Goal: Task Accomplishment & Management: Manage account settings

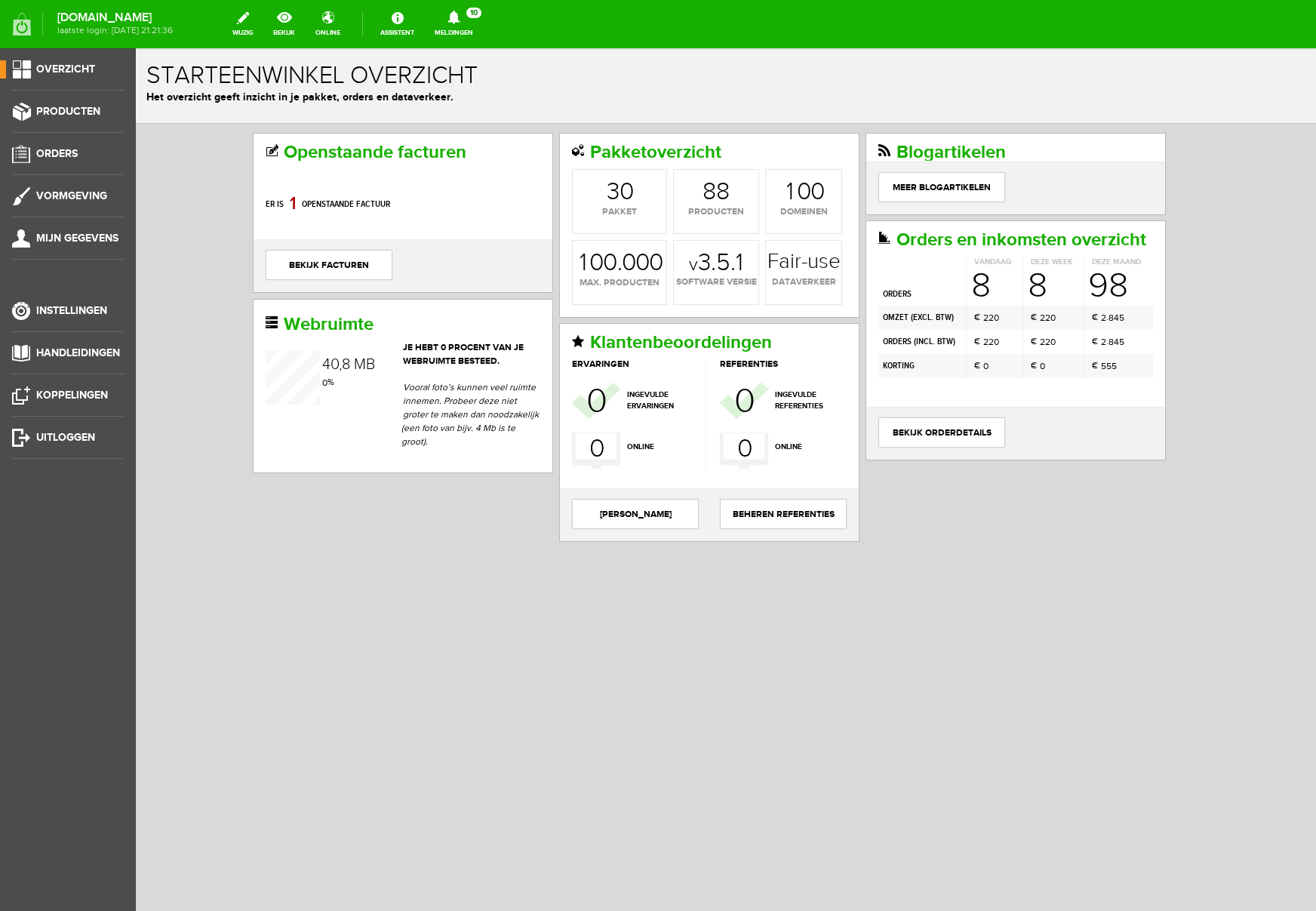
click at [473, 18] on icon at bounding box center [454, 17] width 38 height 14
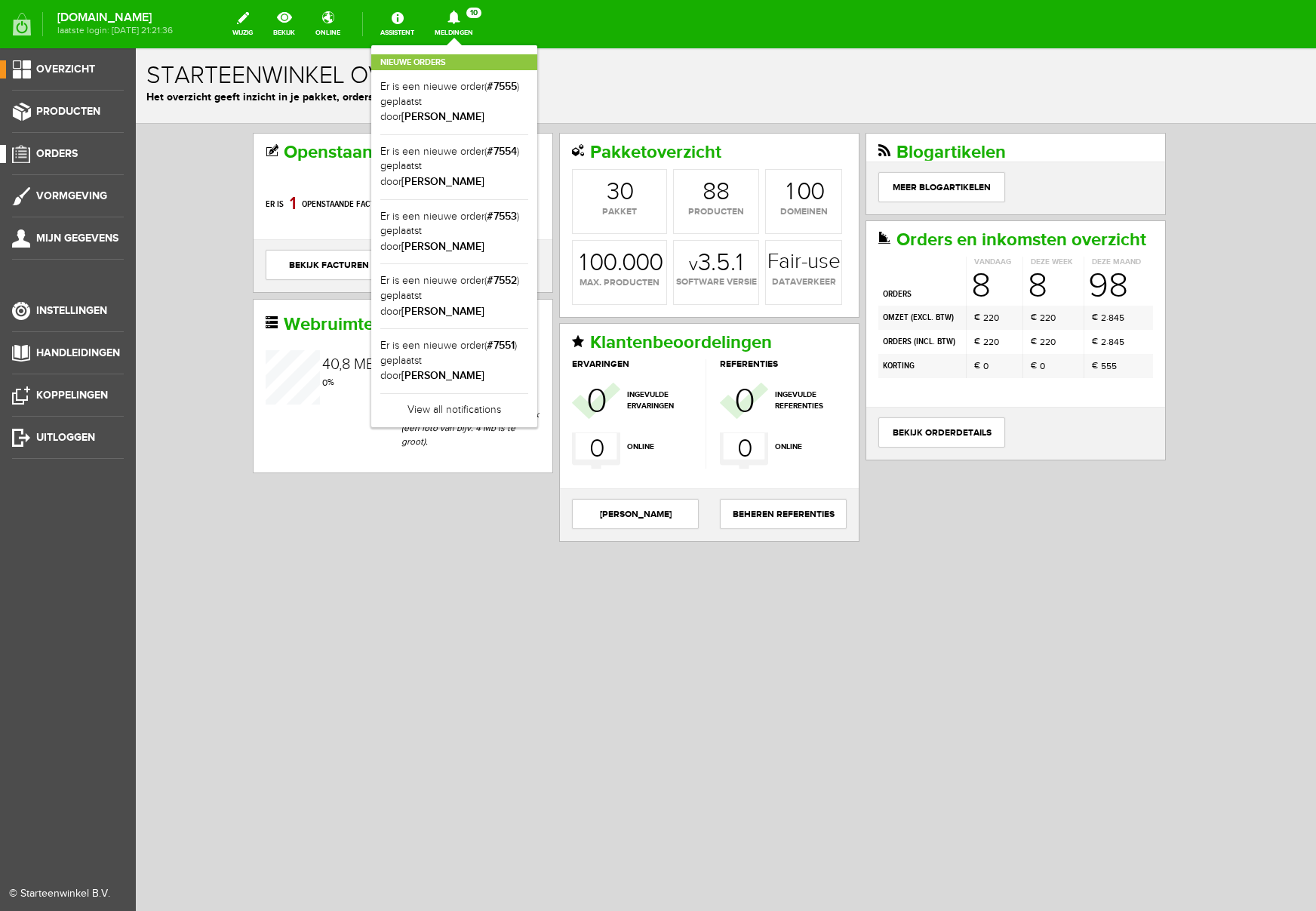
click at [70, 148] on span "Orders" at bounding box center [57, 153] width 42 height 13
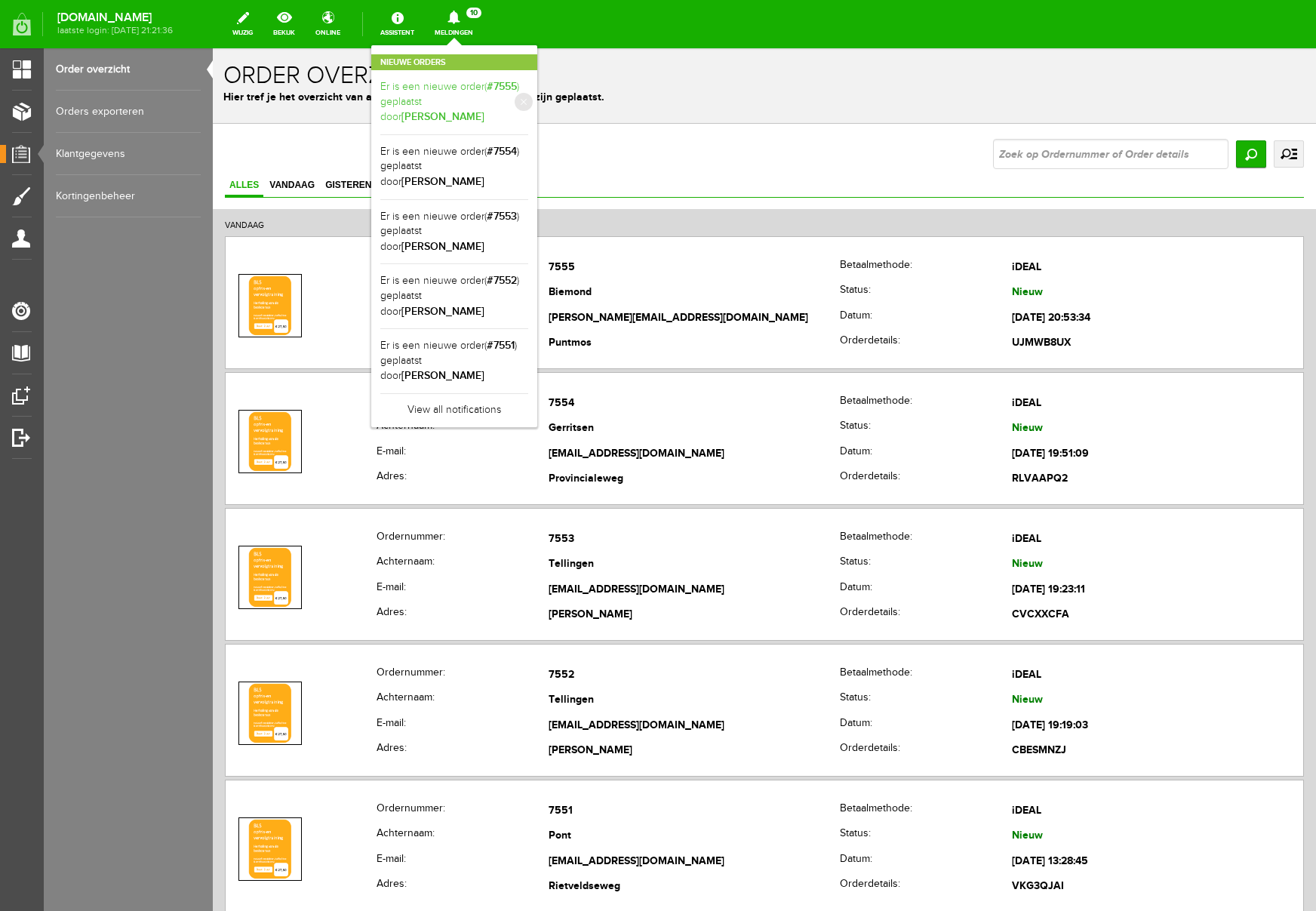
click at [484, 111] on b "Marieke Biemond" at bounding box center [443, 117] width 83 height 13
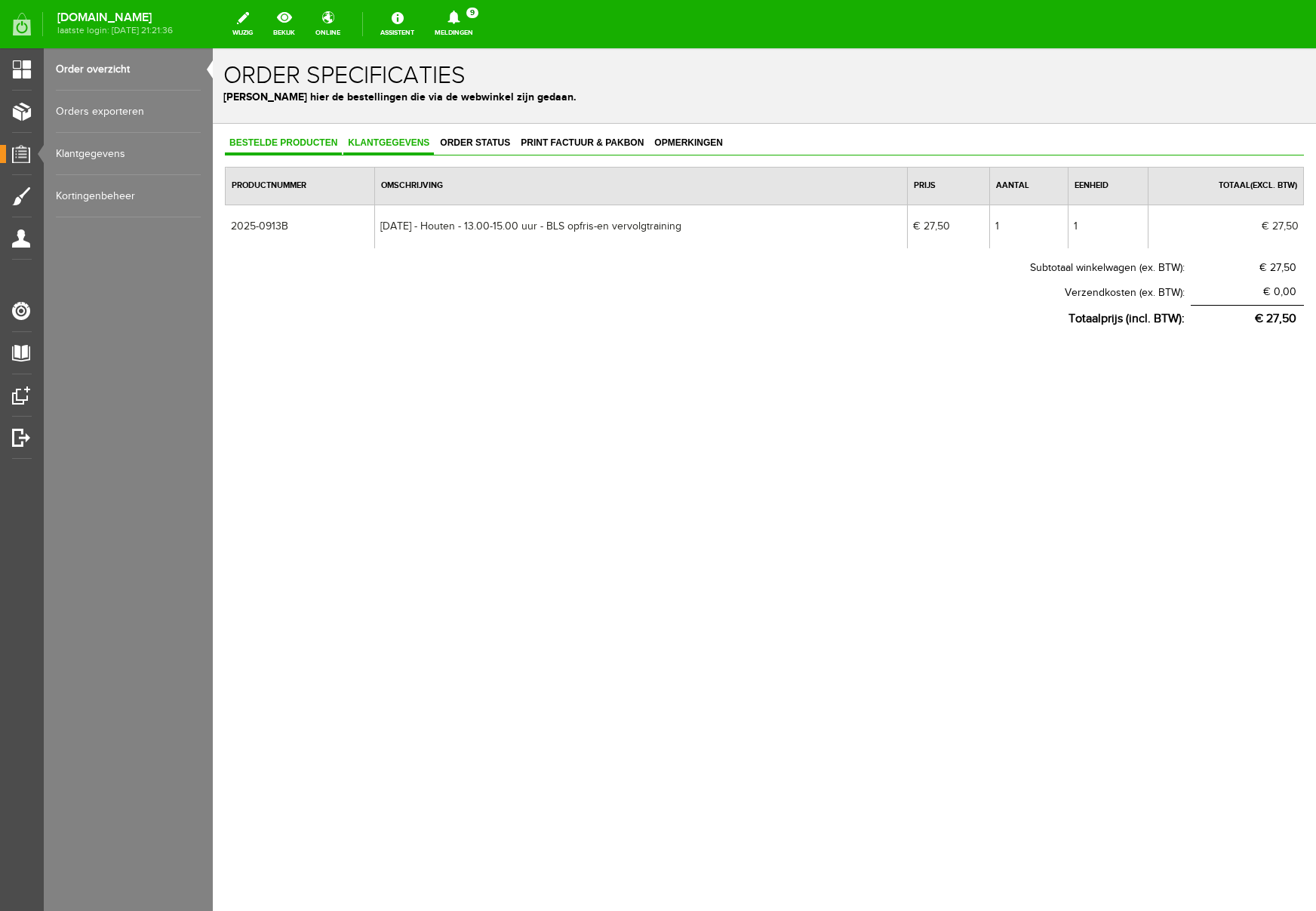
click at [397, 144] on span "Klantgegevens" at bounding box center [389, 143] width 90 height 10
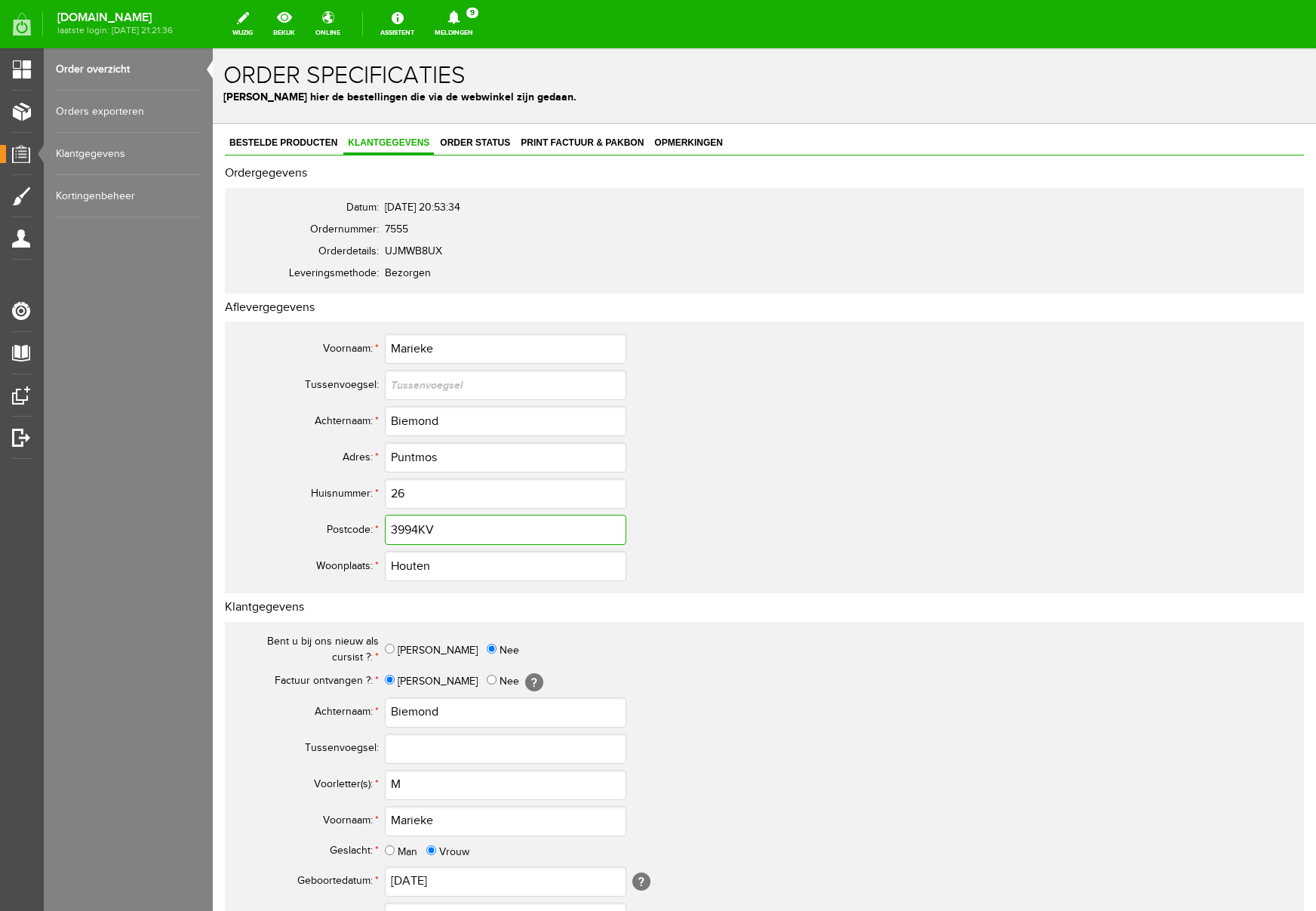
click at [420, 527] on input "3994KV" at bounding box center [506, 530] width 242 height 30
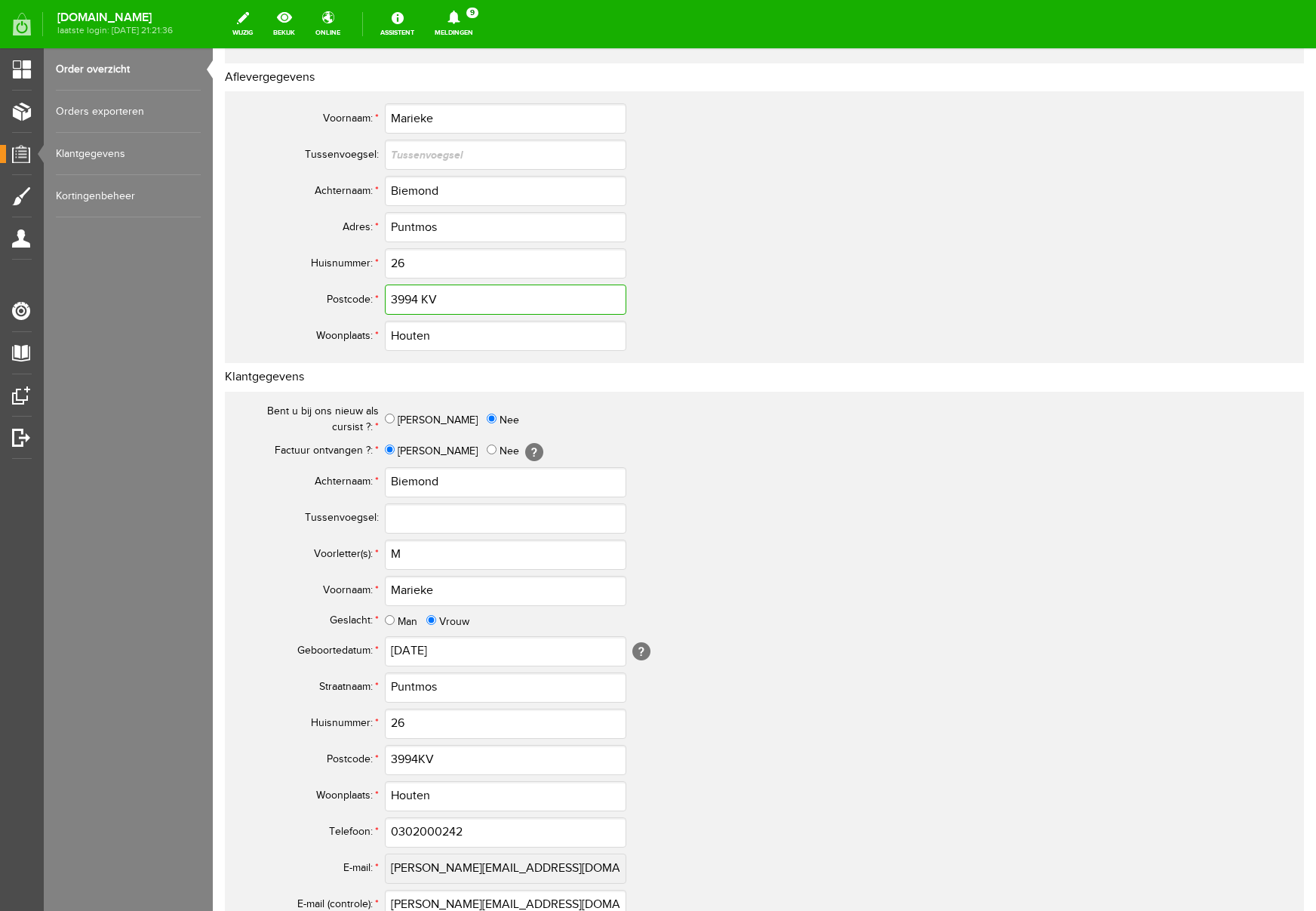
scroll to position [443, 0]
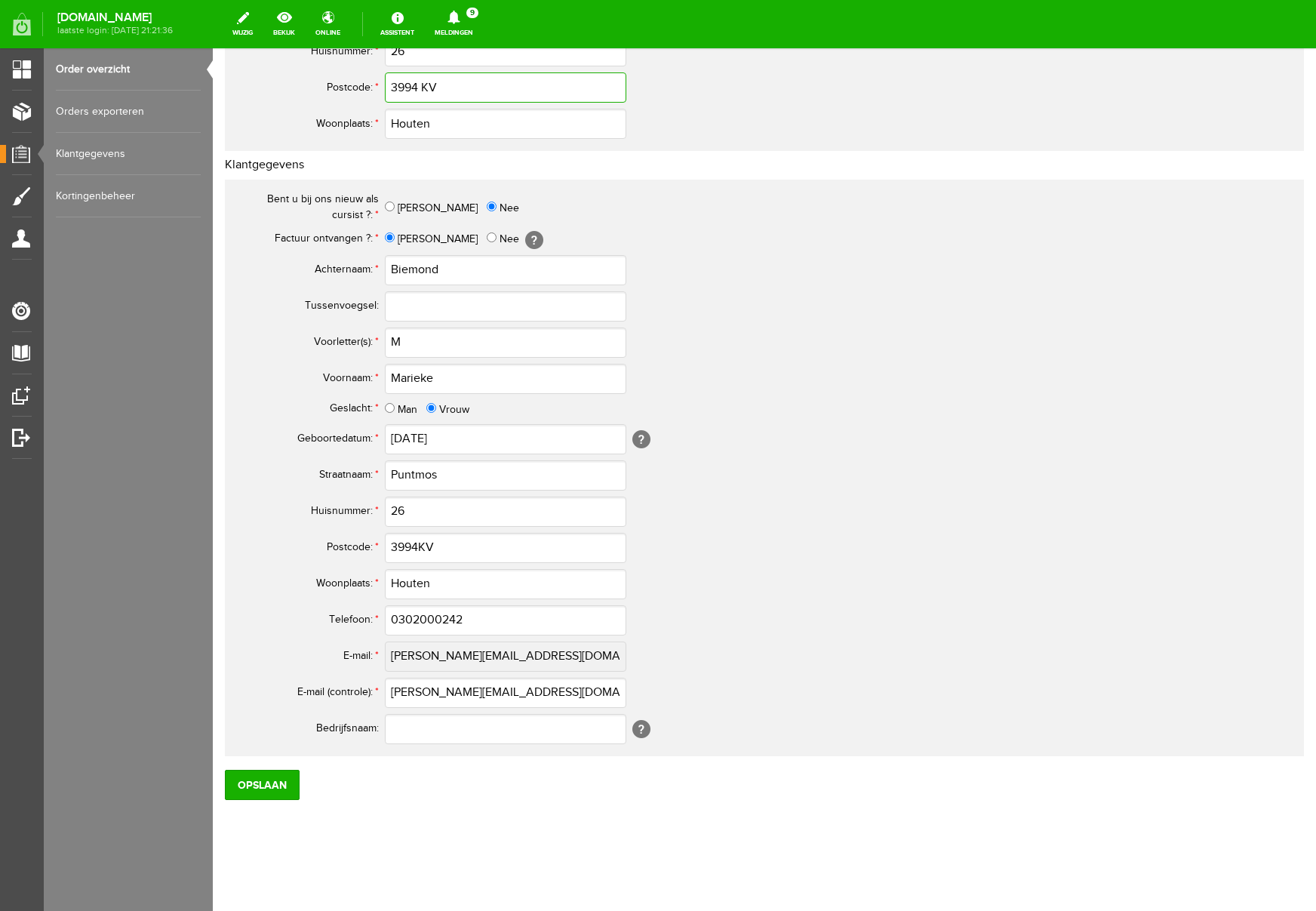
type input "3994 KV"
drag, startPoint x: 414, startPoint y: 340, endPoint x: 378, endPoint y: 336, distance: 36.2
click at [378, 336] on tr "Voorletter(s): * M" at bounding box center [596, 343] width 725 height 37
paste input ".S.C."
type input "M.S.C."
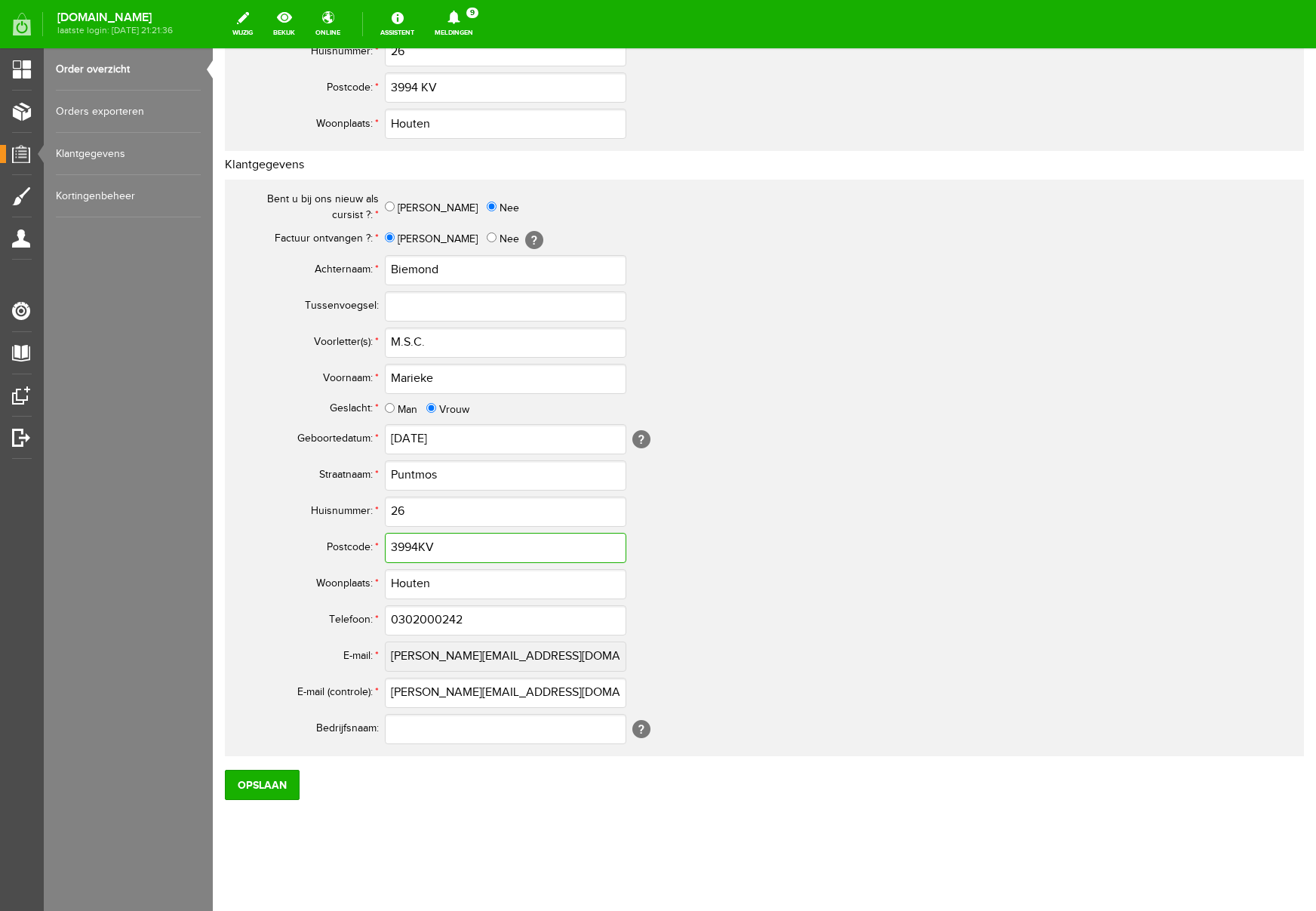
click at [419, 544] on input "3994KV" at bounding box center [506, 548] width 242 height 30
type input "3994 KV"
click at [412, 620] on input "0302000242" at bounding box center [506, 620] width 242 height 30
type input "030-2000242"
click at [271, 796] on input "Opslaan" at bounding box center [263, 785] width 75 height 30
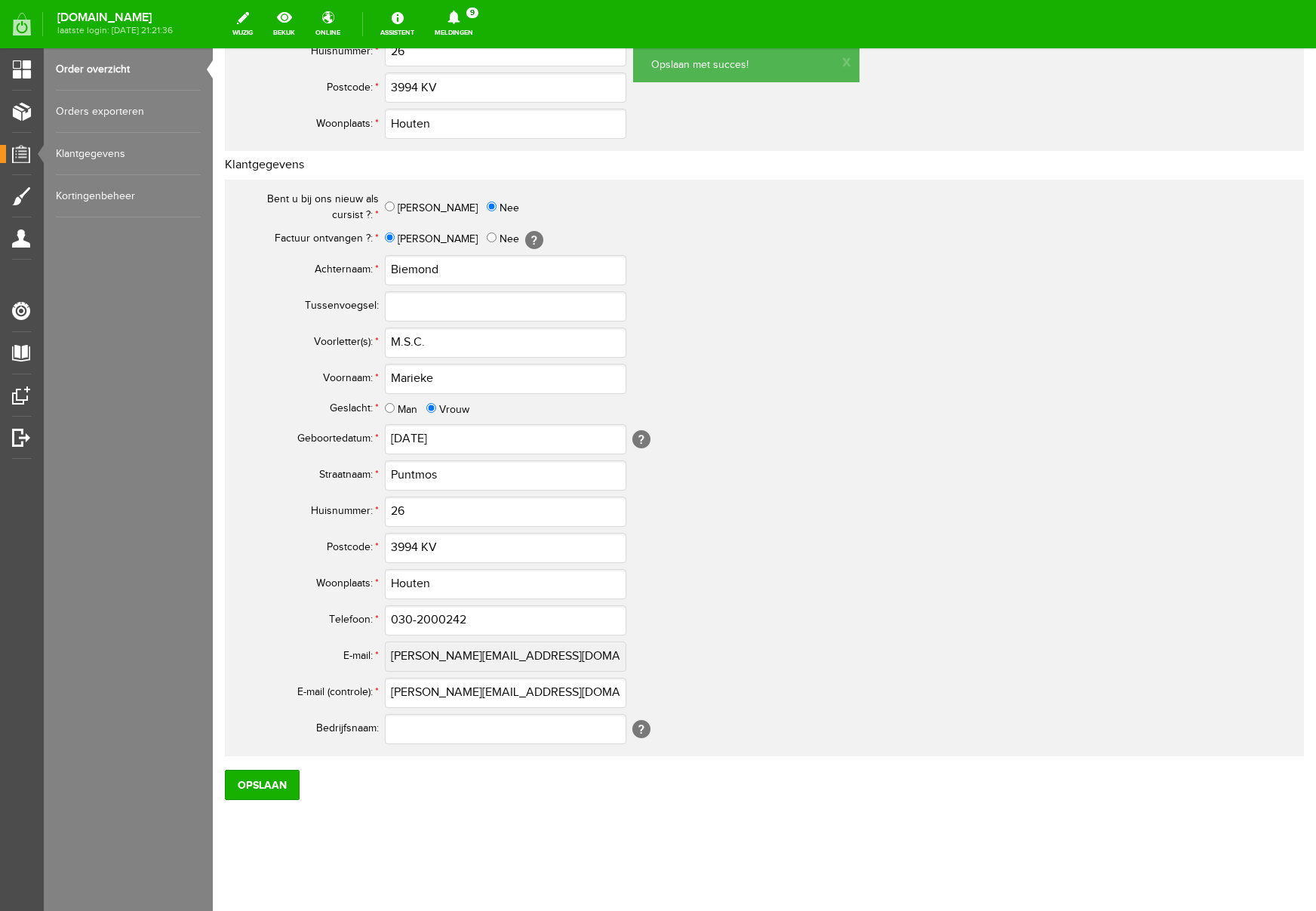
scroll to position [0, 0]
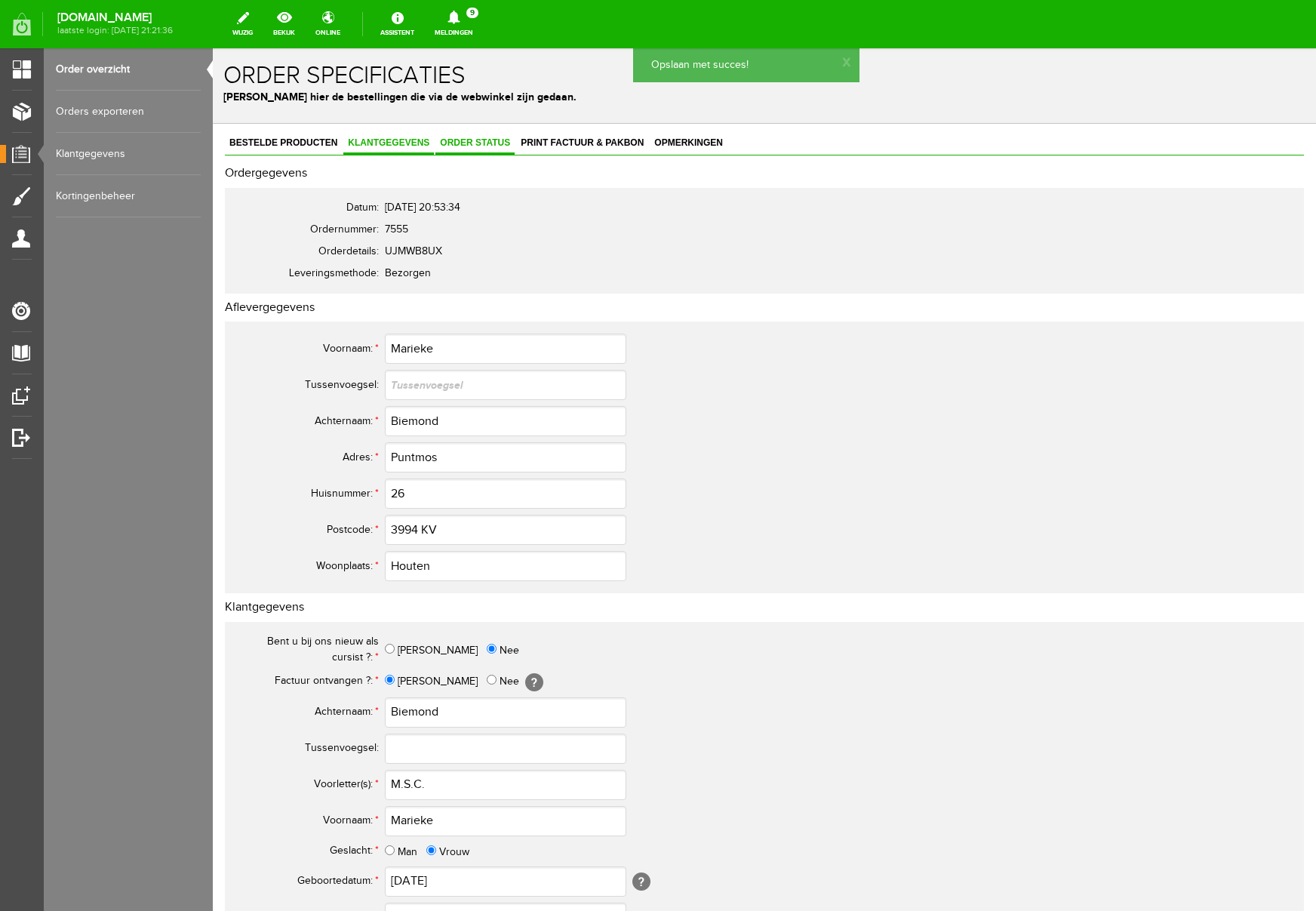
click at [506, 144] on span "Order status" at bounding box center [475, 143] width 79 height 10
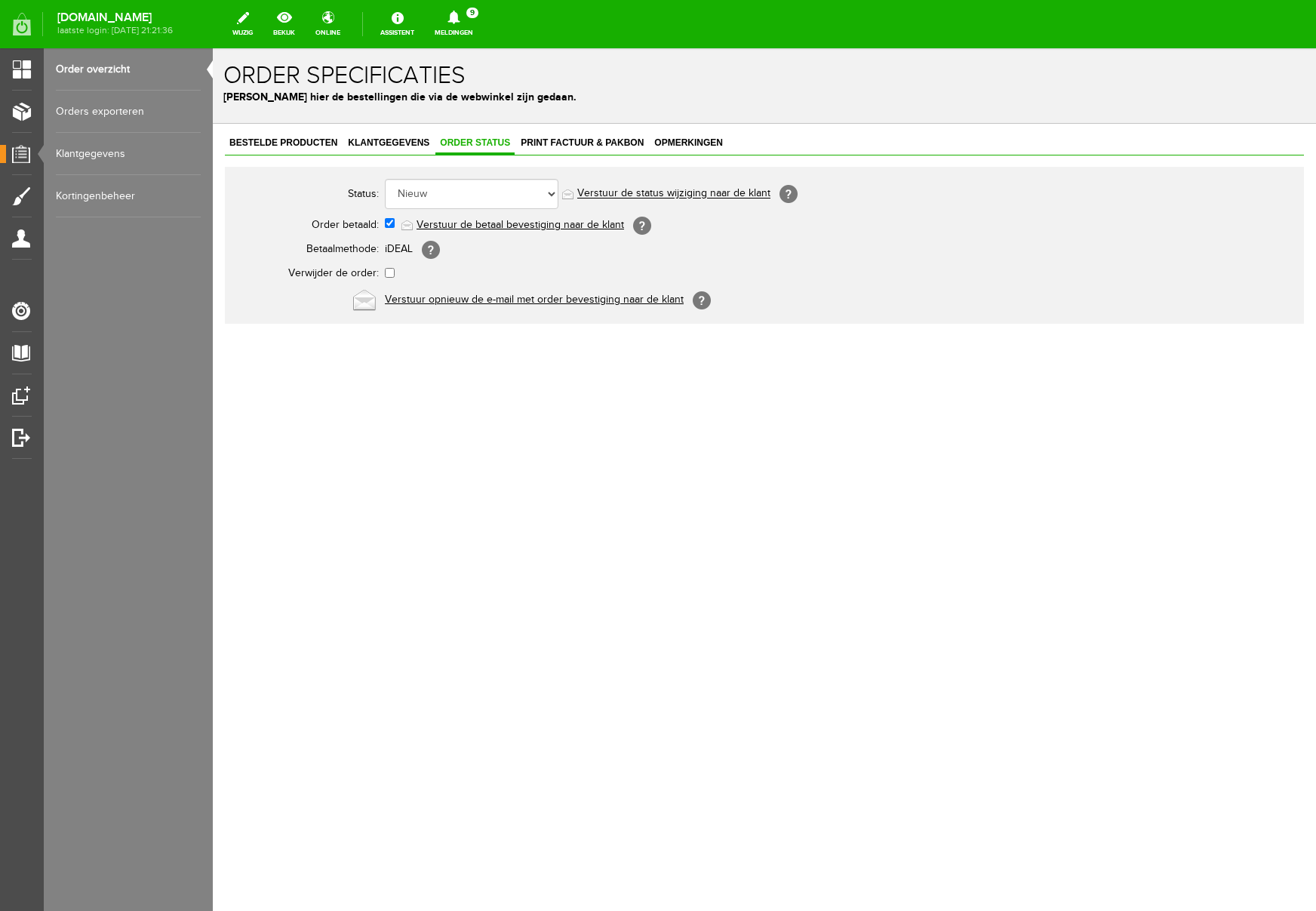
click at [487, 225] on link "Verstuur de betaal bevestiging naar de klant" at bounding box center [520, 225] width 208 height 12
click at [551, 144] on span "Print factuur & pakbon" at bounding box center [583, 143] width 132 height 10
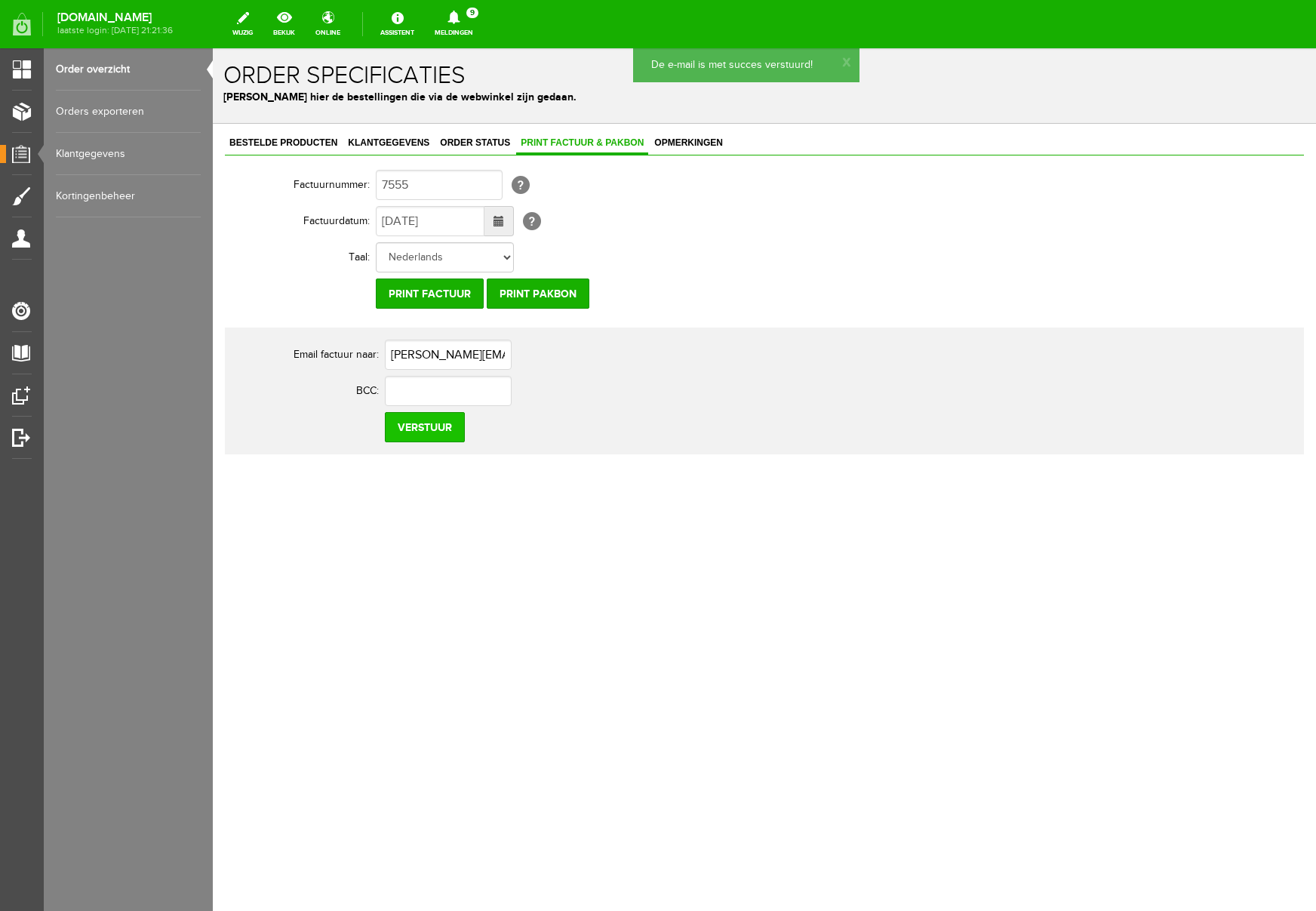
click at [440, 437] on input "Verstuur" at bounding box center [425, 427] width 80 height 30
click at [460, 20] on icon at bounding box center [454, 17] width 12 height 14
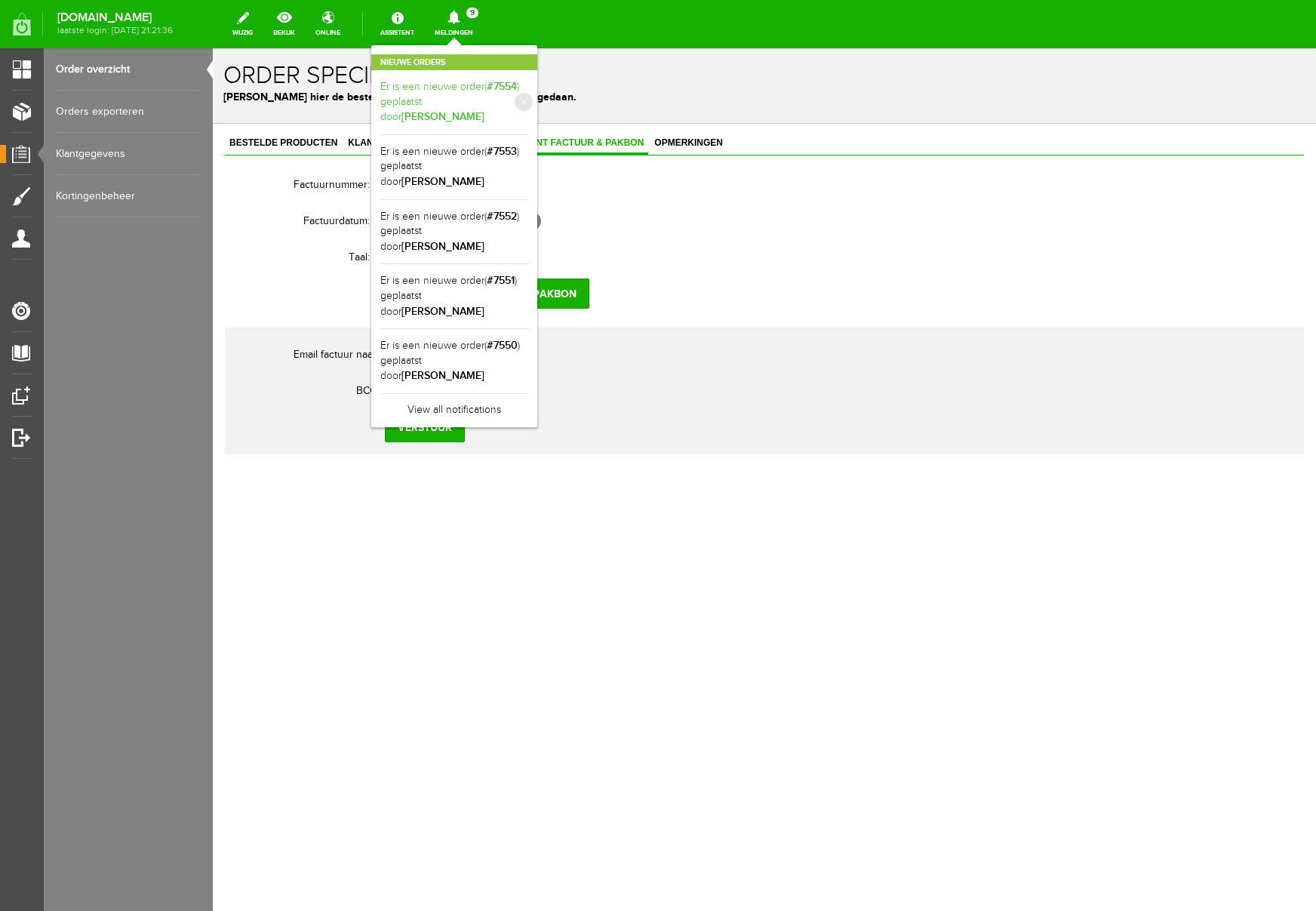
click at [528, 94] on link "Er is een nieuwe order( #7554 ) geplaatst door Robert Gerritsen" at bounding box center [454, 102] width 148 height 46
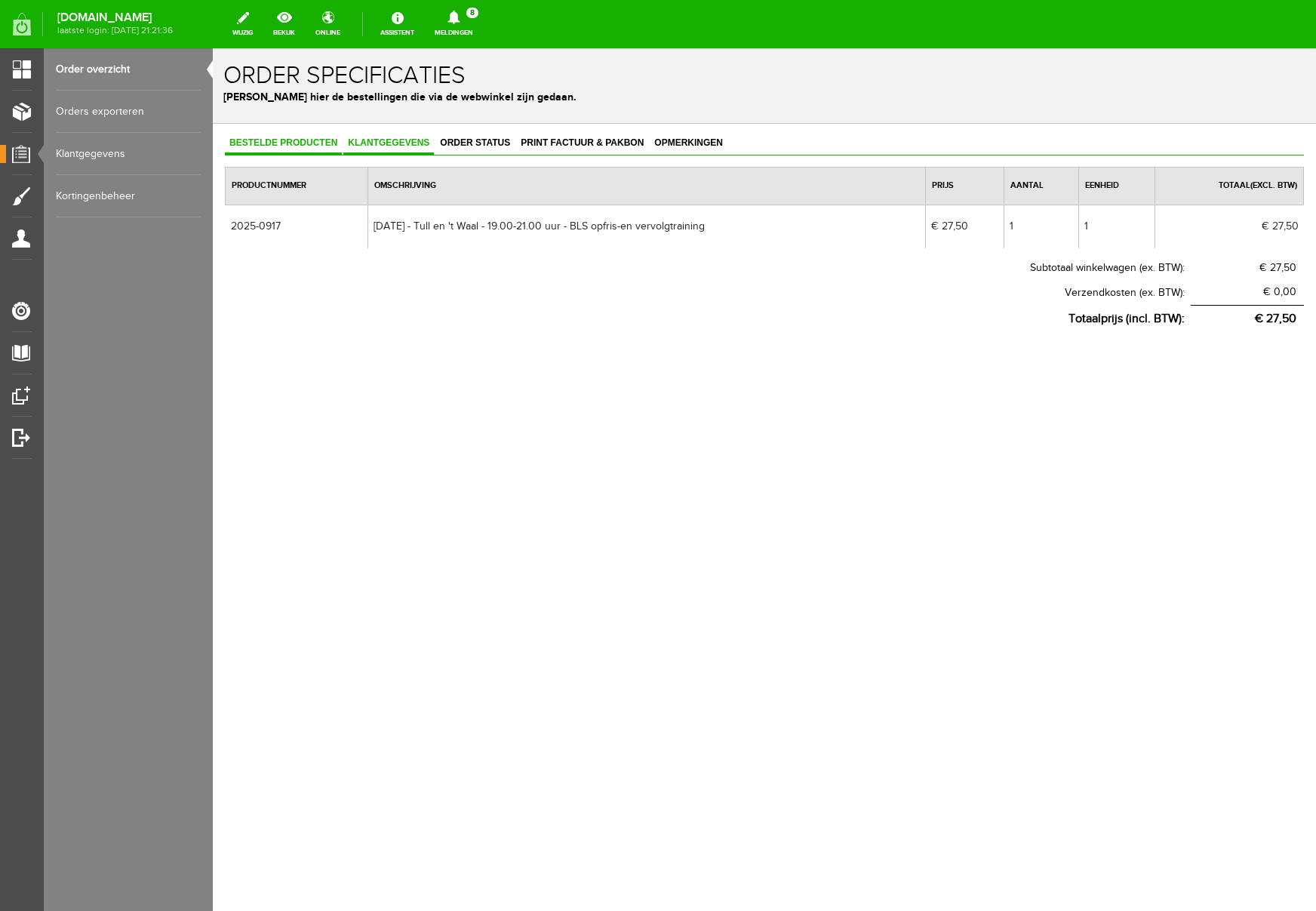
click at [401, 148] on link "Klantgegevens" at bounding box center [389, 144] width 90 height 22
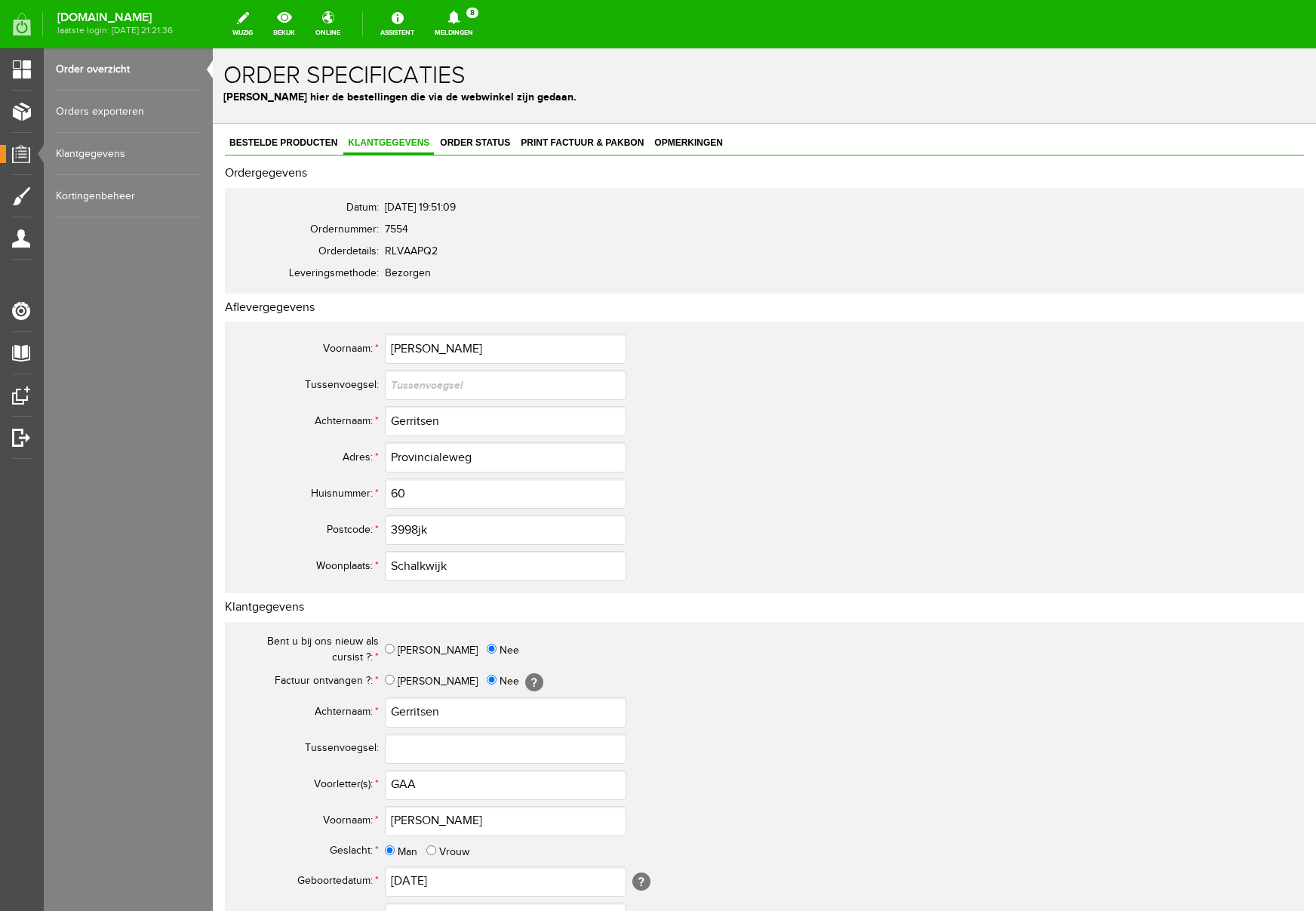
click at [473, 17] on icon at bounding box center [454, 17] width 38 height 14
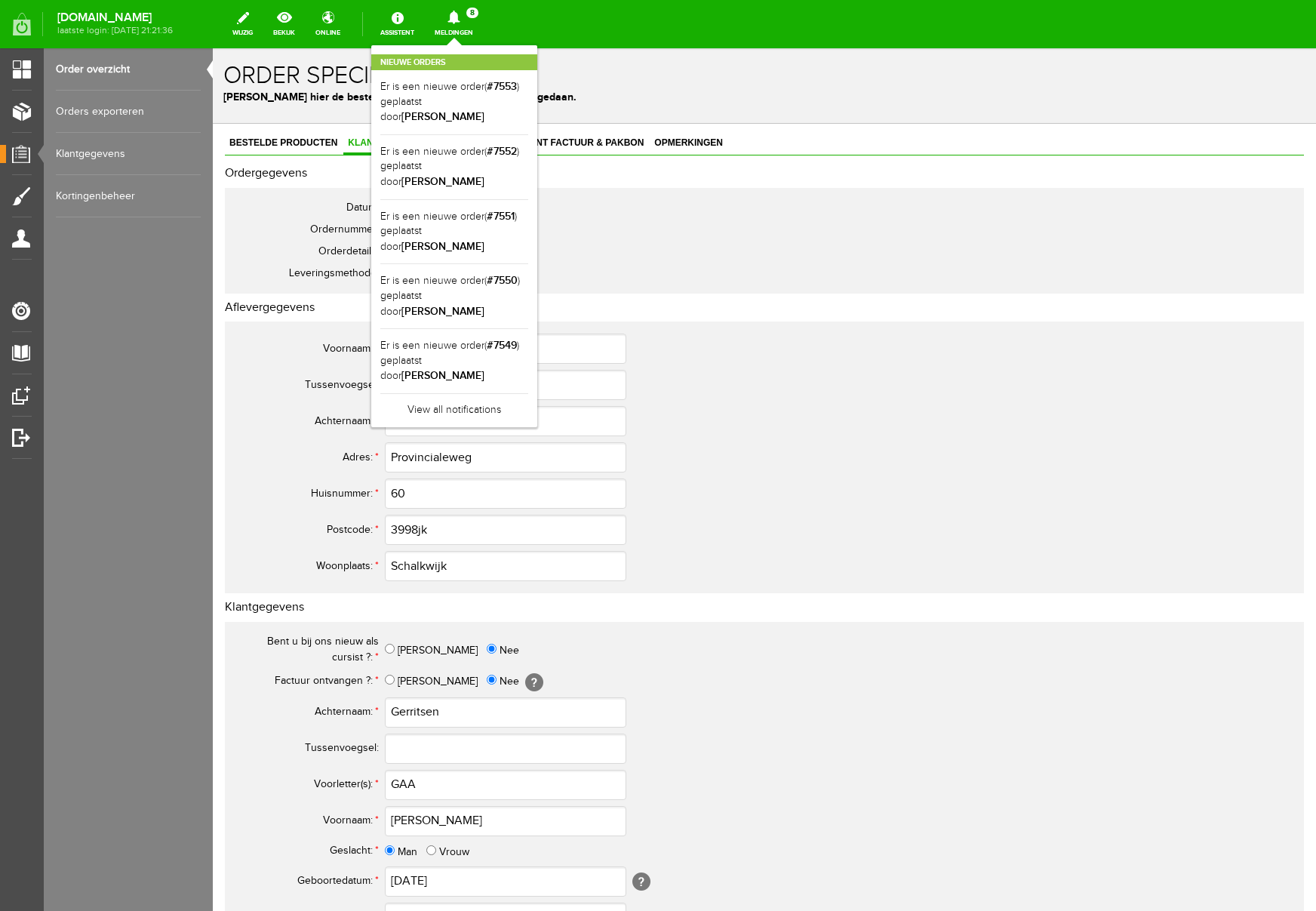
click at [473, 17] on icon at bounding box center [454, 17] width 38 height 14
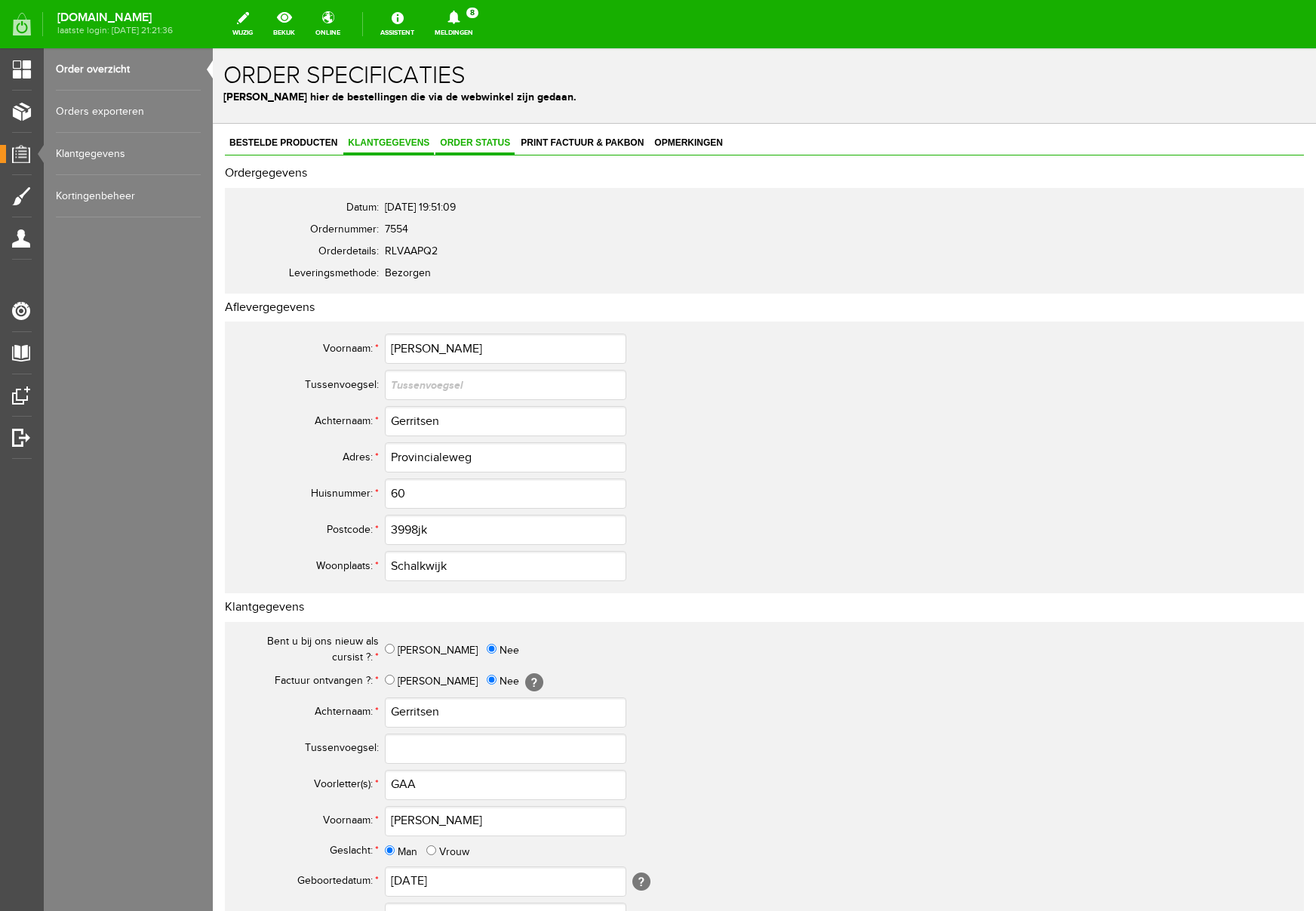
click at [483, 139] on span "Order status" at bounding box center [475, 143] width 79 height 10
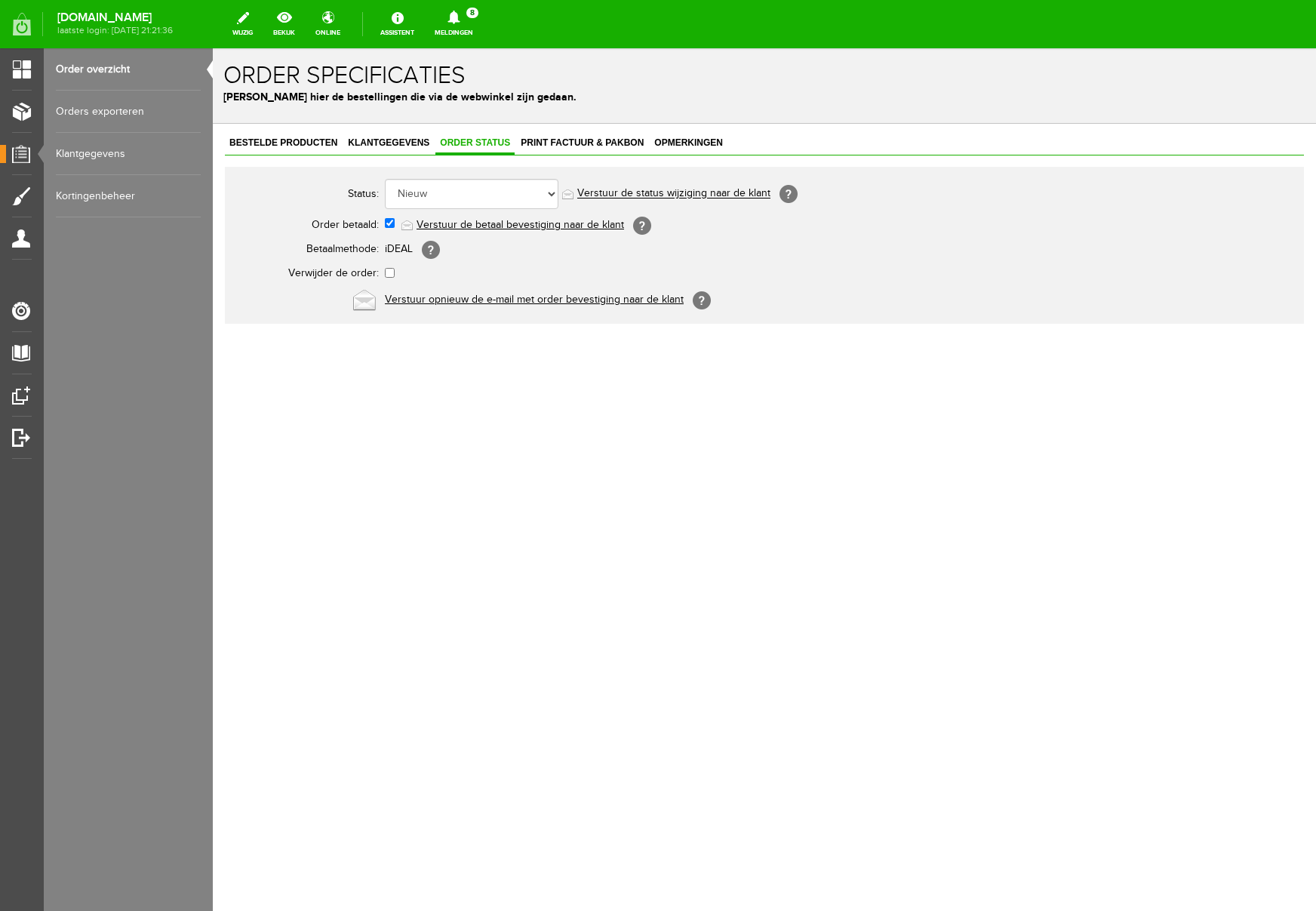
click at [476, 226] on link "Verstuur de betaal bevestiging naar de klant" at bounding box center [520, 225] width 208 height 12
click at [460, 17] on icon at bounding box center [454, 17] width 12 height 14
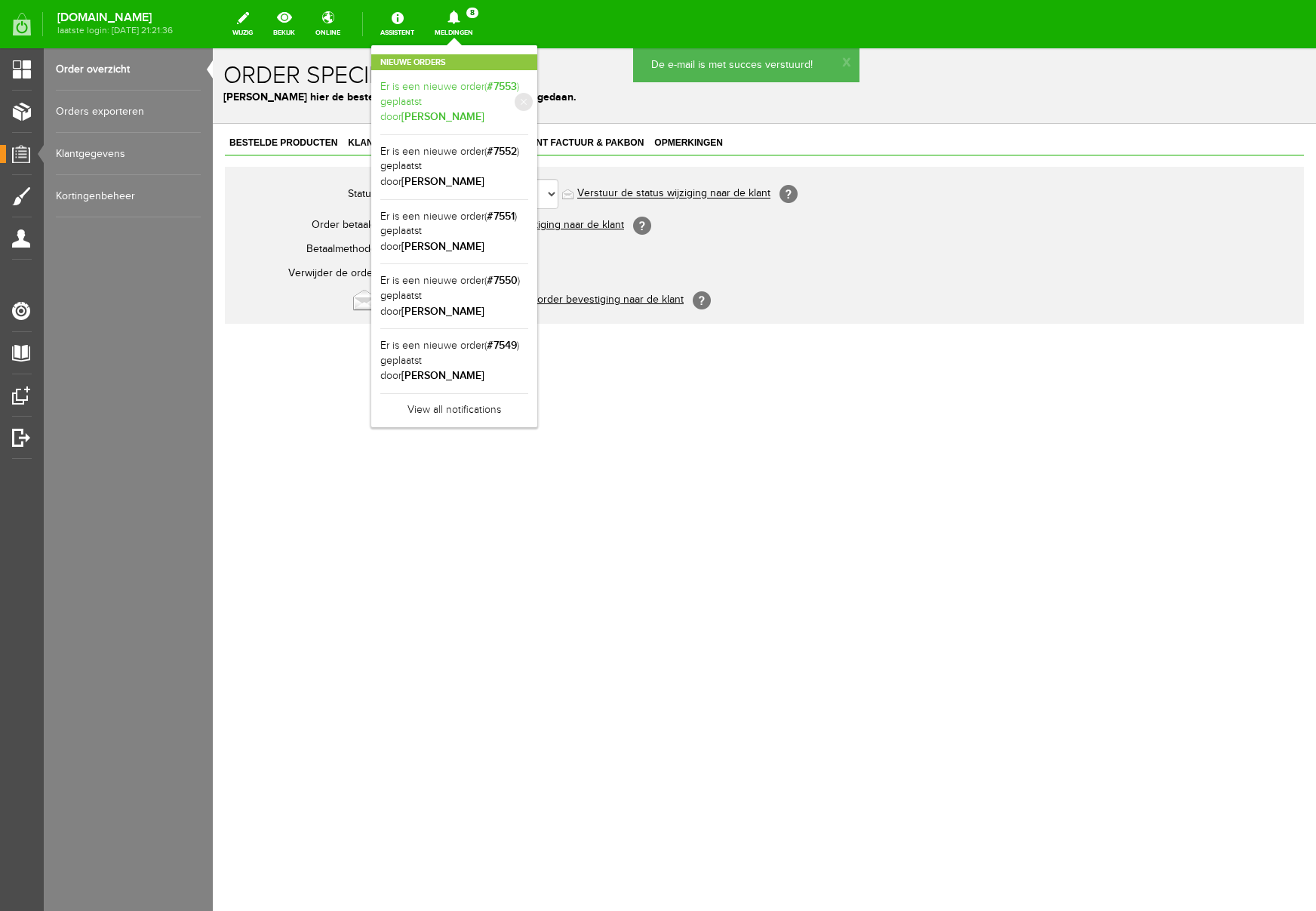
click at [484, 111] on b "Mirjam van Tellingen" at bounding box center [443, 117] width 83 height 13
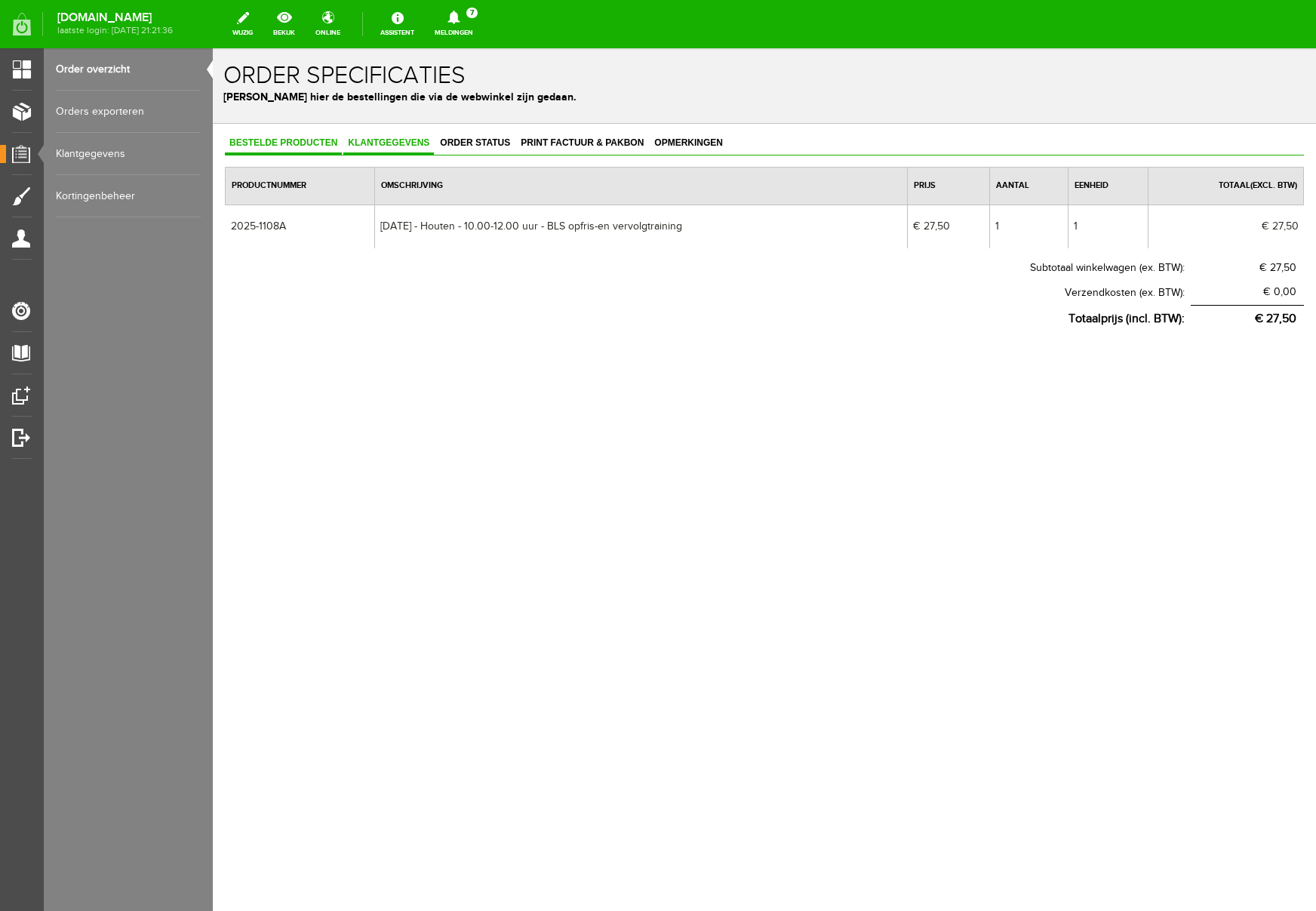
click at [391, 141] on span "Klantgegevens" at bounding box center [389, 143] width 90 height 10
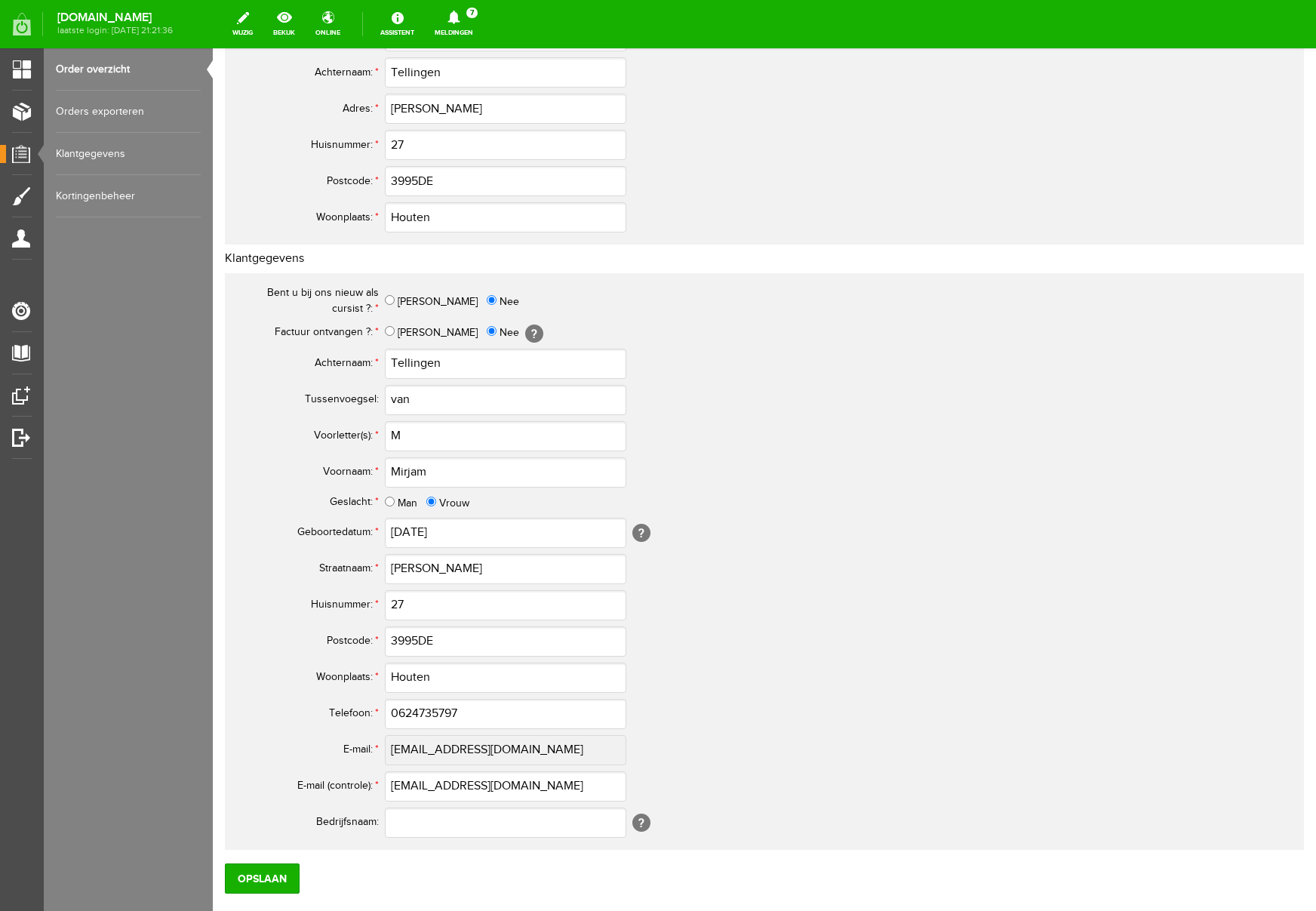
scroll to position [443, 0]
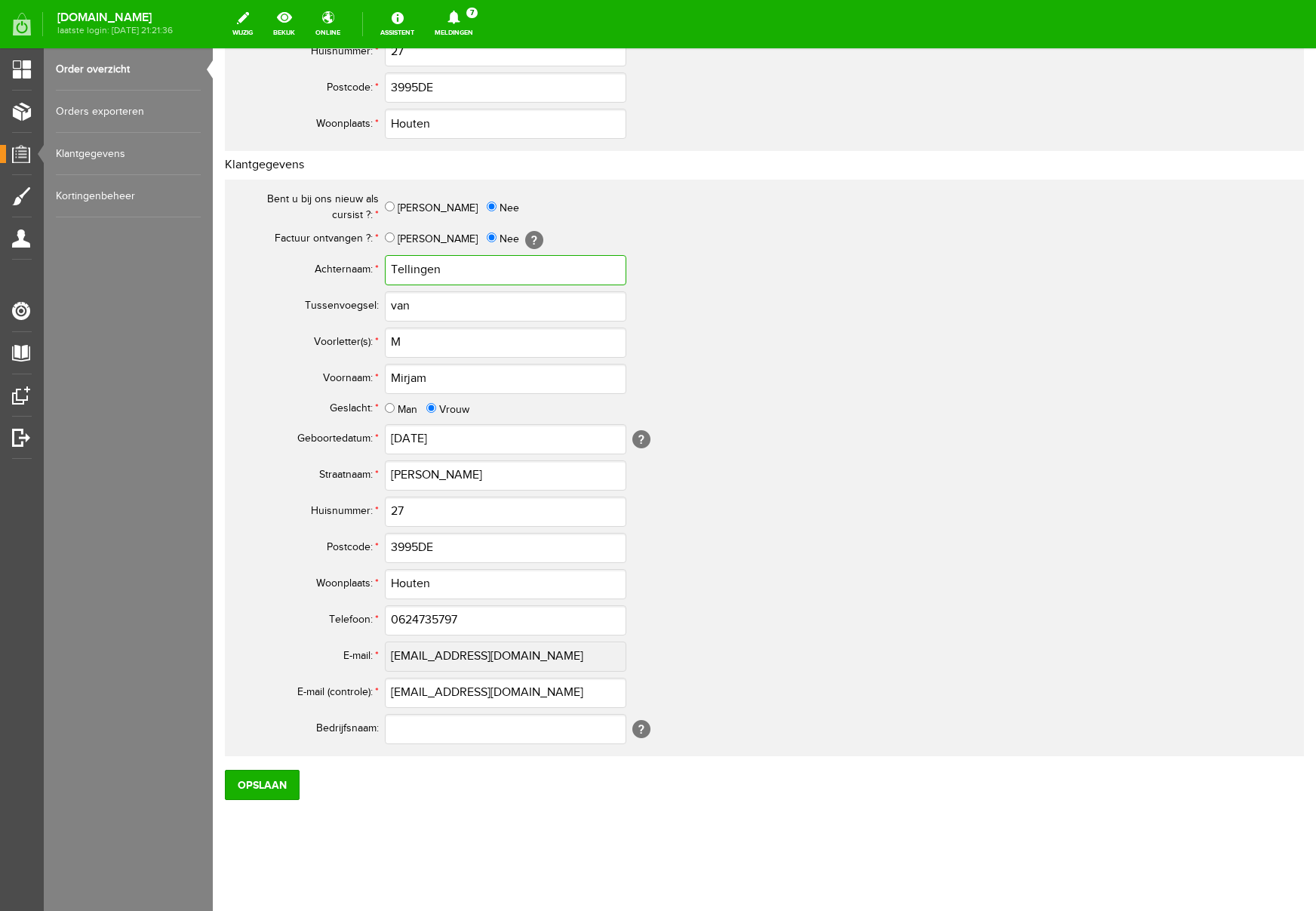
click at [458, 271] on input "Tellingen" at bounding box center [506, 270] width 242 height 30
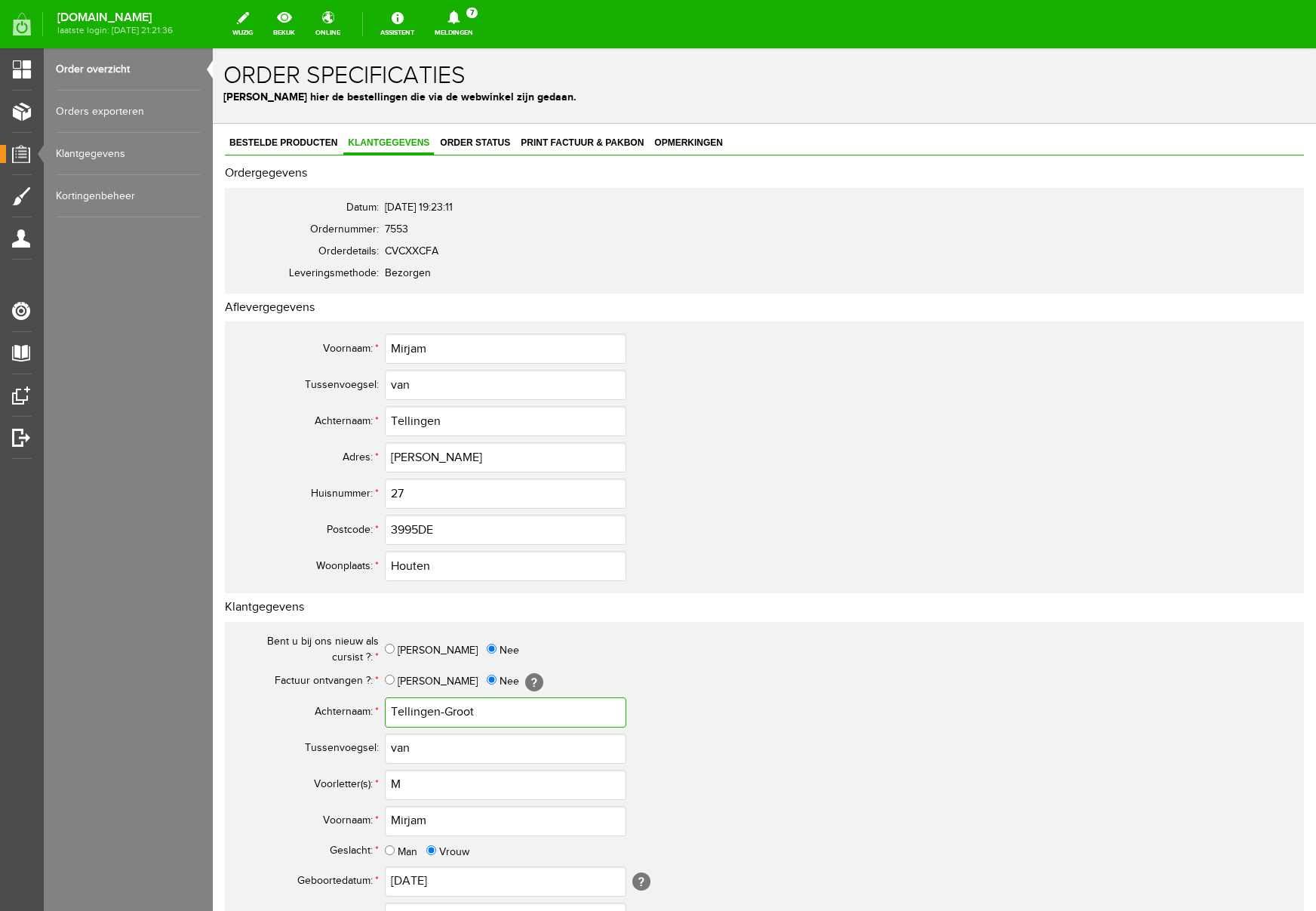
type input "Tellingen-Groot"
click at [452, 417] on input "Tellingen" at bounding box center [506, 421] width 242 height 30
type input "Tellingen-Groot"
click at [420, 530] on input "3995DE" at bounding box center [506, 530] width 242 height 30
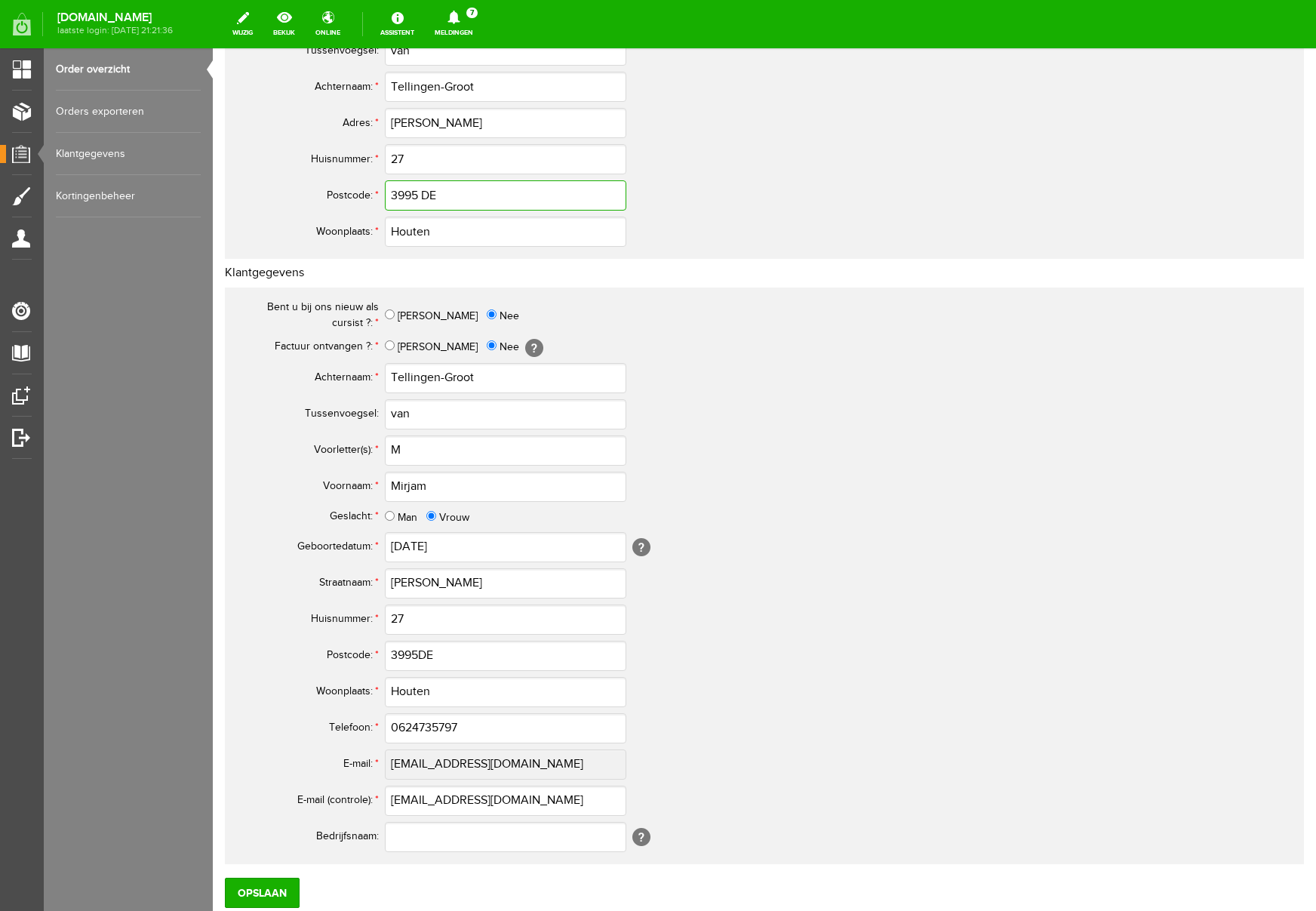
scroll to position [443, 0]
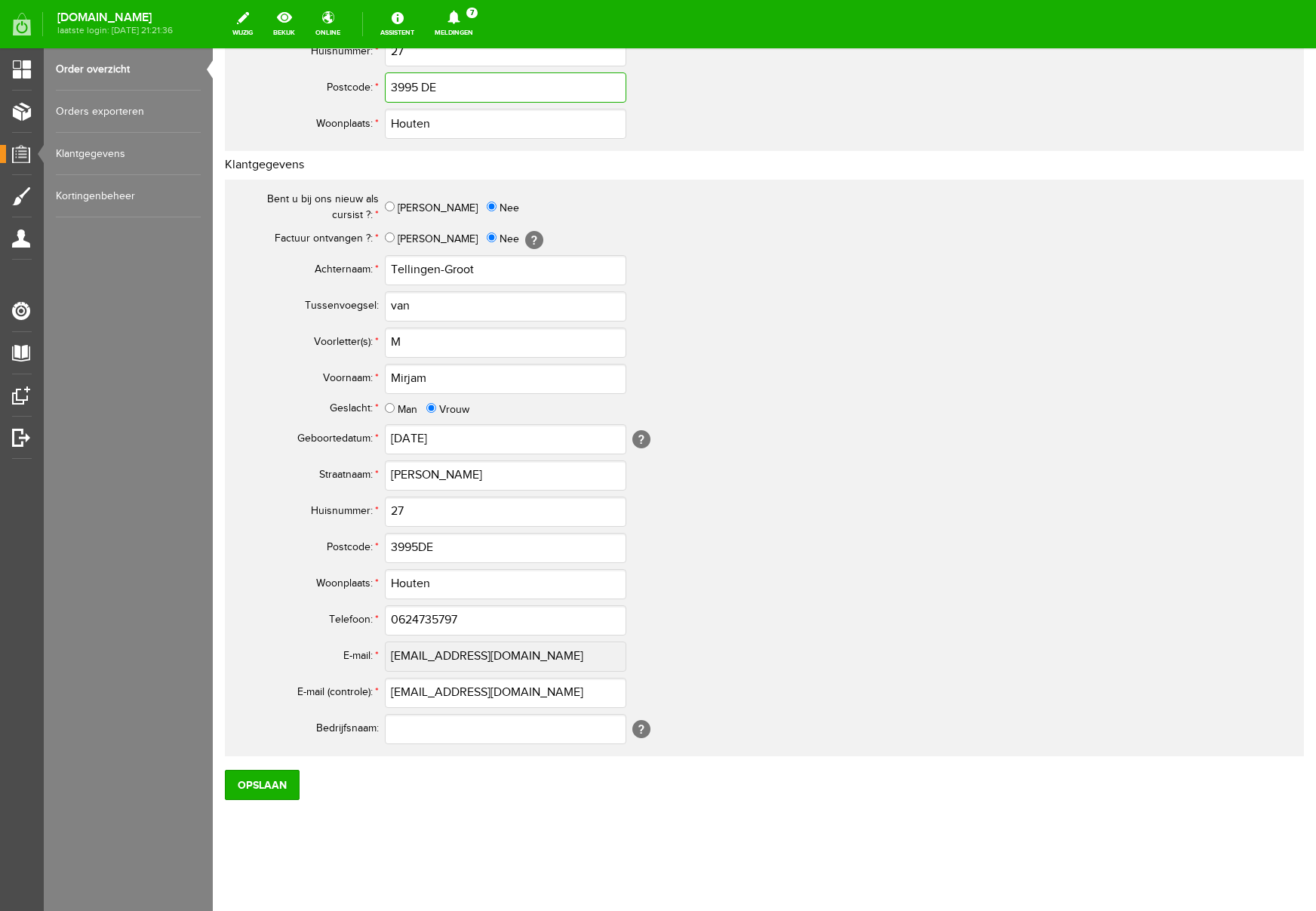
type input "3995 DE"
click at [420, 543] on input "3995DE" at bounding box center [506, 548] width 242 height 30
type input "3995 DE"
click at [257, 787] on input "Opslaan" at bounding box center [263, 785] width 75 height 30
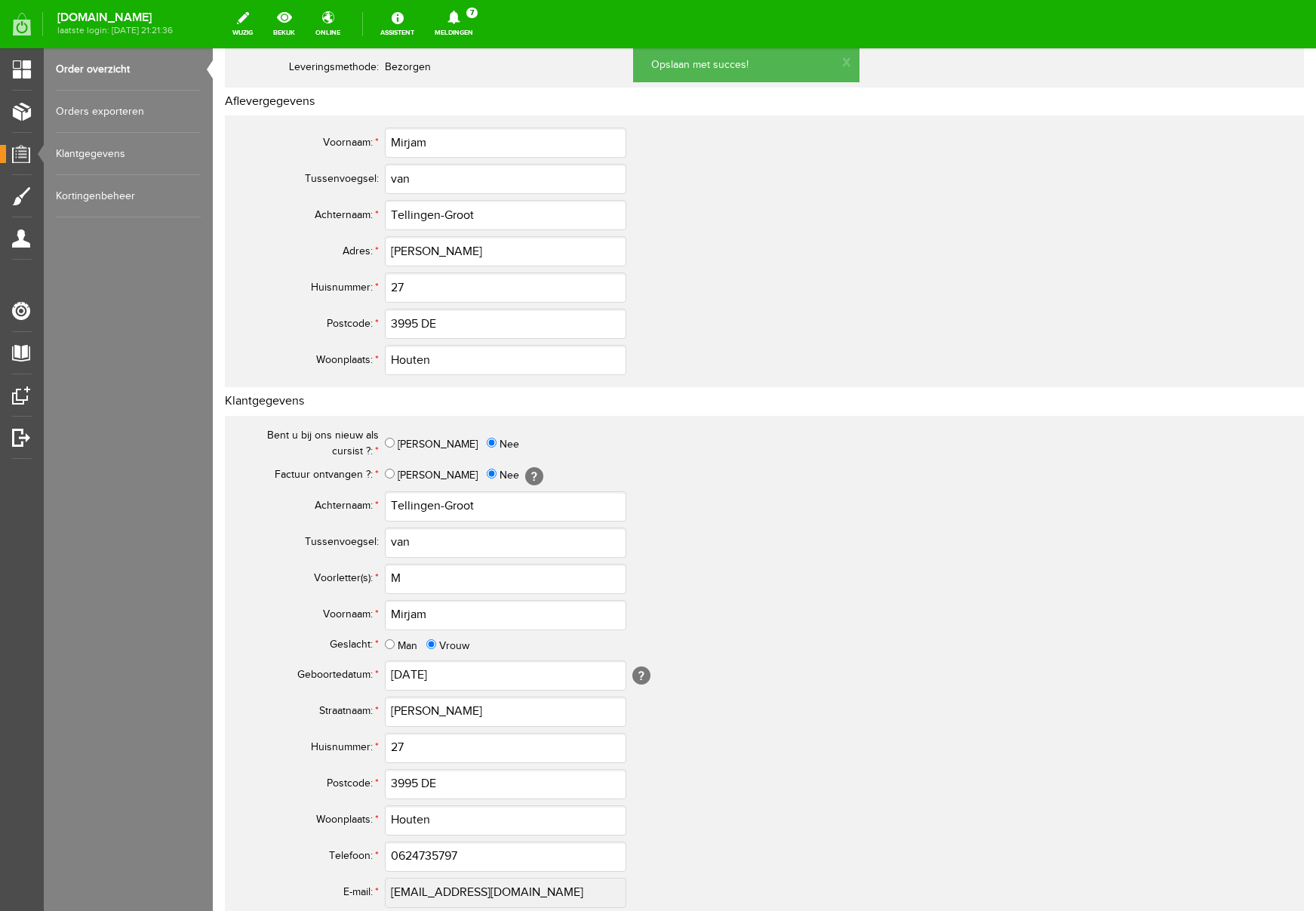
scroll to position [0, 0]
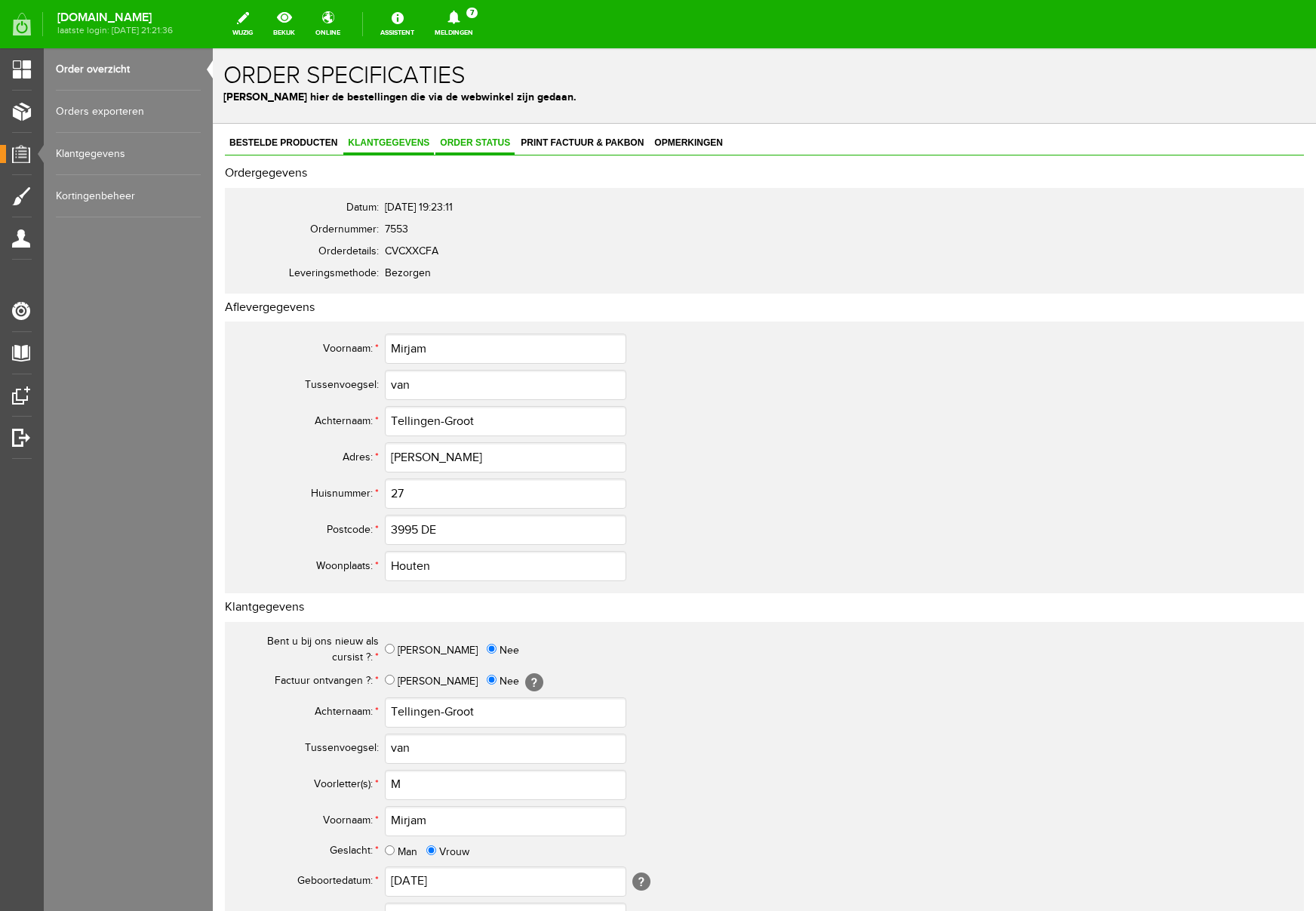
click at [487, 144] on span "Order status" at bounding box center [475, 143] width 79 height 10
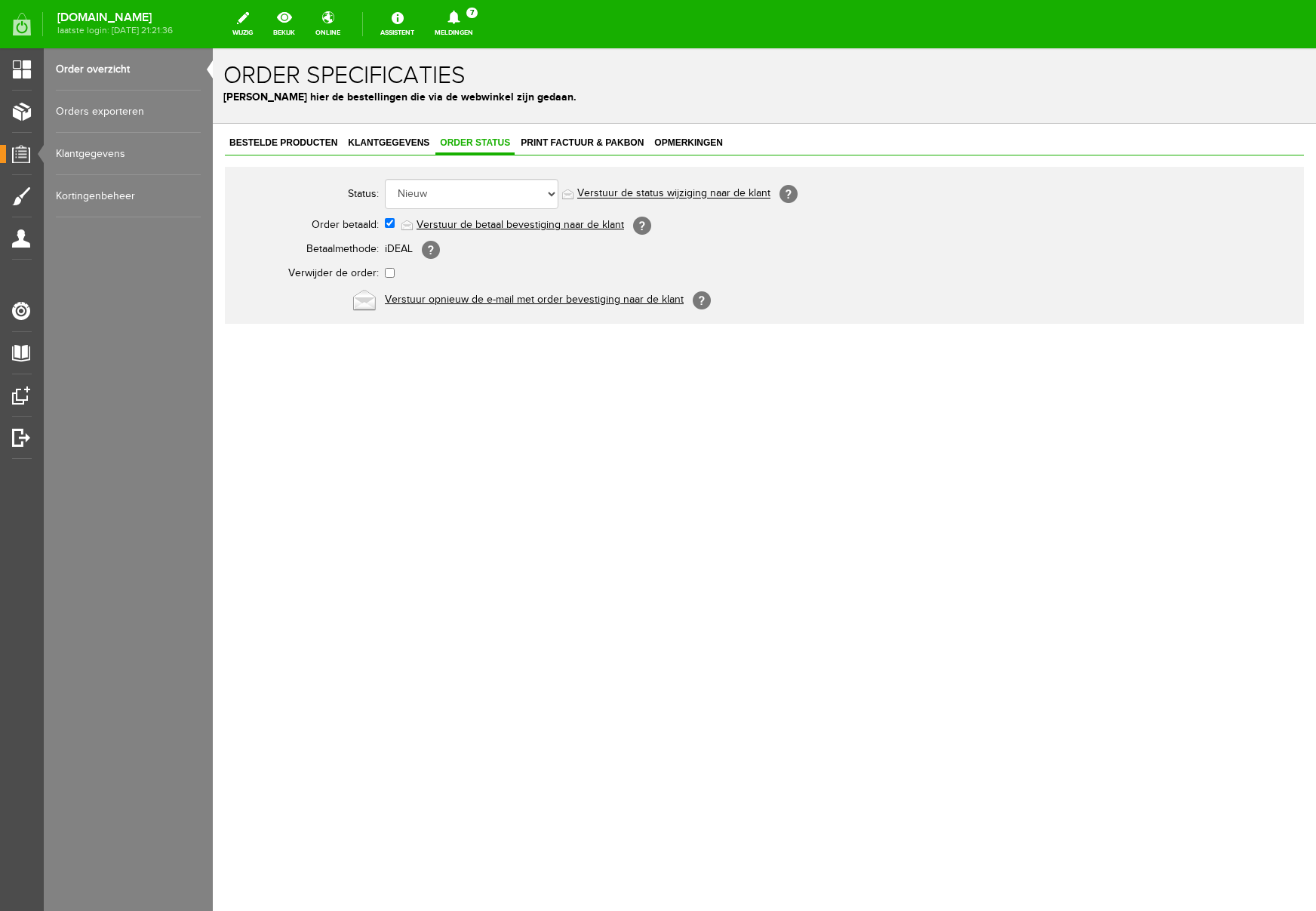
click at [512, 224] on link "Verstuur de betaal bevestiging naar de klant" at bounding box center [520, 225] width 208 height 12
click at [460, 18] on icon at bounding box center [454, 17] width 12 height 14
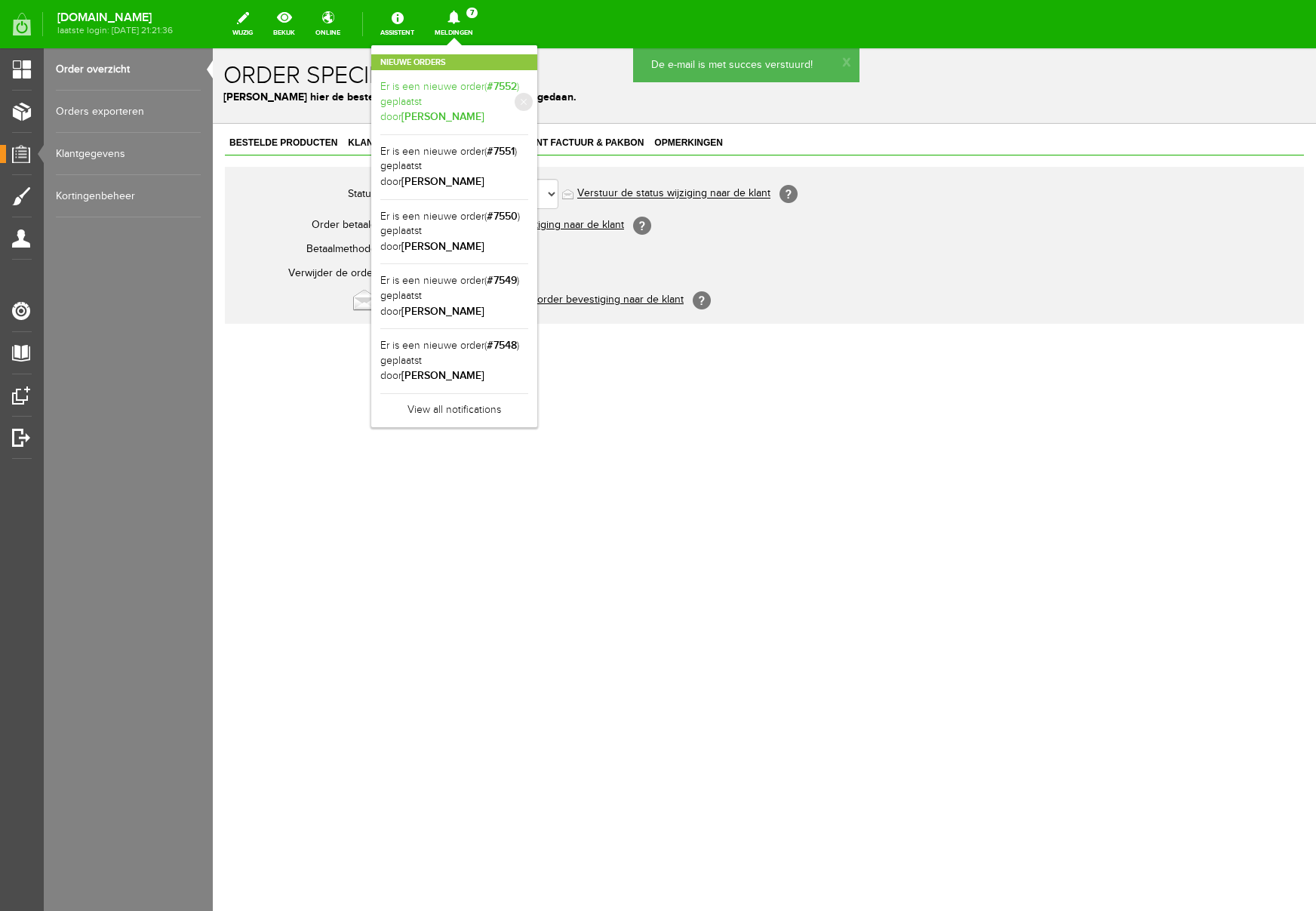
click at [527, 90] on link "Er is een nieuwe order( #7552 ) geplaatst door Richard van Tellingen" at bounding box center [454, 102] width 148 height 46
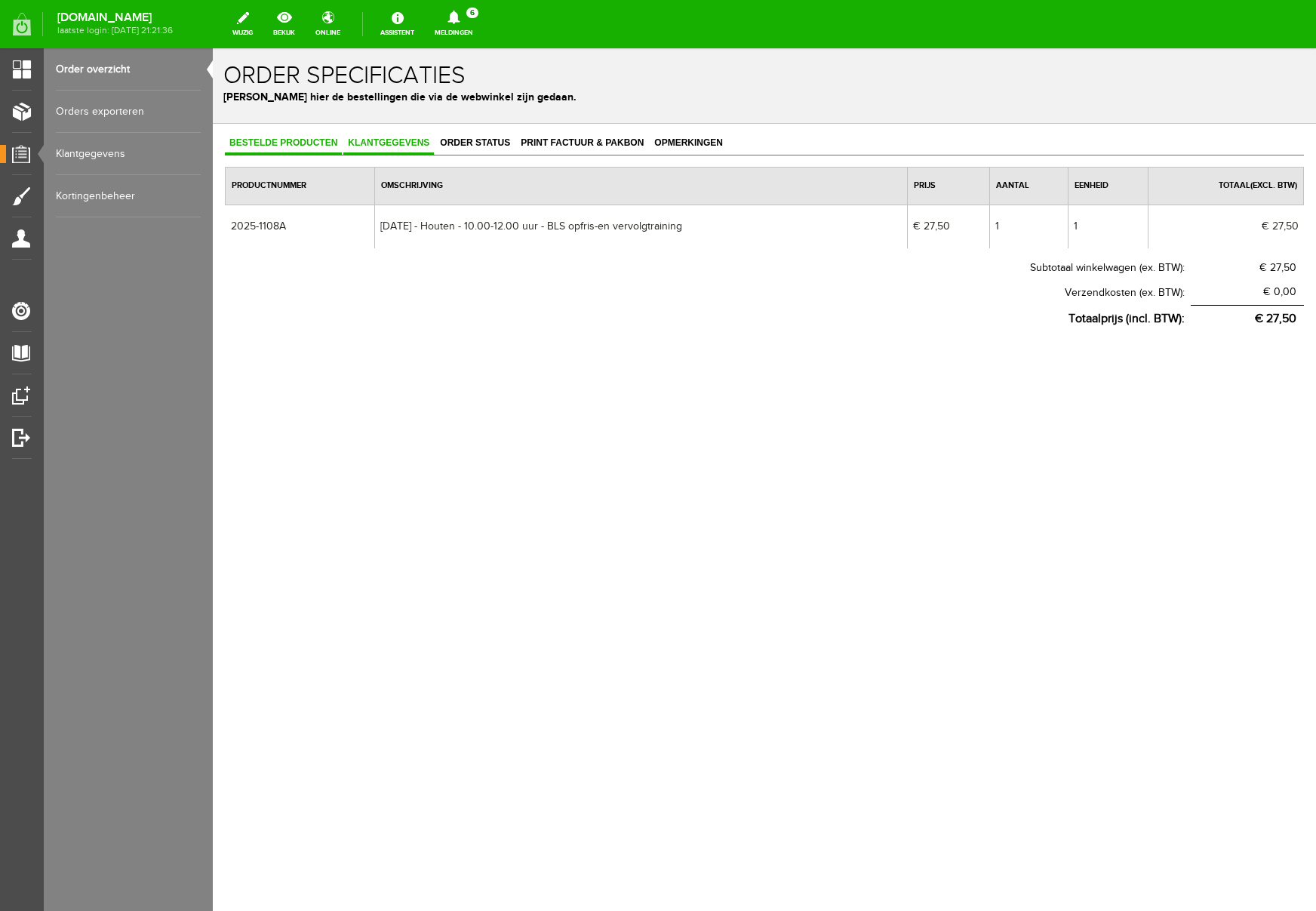
click at [373, 146] on span "Klantgegevens" at bounding box center [389, 143] width 90 height 10
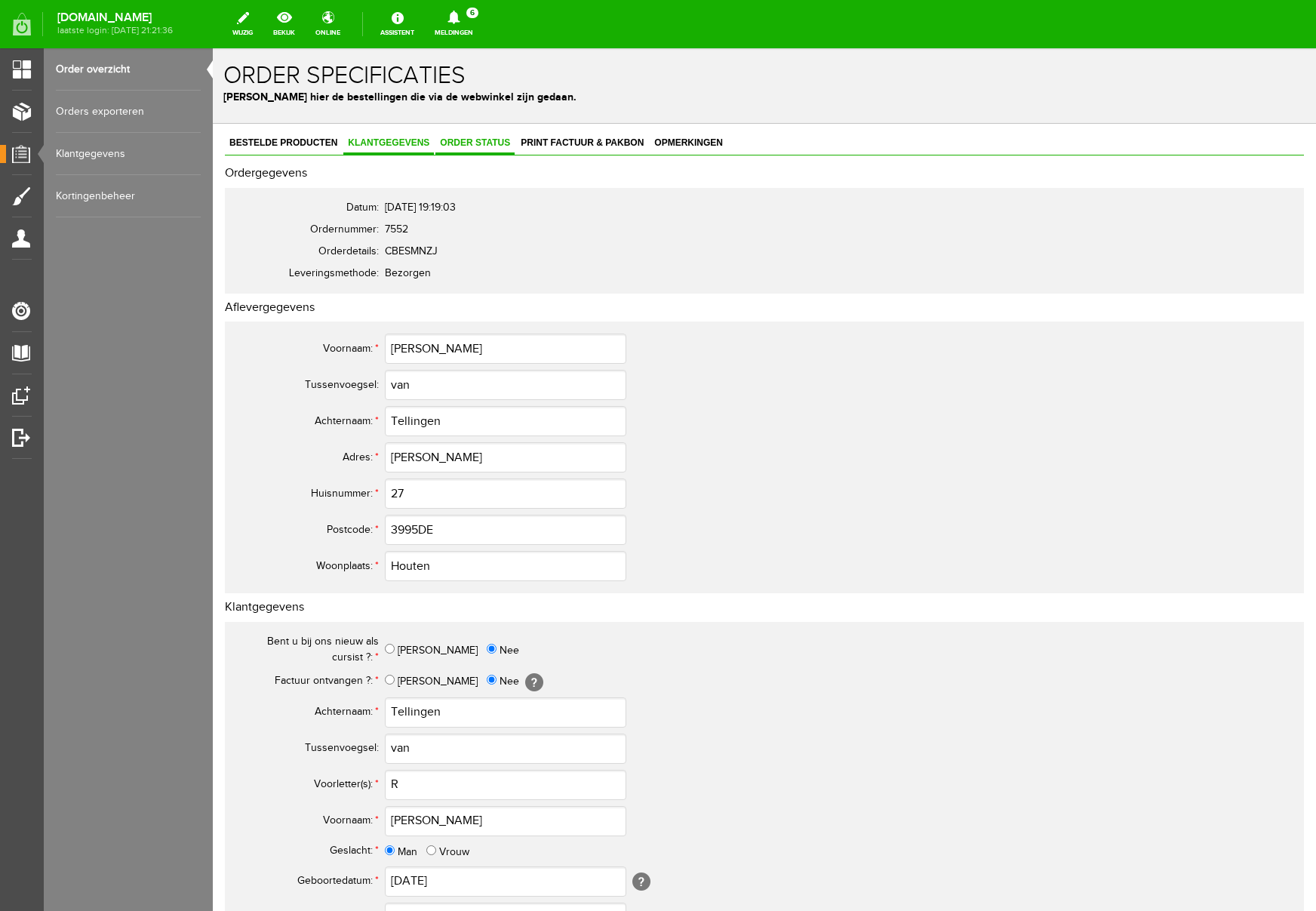
click at [478, 154] on link "Order status" at bounding box center [475, 144] width 79 height 22
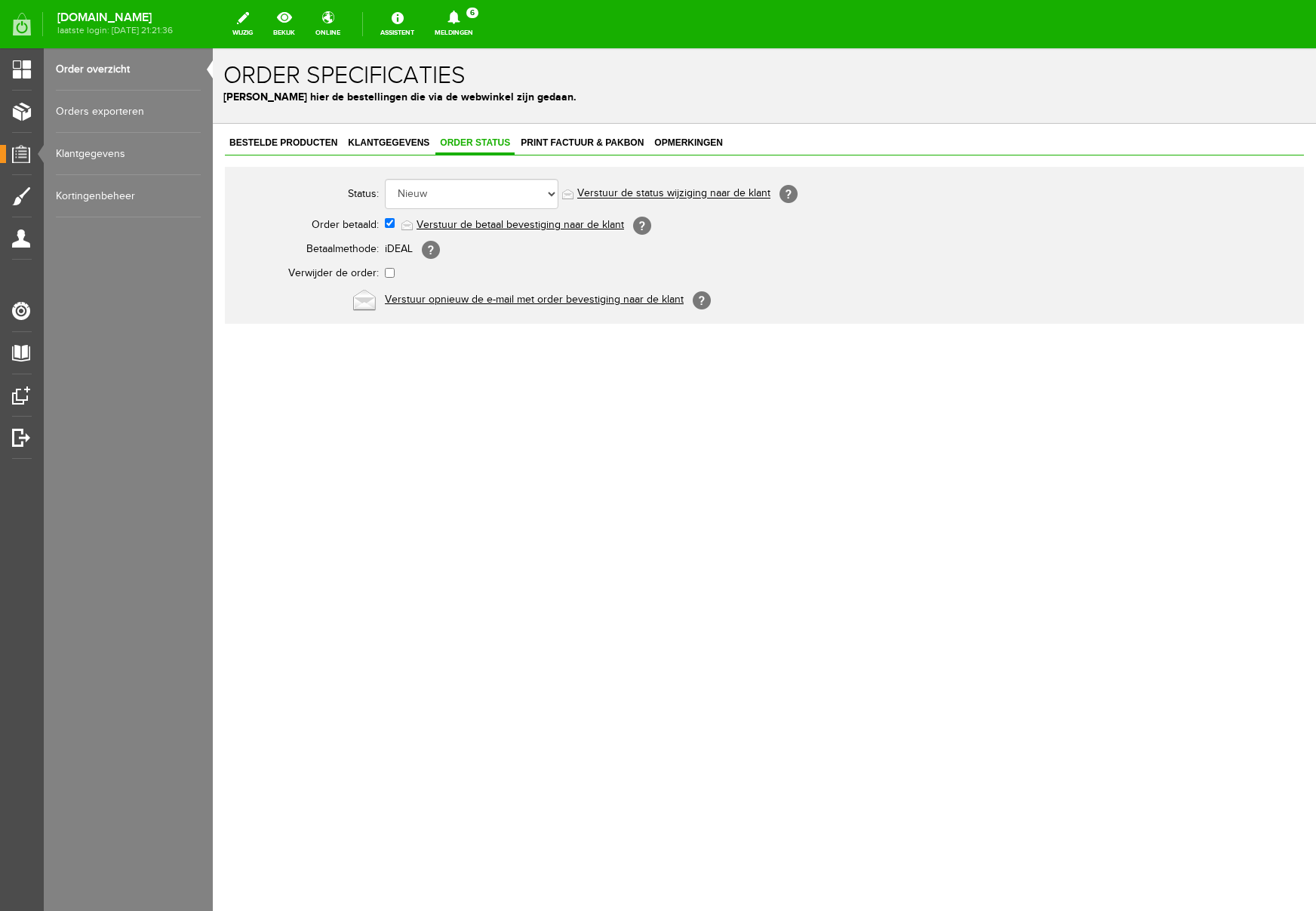
click at [464, 220] on link "Verstuur de betaal bevestiging naar de klant" at bounding box center [520, 225] width 208 height 12
click at [473, 19] on icon at bounding box center [454, 17] width 38 height 14
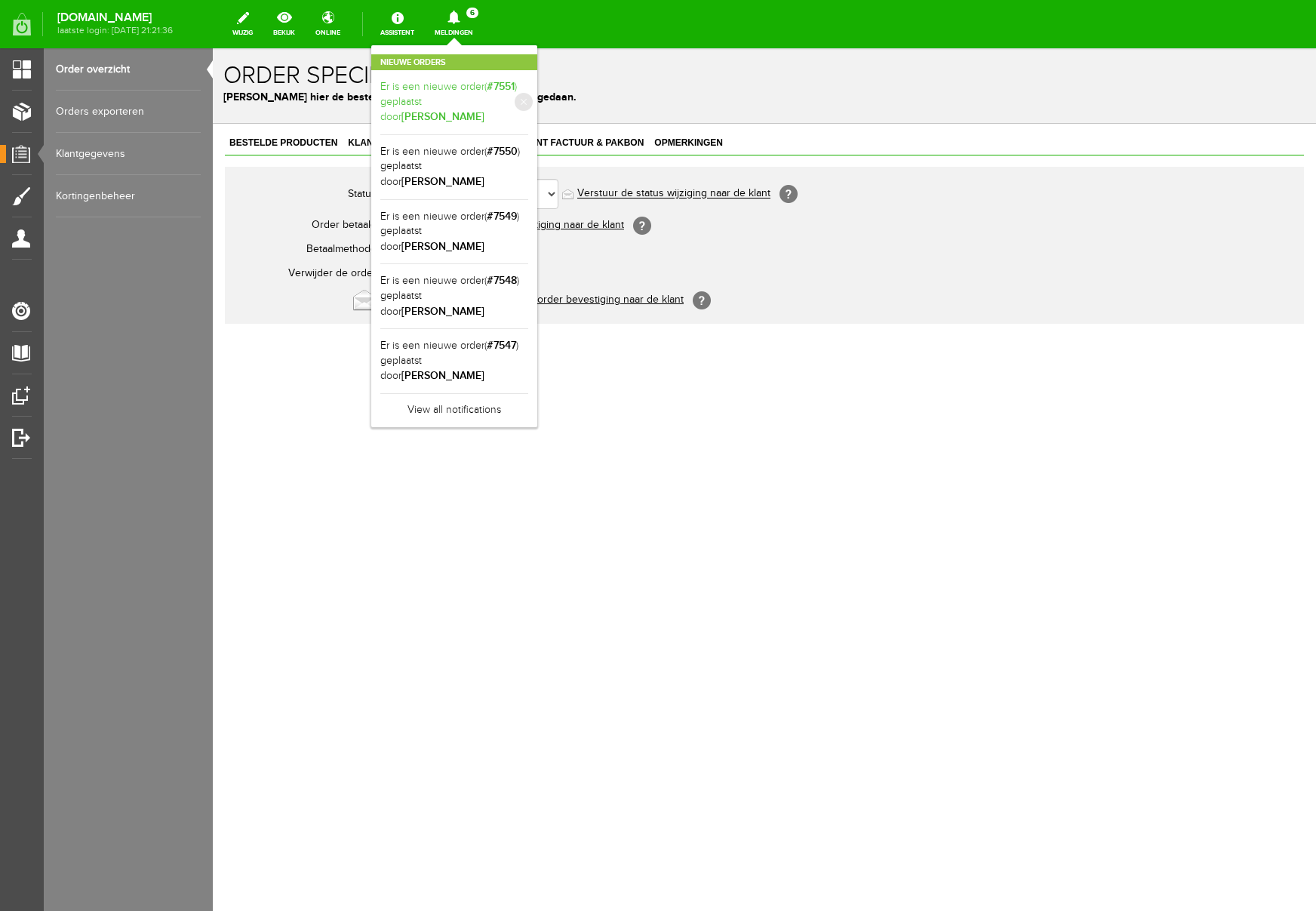
click at [528, 90] on link "Er is een nieuwe order( #7551 ) geplaatst door Evelien Pont" at bounding box center [454, 102] width 148 height 46
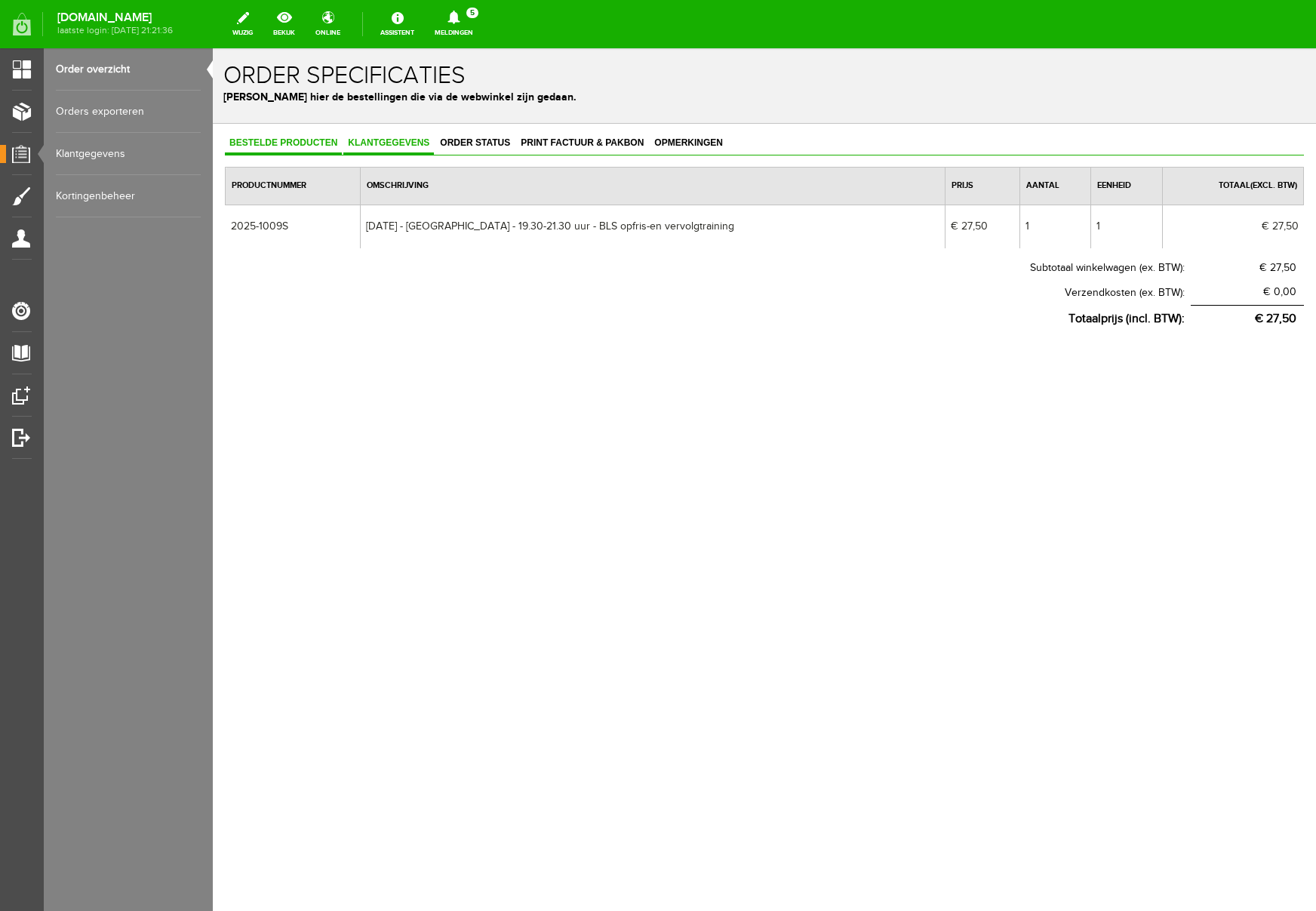
click at [403, 144] on span "Klantgegevens" at bounding box center [389, 143] width 90 height 10
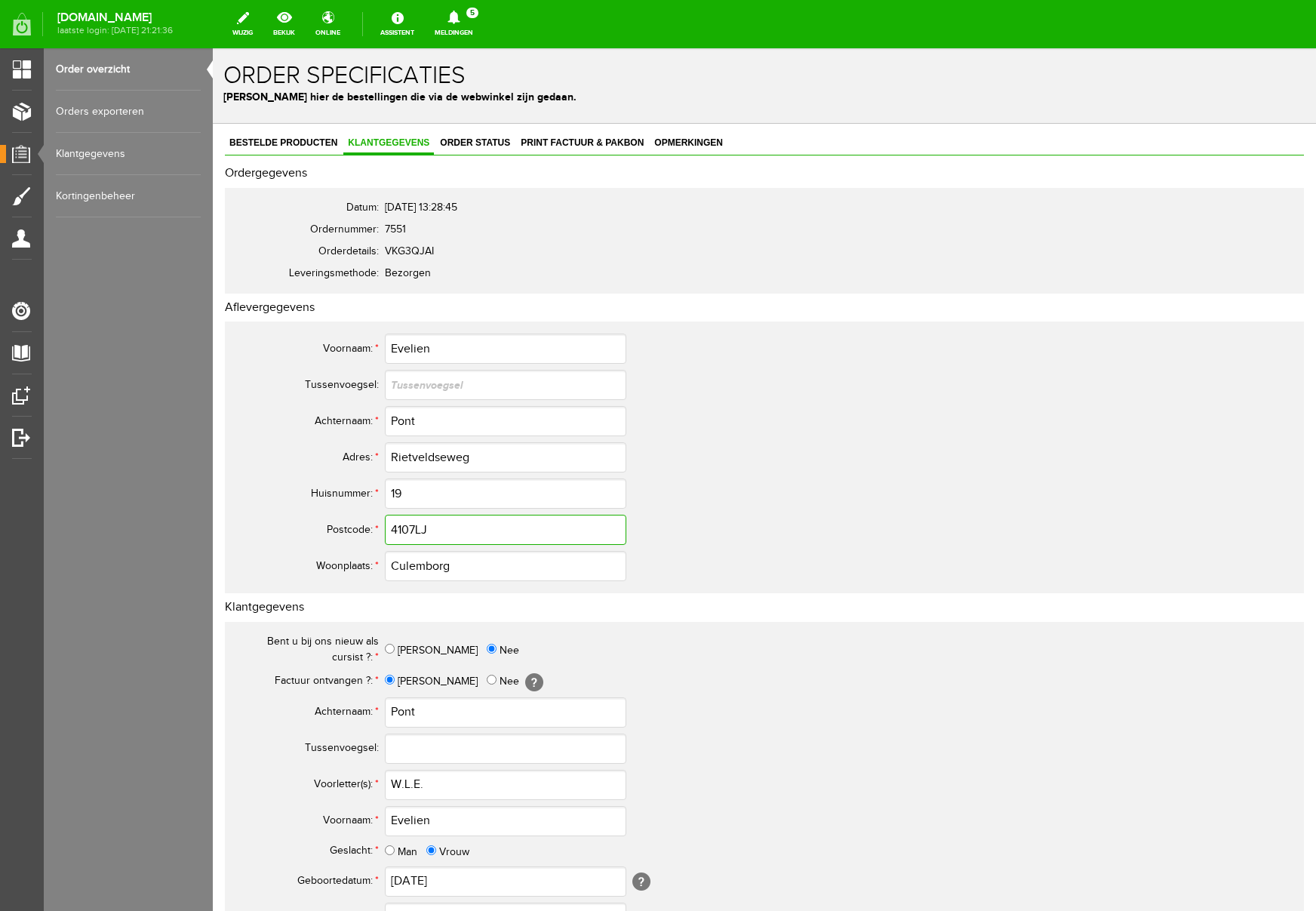
click at [417, 533] on input "4107LJ" at bounding box center [506, 530] width 242 height 30
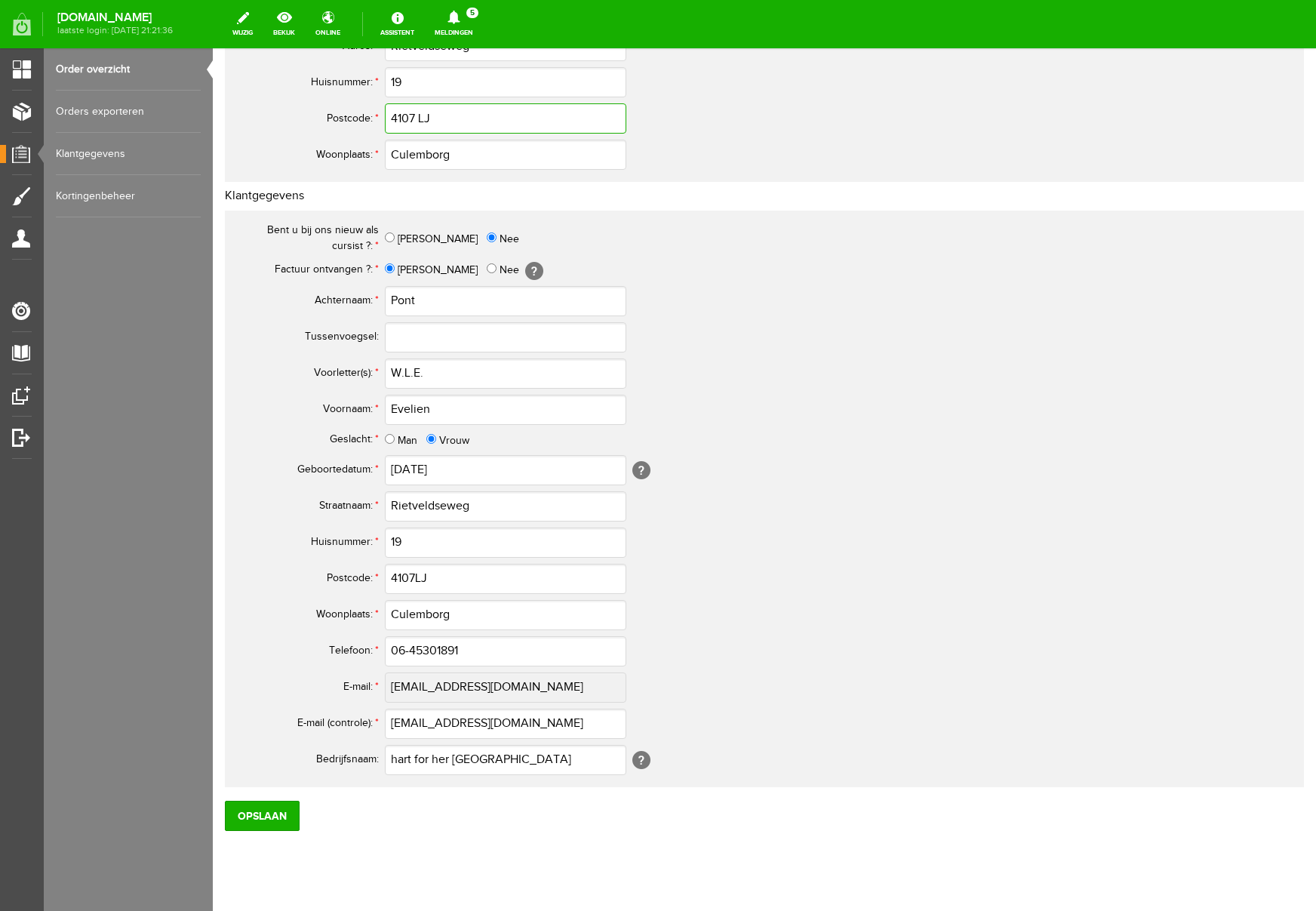
scroll to position [443, 0]
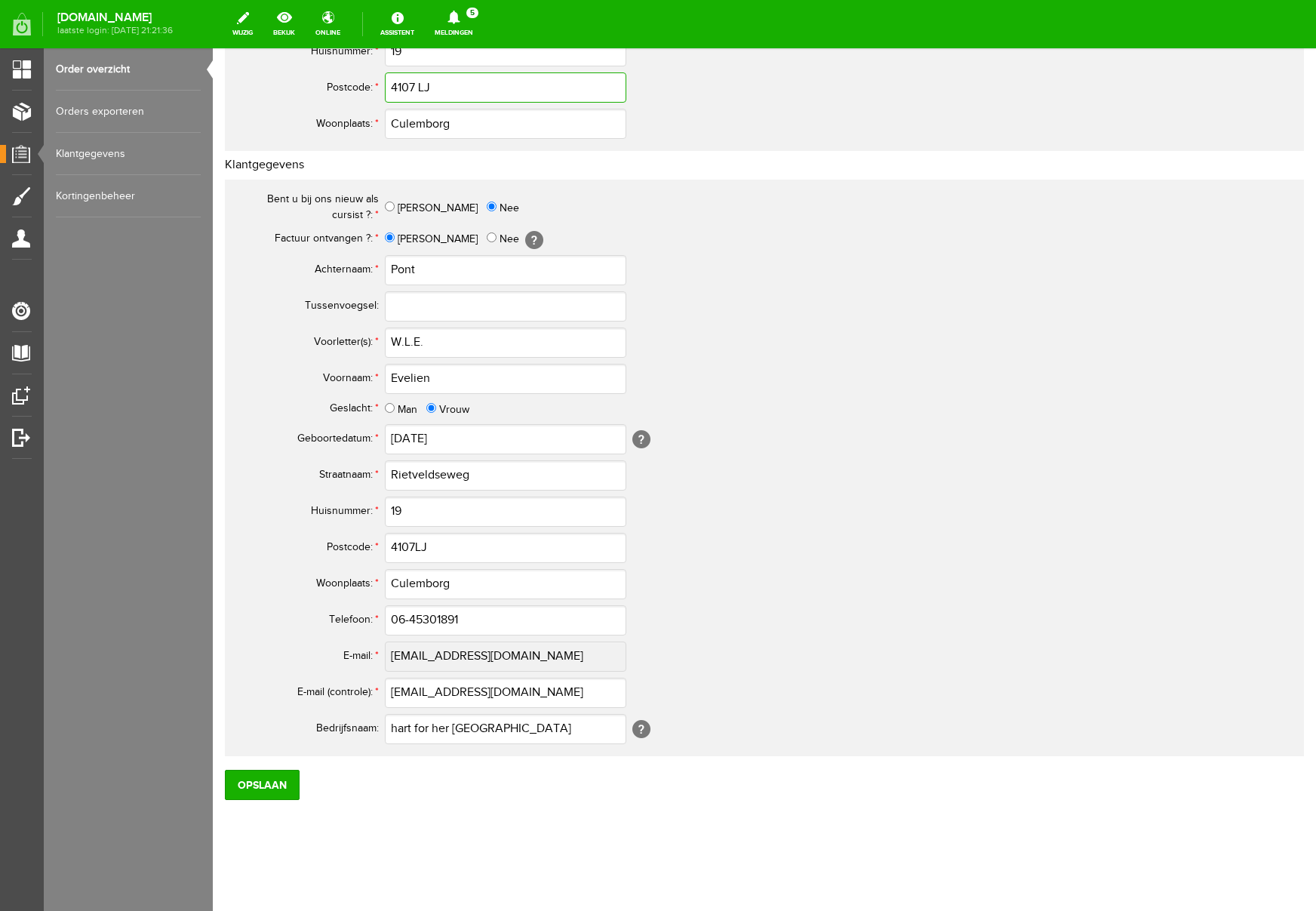
type input "4107 LJ"
click at [414, 546] on input "4107LJ" at bounding box center [506, 548] width 242 height 30
type input "4107 LJ"
click at [260, 784] on input "Opslaan" at bounding box center [263, 785] width 75 height 30
click at [398, 728] on input "hart for her Culemborg" at bounding box center [506, 729] width 242 height 30
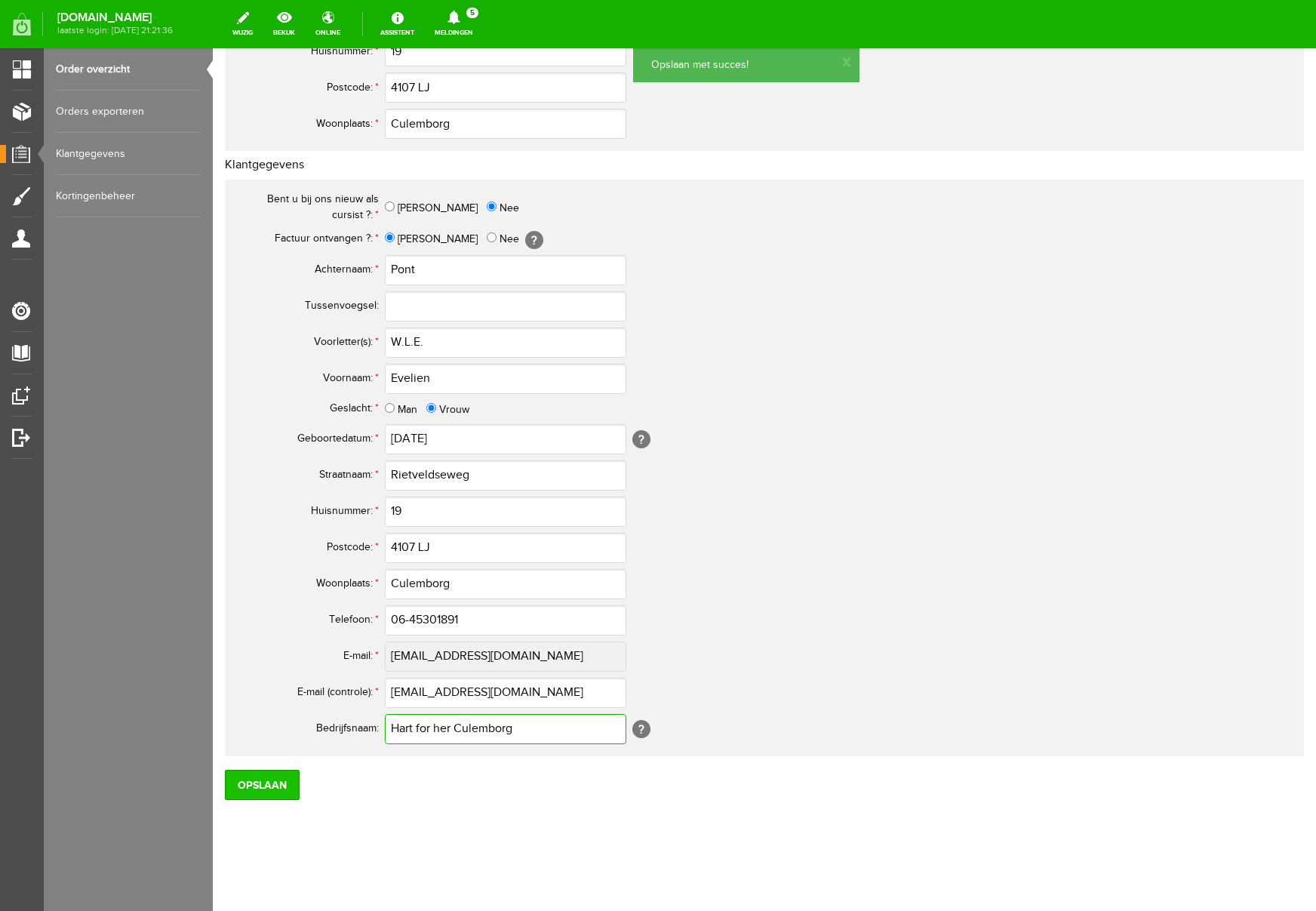
type input "Hart for her Culemborg"
click at [263, 792] on input "Opslaan" at bounding box center [263, 785] width 75 height 30
drag, startPoint x: 529, startPoint y: 735, endPoint x: 317, endPoint y: 713, distance: 213.1
click at [317, 713] on tr "Bedrijfsnaam: Hart for her Culemborg [?]" at bounding box center [596, 729] width 725 height 37
click at [401, 728] on input "Hart for her Culemborg" at bounding box center [506, 729] width 242 height 30
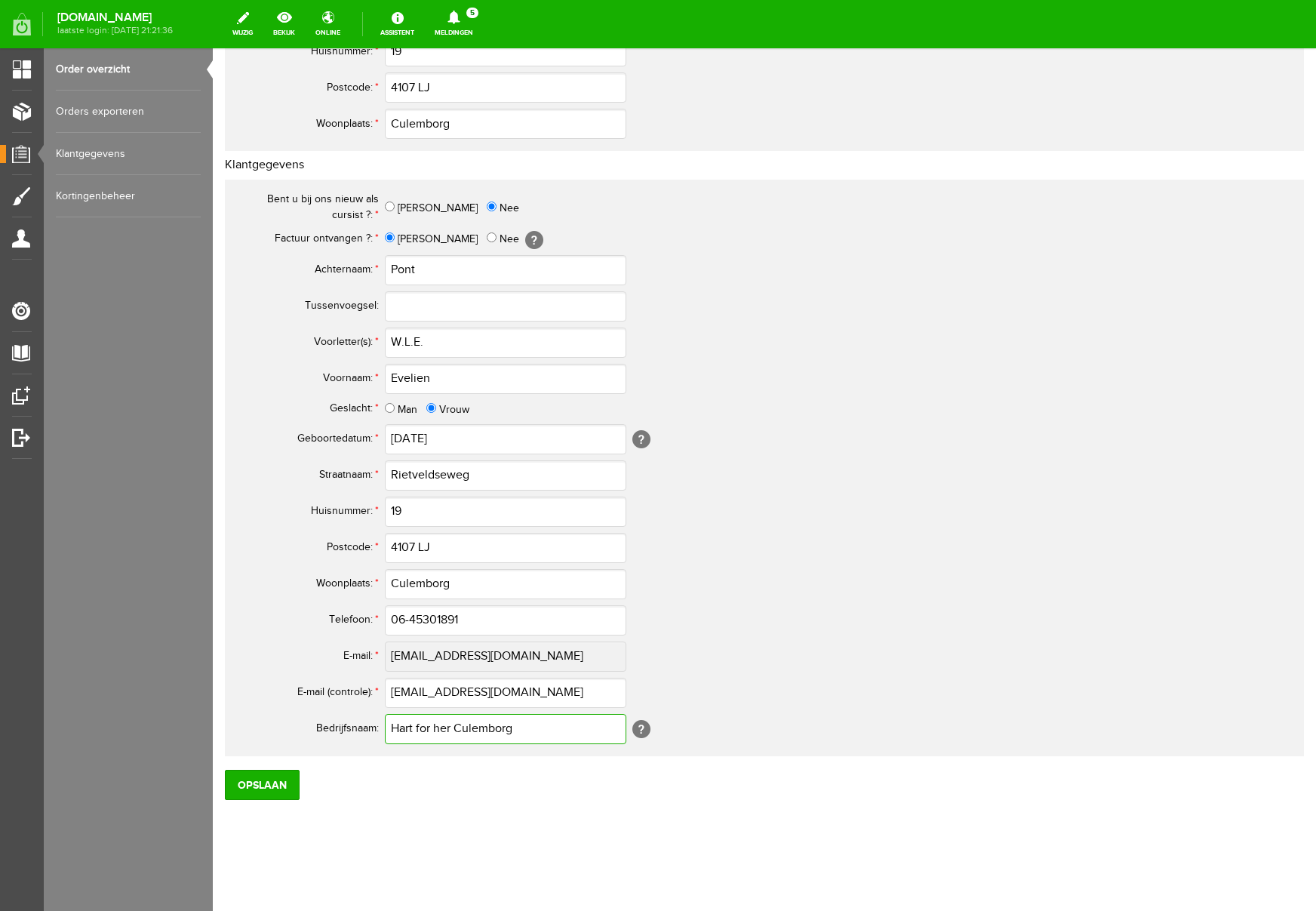
click at [401, 729] on input "Hart for her Culemborg" at bounding box center [506, 729] width 242 height 30
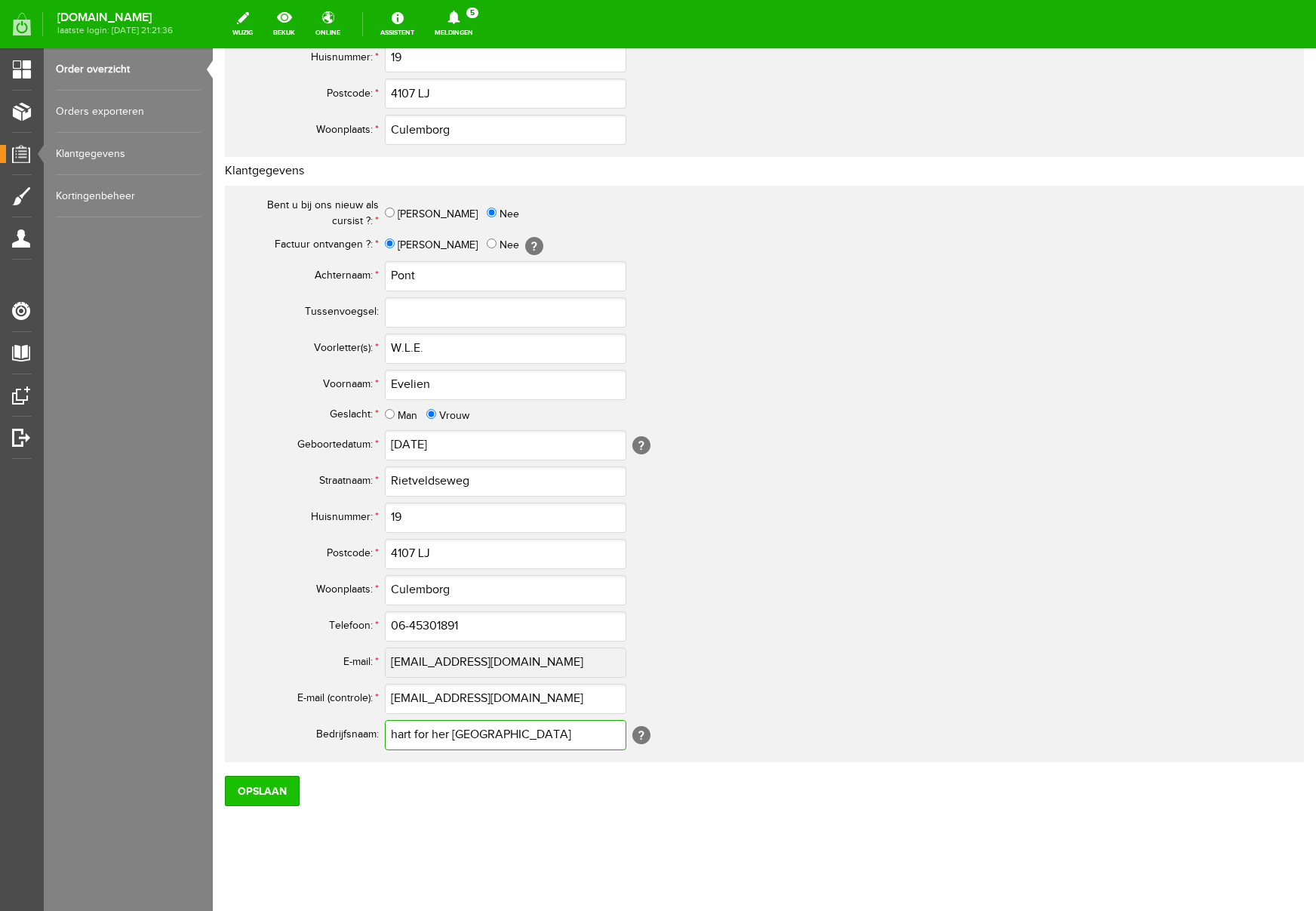
type input "hart for her Culemborg"
click at [261, 800] on input "Opslaan" at bounding box center [263, 791] width 75 height 30
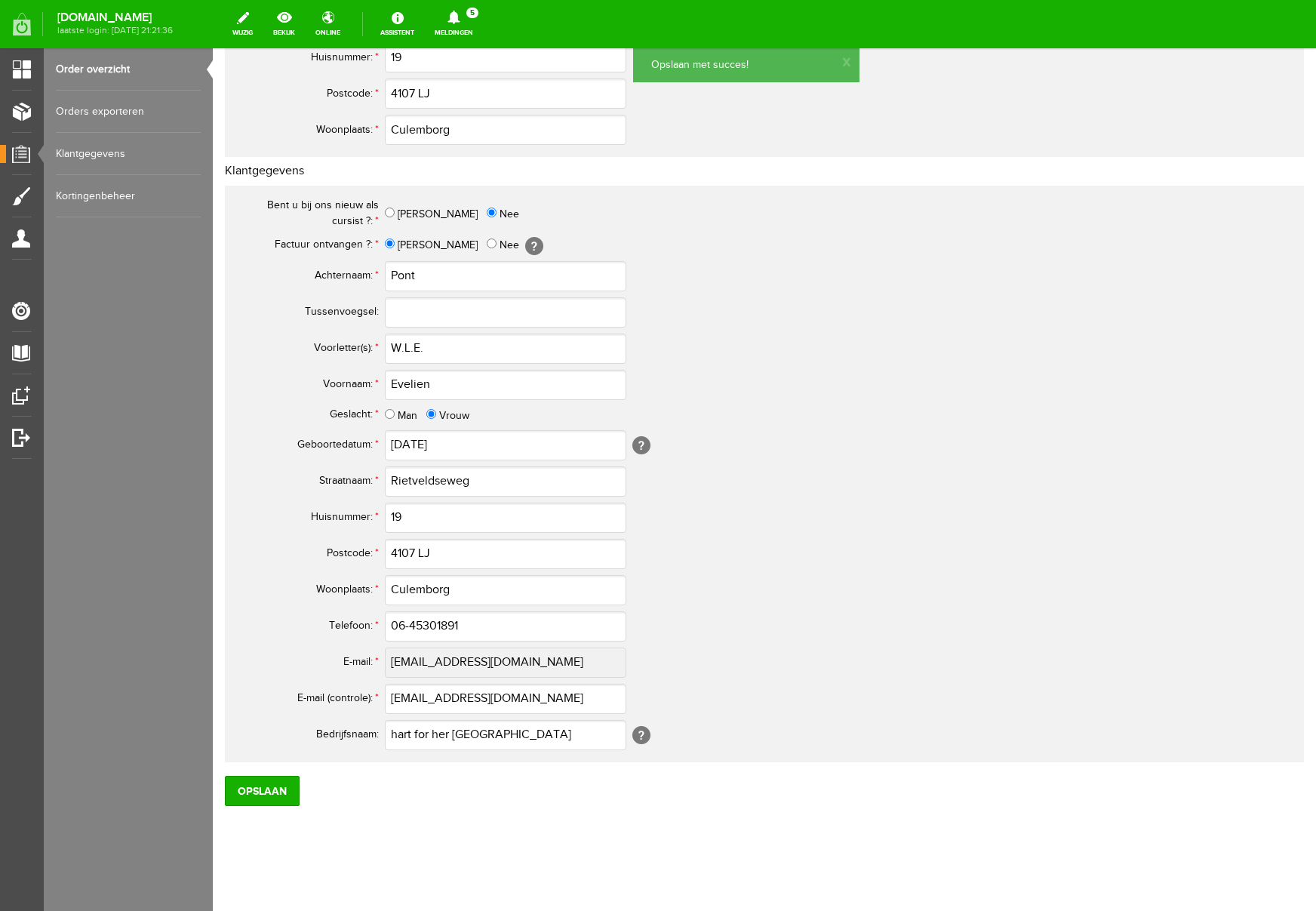
scroll to position [0, 0]
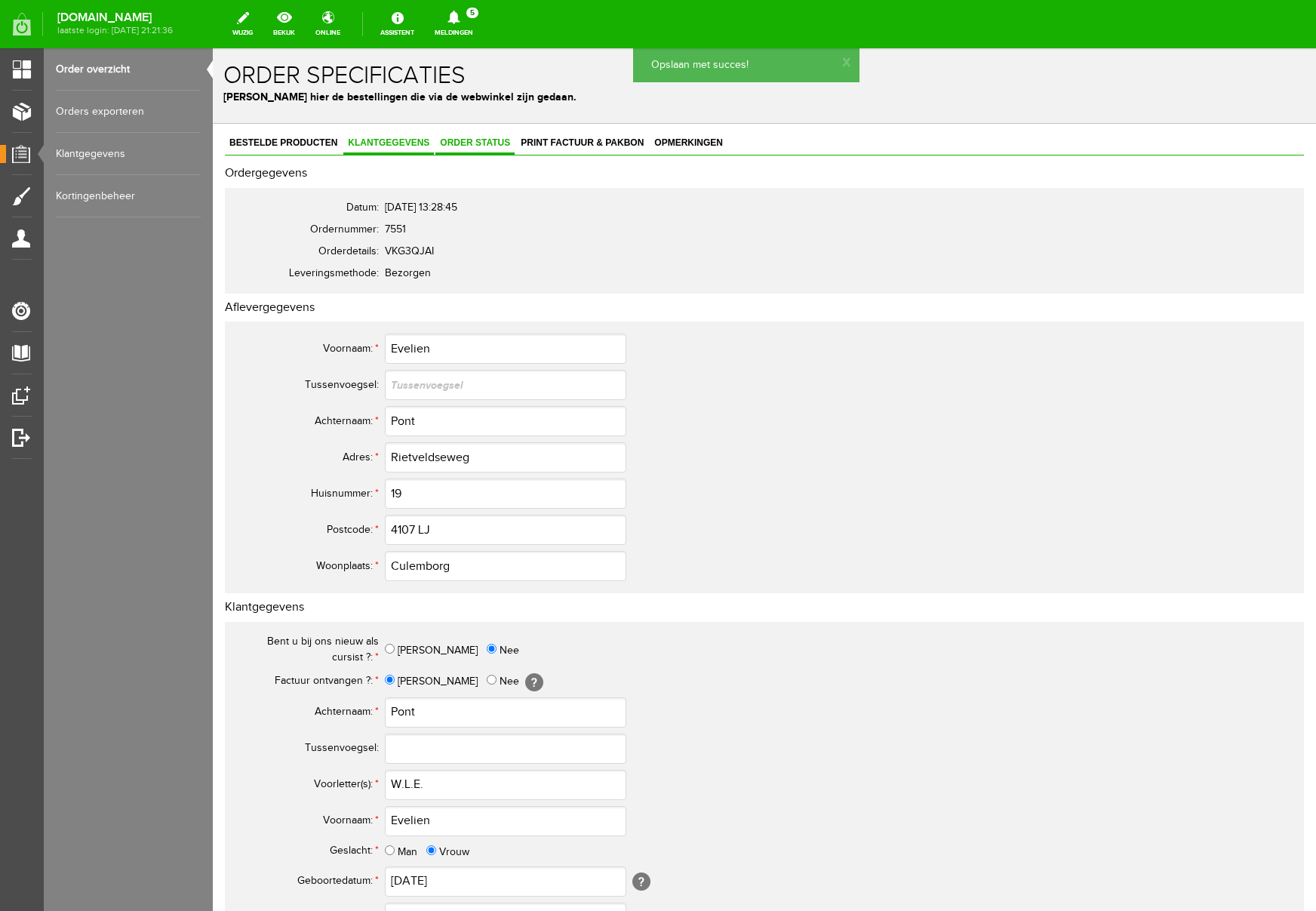
click at [473, 146] on span "Order status" at bounding box center [475, 143] width 79 height 10
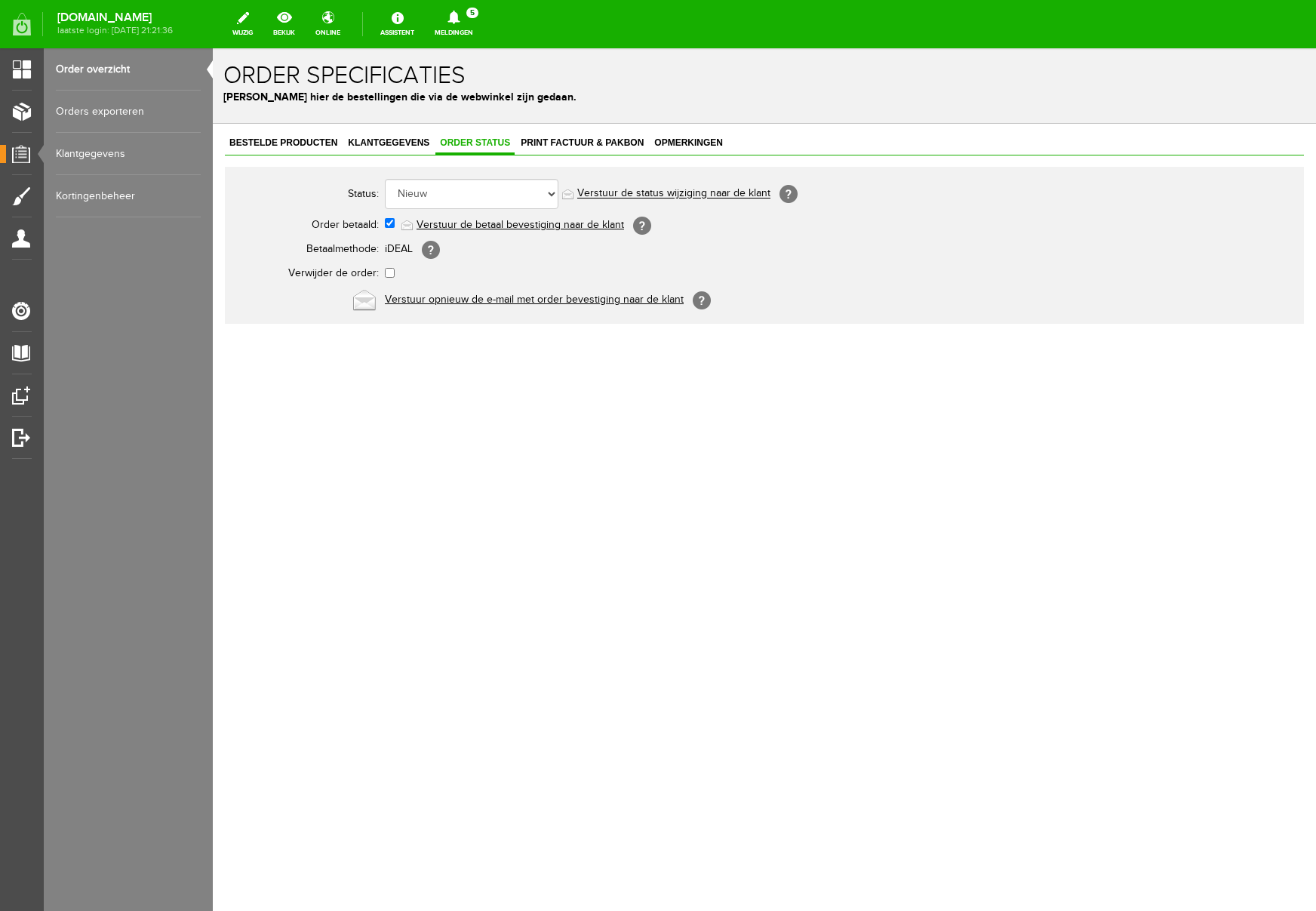
click at [514, 228] on link "Verstuur de betaal bevestiging naar de klant" at bounding box center [520, 225] width 208 height 12
click at [601, 137] on span "Print factuur & pakbon" at bounding box center [583, 143] width 132 height 10
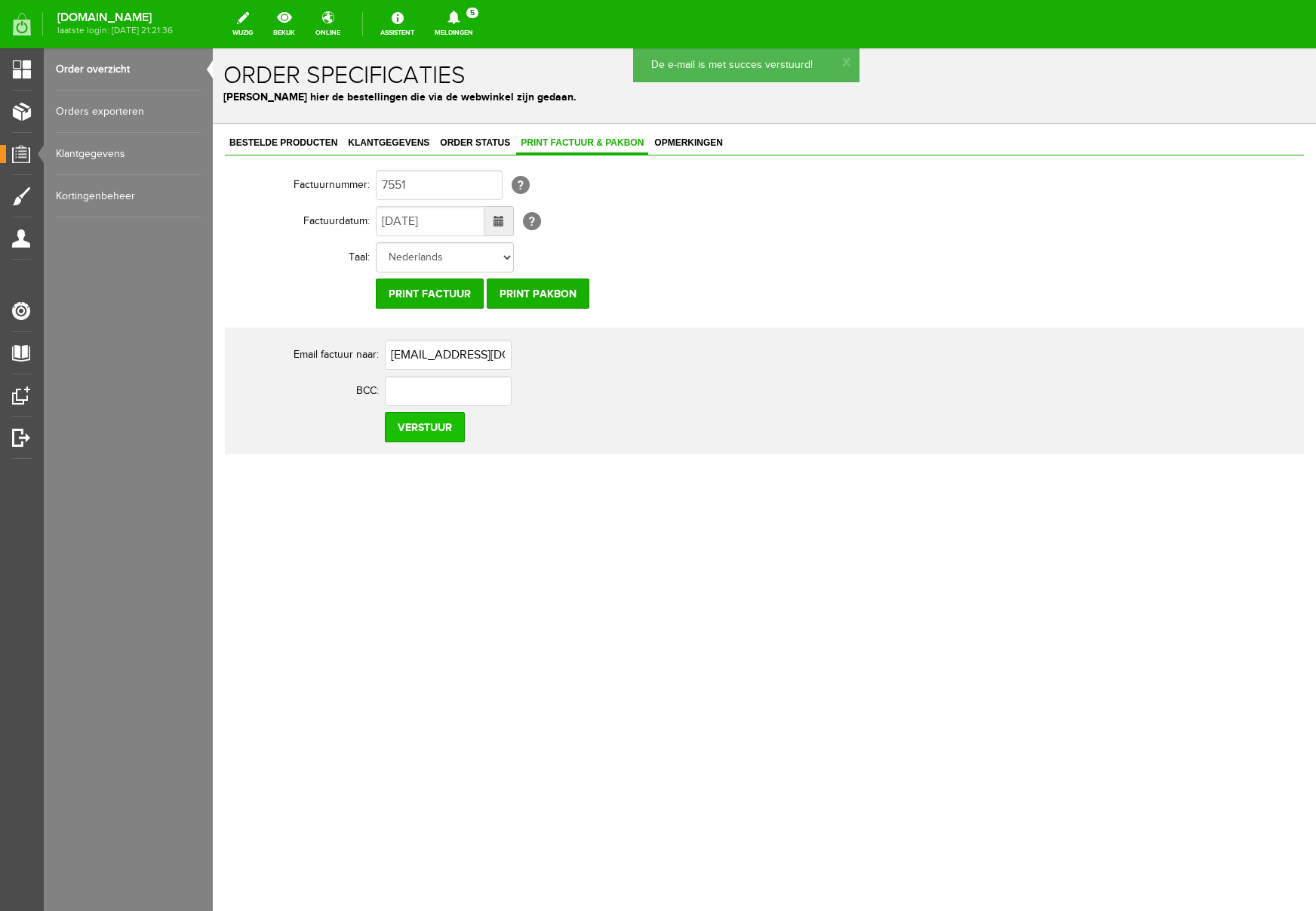
click at [432, 435] on input "Verstuur" at bounding box center [425, 427] width 80 height 30
click at [460, 17] on icon at bounding box center [454, 17] width 12 height 14
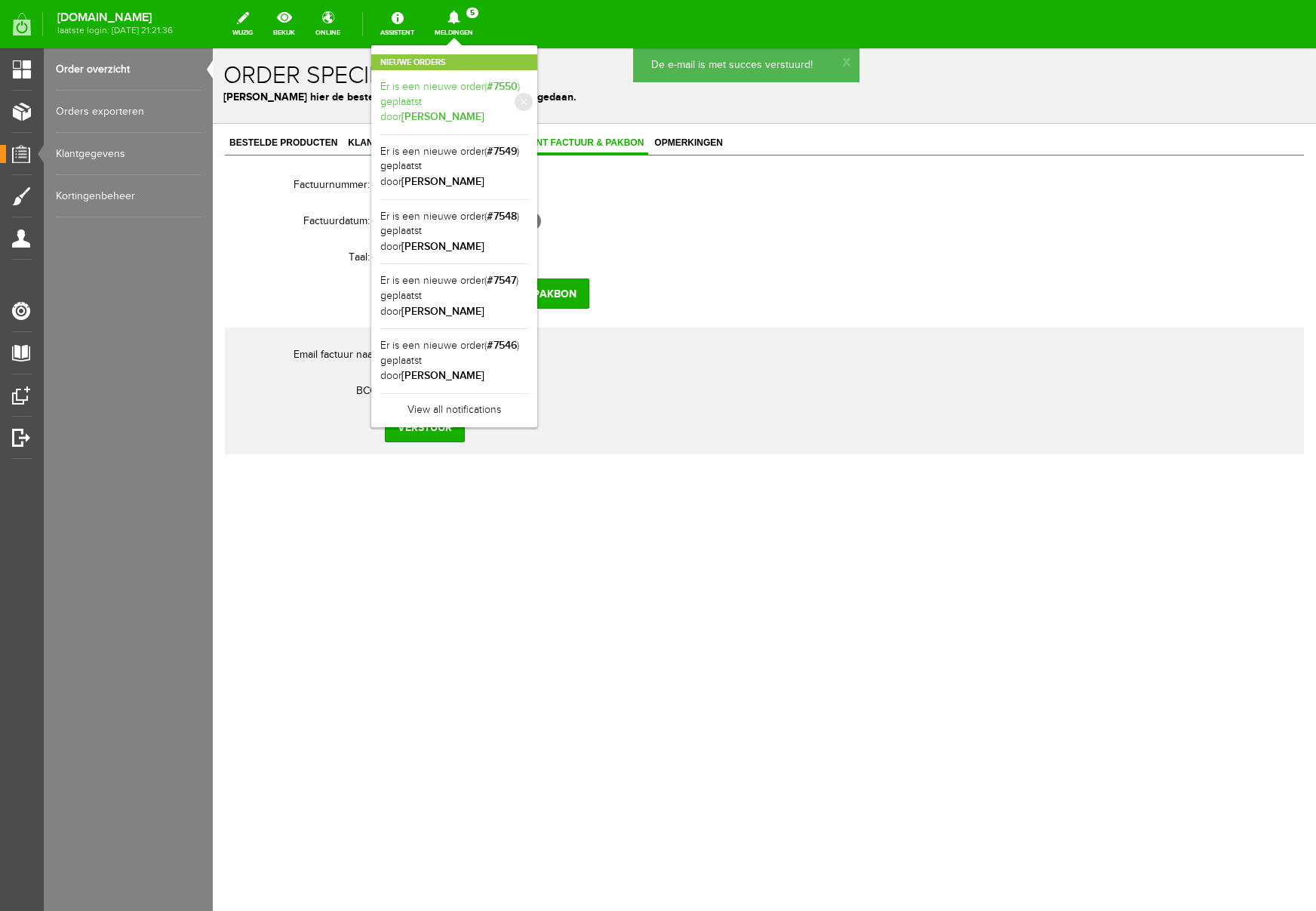
click at [528, 97] on link "Er is een nieuwe order( #7550 ) geplaatst door Helen van Westreenen" at bounding box center [454, 102] width 148 height 46
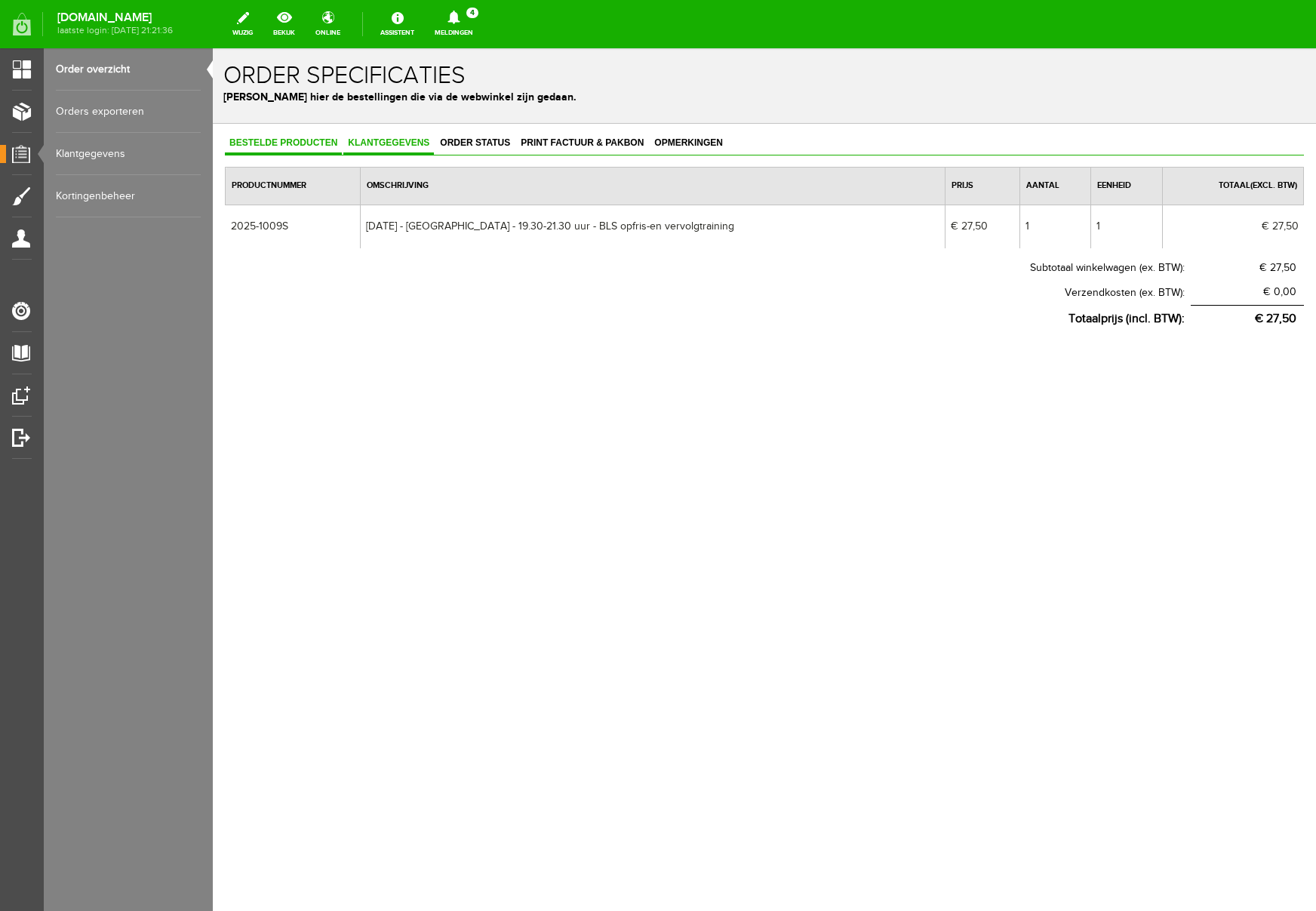
click at [399, 143] on span "Klantgegevens" at bounding box center [389, 143] width 90 height 10
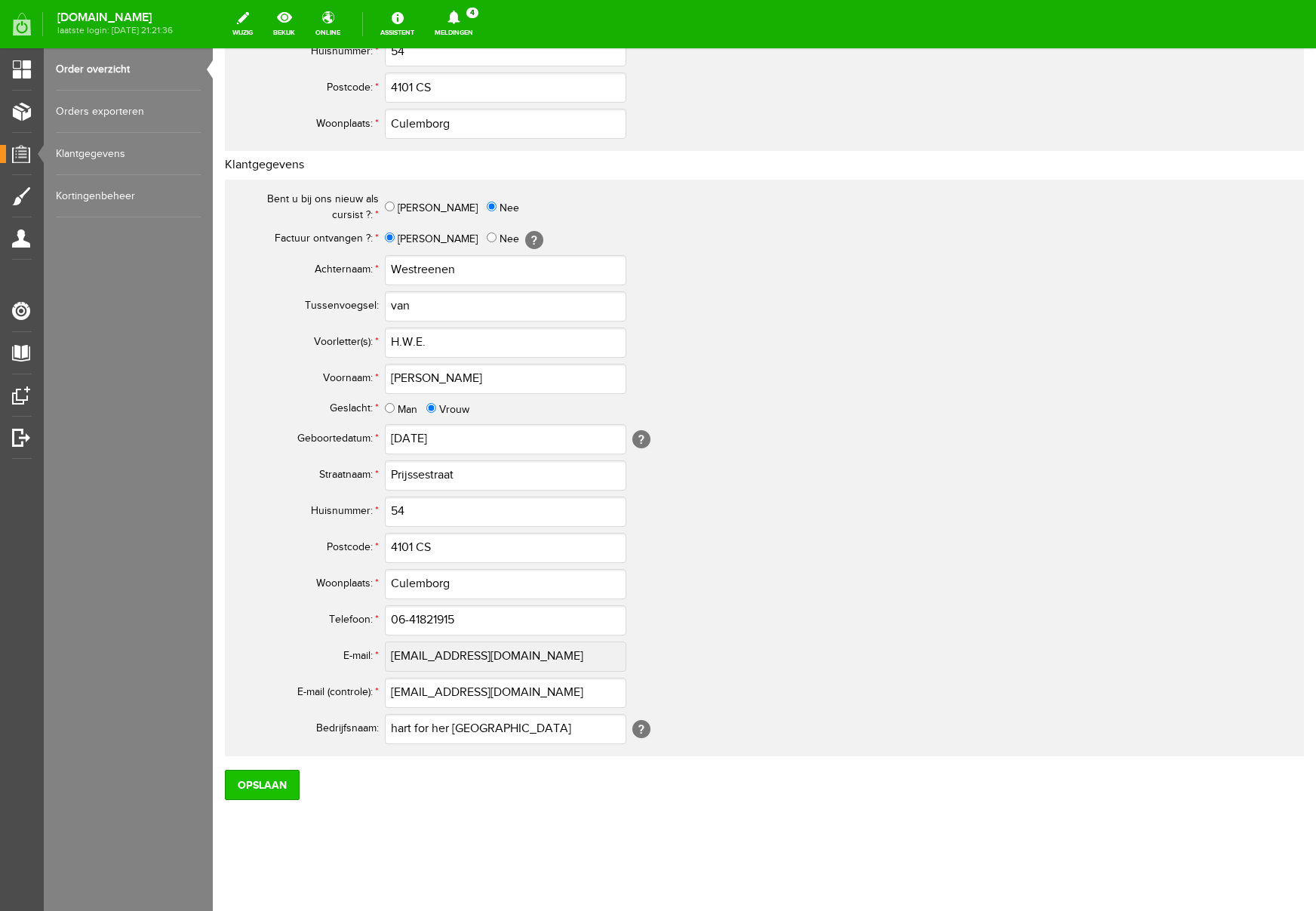
scroll to position [436, 0]
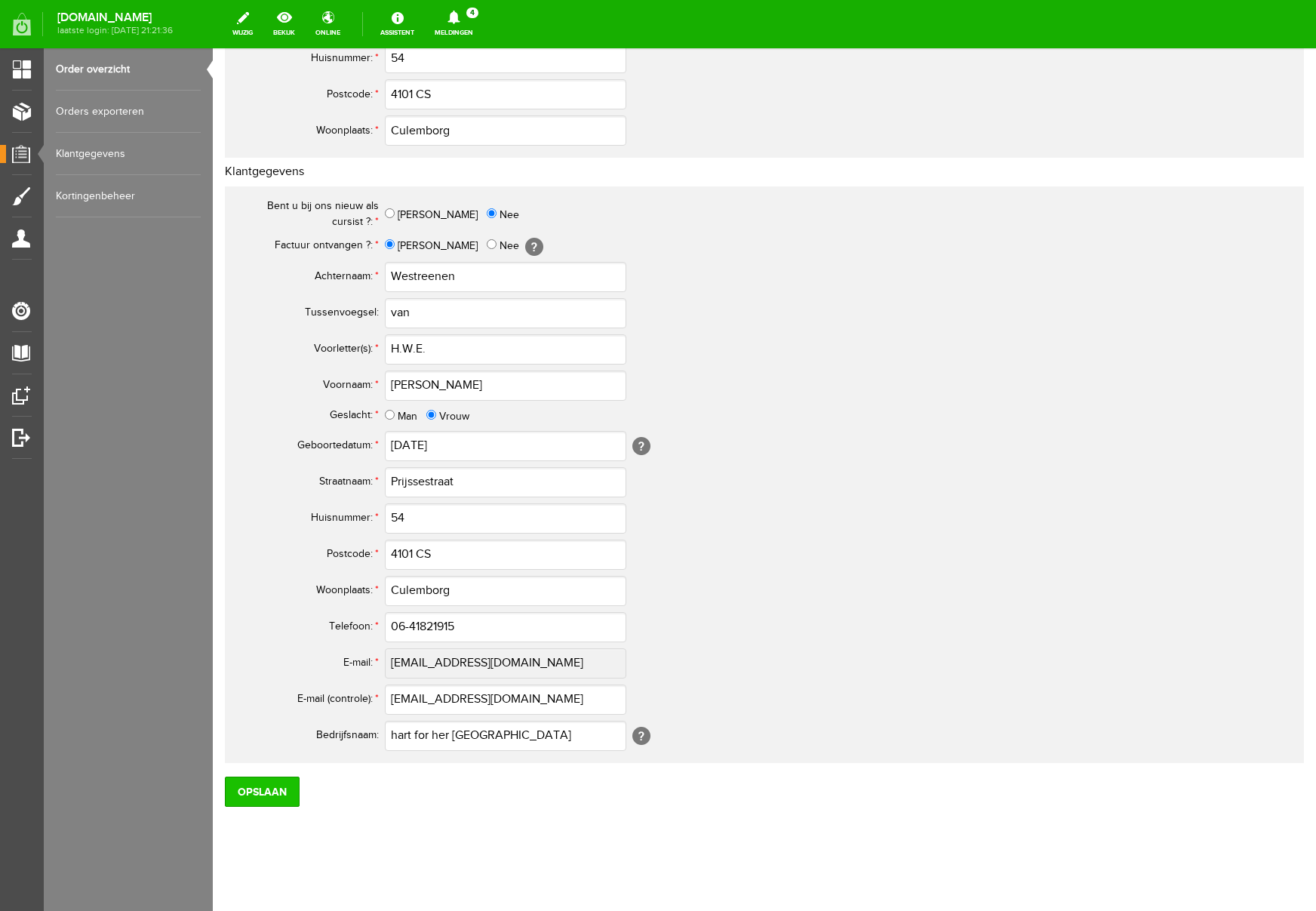
click at [261, 794] on input "Opslaan" at bounding box center [263, 792] width 75 height 30
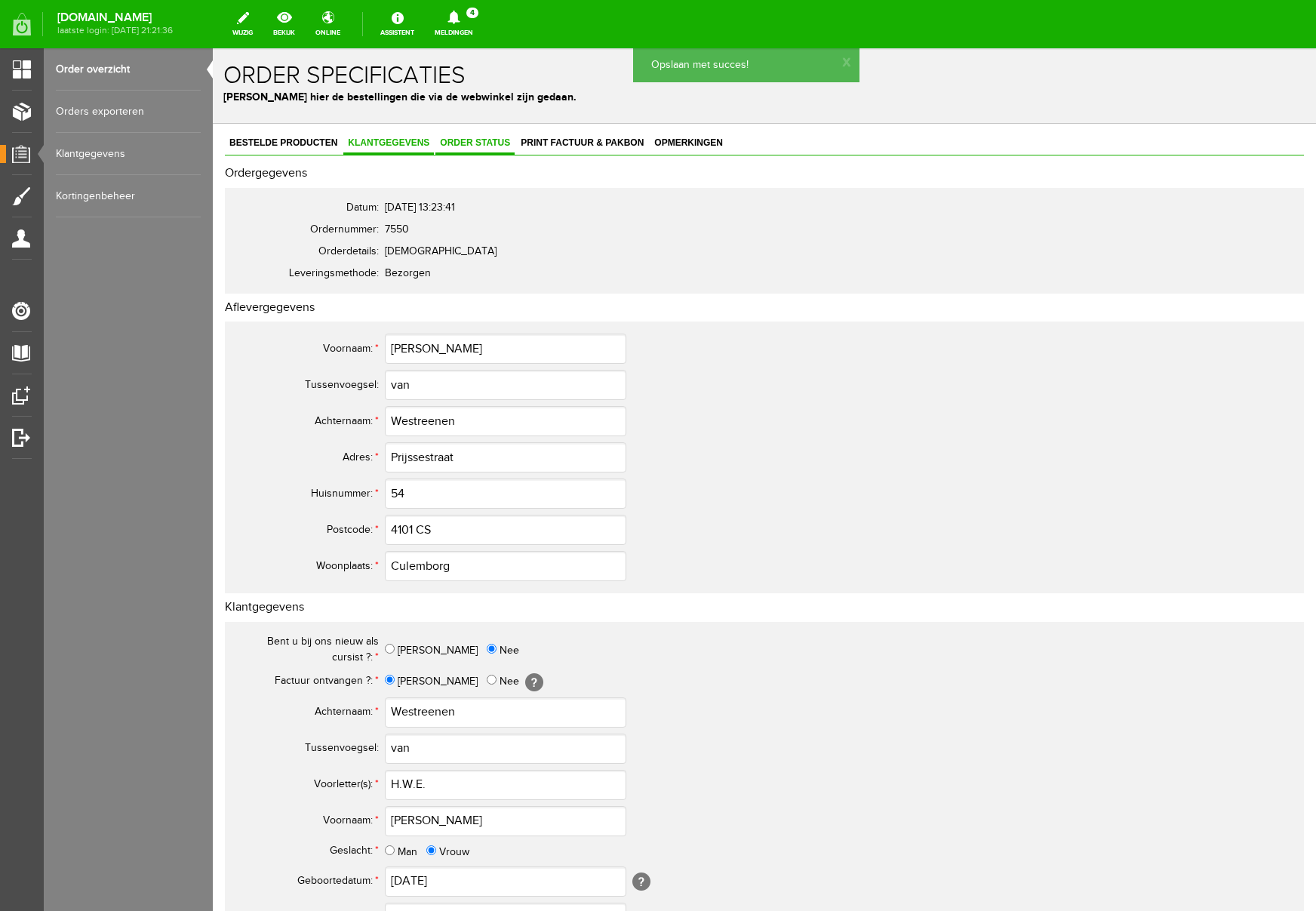
click at [478, 141] on span "Order status" at bounding box center [475, 143] width 79 height 10
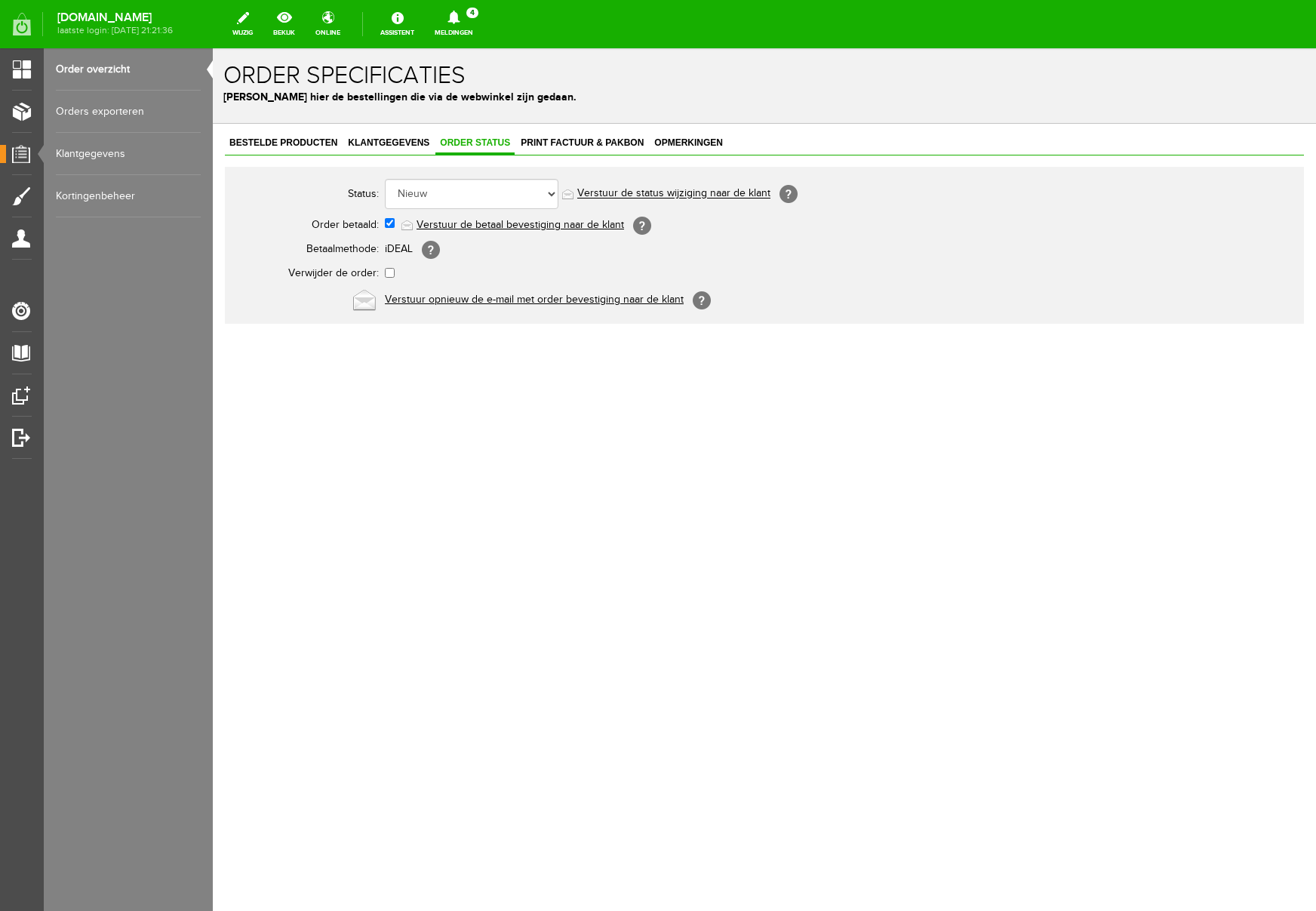
click at [483, 225] on link "Verstuur de betaal bevestiging naar de klant" at bounding box center [520, 225] width 208 height 12
click at [576, 140] on span "Print factuur & pakbon" at bounding box center [583, 143] width 132 height 10
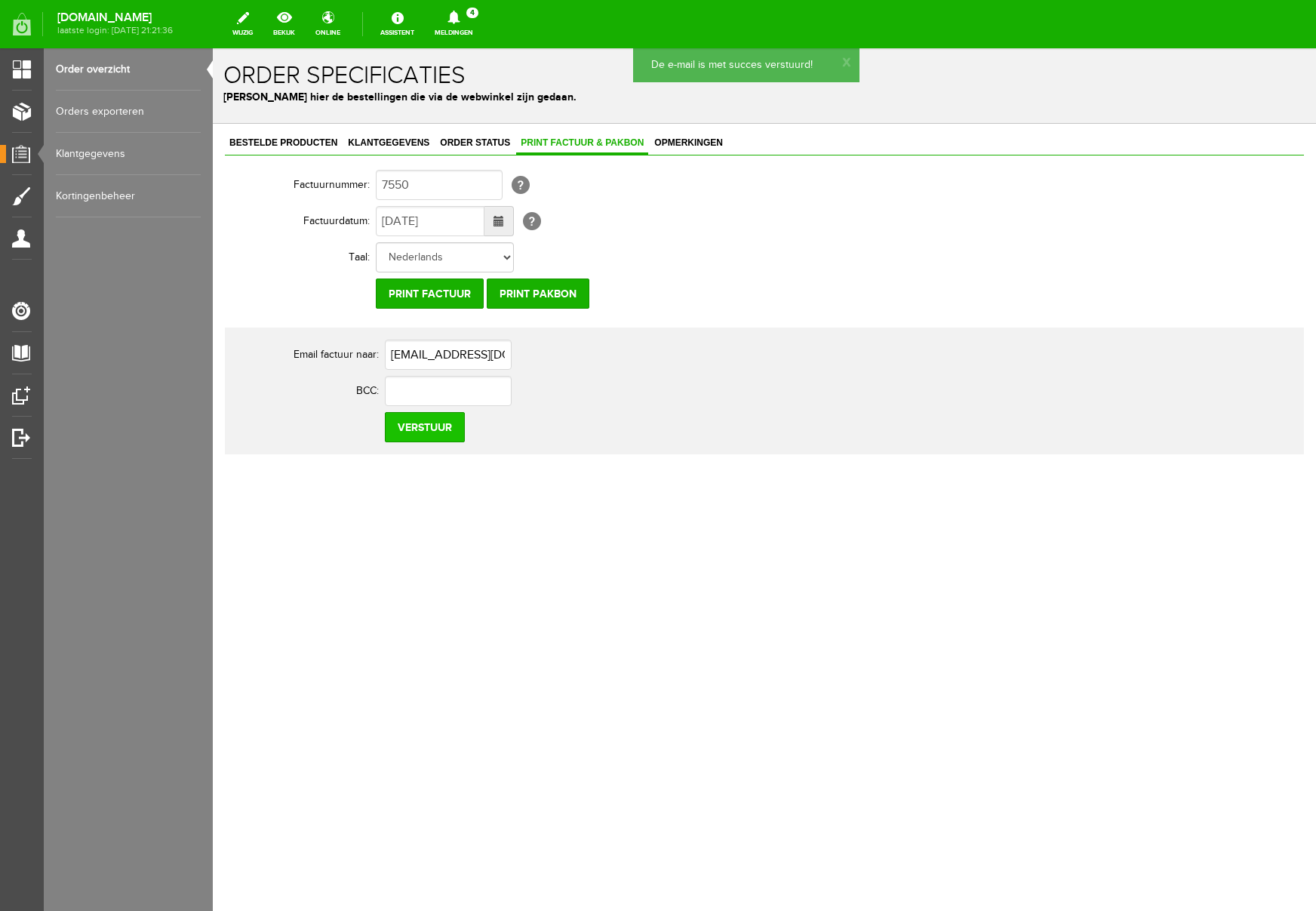
click at [434, 425] on input "Verstuur" at bounding box center [425, 427] width 80 height 30
click at [460, 15] on icon at bounding box center [454, 17] width 12 height 14
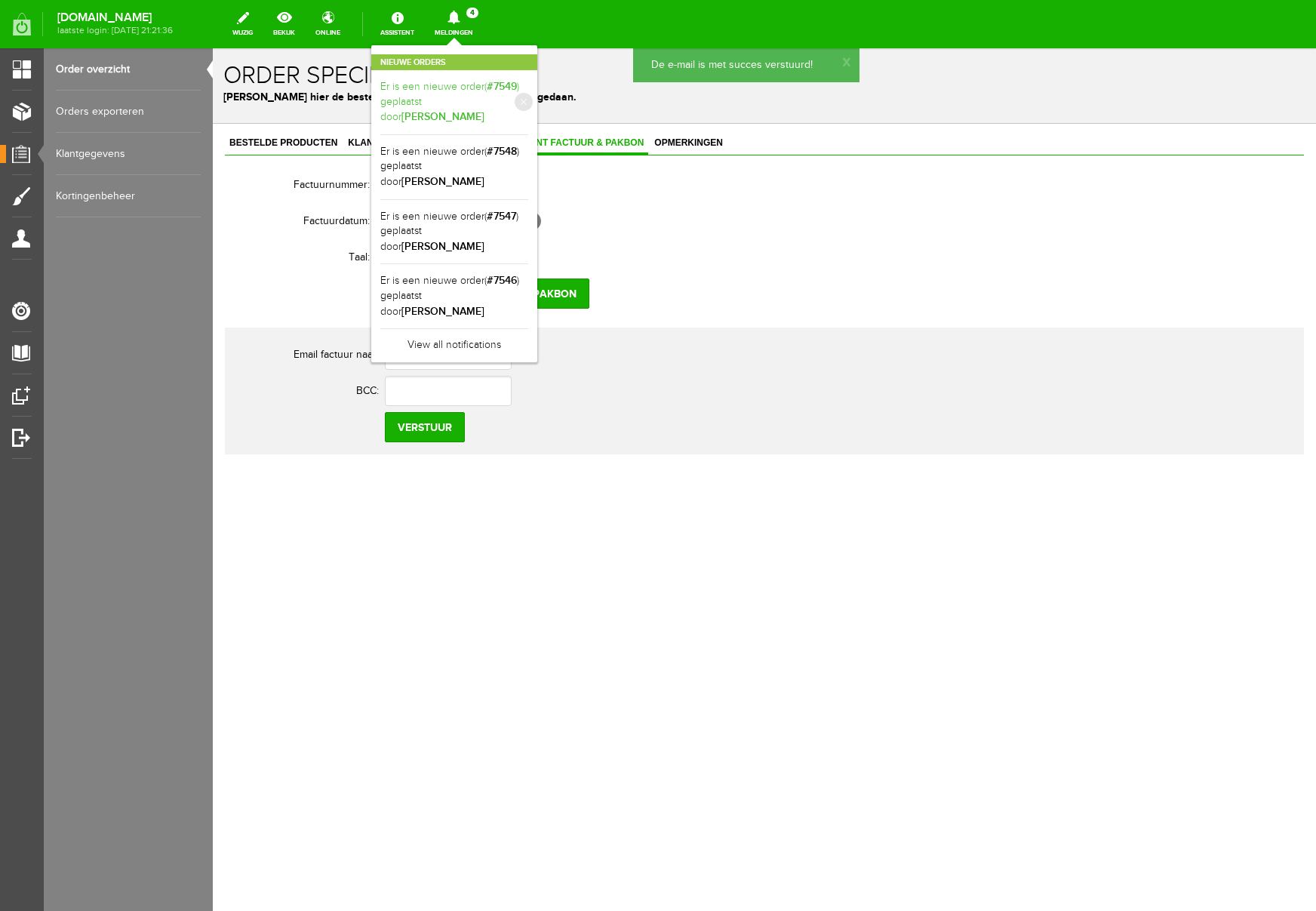
click at [518, 102] on link "Er is een nieuwe order( #7549 ) geplaatst door Esther Vermeulen" at bounding box center [454, 102] width 148 height 46
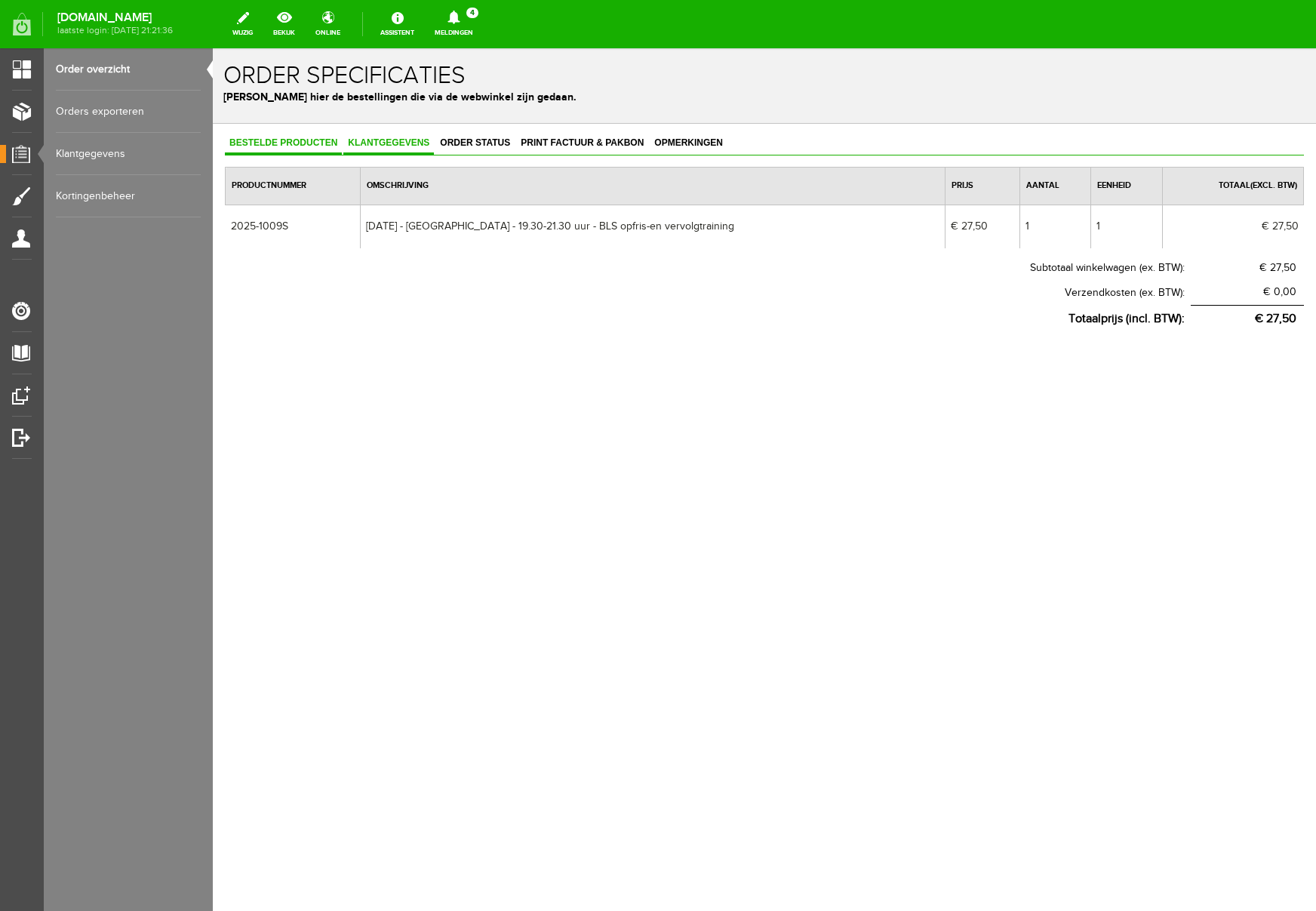
click at [407, 144] on span "Klantgegevens" at bounding box center [389, 143] width 90 height 10
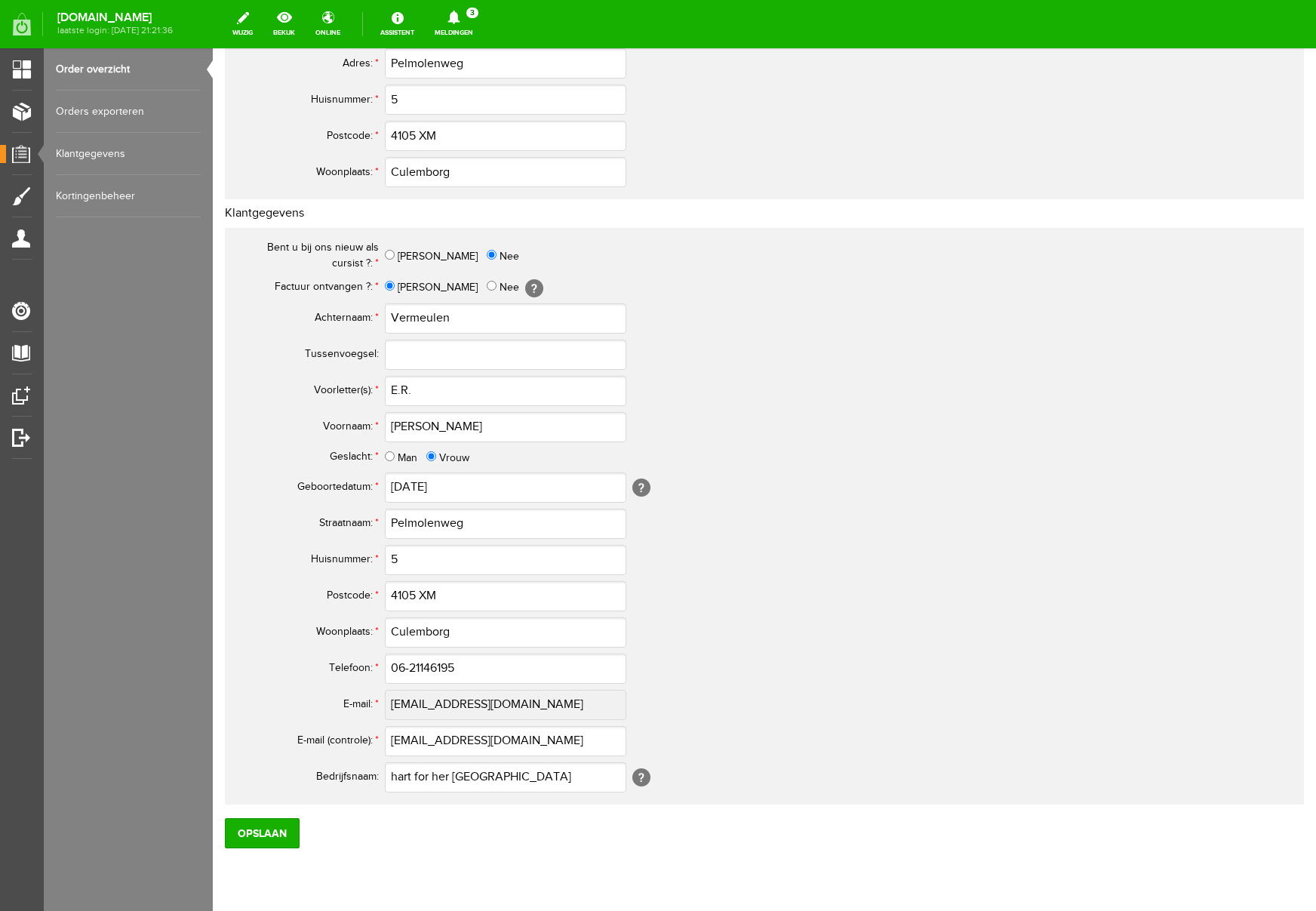
scroll to position [443, 0]
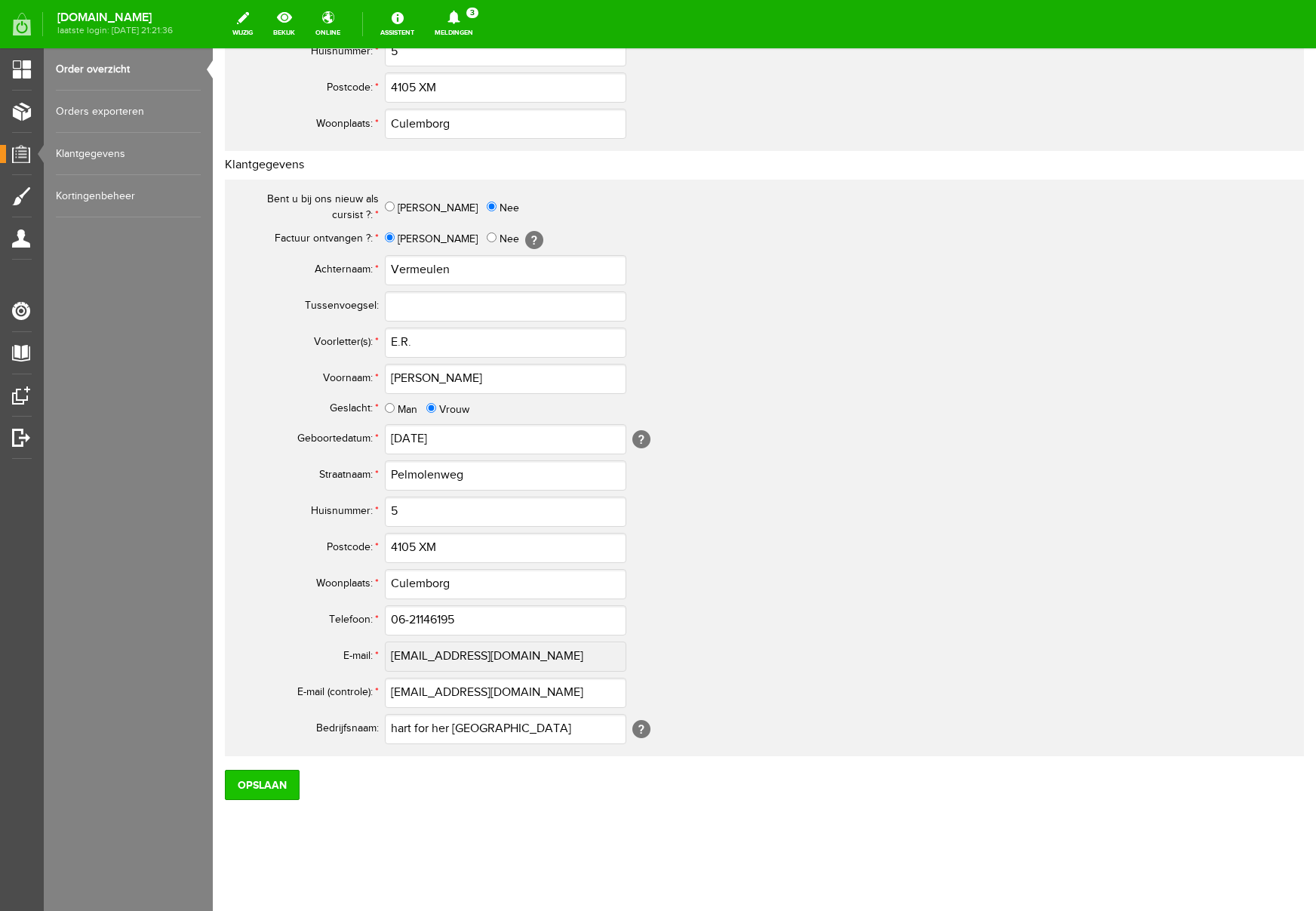
click at [247, 776] on input "Opslaan" at bounding box center [263, 785] width 75 height 30
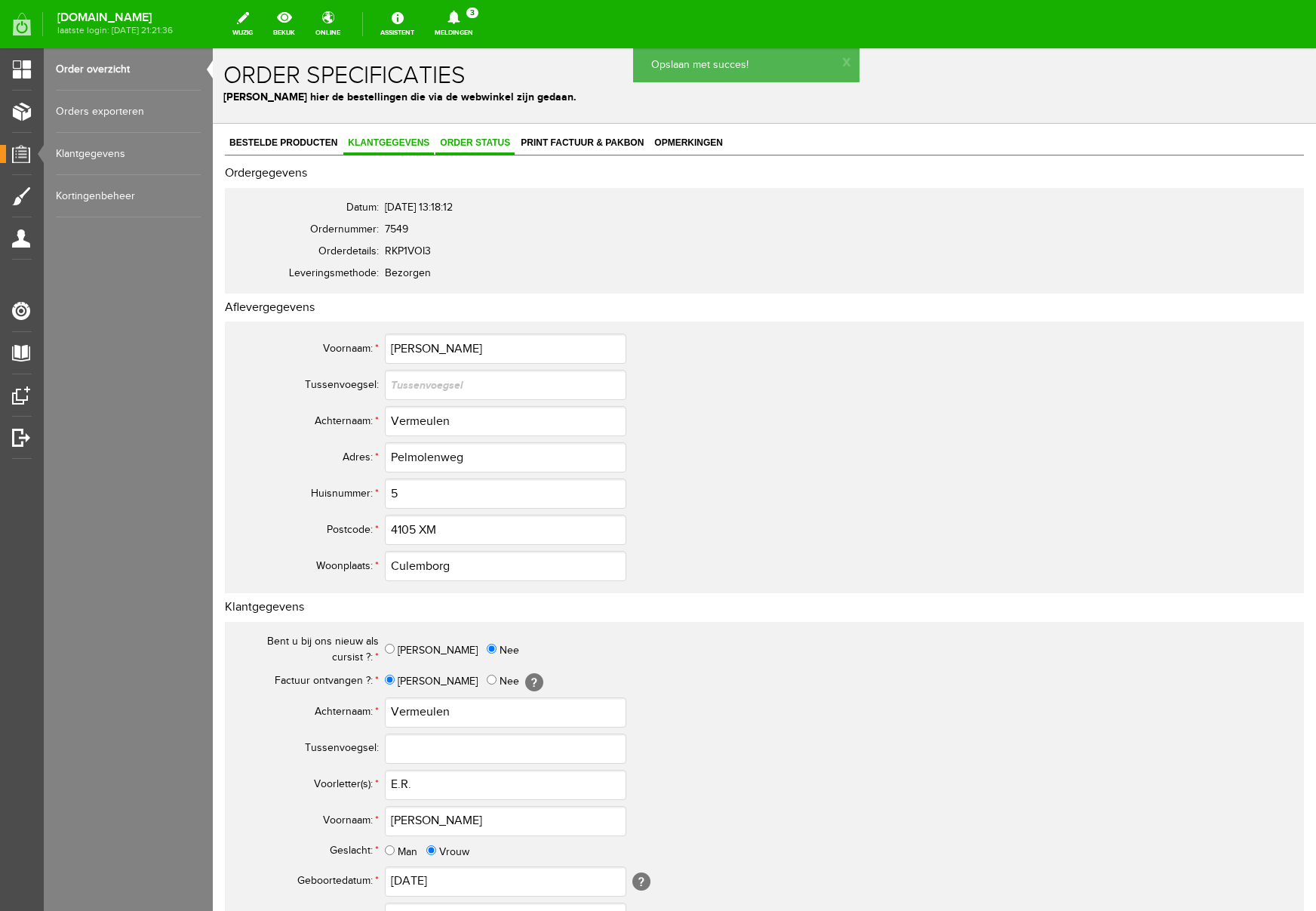
click at [481, 144] on span "Order status" at bounding box center [475, 143] width 79 height 10
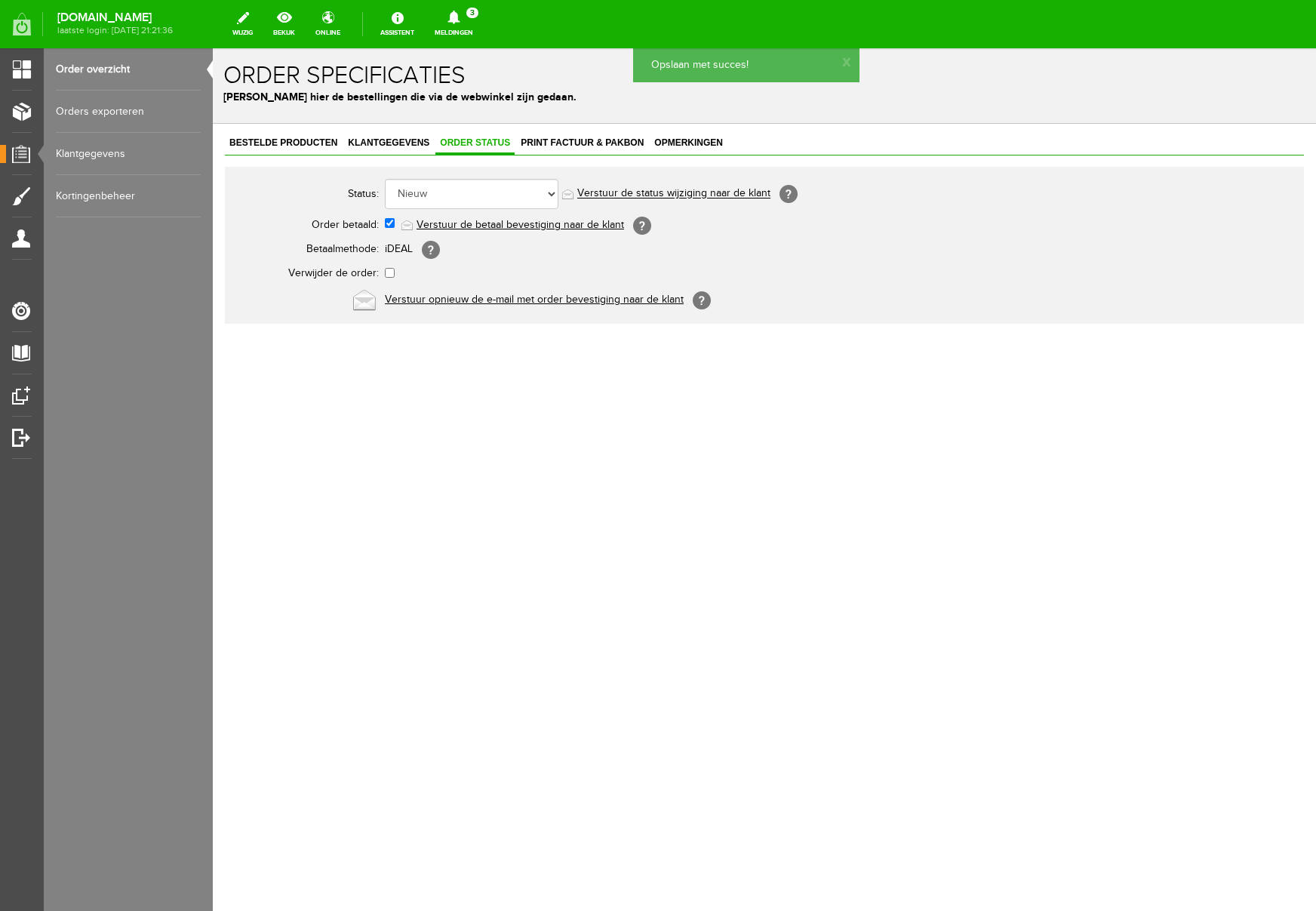
click at [517, 225] on link "Verstuur de betaal bevestiging naar de klant" at bounding box center [520, 225] width 208 height 12
click at [584, 144] on span "Print factuur & pakbon" at bounding box center [583, 143] width 132 height 10
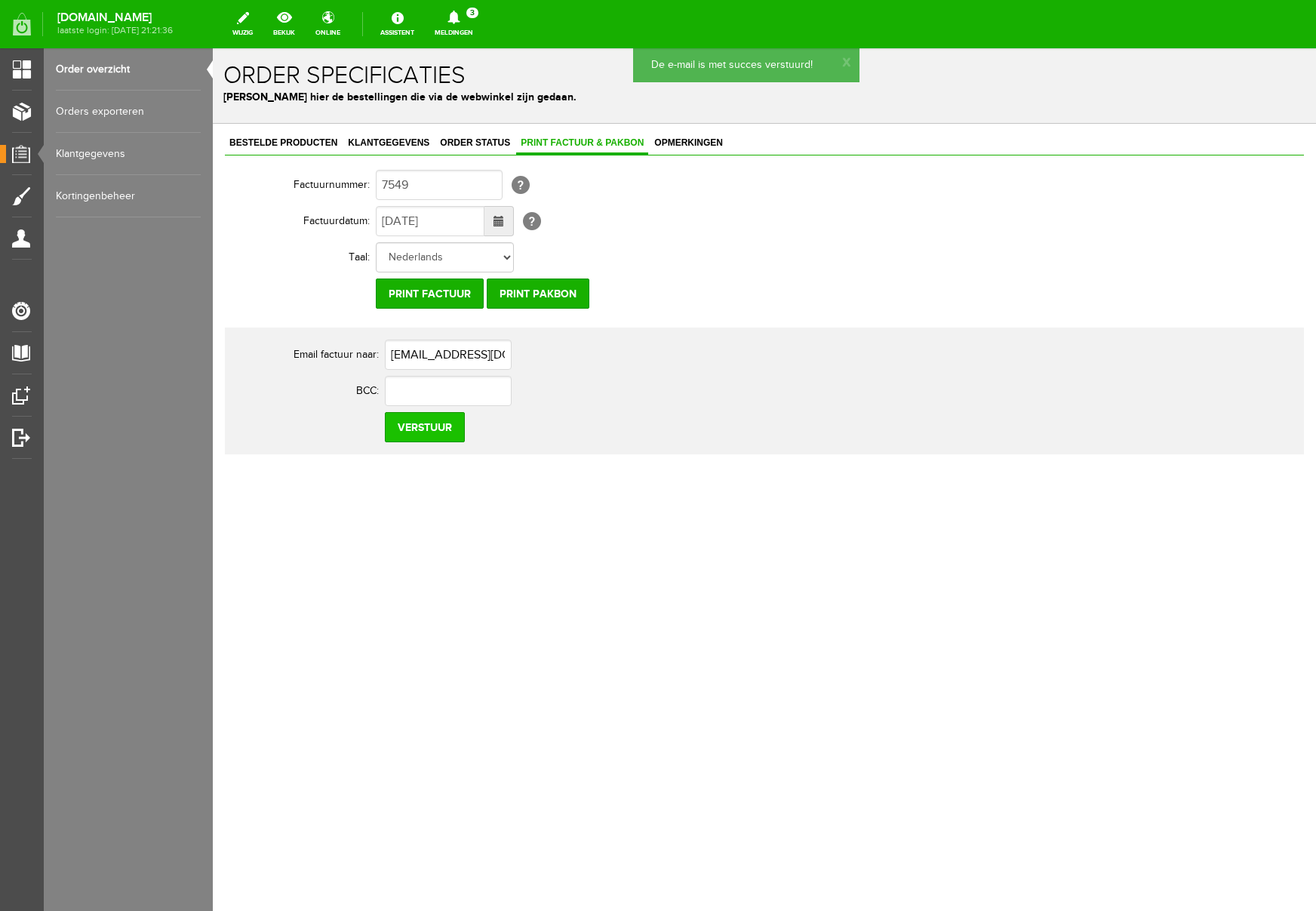
click at [448, 432] on input "Verstuur" at bounding box center [425, 427] width 80 height 30
click at [460, 15] on icon at bounding box center [454, 17] width 12 height 14
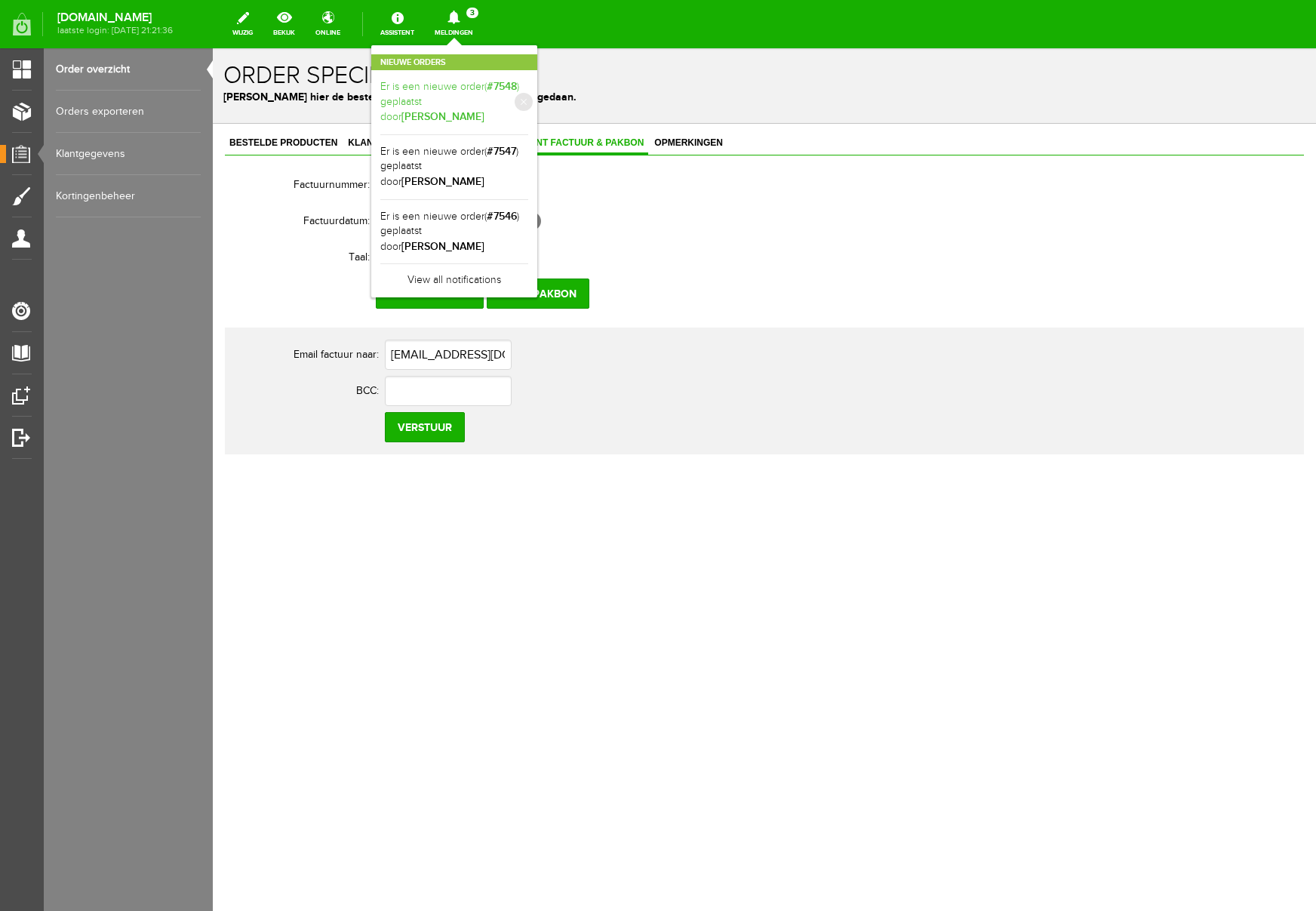
click at [528, 97] on link "Er is een nieuwe order( #7548 ) geplaatst door Theo van Nieuwpoort" at bounding box center [454, 102] width 148 height 46
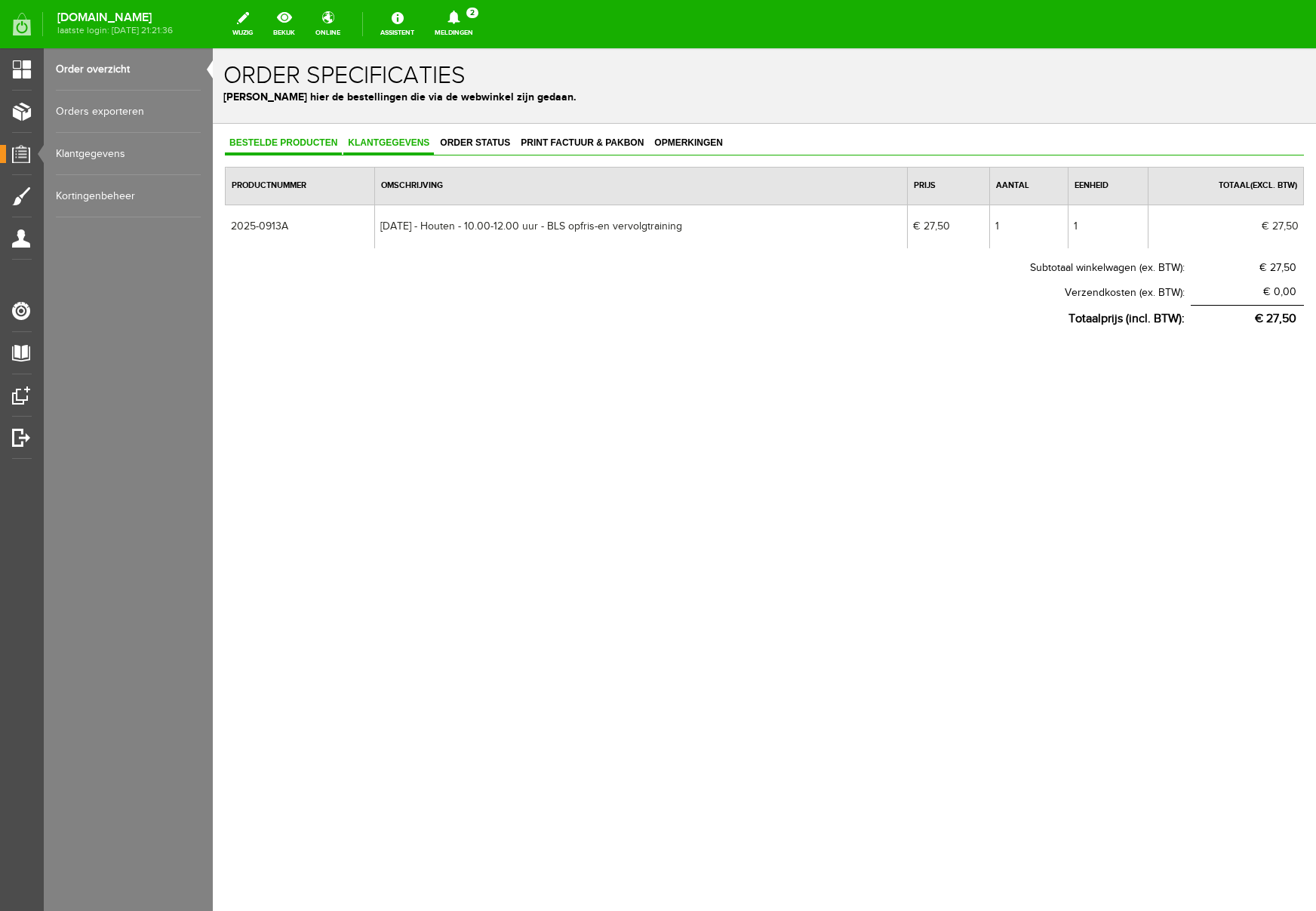
click at [418, 141] on span "Klantgegevens" at bounding box center [389, 143] width 90 height 10
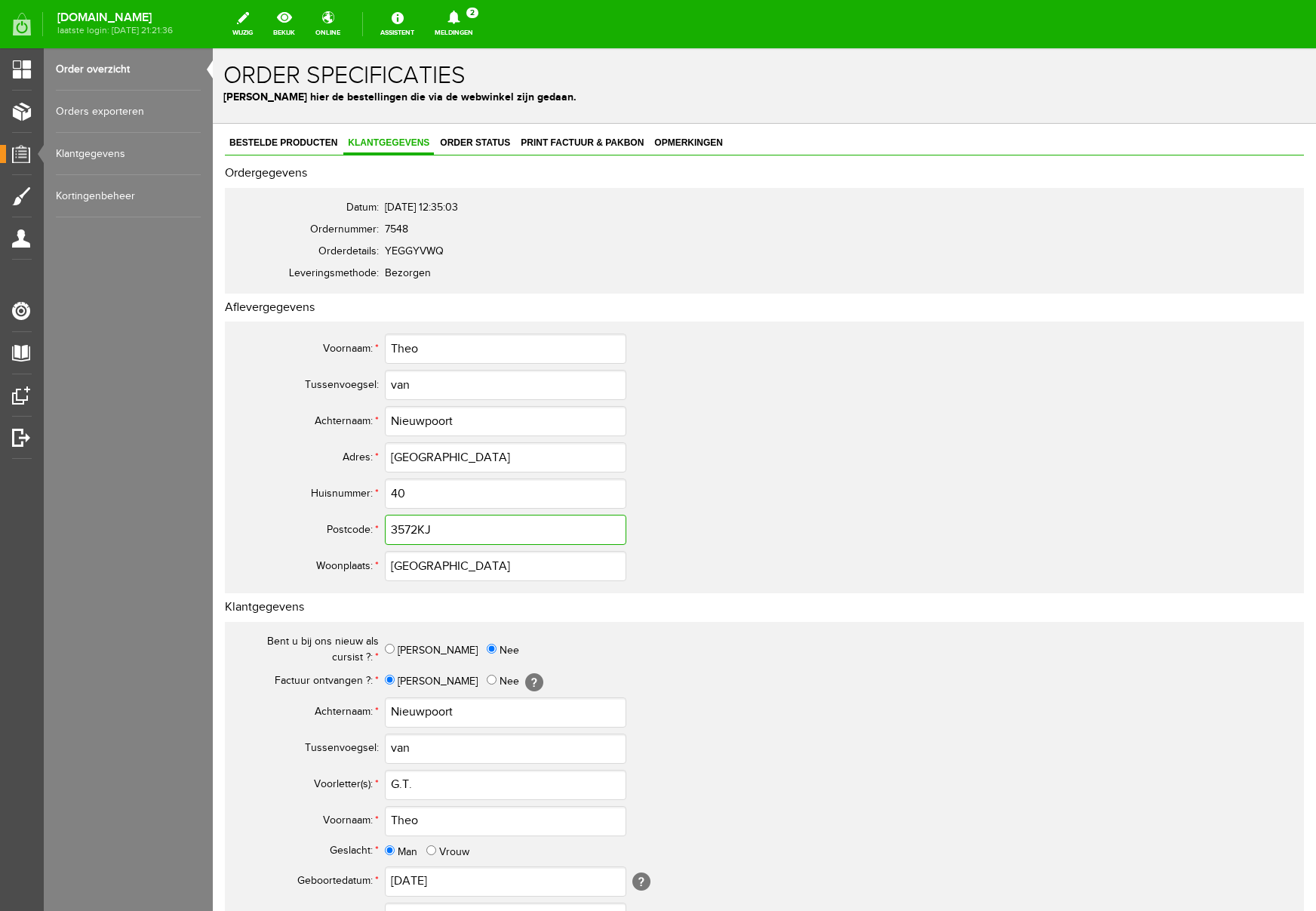
click at [418, 528] on input "3572KJ" at bounding box center [506, 530] width 242 height 30
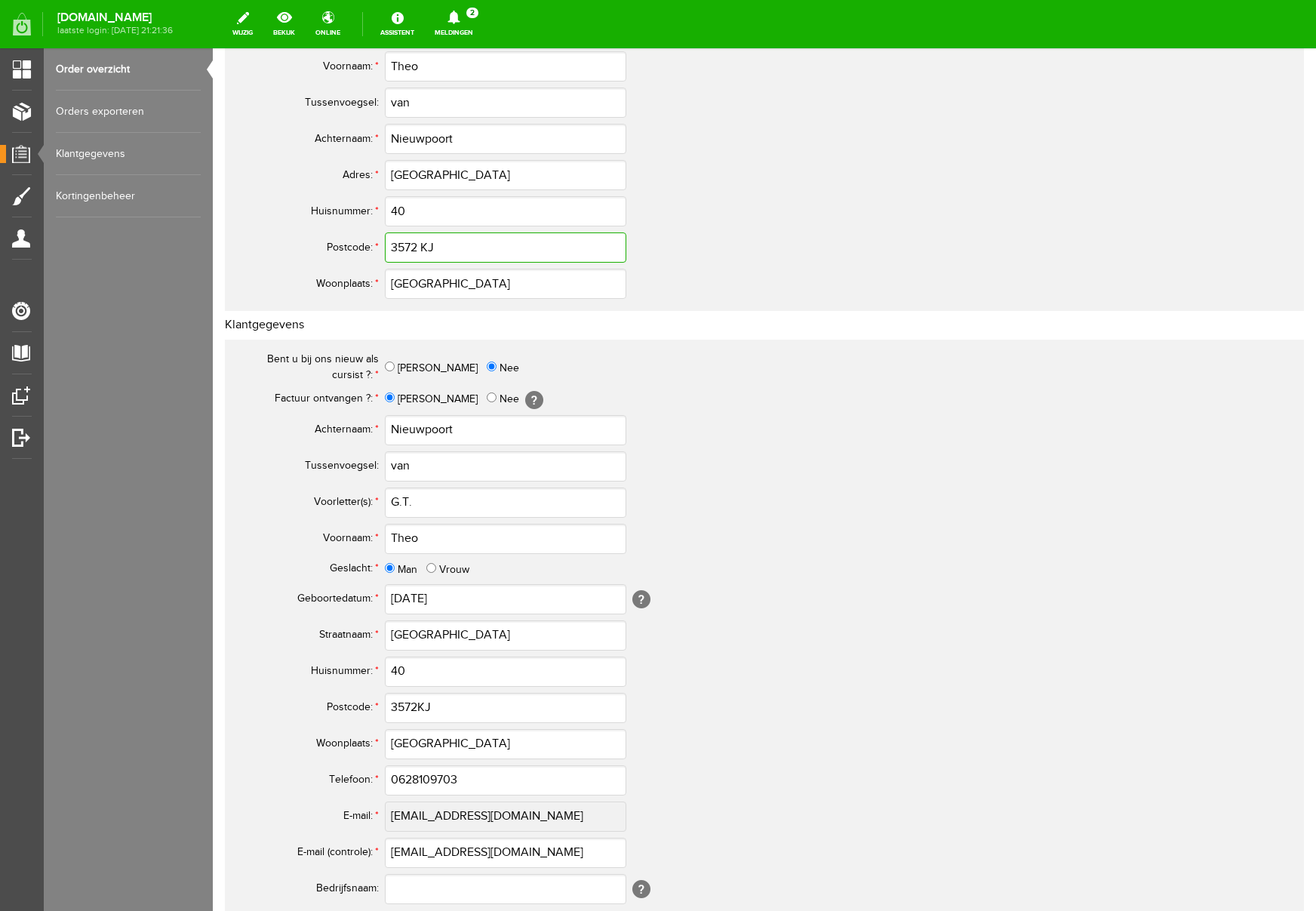
scroll to position [443, 0]
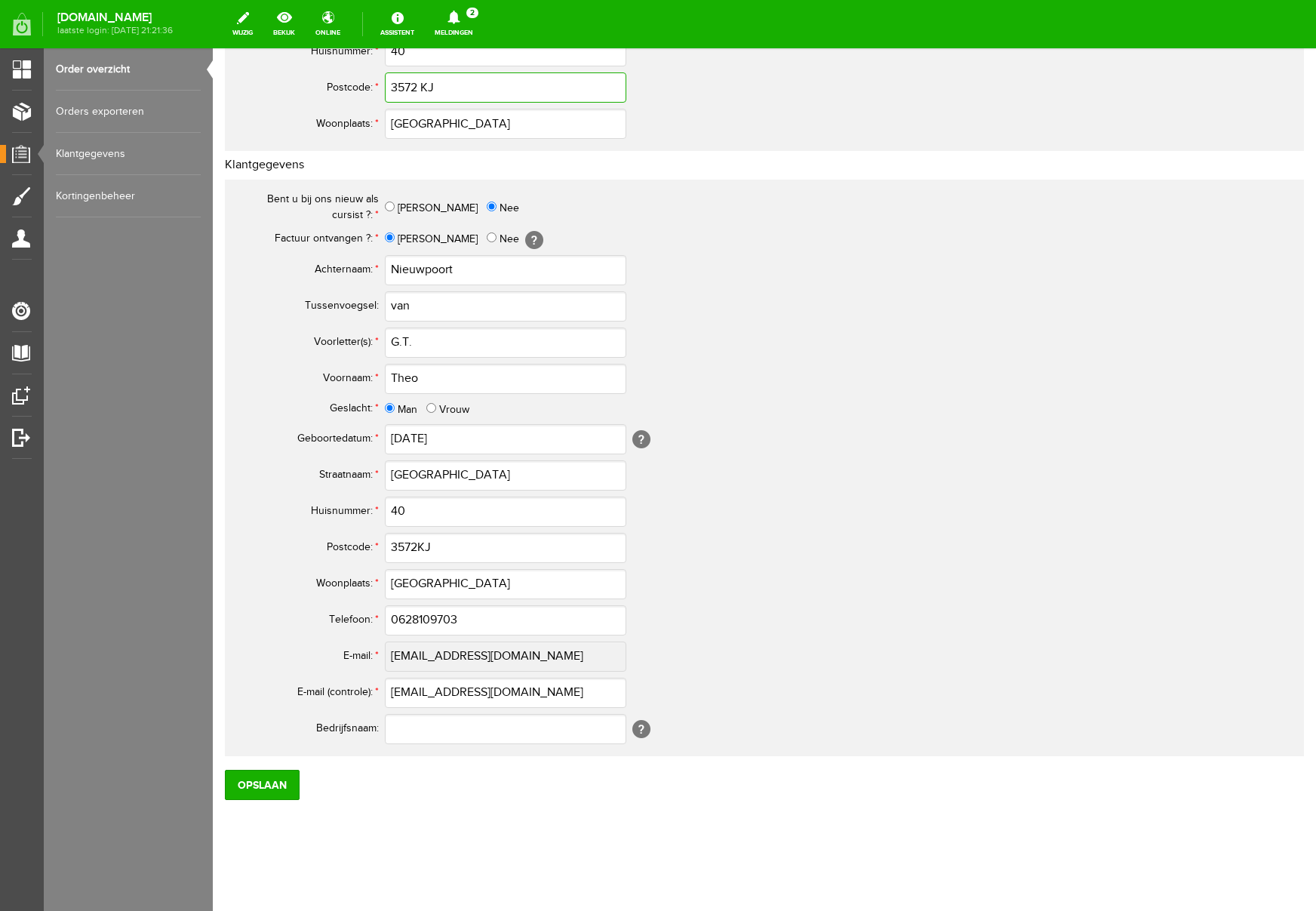
type input "3572 KJ"
click at [416, 541] on input "3572KJ" at bounding box center [506, 548] width 242 height 30
type input "3572 KJ"
click at [405, 619] on input "0628109703" at bounding box center [506, 620] width 242 height 30
click at [271, 787] on input "Opslaan" at bounding box center [263, 785] width 75 height 30
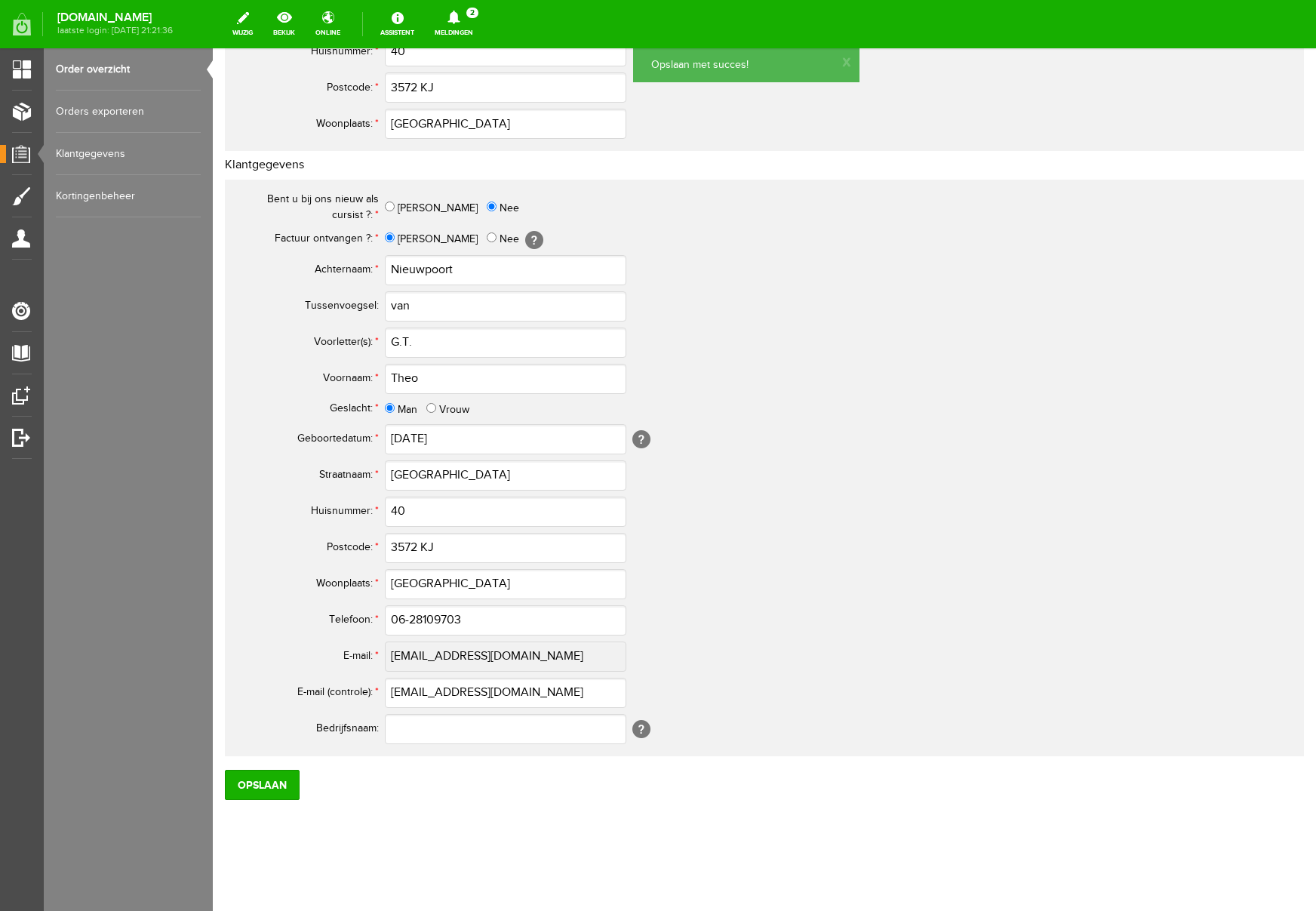
scroll to position [0, 0]
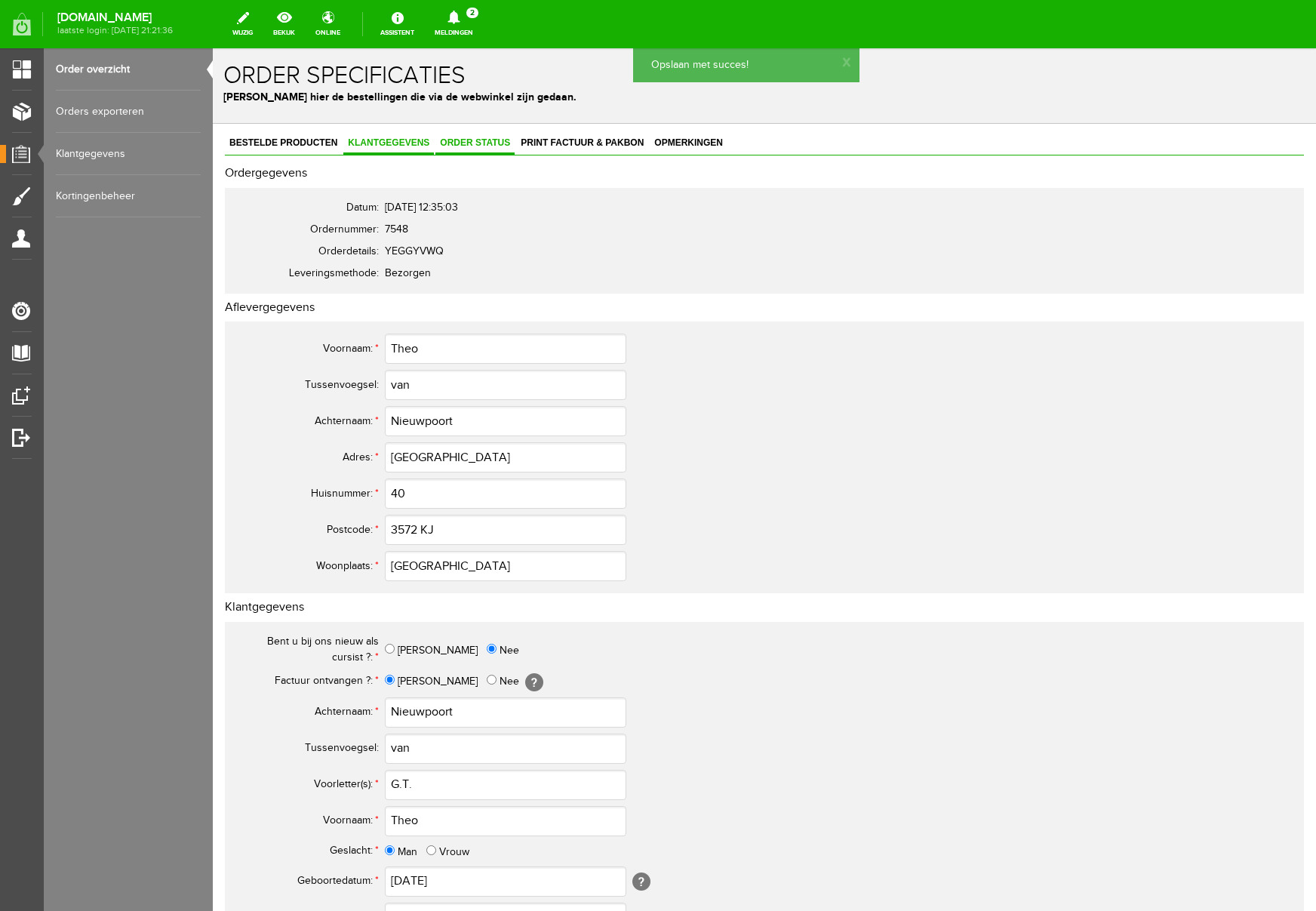
click at [481, 143] on span "Order status" at bounding box center [475, 143] width 79 height 10
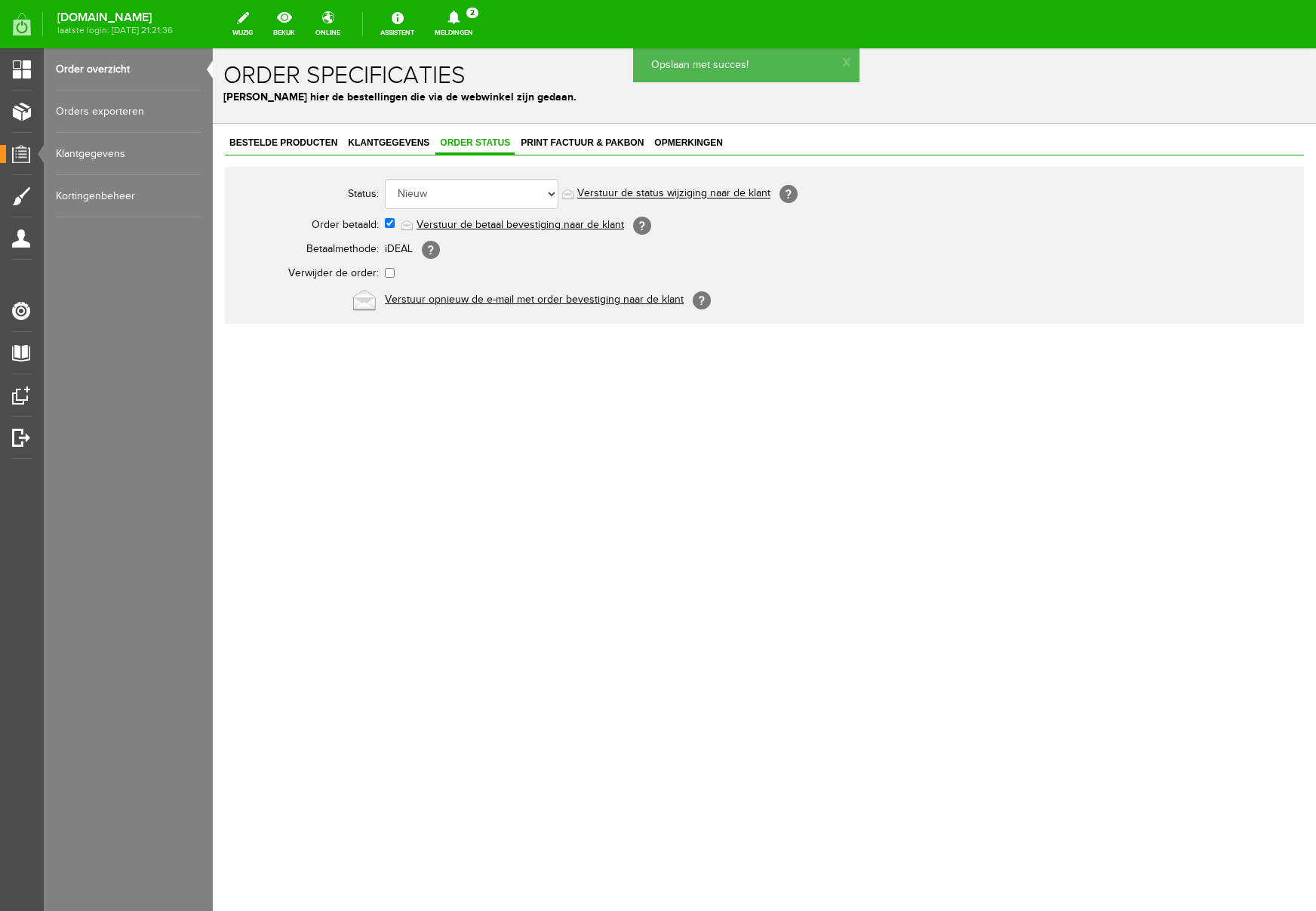
click at [487, 220] on link "Verstuur de betaal bevestiging naar de klant" at bounding box center [520, 225] width 208 height 12
click at [580, 143] on span "Print factuur & pakbon" at bounding box center [583, 143] width 132 height 10
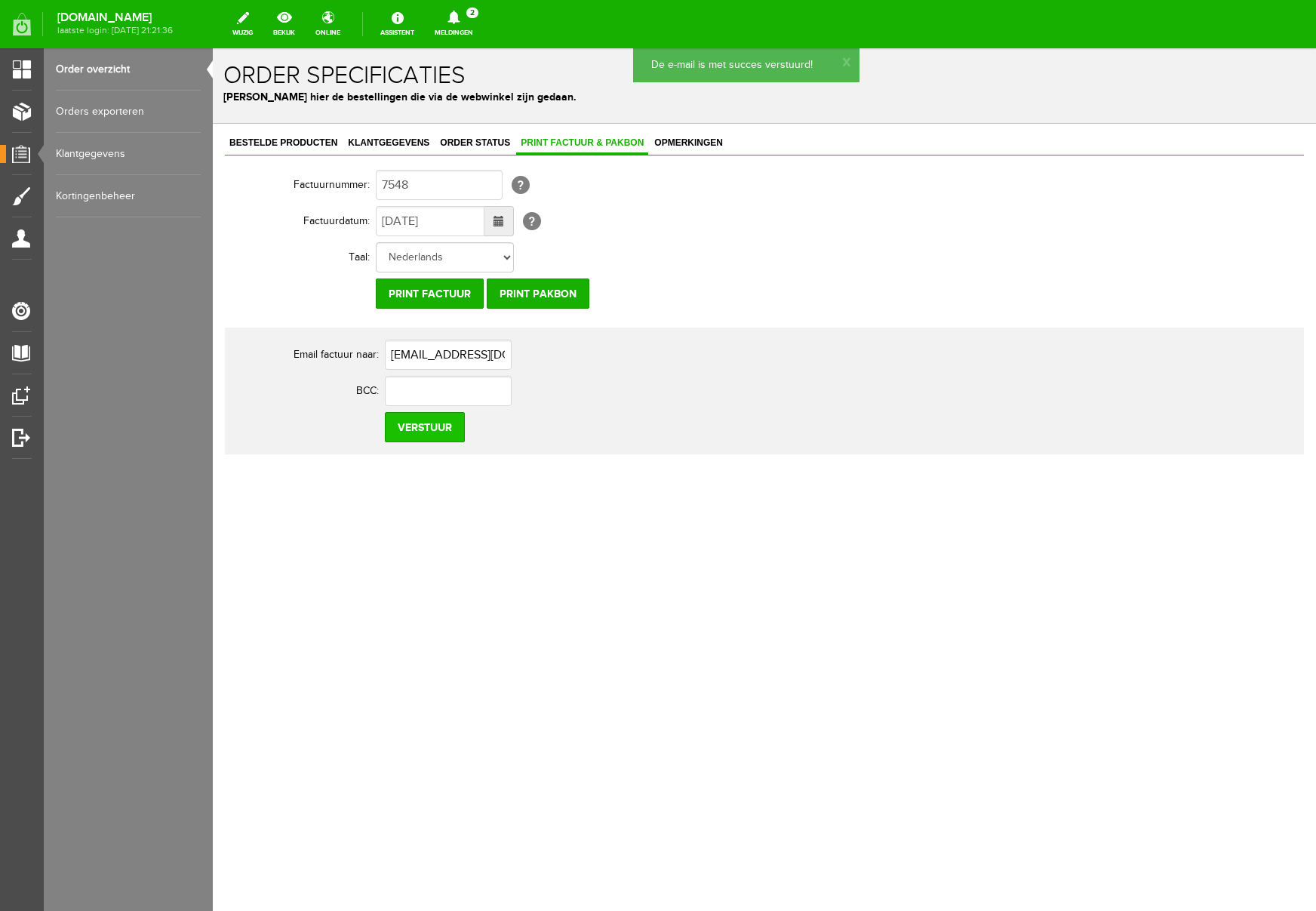
click at [431, 432] on input "Verstuur" at bounding box center [425, 427] width 80 height 30
click at [473, 16] on icon at bounding box center [454, 17] width 38 height 14
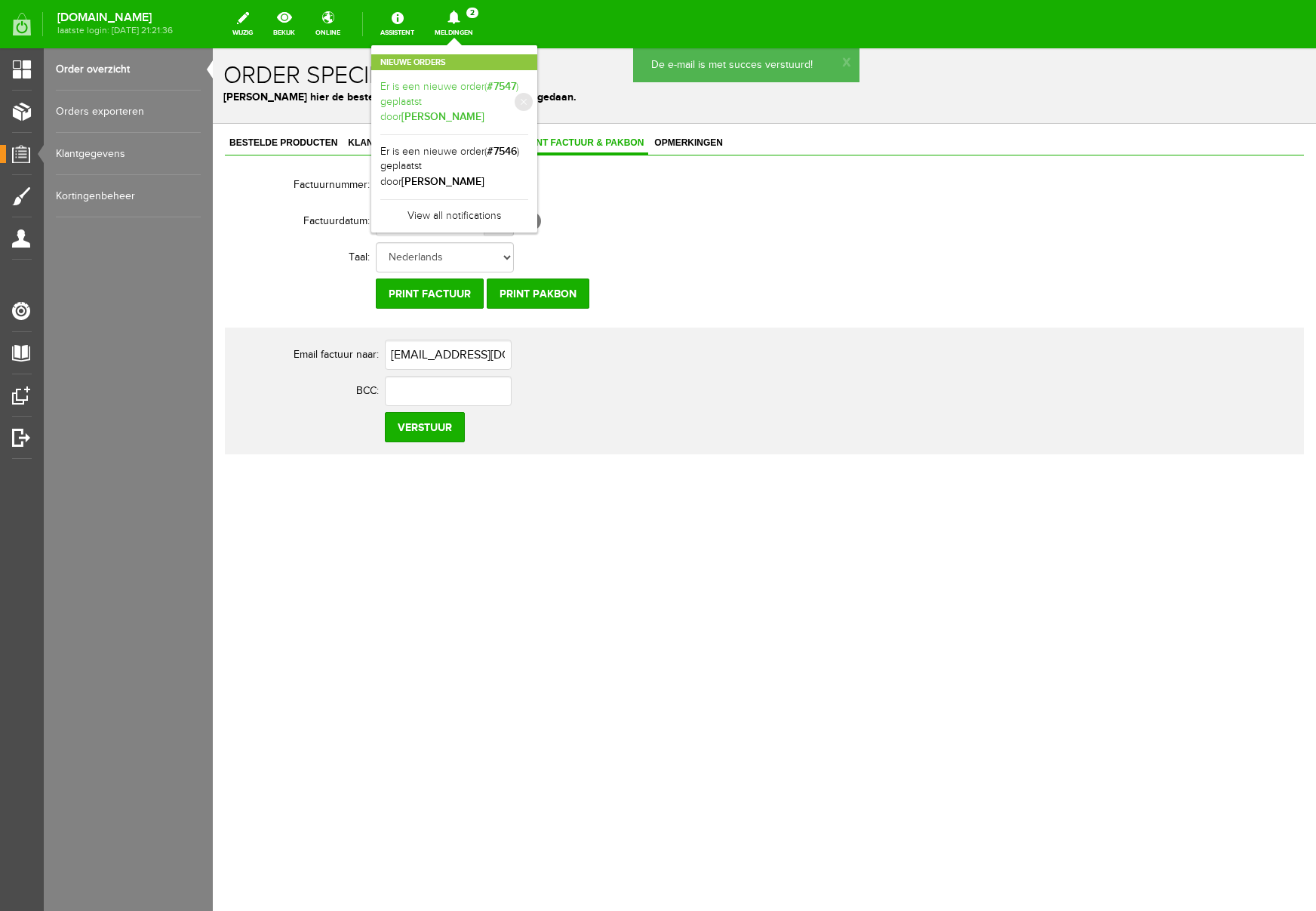
click at [528, 107] on link "Er is een nieuwe order( #7547 ) geplaatst door Angelique Smaling" at bounding box center [454, 102] width 148 height 46
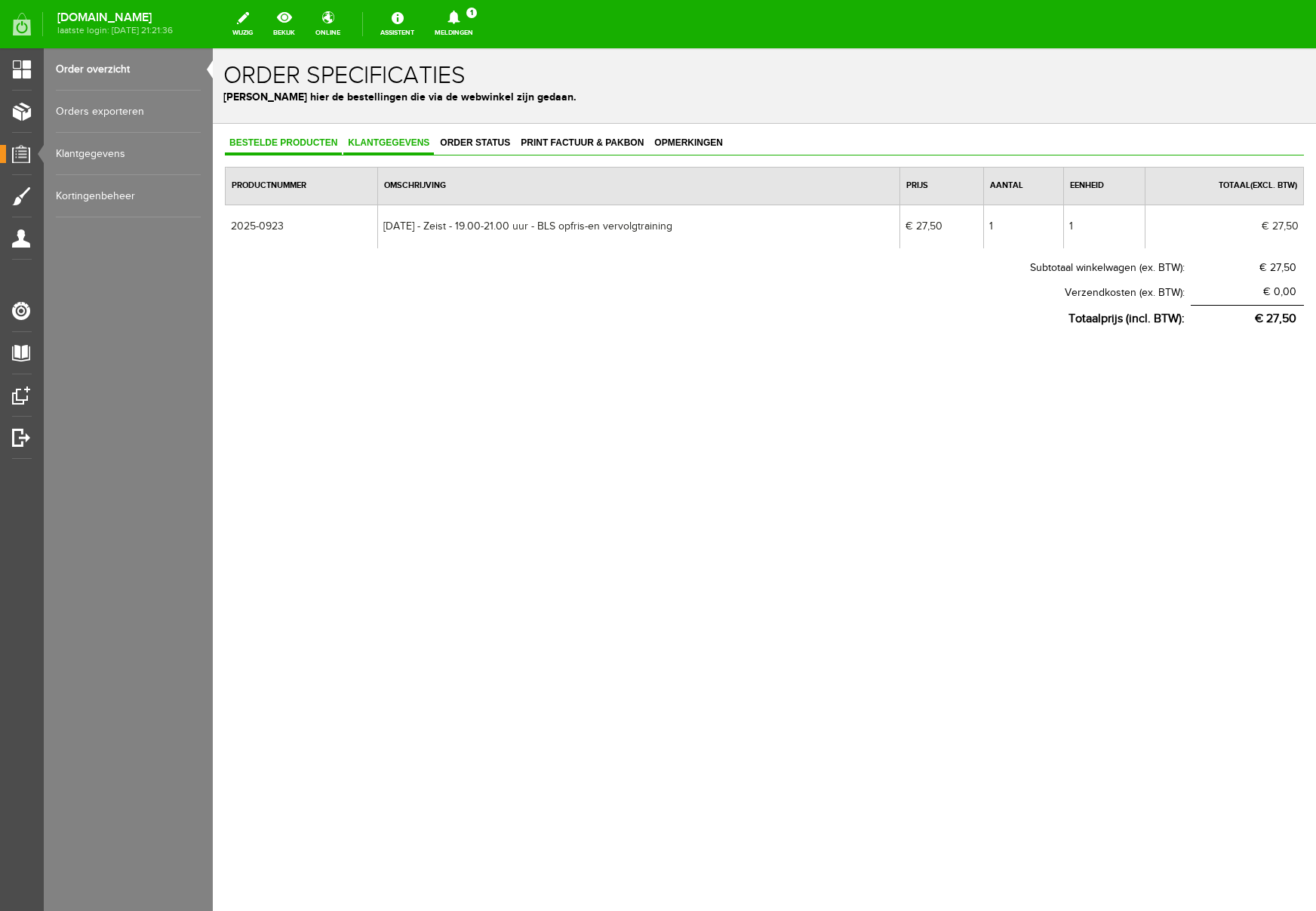
click at [398, 151] on link "Klantgegevens" at bounding box center [389, 144] width 90 height 22
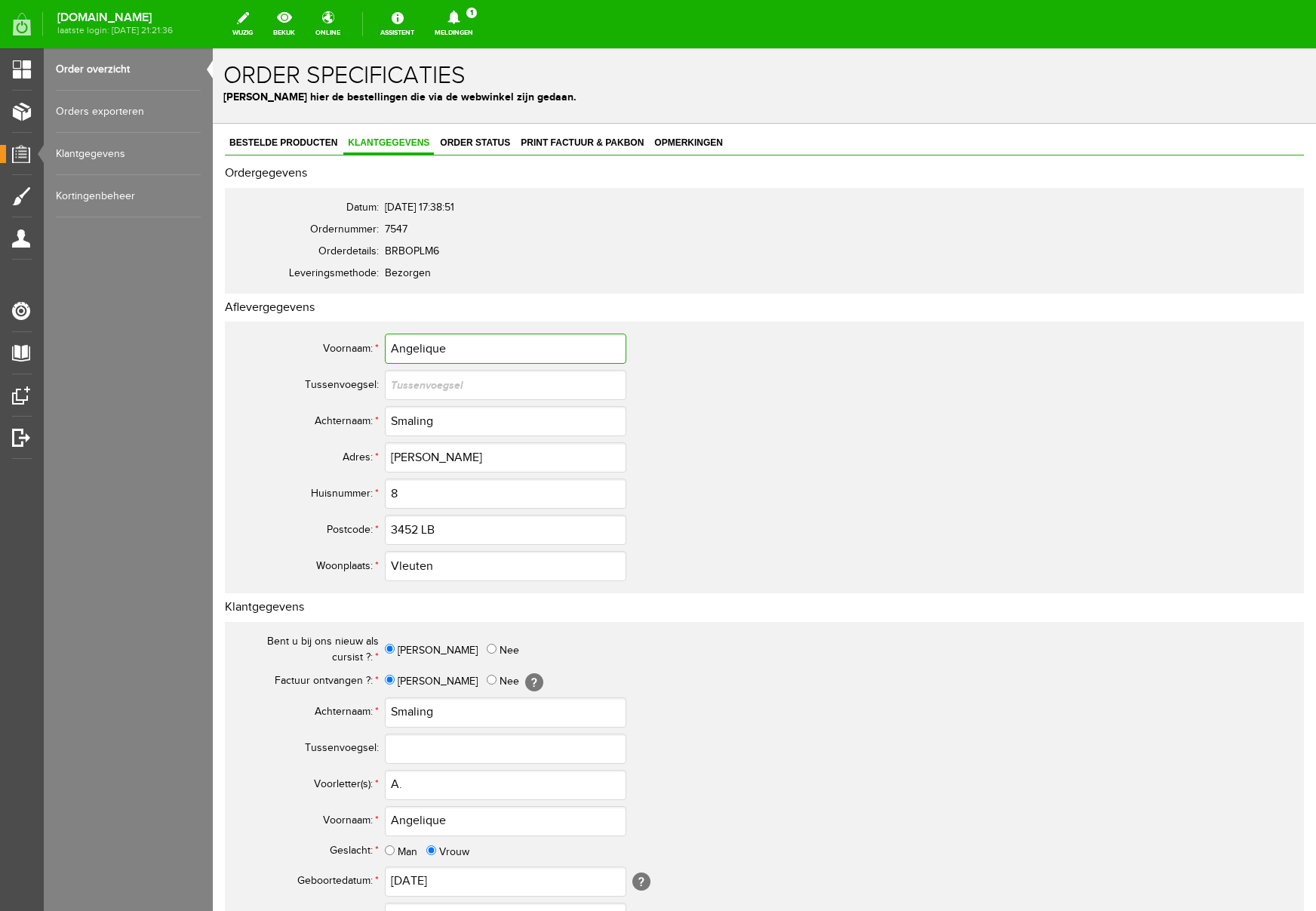
drag, startPoint x: 460, startPoint y: 350, endPoint x: 334, endPoint y: 345, distance: 126.1
click at [334, 345] on tr "Voornaam: * Angelique" at bounding box center [596, 349] width 725 height 37
drag, startPoint x: 460, startPoint y: 717, endPoint x: 359, endPoint y: 712, distance: 101.1
click at [359, 712] on tr "Achternaam: * Smaling" at bounding box center [596, 713] width 725 height 37
drag, startPoint x: 424, startPoint y: 455, endPoint x: 359, endPoint y: 454, distance: 65.0
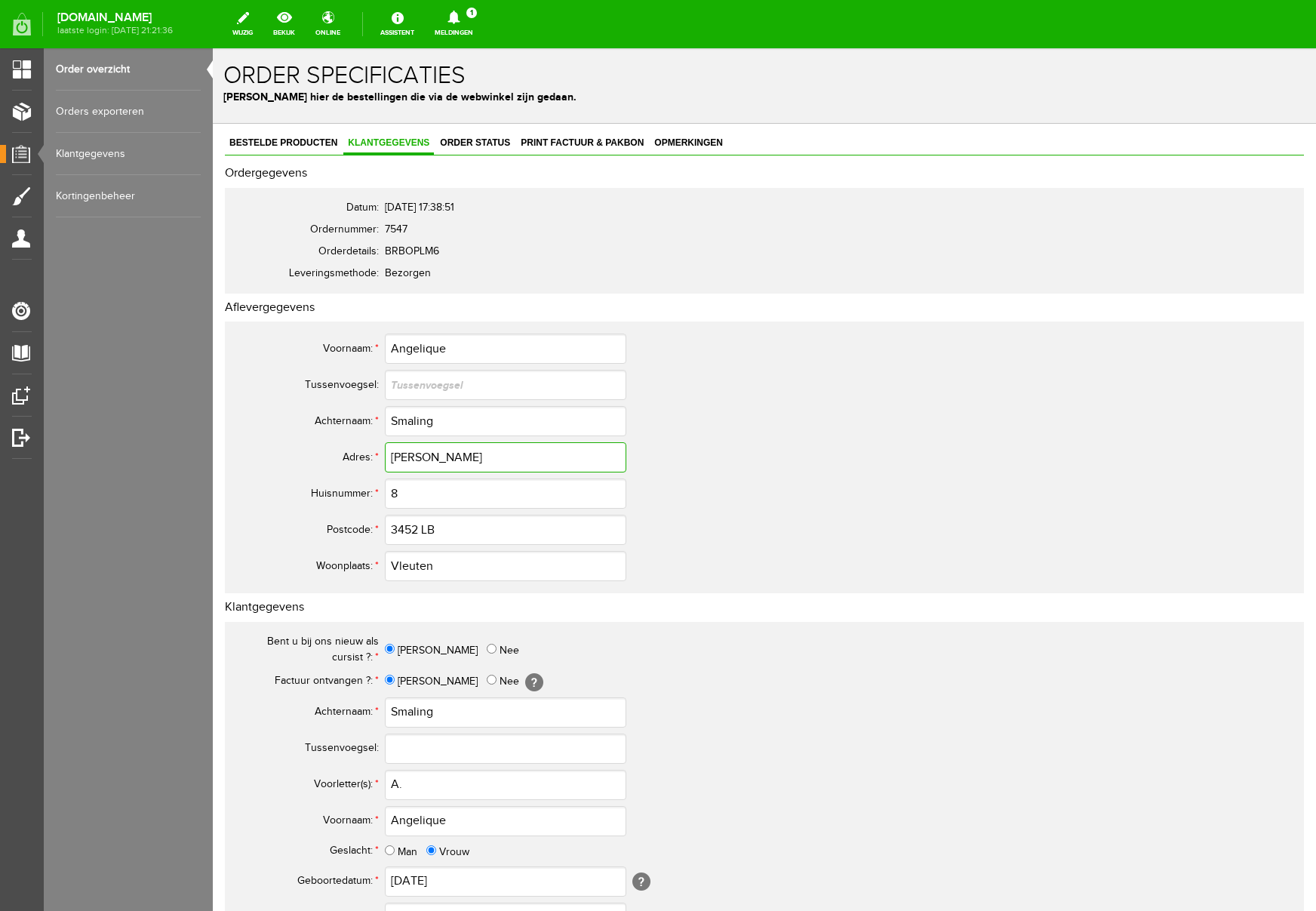
click at [359, 454] on tr "Adres: * Anderstein" at bounding box center [596, 458] width 725 height 37
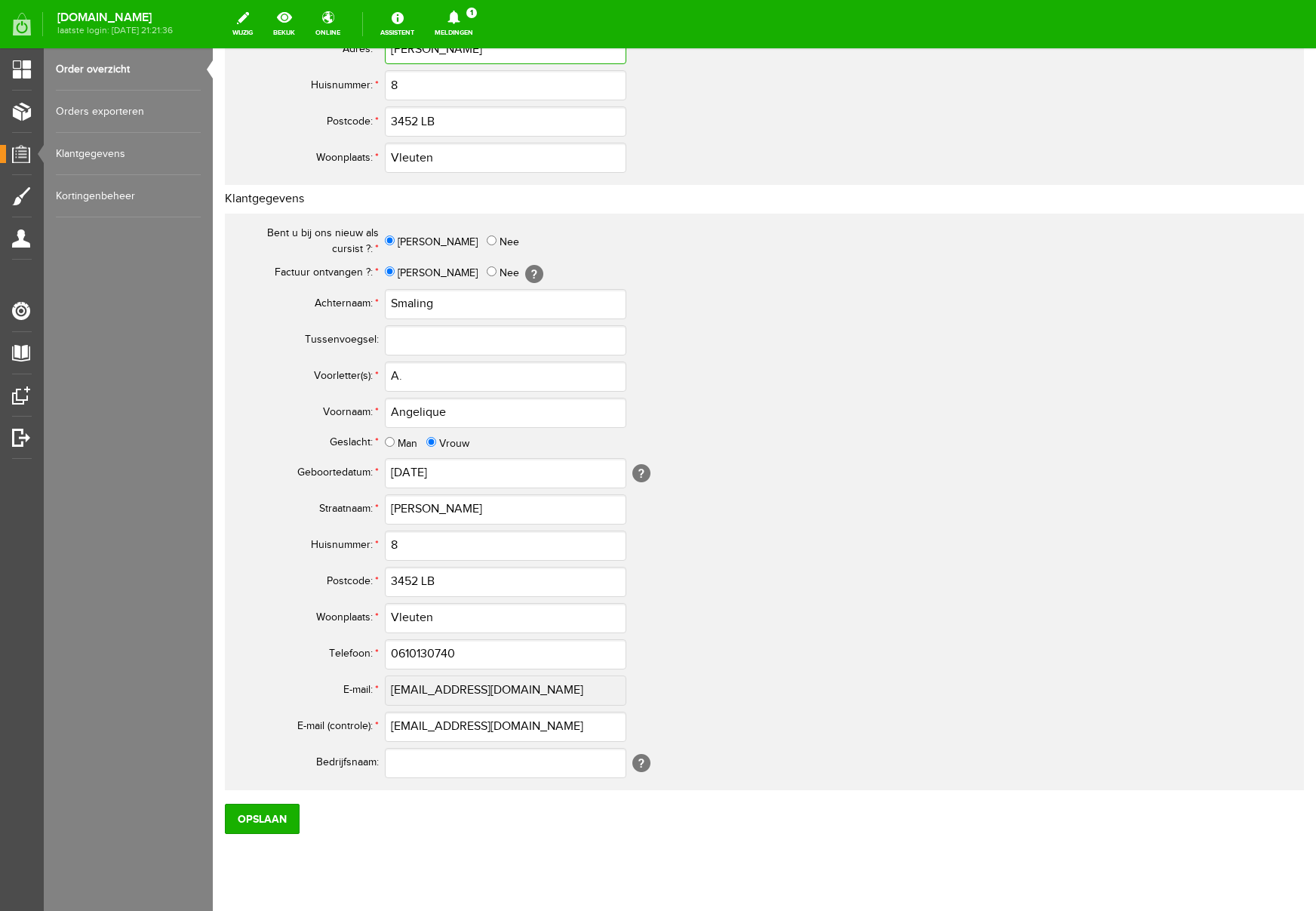
scroll to position [443, 0]
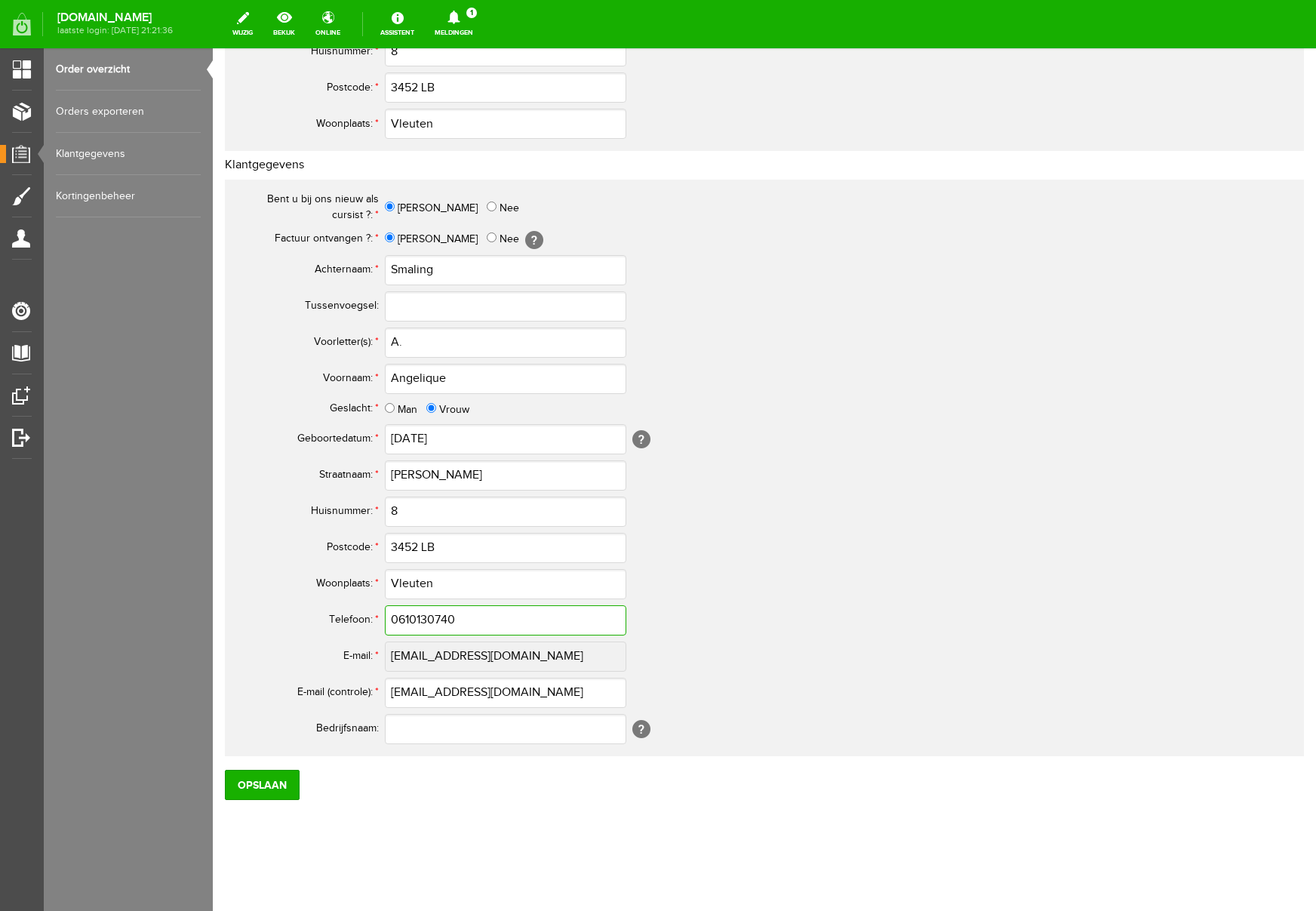
click at [406, 621] on input "0610130740" at bounding box center [506, 620] width 242 height 30
drag, startPoint x: 474, startPoint y: 618, endPoint x: 316, endPoint y: 615, distance: 158.0
click at [316, 615] on tr "Telefoon: * 06-10130740" at bounding box center [596, 621] width 725 height 37
type input "06-10130740"
drag, startPoint x: 531, startPoint y: 694, endPoint x: 299, endPoint y: 690, distance: 232.0
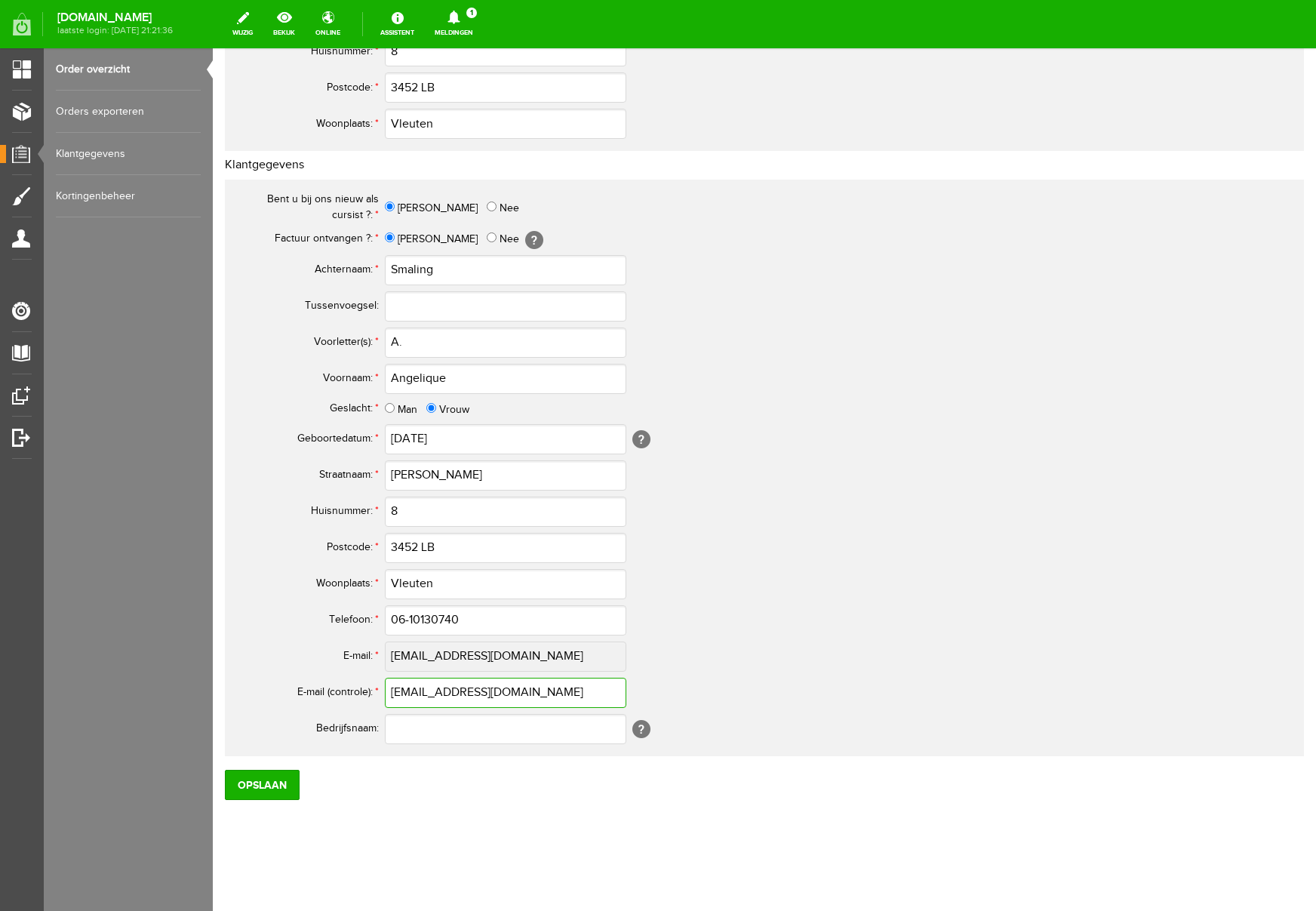
click at [299, 690] on tr "E-mail (controle): * rkderidder@hotmail.com" at bounding box center [596, 693] width 725 height 37
click at [251, 793] on input "Opslaan" at bounding box center [263, 785] width 75 height 30
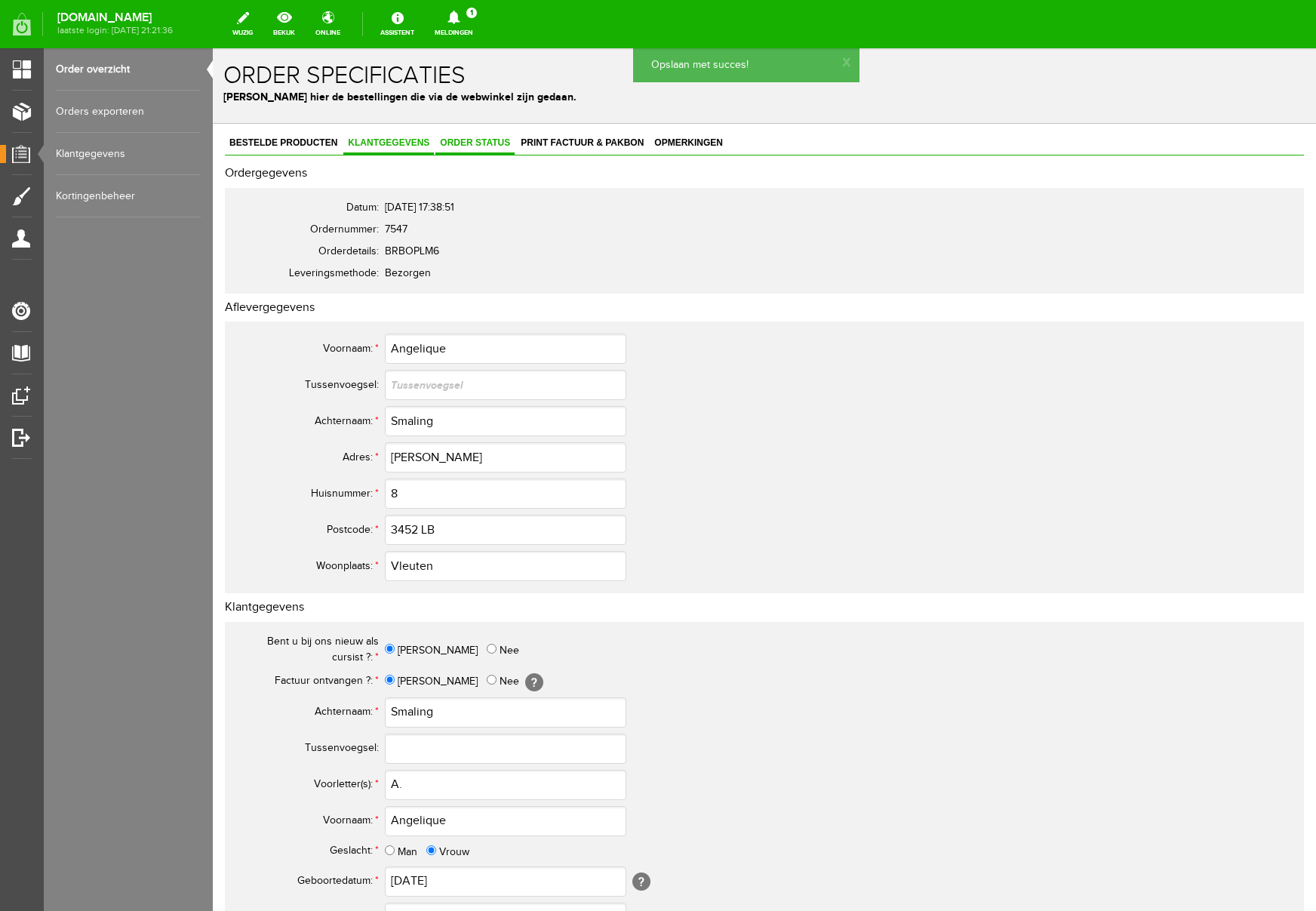
click at [475, 144] on span "Order status" at bounding box center [475, 143] width 79 height 10
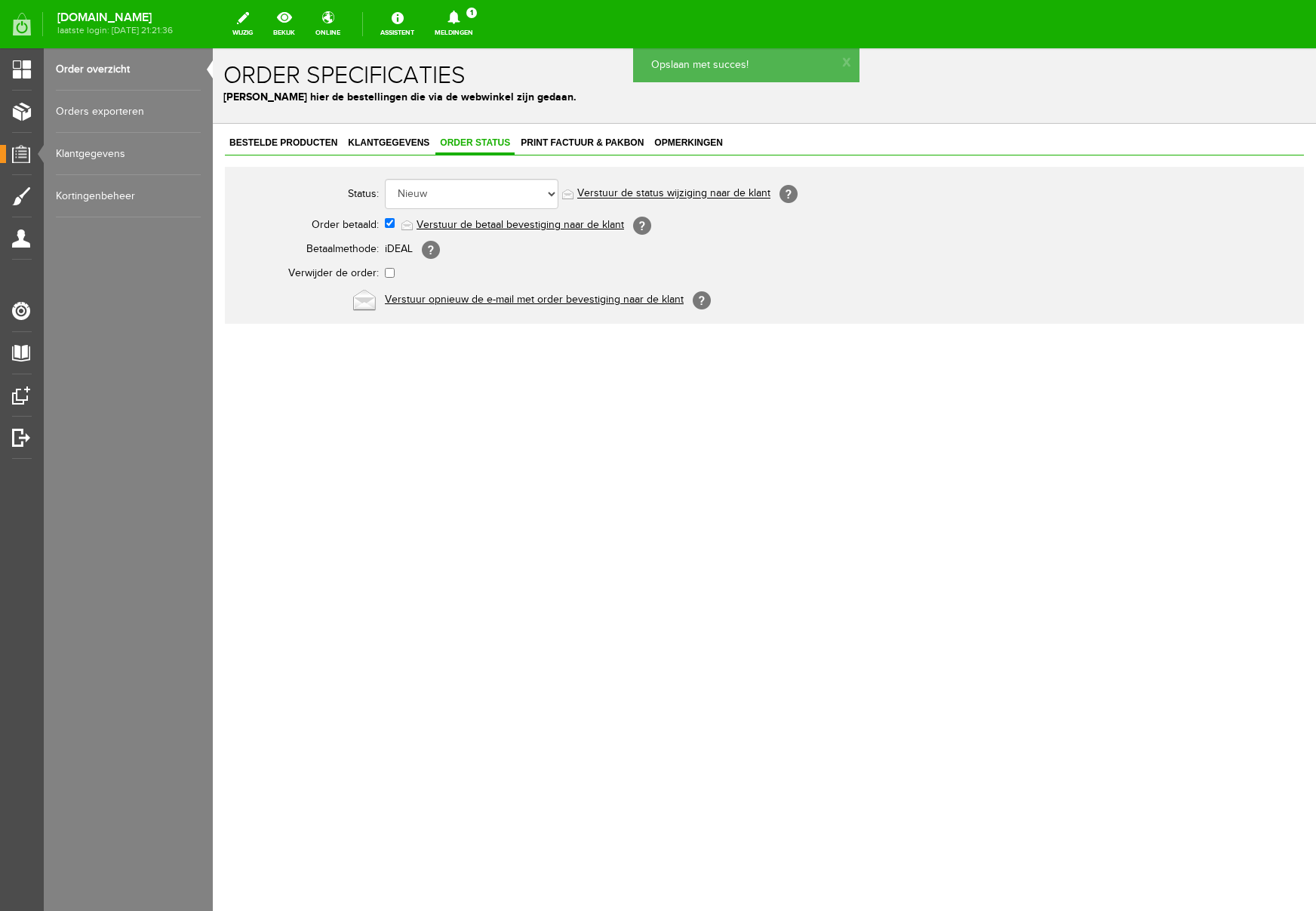
click at [504, 231] on link "Verstuur de betaal bevestiging naar de klant" at bounding box center [520, 225] width 208 height 12
click at [608, 140] on span "Print factuur & pakbon" at bounding box center [583, 143] width 132 height 10
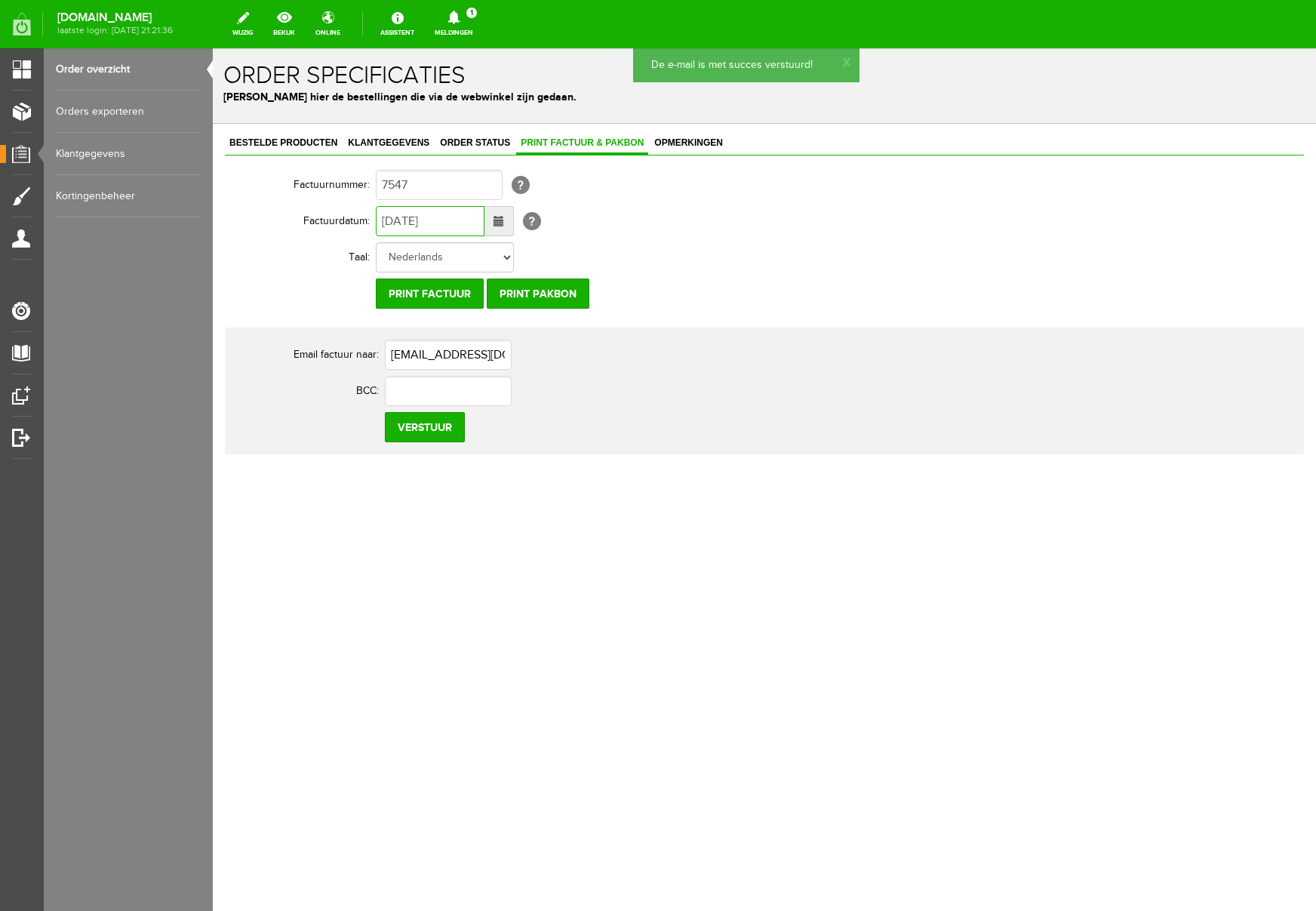
click at [393, 224] on input "[DATE]" at bounding box center [430, 221] width 109 height 30
type input "30-08-2025"
click at [432, 427] on input "Verstuur" at bounding box center [425, 427] width 80 height 30
click at [460, 12] on icon at bounding box center [454, 17] width 12 height 14
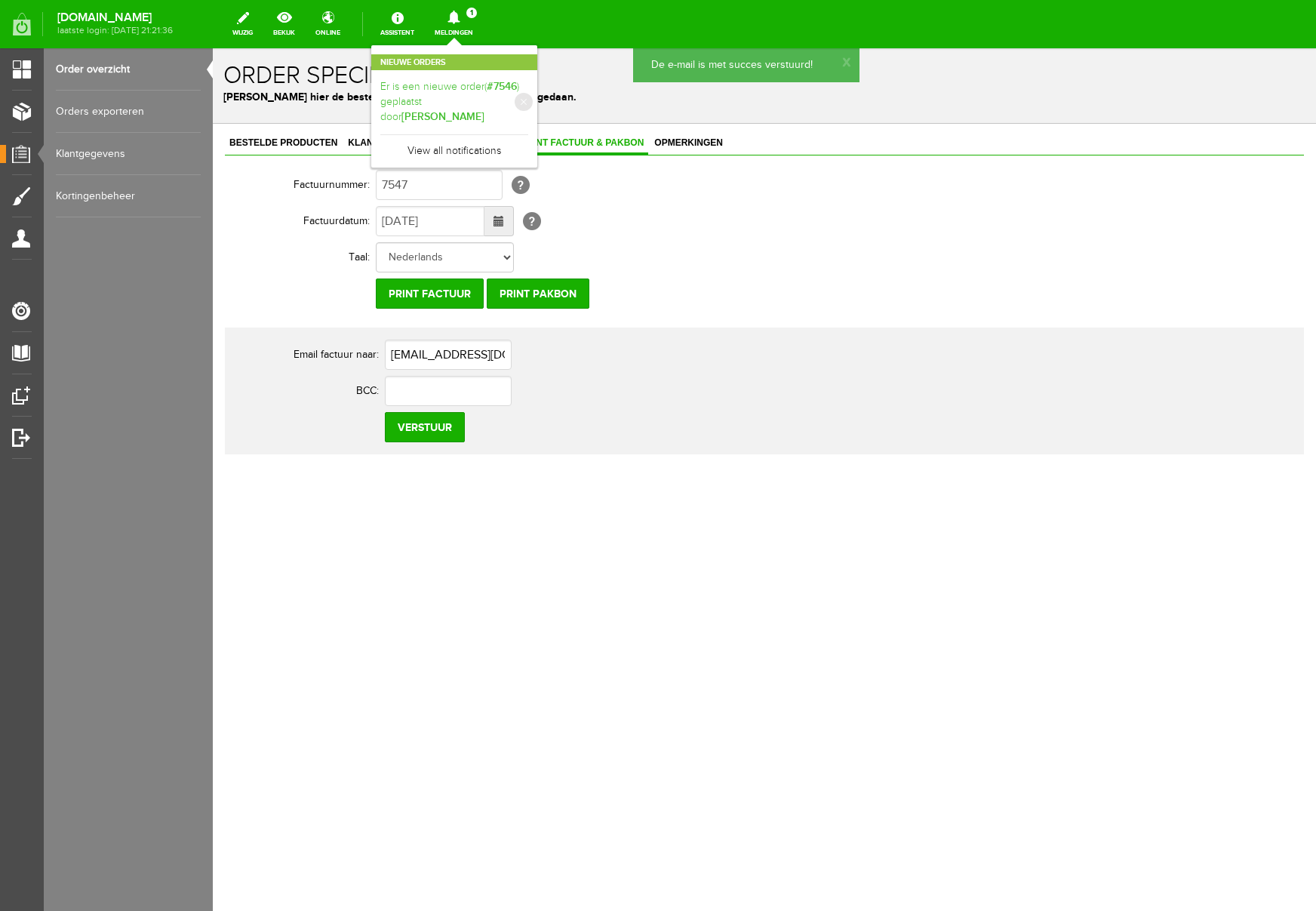
click at [528, 89] on link "Er is een nieuwe order( #7546 ) geplaatst door Ronald de Ridder" at bounding box center [454, 102] width 148 height 46
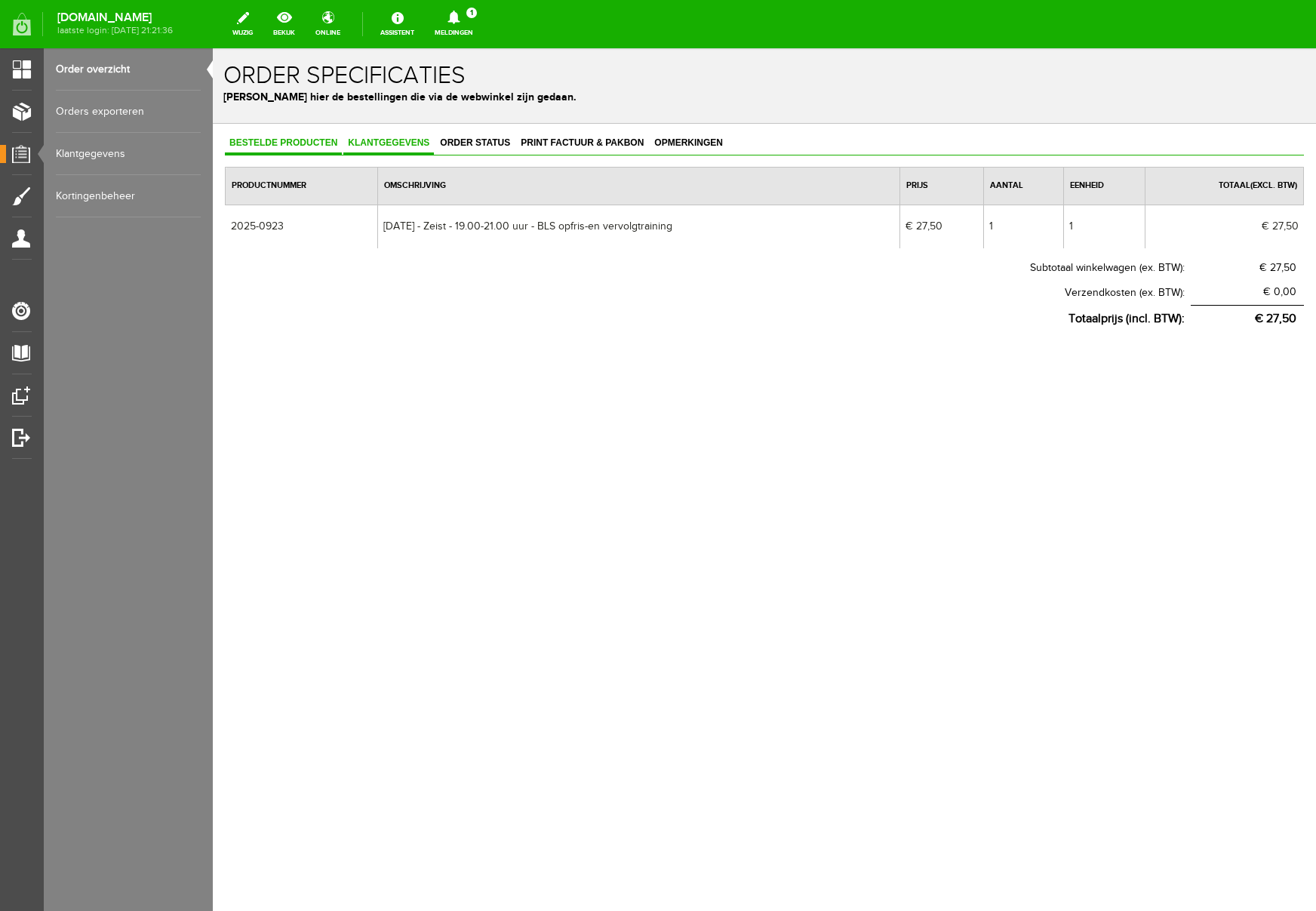
click at [404, 144] on span "Klantgegevens" at bounding box center [389, 143] width 90 height 10
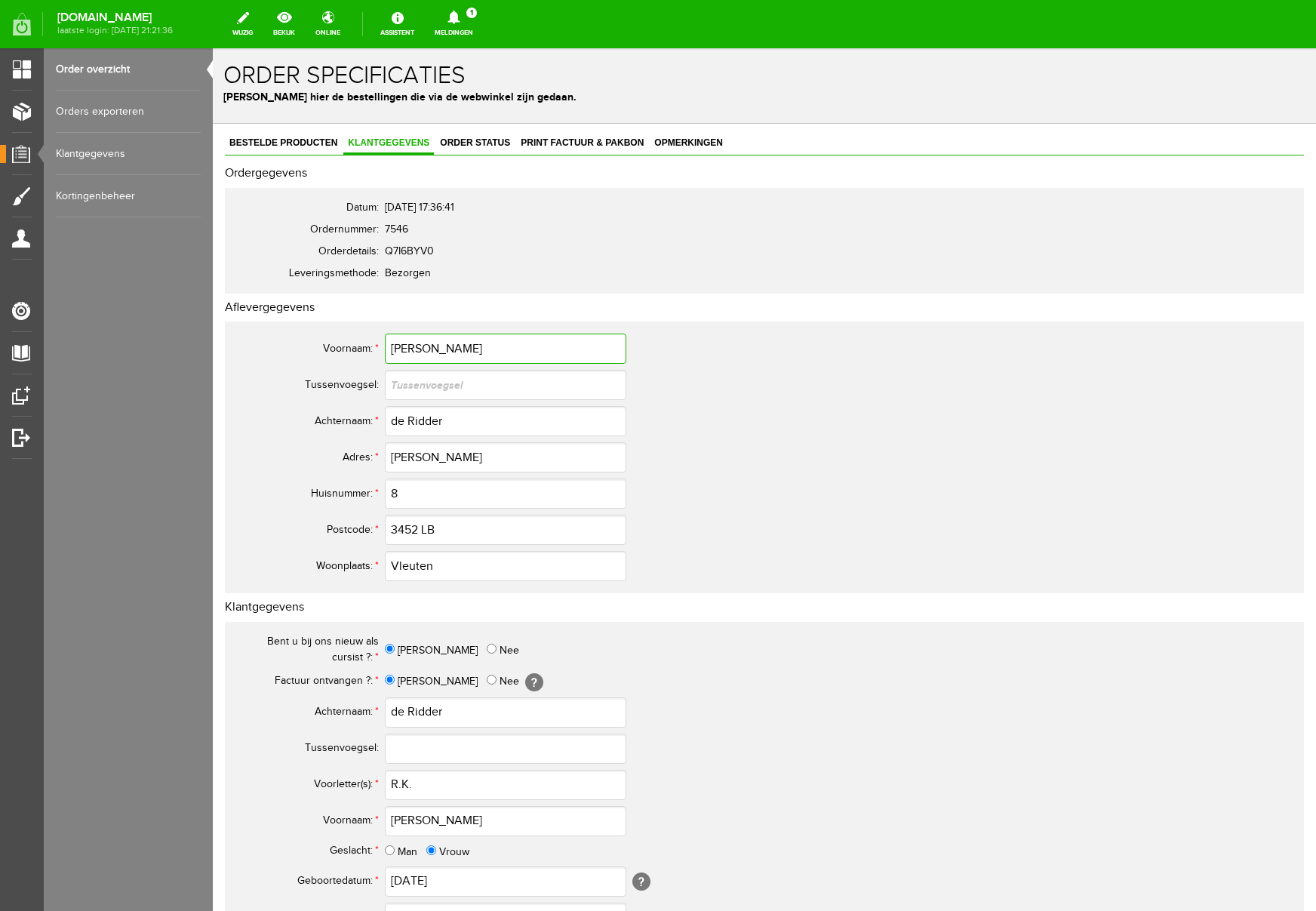
drag, startPoint x: 452, startPoint y: 351, endPoint x: 311, endPoint y: 347, distance: 141.1
click at [311, 347] on tr "Voornaam: * Ronald" at bounding box center [596, 349] width 725 height 37
drag, startPoint x: 424, startPoint y: 786, endPoint x: 378, endPoint y: 785, distance: 46.0
click at [378, 785] on tr "Voorletter(s): * R.K." at bounding box center [596, 786] width 725 height 37
click at [406, 713] on input "de Ridder" at bounding box center [506, 713] width 242 height 30
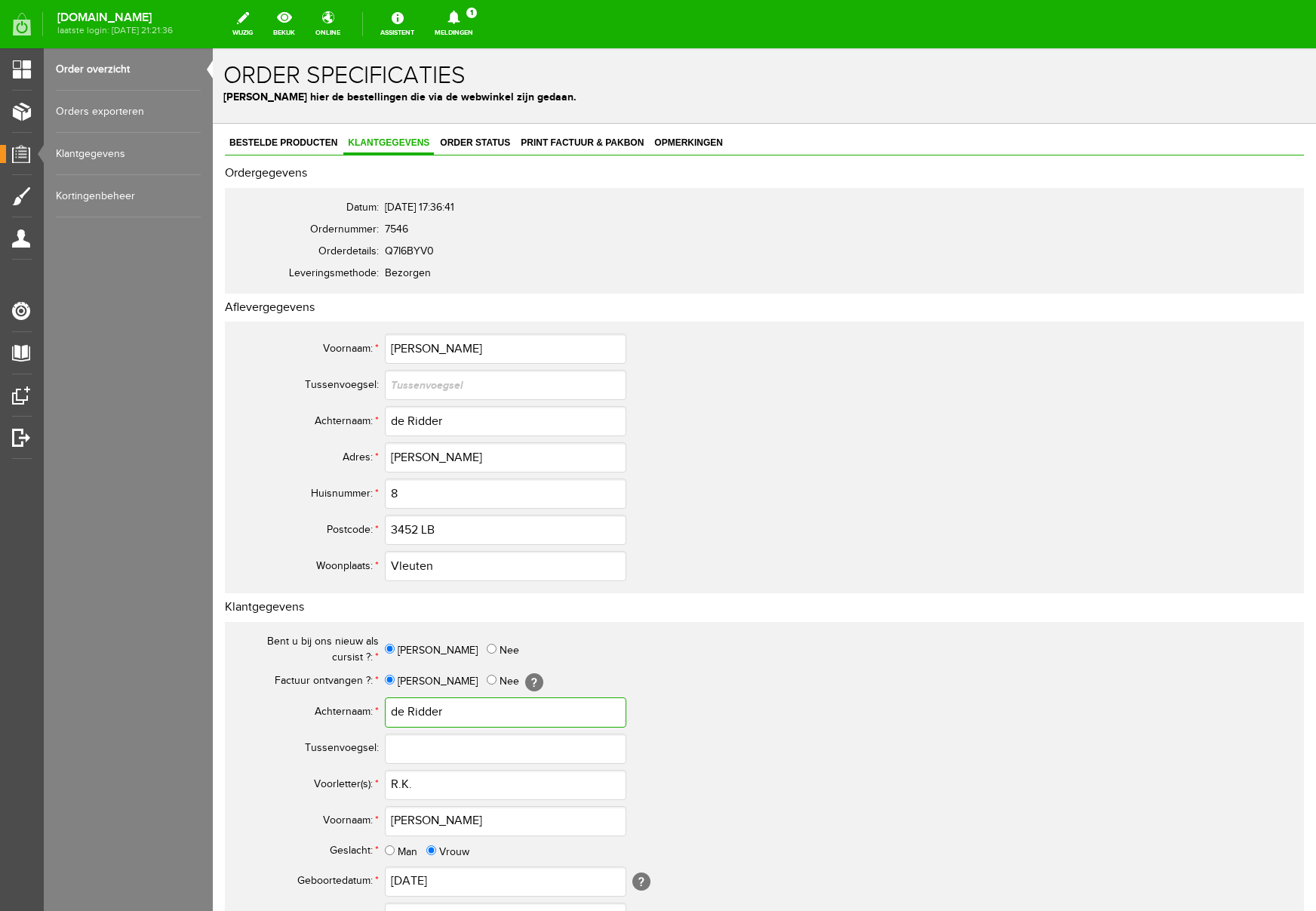
click at [408, 712] on input "de Ridder" at bounding box center [506, 713] width 242 height 30
drag, startPoint x: 408, startPoint y: 712, endPoint x: 354, endPoint y: 712, distance: 54.0
click at [354, 712] on tr "Achternaam: * de Ridder" at bounding box center [596, 713] width 725 height 37
type input "Ridder"
click at [426, 742] on input "text" at bounding box center [506, 749] width 242 height 30
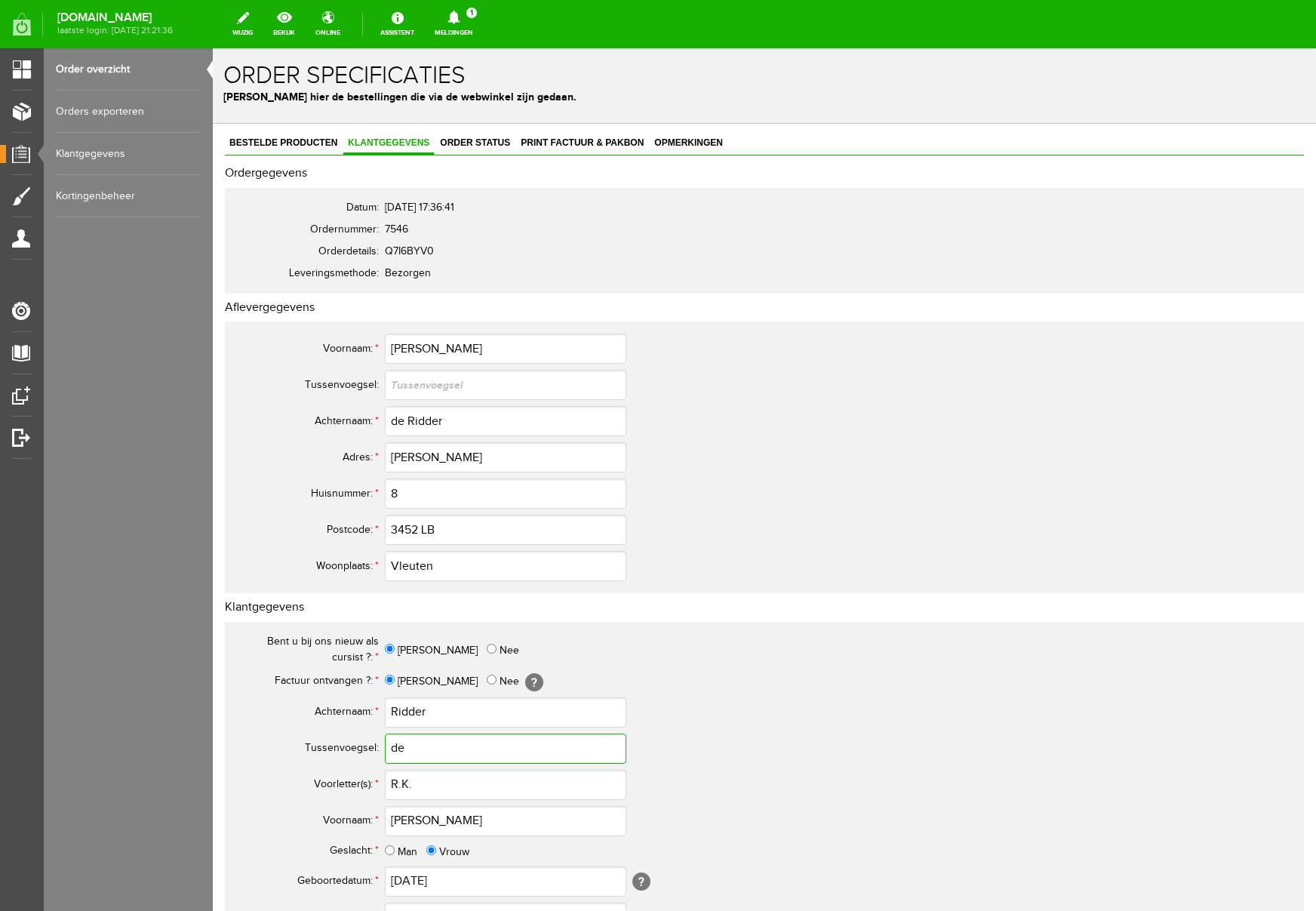
type input "de"
drag, startPoint x: 450, startPoint y: 714, endPoint x: 321, endPoint y: 707, distance: 129.2
click at [321, 707] on tr "Achternaam: * Ridder" at bounding box center [596, 713] width 725 height 37
click at [424, 385] on input "text" at bounding box center [506, 384] width 242 height 30
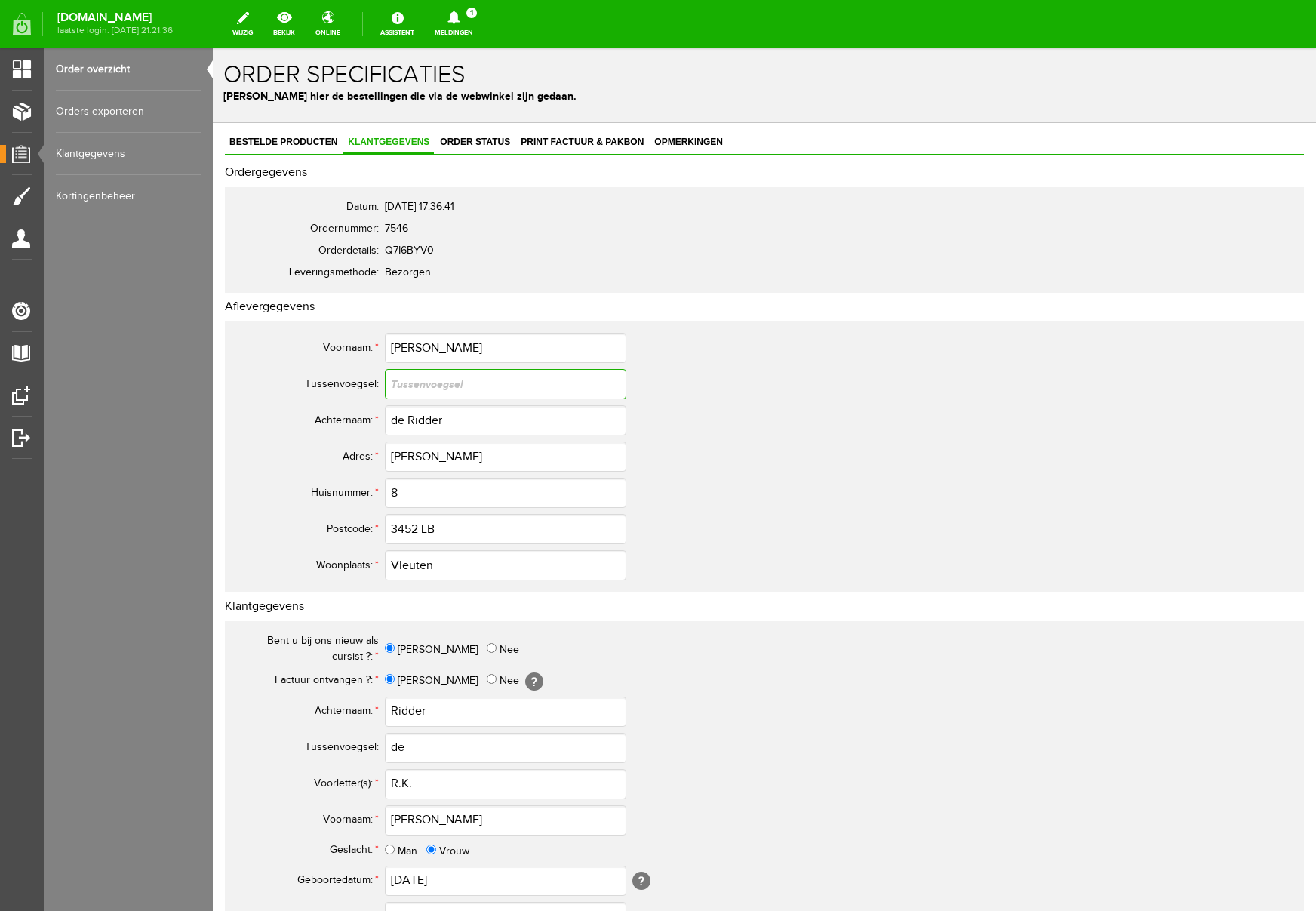
scroll to position [0, 0]
type input "de"
drag, startPoint x: 409, startPoint y: 418, endPoint x: 369, endPoint y: 421, distance: 40.1
click at [373, 421] on tr "Achternaam: * de Ridder" at bounding box center [596, 421] width 725 height 37
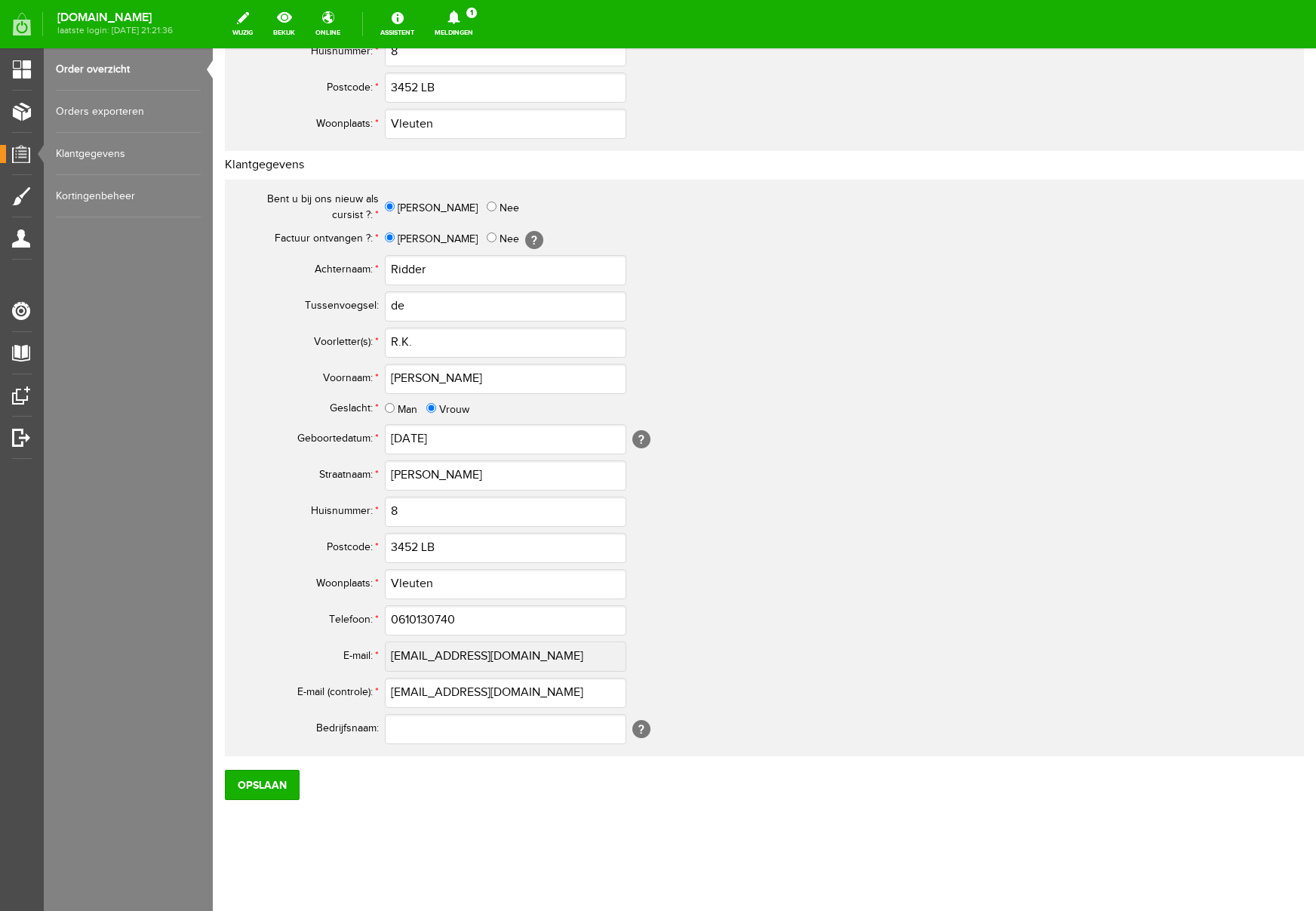
type input "Ridder"
click at [405, 618] on input "0610130740" at bounding box center [506, 620] width 242 height 30
drag, startPoint x: 498, startPoint y: 619, endPoint x: 308, endPoint y: 617, distance: 190.0
click at [308, 617] on tr "Telefoon: * 06-10130740" at bounding box center [596, 621] width 725 height 37
type input "06-10130740"
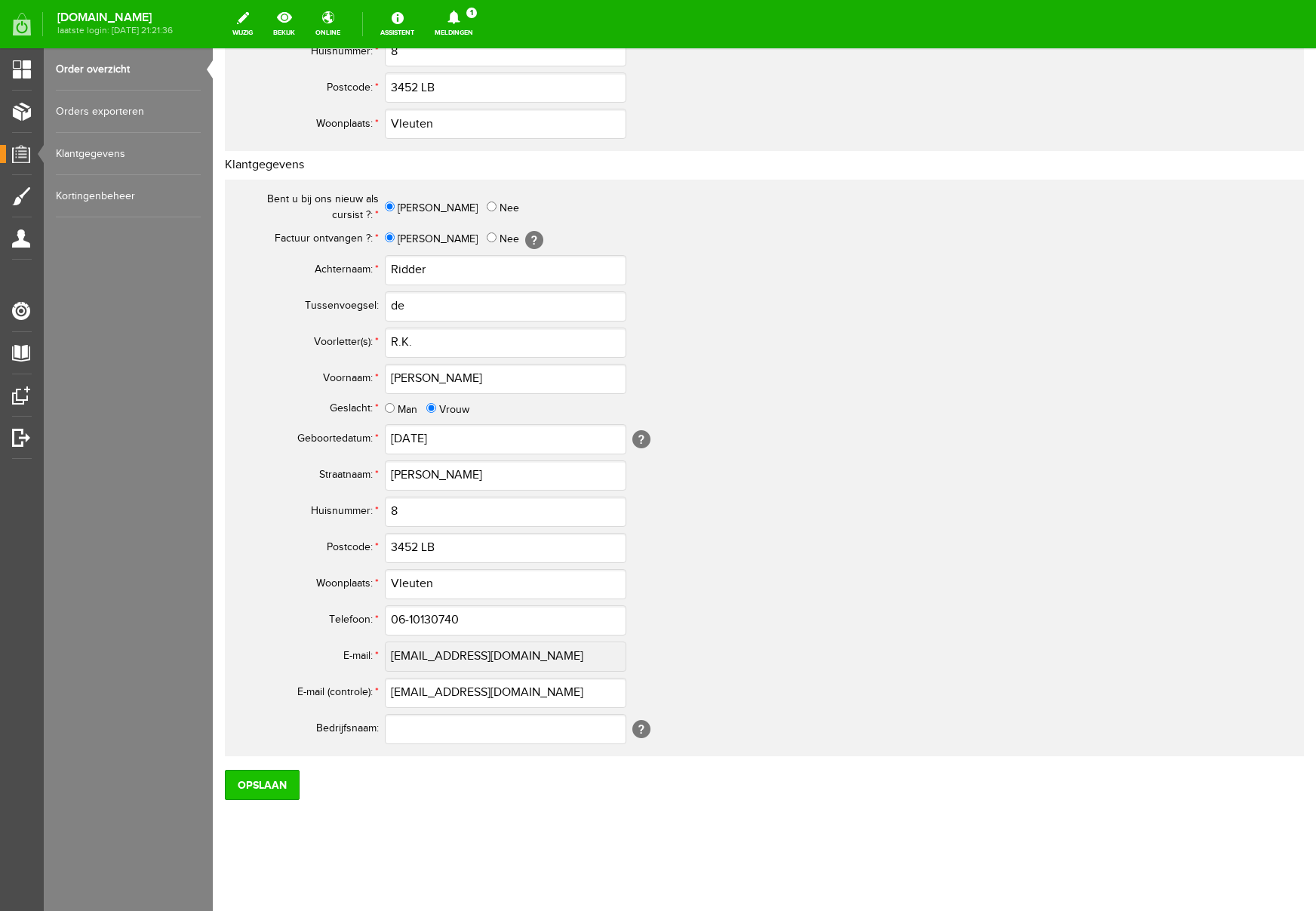
click at [254, 780] on input "Opslaan" at bounding box center [263, 785] width 75 height 30
click at [257, 794] on input "Opslaan" at bounding box center [263, 785] width 75 height 30
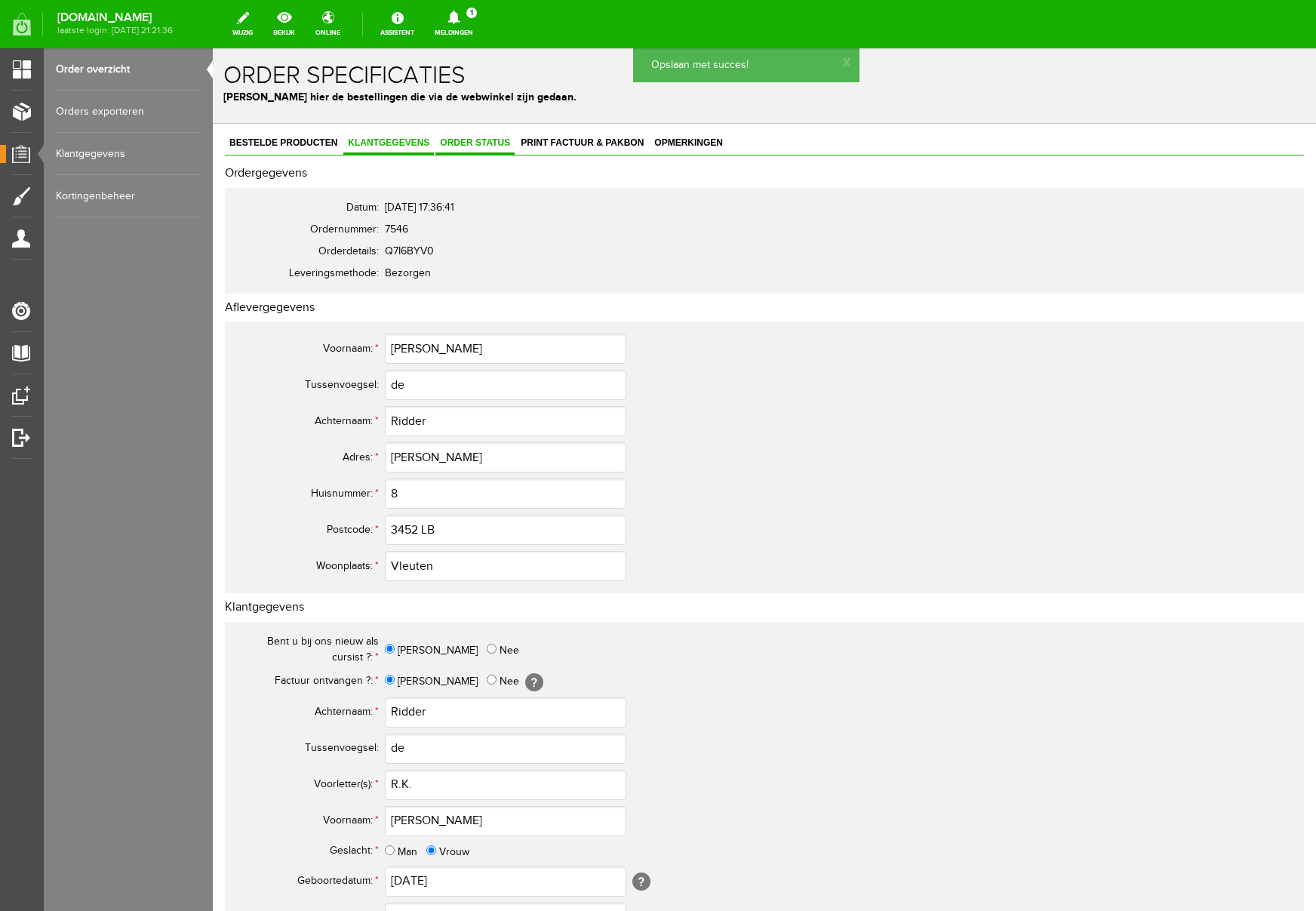
click at [488, 148] on link "Order status" at bounding box center [475, 144] width 79 height 22
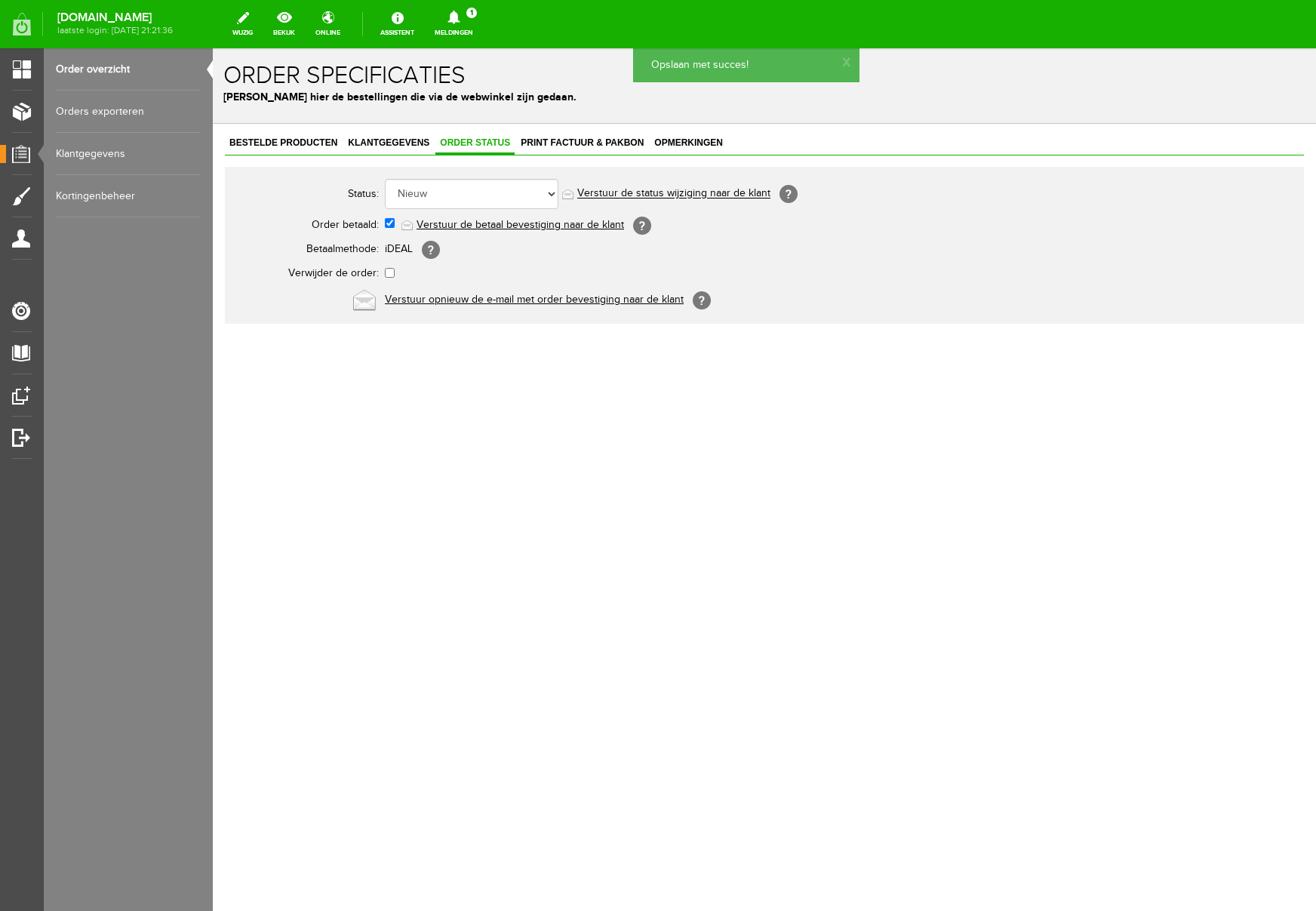
click at [484, 231] on td "Verstuur de betaal bevestiging naar de klant [?]" at bounding box center [672, 225] width 574 height 26
click at [487, 224] on link "Verstuur de betaal bevestiging naar de klant" at bounding box center [520, 225] width 208 height 12
click at [574, 140] on span "Print factuur & pakbon" at bounding box center [583, 143] width 132 height 10
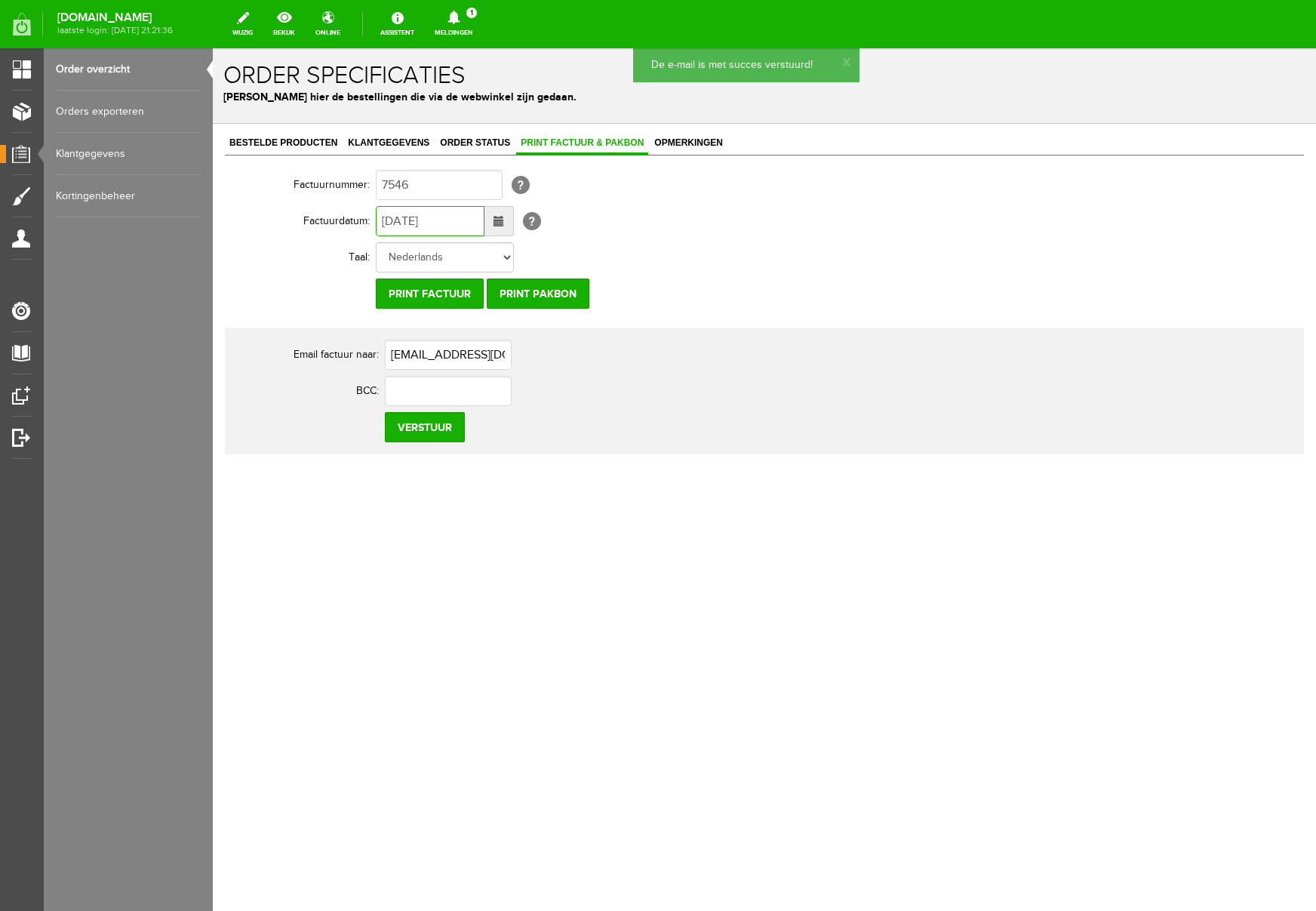
click at [391, 218] on input "[DATE]" at bounding box center [430, 221] width 109 height 30
type input "30-08-2025"
click at [442, 425] on input "Verstuur" at bounding box center [425, 427] width 80 height 30
click at [473, 16] on icon at bounding box center [454, 17] width 38 height 14
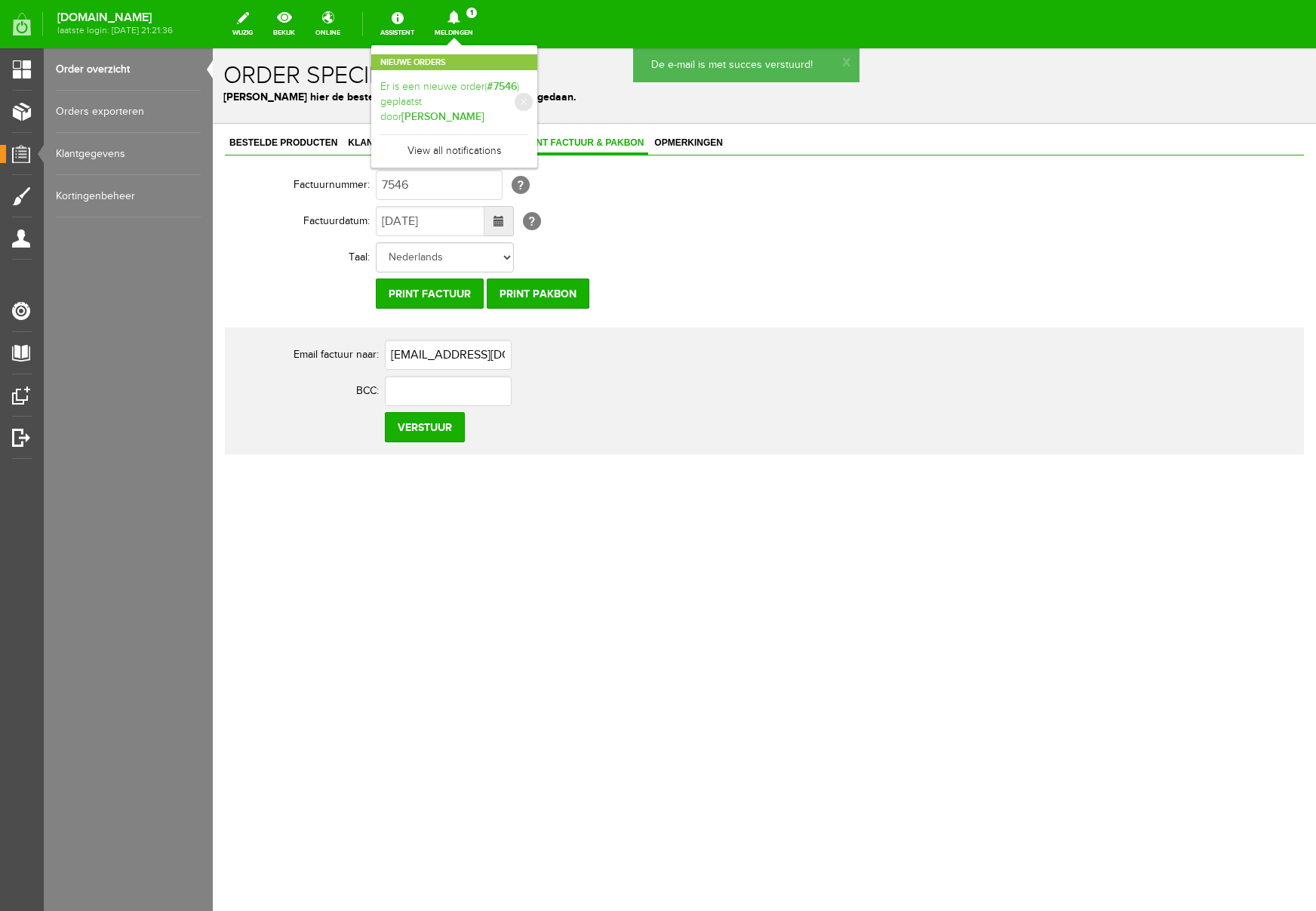
click at [484, 111] on b "Ronald de Ridder" at bounding box center [443, 117] width 83 height 13
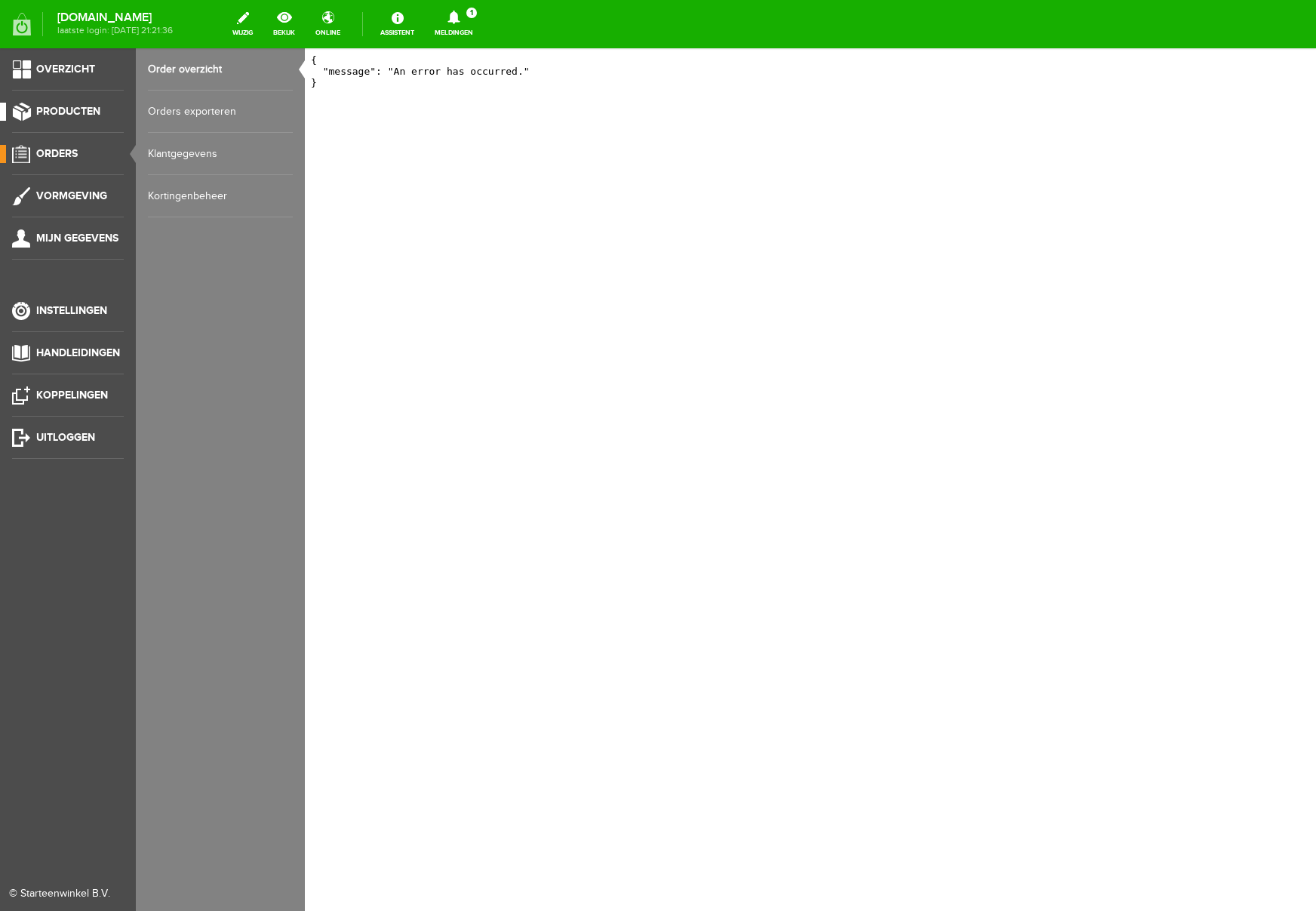
click at [67, 112] on span "Producten" at bounding box center [69, 111] width 64 height 13
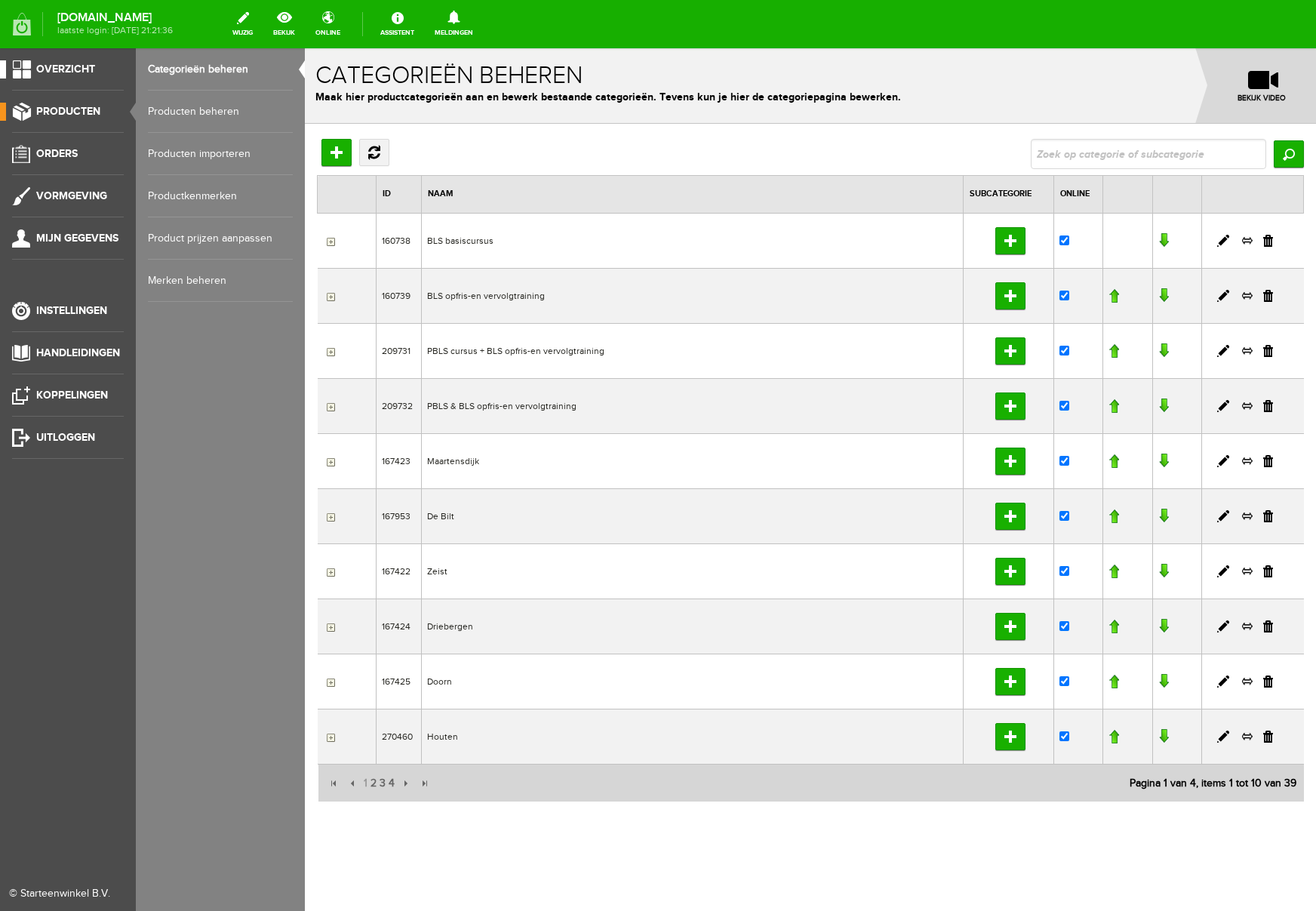
click at [74, 63] on span "Overzicht" at bounding box center [66, 69] width 59 height 13
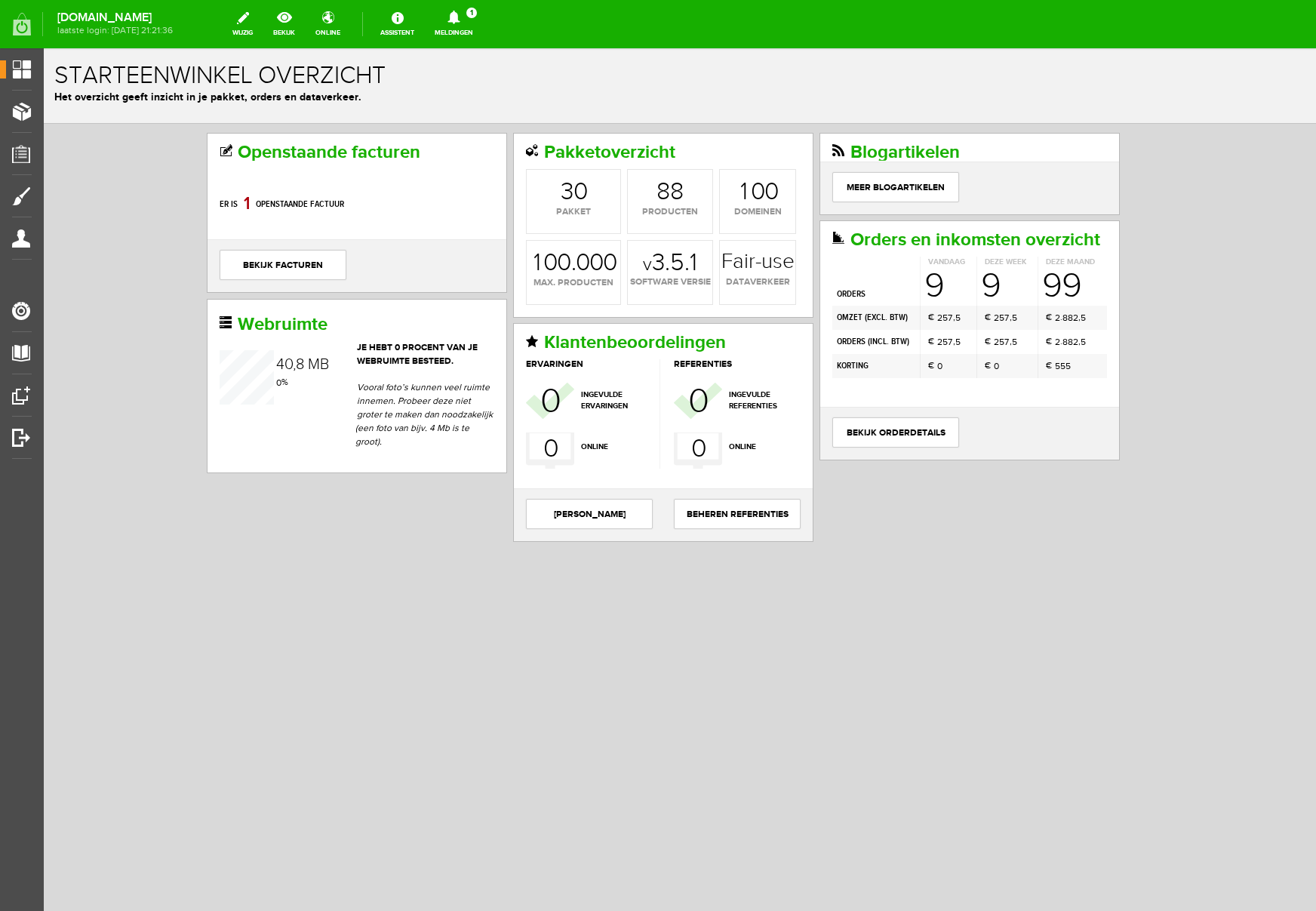
click at [460, 15] on icon at bounding box center [454, 17] width 12 height 14
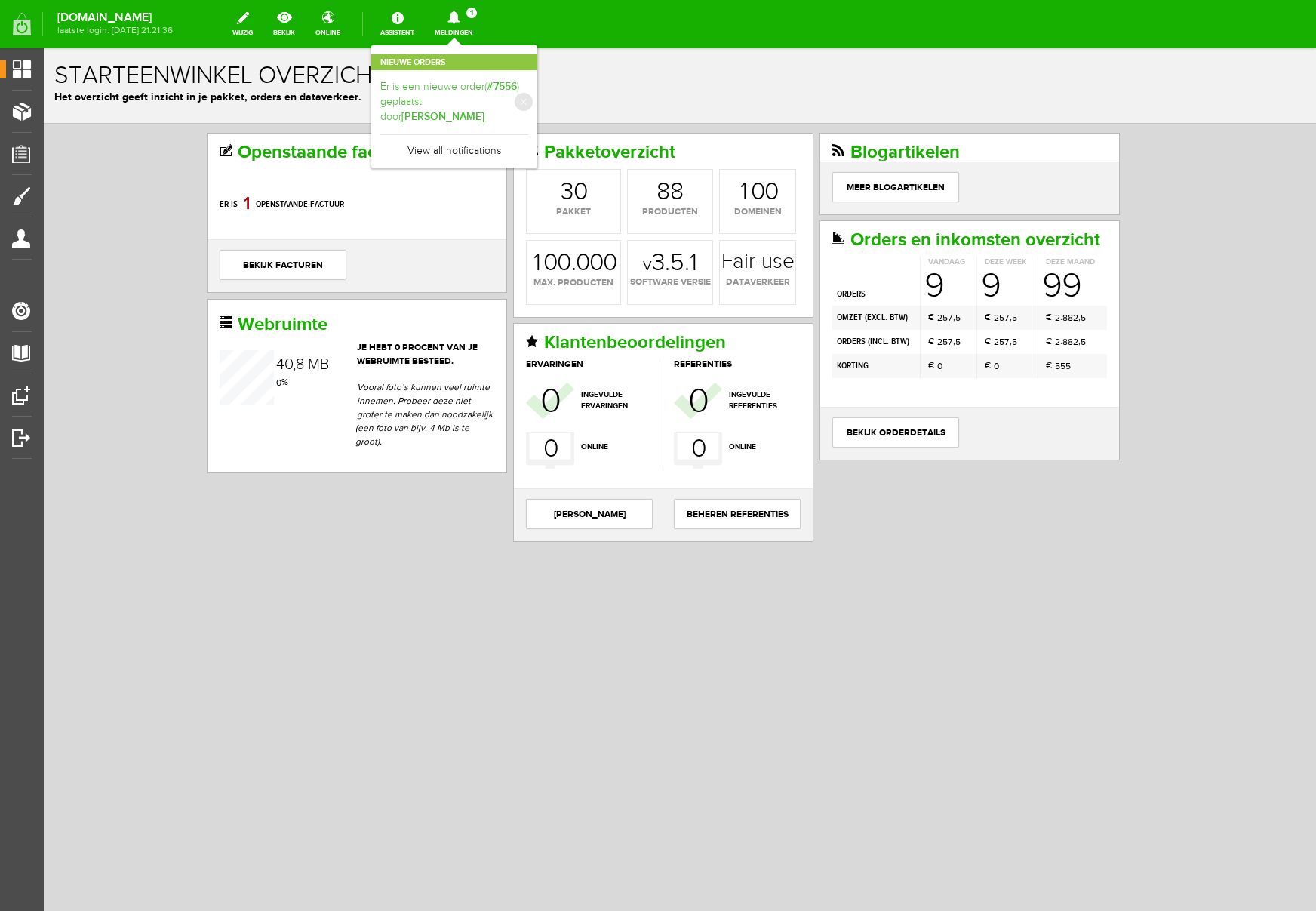
click at [484, 111] on b "[PERSON_NAME]" at bounding box center [443, 117] width 83 height 13
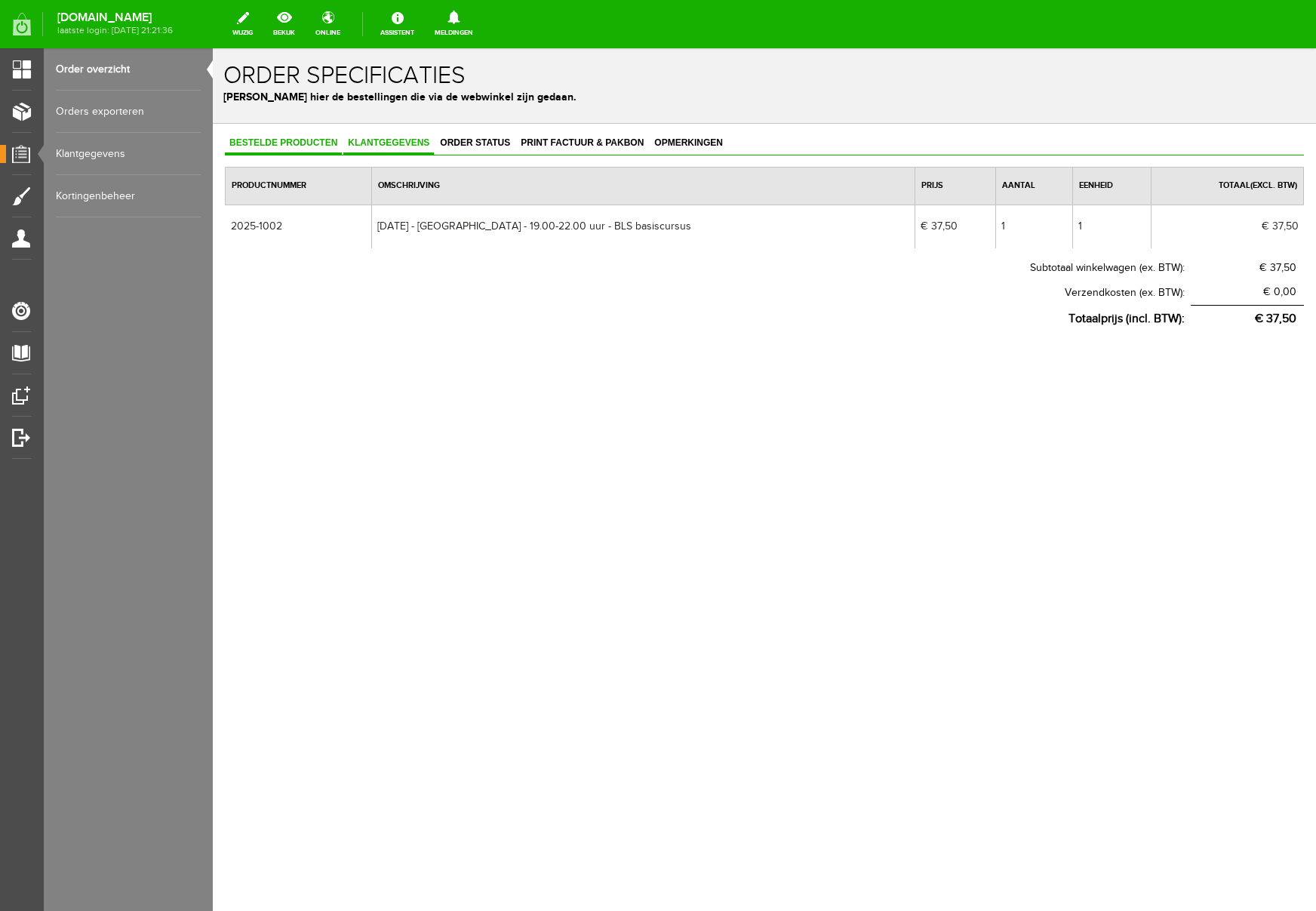
click at [378, 137] on link "Klantgegevens" at bounding box center [389, 144] width 90 height 22
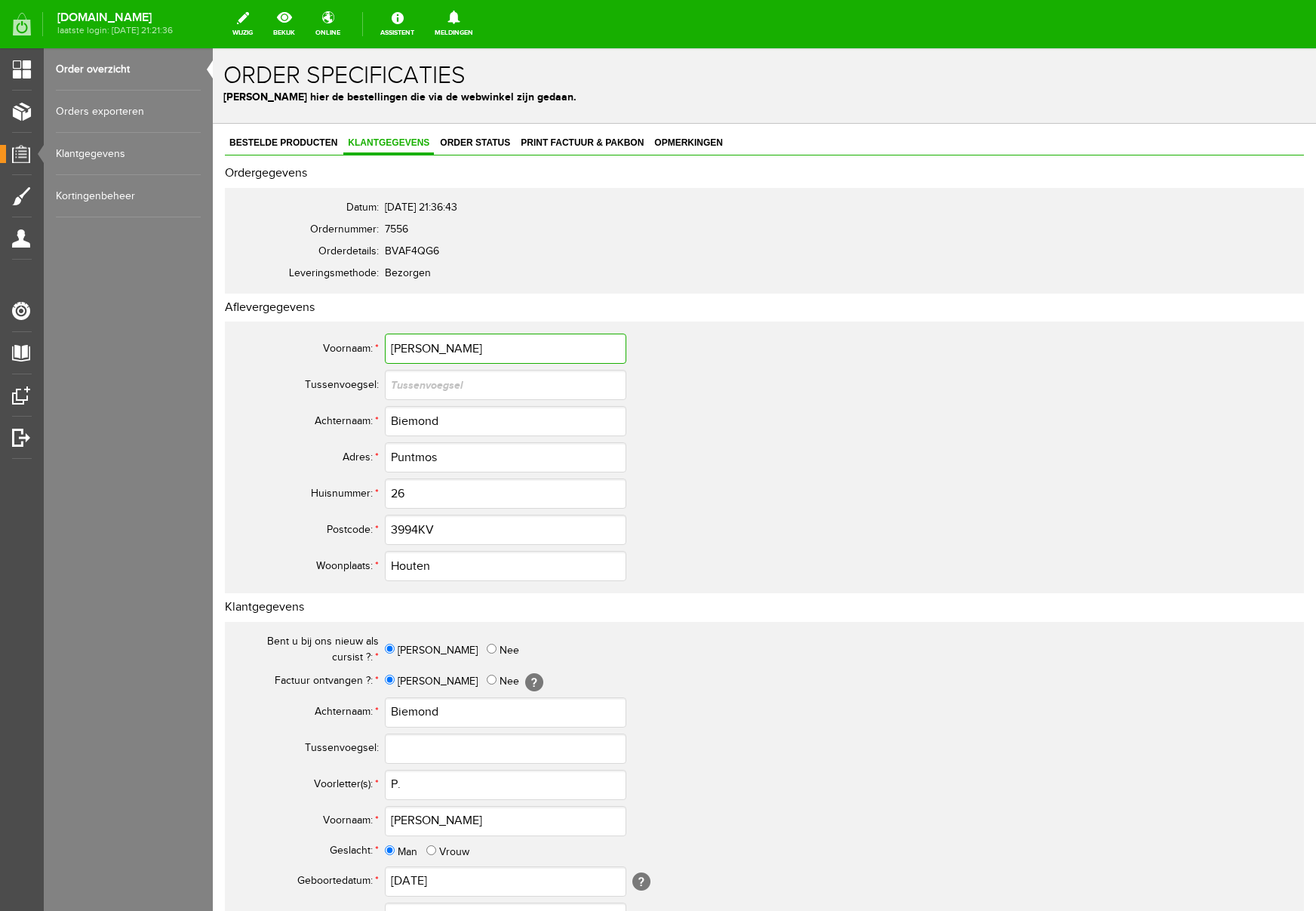
drag, startPoint x: 432, startPoint y: 350, endPoint x: 351, endPoint y: 345, distance: 81.2
click at [351, 345] on tr "Voornaam: * [PERSON_NAME]" at bounding box center [596, 349] width 725 height 37
click at [421, 533] on input "3994KV" at bounding box center [506, 530] width 242 height 30
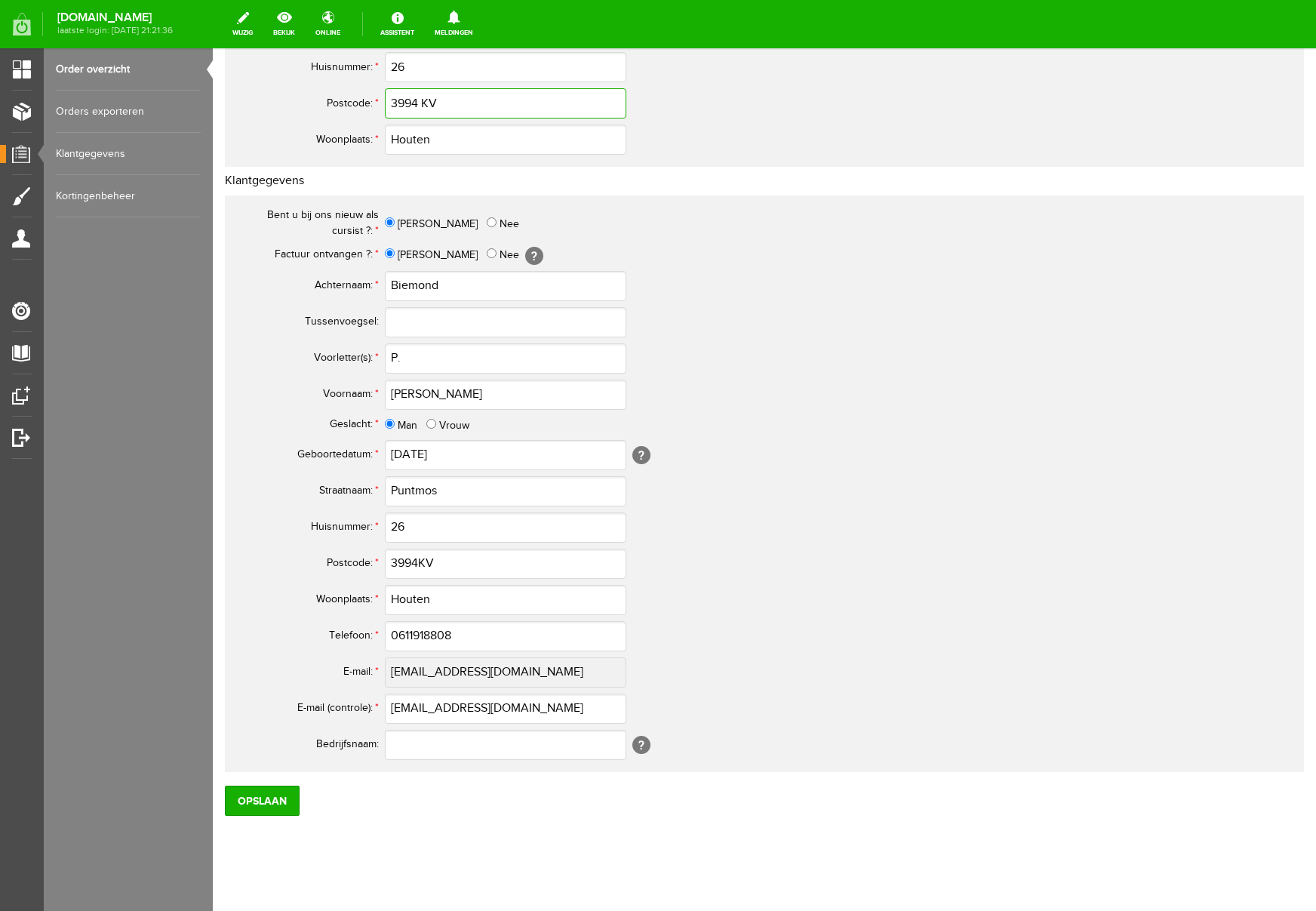
scroll to position [443, 0]
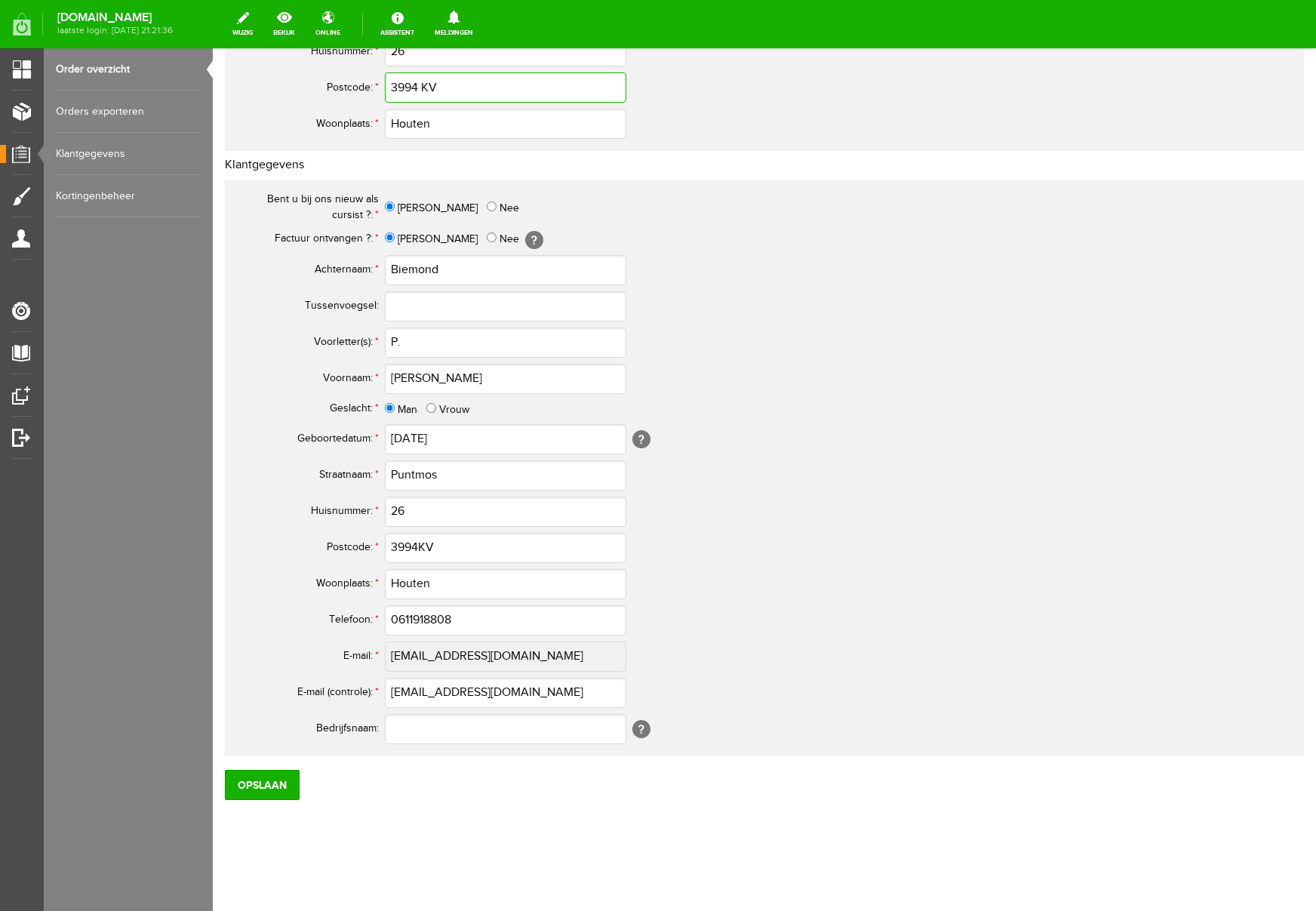
type input "3994 KV"
click at [417, 547] on input "3994KV" at bounding box center [506, 548] width 242 height 30
type input "3994 KV"
click at [404, 623] on input "0611918808" at bounding box center [506, 620] width 242 height 30
drag, startPoint x: 478, startPoint y: 623, endPoint x: 311, endPoint y: 614, distance: 167.2
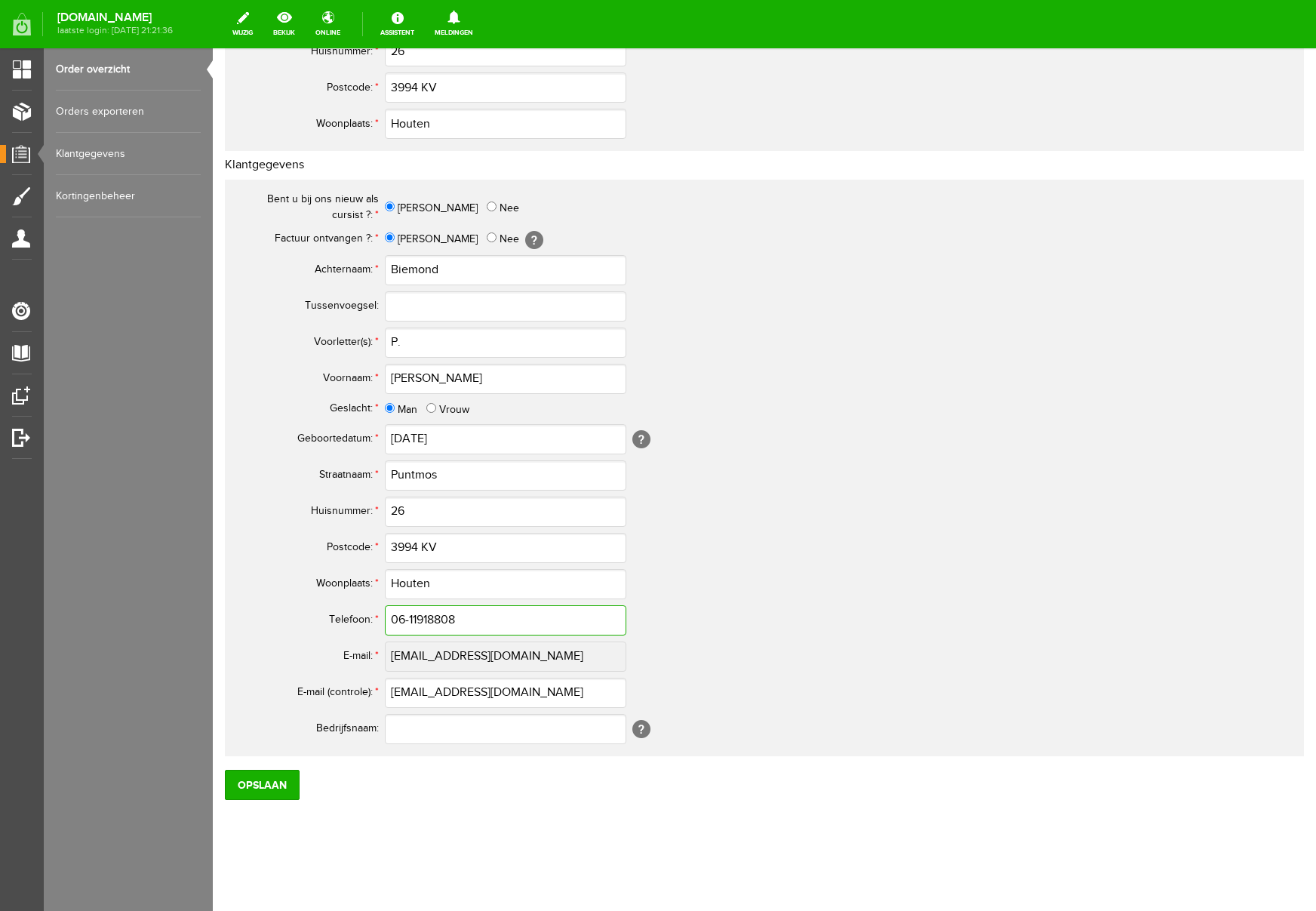
click at [311, 614] on tr "Telefoon: * 06-11918808" at bounding box center [596, 621] width 725 height 37
type input "06-11918808"
drag, startPoint x: 516, startPoint y: 695, endPoint x: 290, endPoint y: 686, distance: 226.2
click at [290, 686] on tr "E-mail (controle): * [EMAIL_ADDRESS][DOMAIN_NAME]" at bounding box center [596, 693] width 725 height 37
click at [841, 637] on td "06-11918808" at bounding box center [672, 621] width 574 height 37
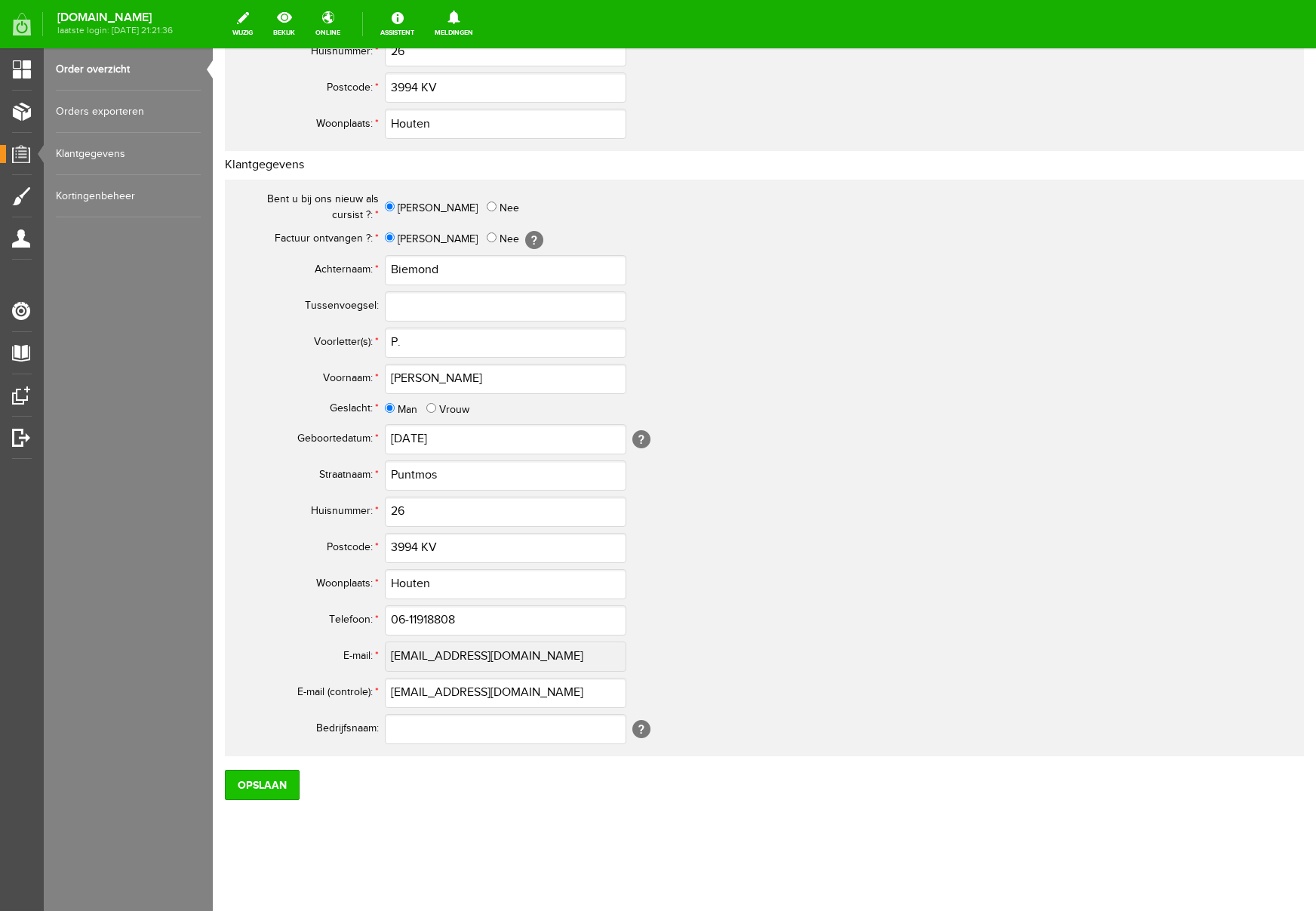
click at [267, 785] on input "Opslaan" at bounding box center [263, 785] width 75 height 30
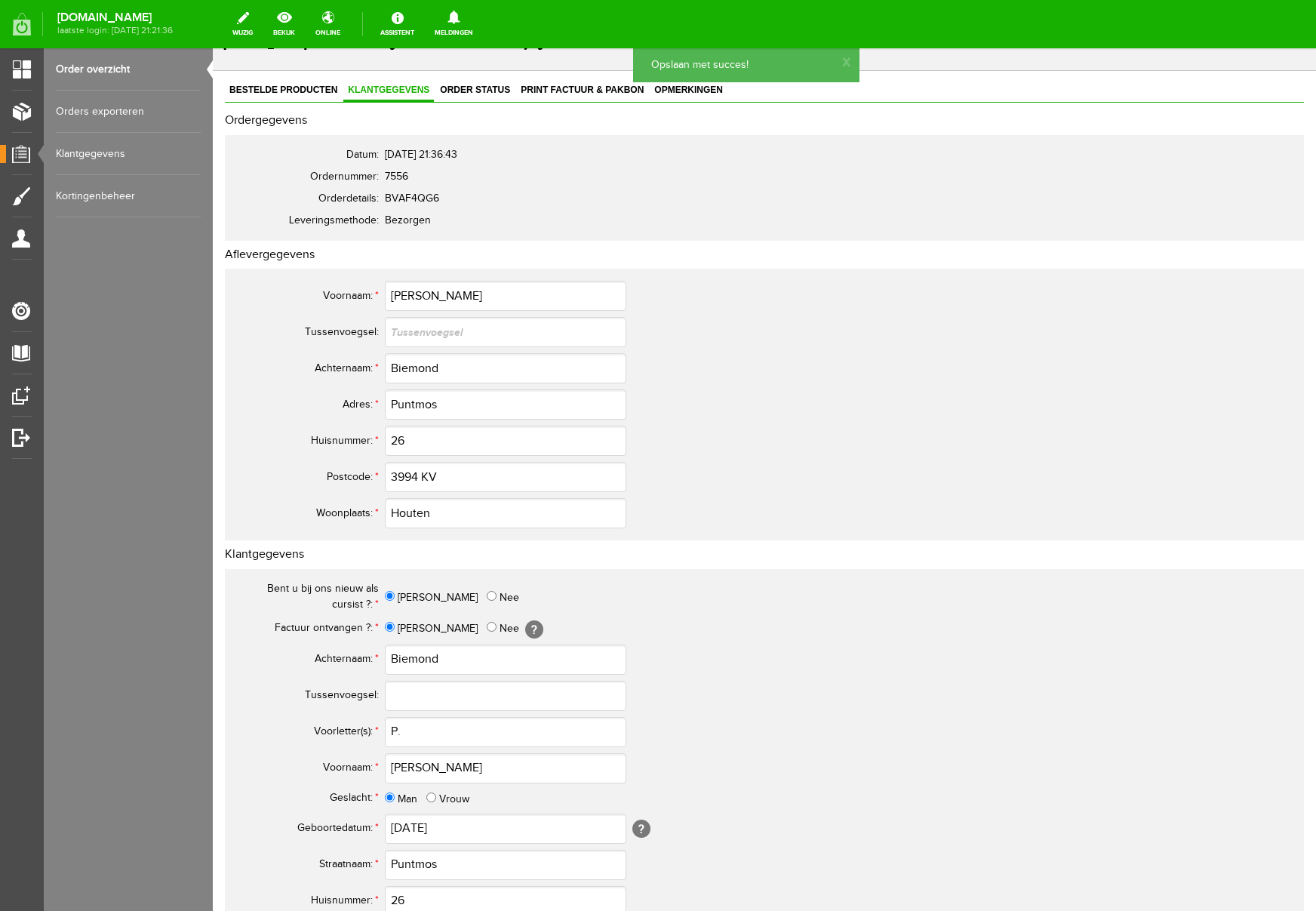
scroll to position [0, 0]
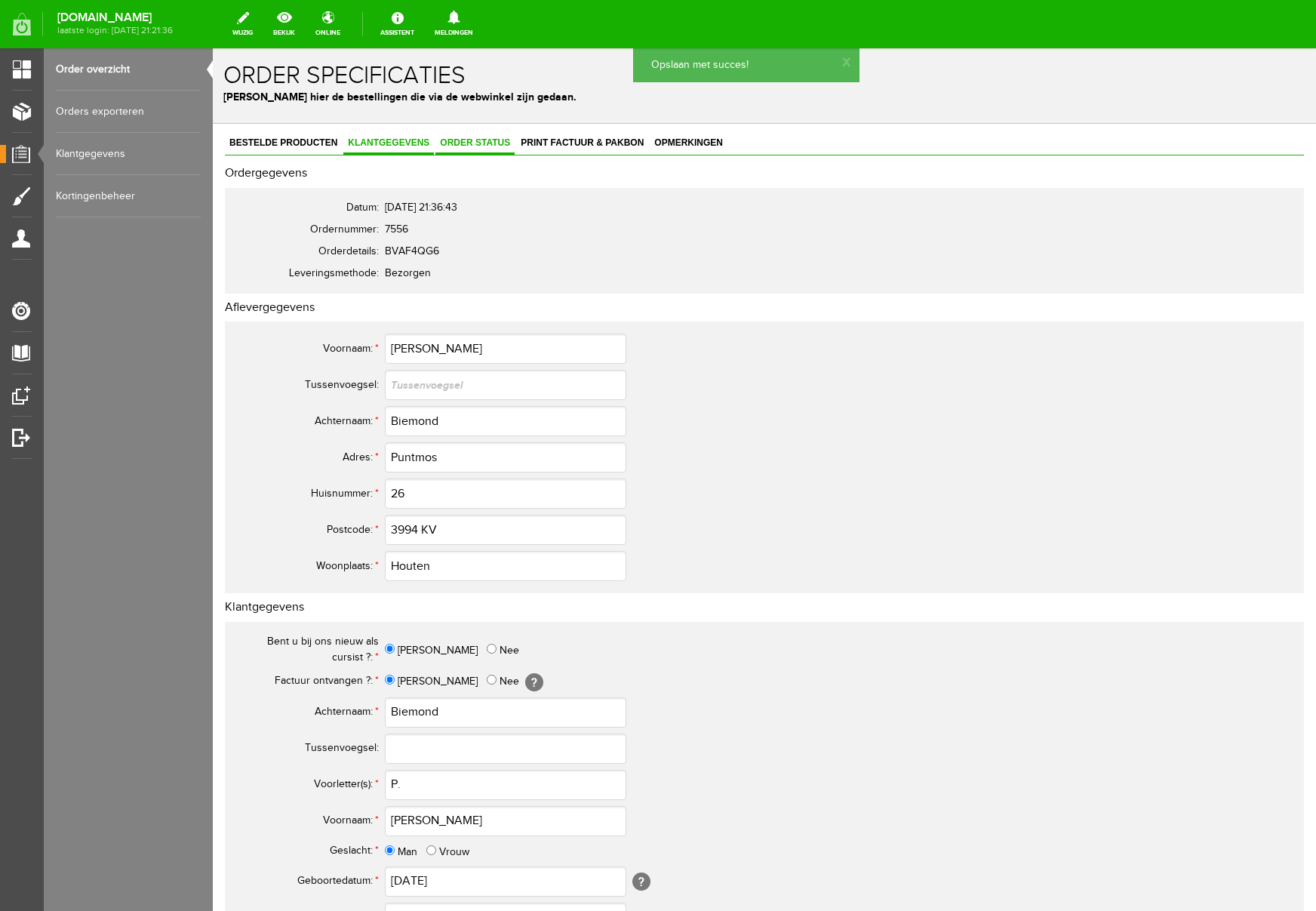
click at [482, 139] on span "Order status" at bounding box center [475, 143] width 79 height 10
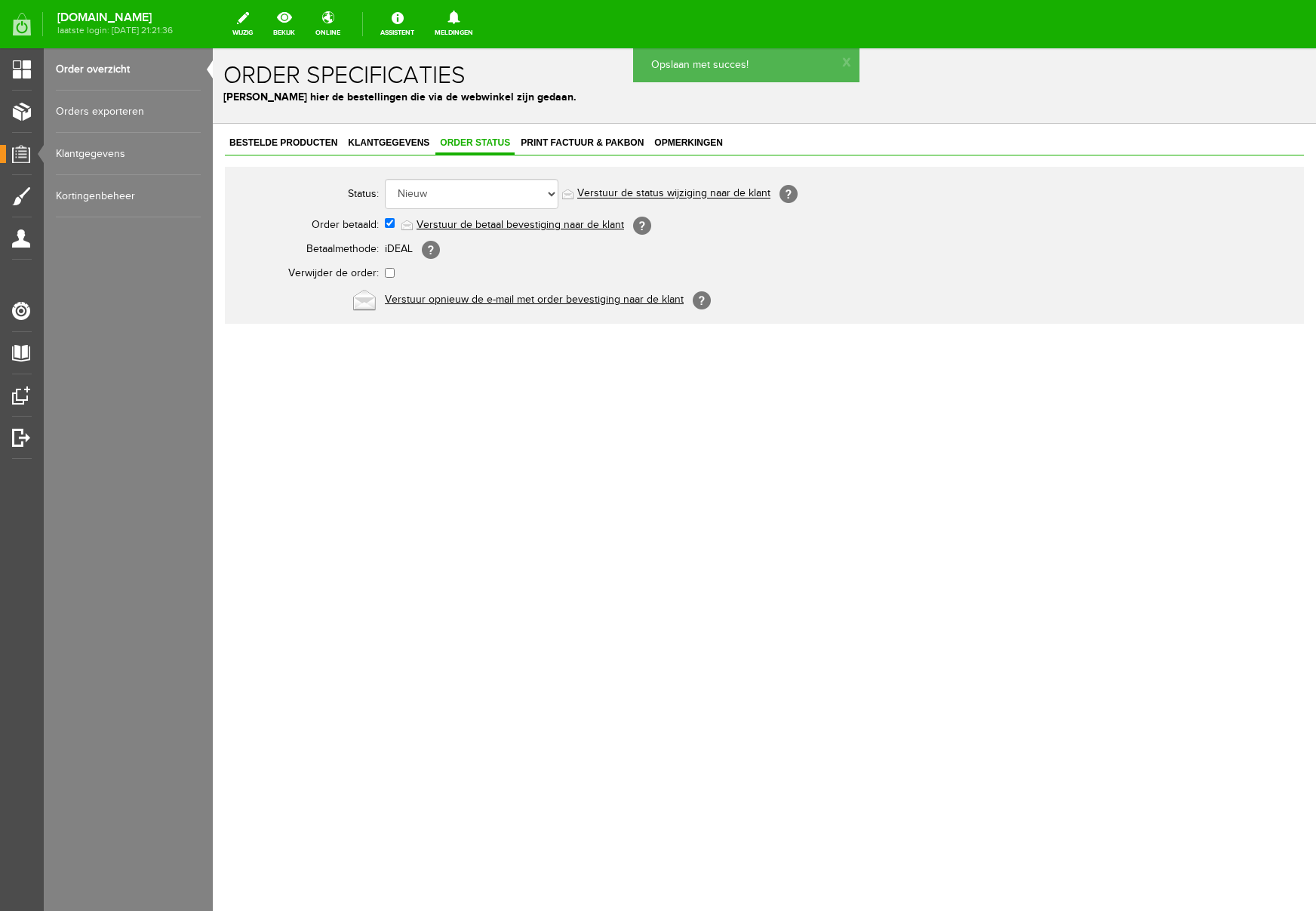
click at [507, 223] on link "Verstuur de betaal bevestiging naar de klant" at bounding box center [520, 225] width 208 height 12
click at [585, 143] on span "Print factuur & pakbon" at bounding box center [583, 143] width 132 height 10
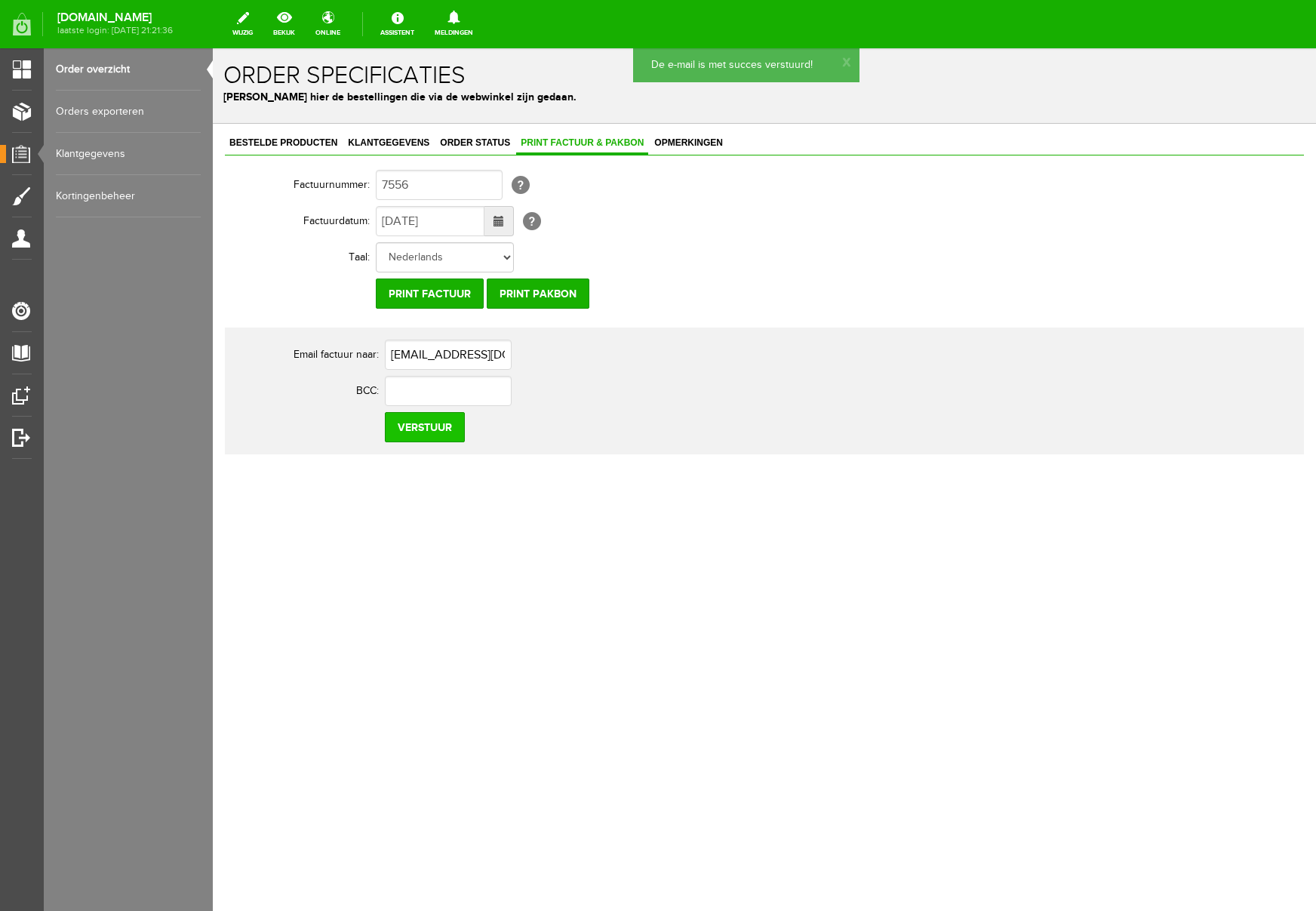
click at [432, 429] on input "Verstuur" at bounding box center [425, 427] width 80 height 30
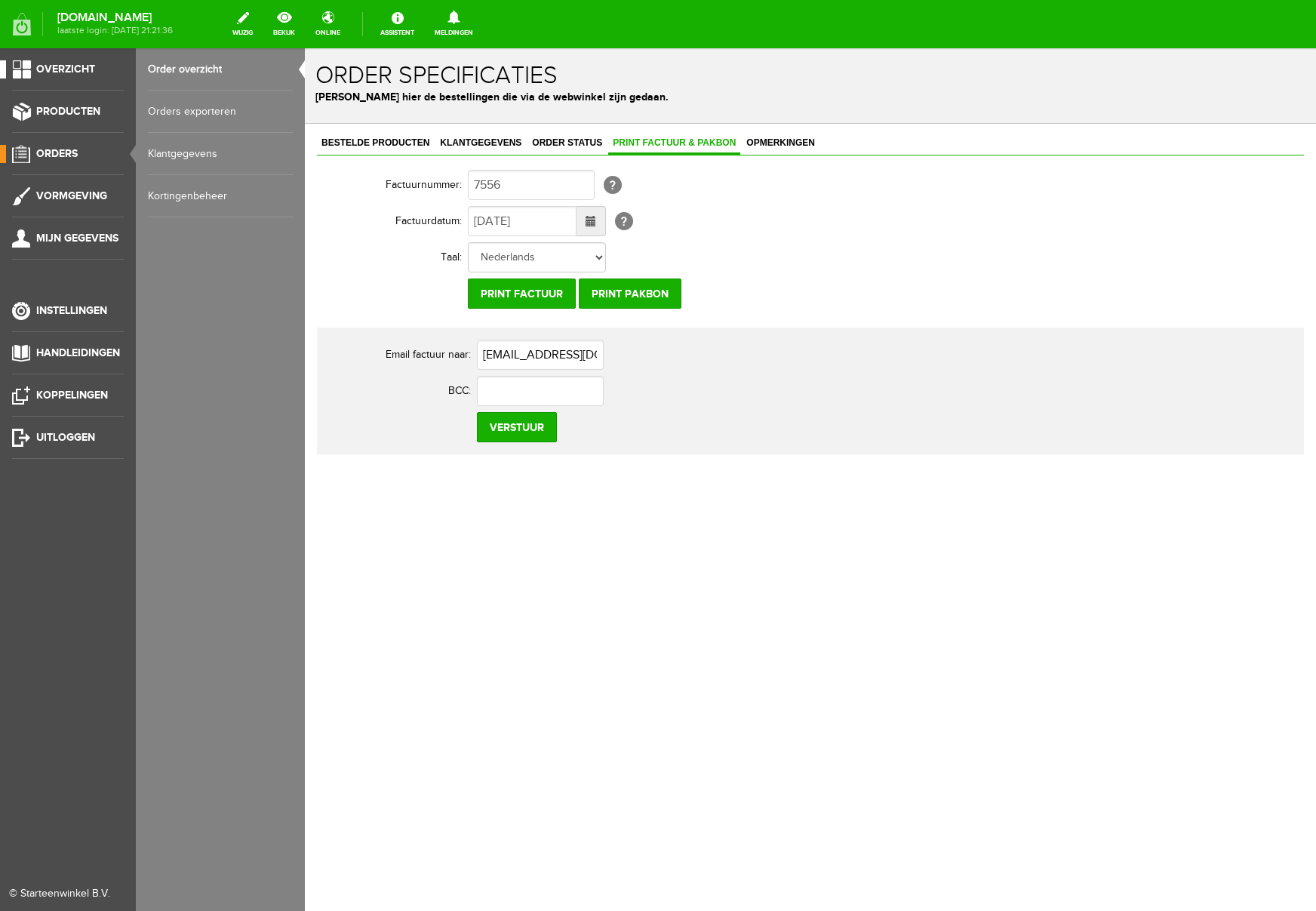
click at [77, 68] on span "Overzicht" at bounding box center [66, 69] width 59 height 13
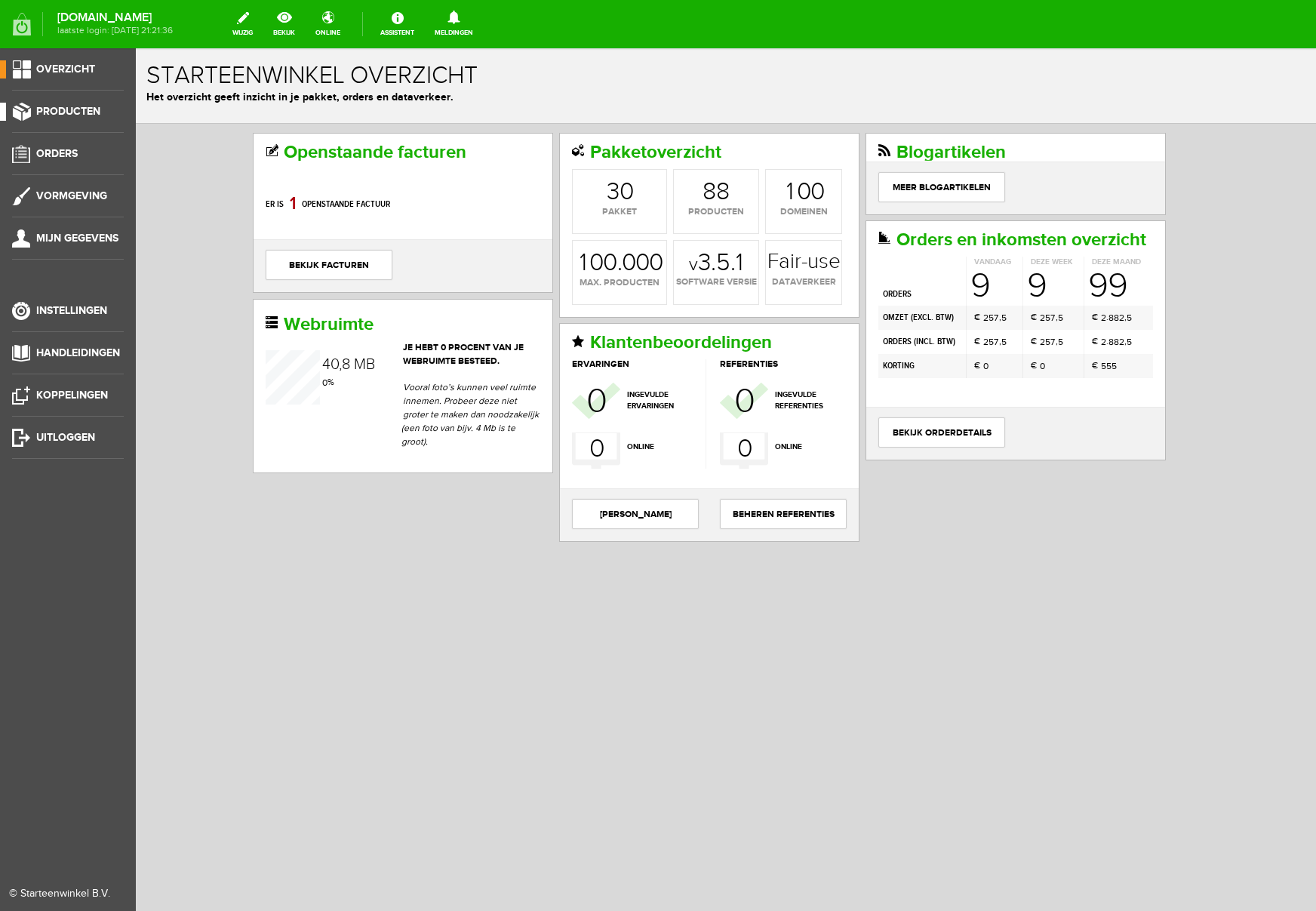
click at [57, 111] on span "Producten" at bounding box center [69, 111] width 64 height 13
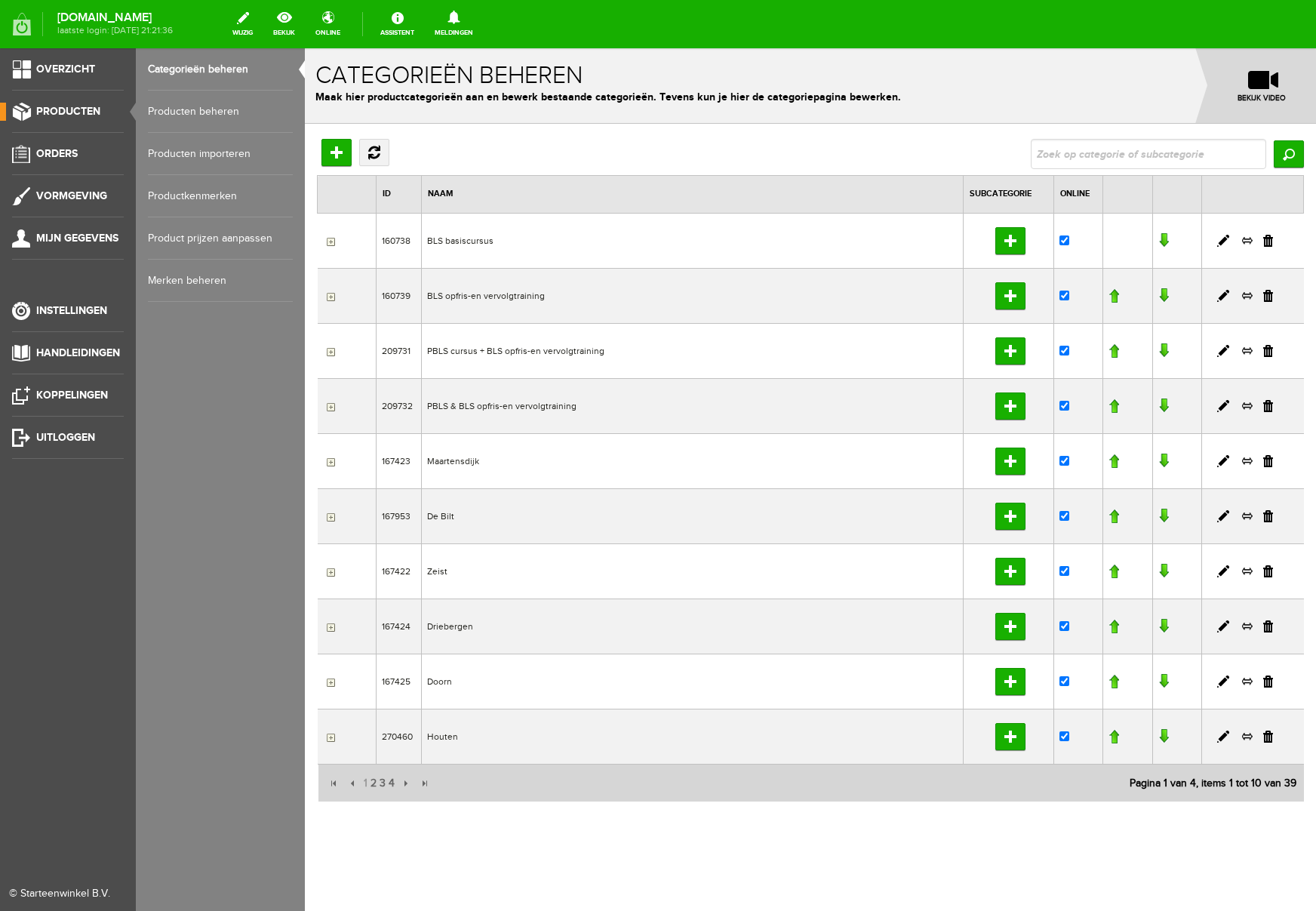
click at [164, 112] on link "Producten beheren" at bounding box center [220, 111] width 145 height 43
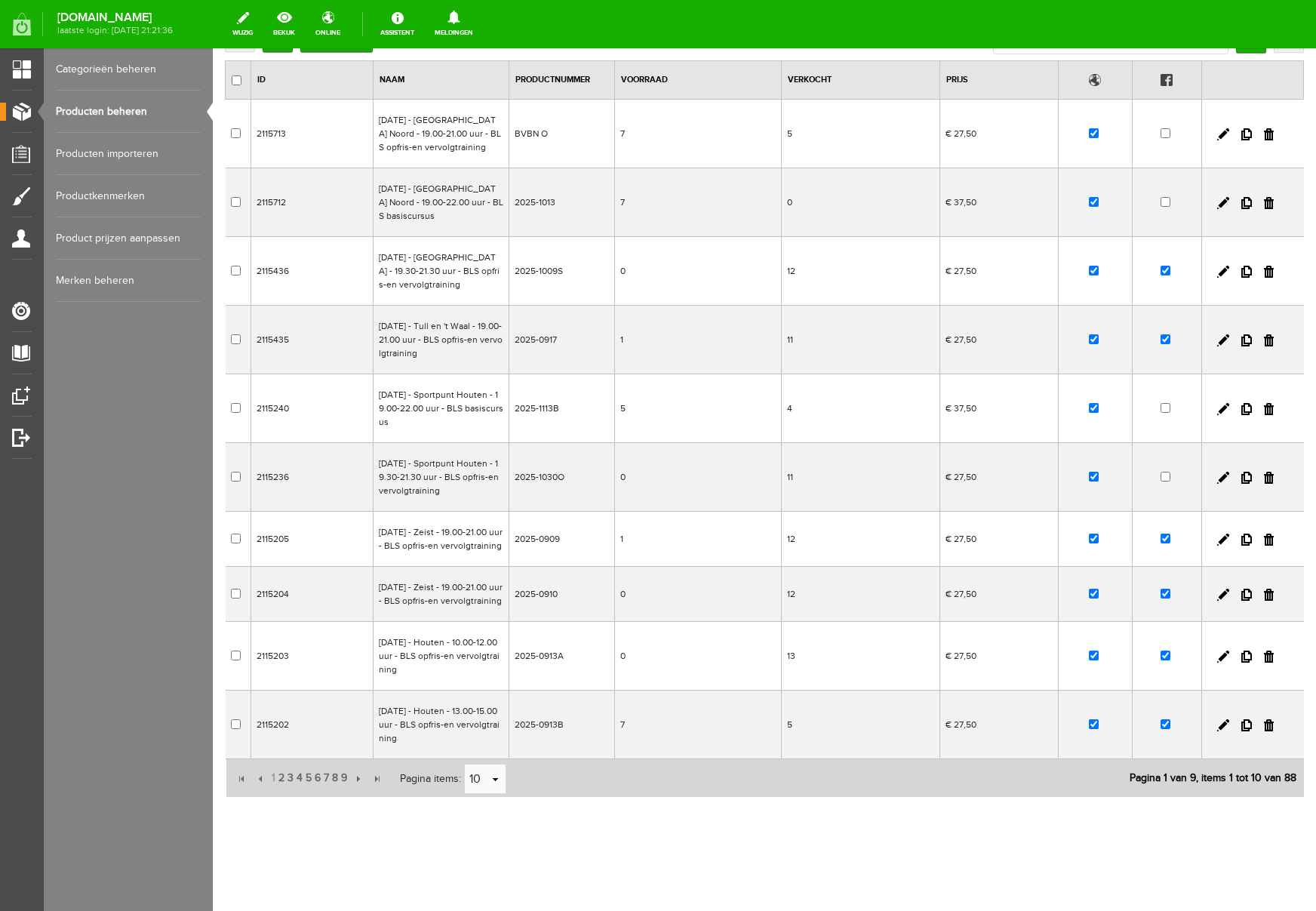
scroll to position [183, 0]
click at [278, 780] on span "2" at bounding box center [281, 778] width 9 height 30
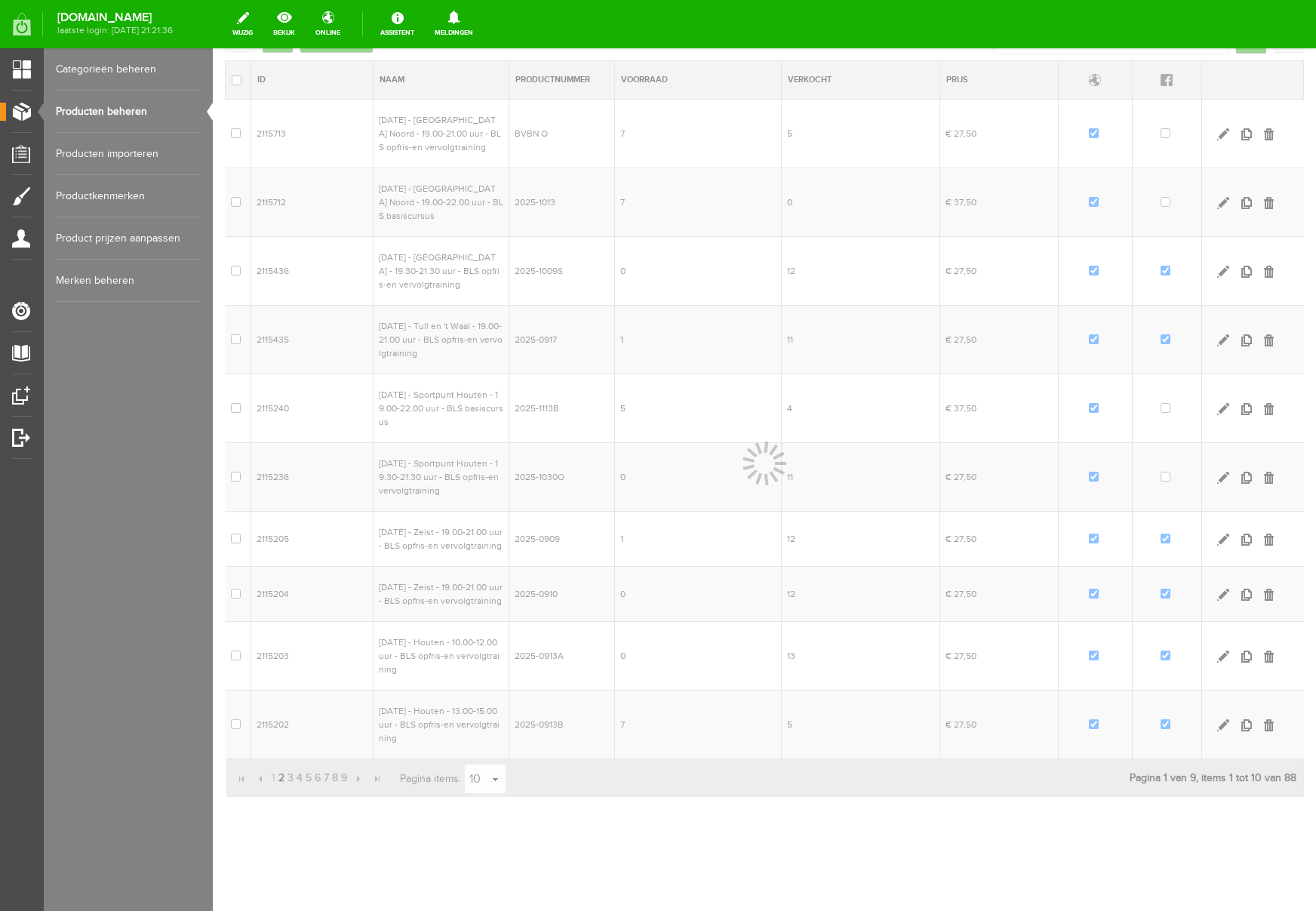
scroll to position [142, 0]
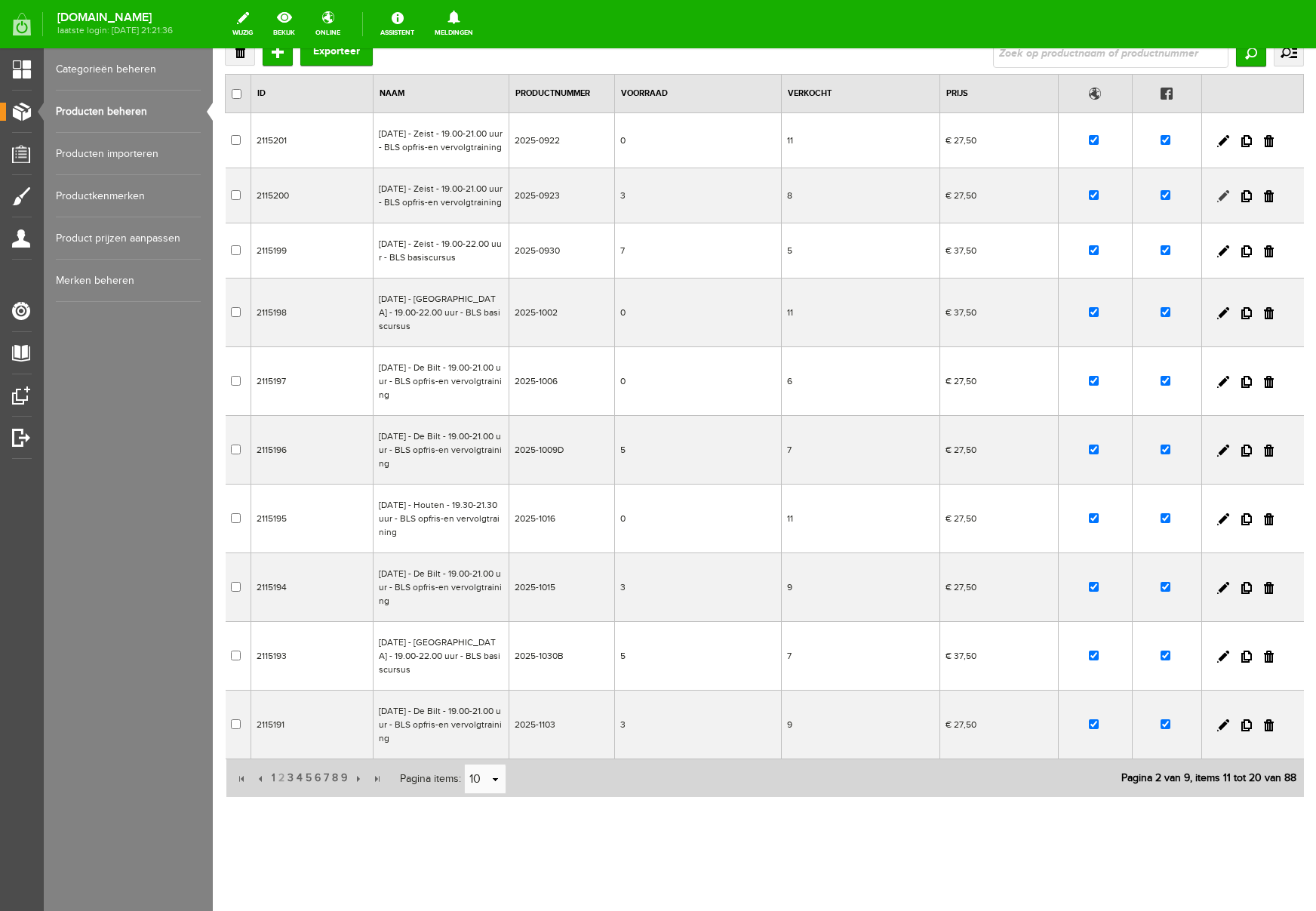
click at [1224, 191] on link at bounding box center [1224, 197] width 12 height 12
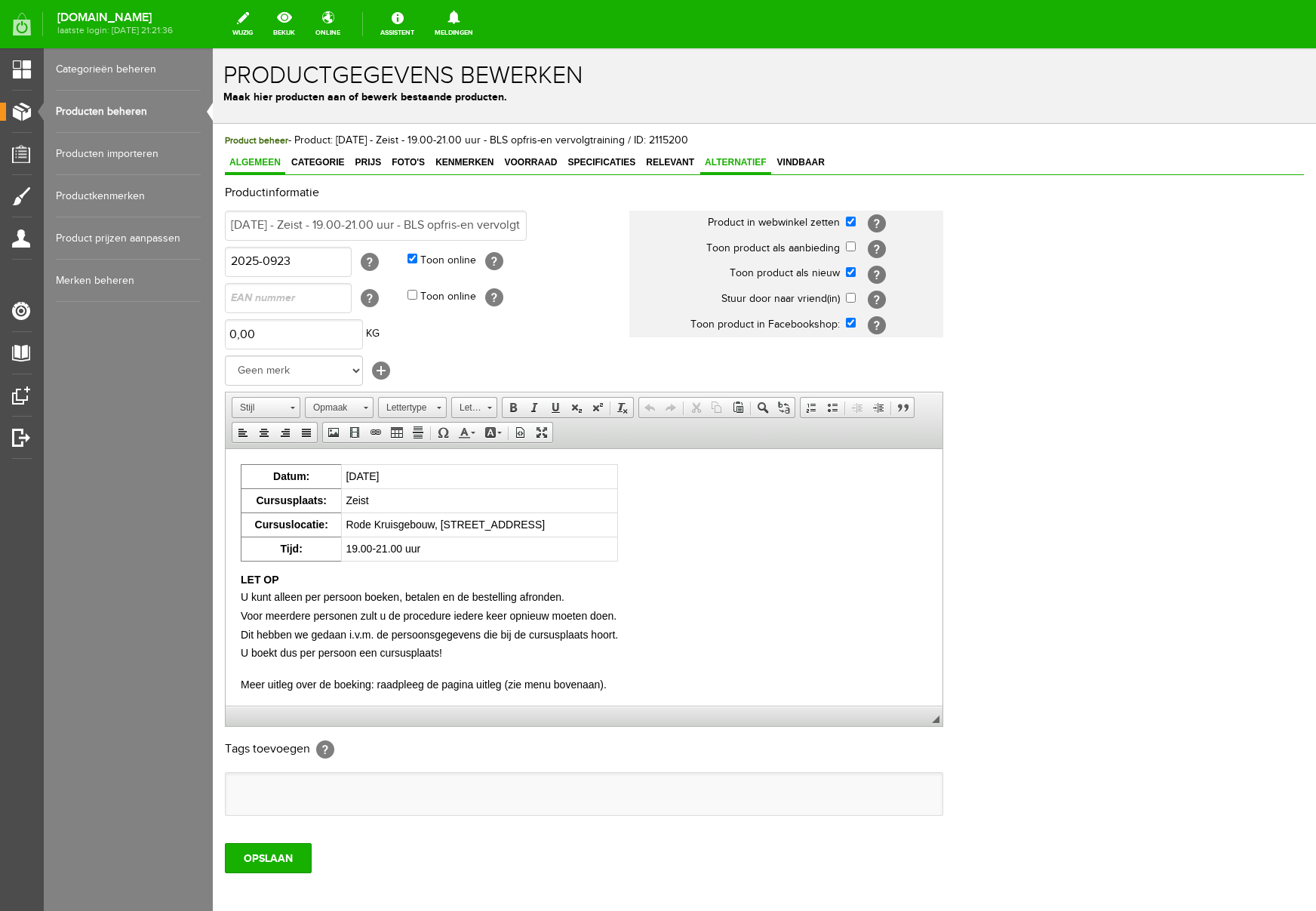
scroll to position [0, 0]
click at [537, 163] on span "Voorraad" at bounding box center [530, 163] width 62 height 10
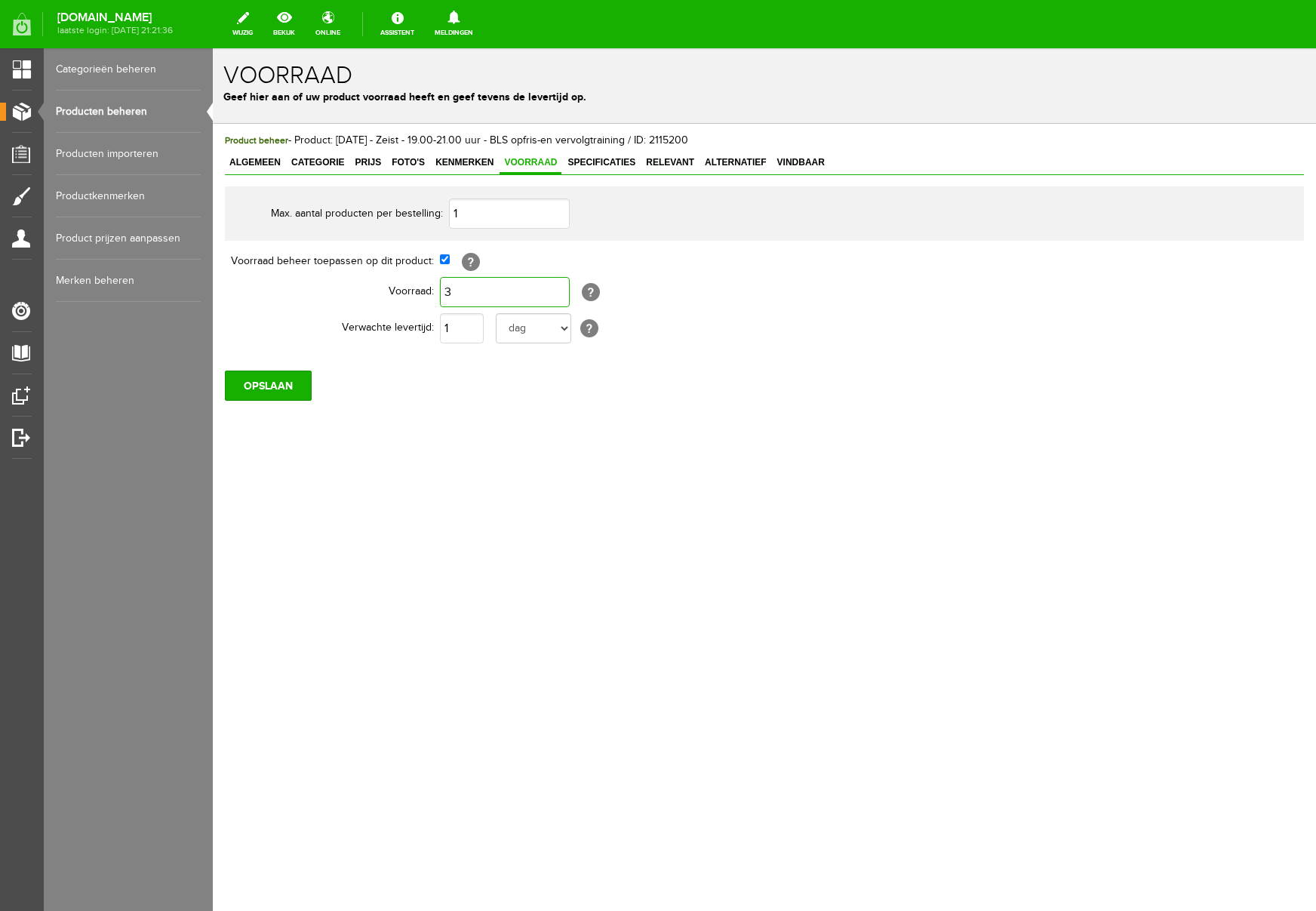
click at [464, 290] on input "3" at bounding box center [504, 291] width 130 height 30
click at [463, 481] on div "Product beheer - Product: [DATE] - Zeist - 19.00-21.00 uur - BLS opfris-en verv…" at bounding box center [765, 318] width 1104 height 389
click at [280, 392] on input "OPSLAAN" at bounding box center [269, 385] width 87 height 30
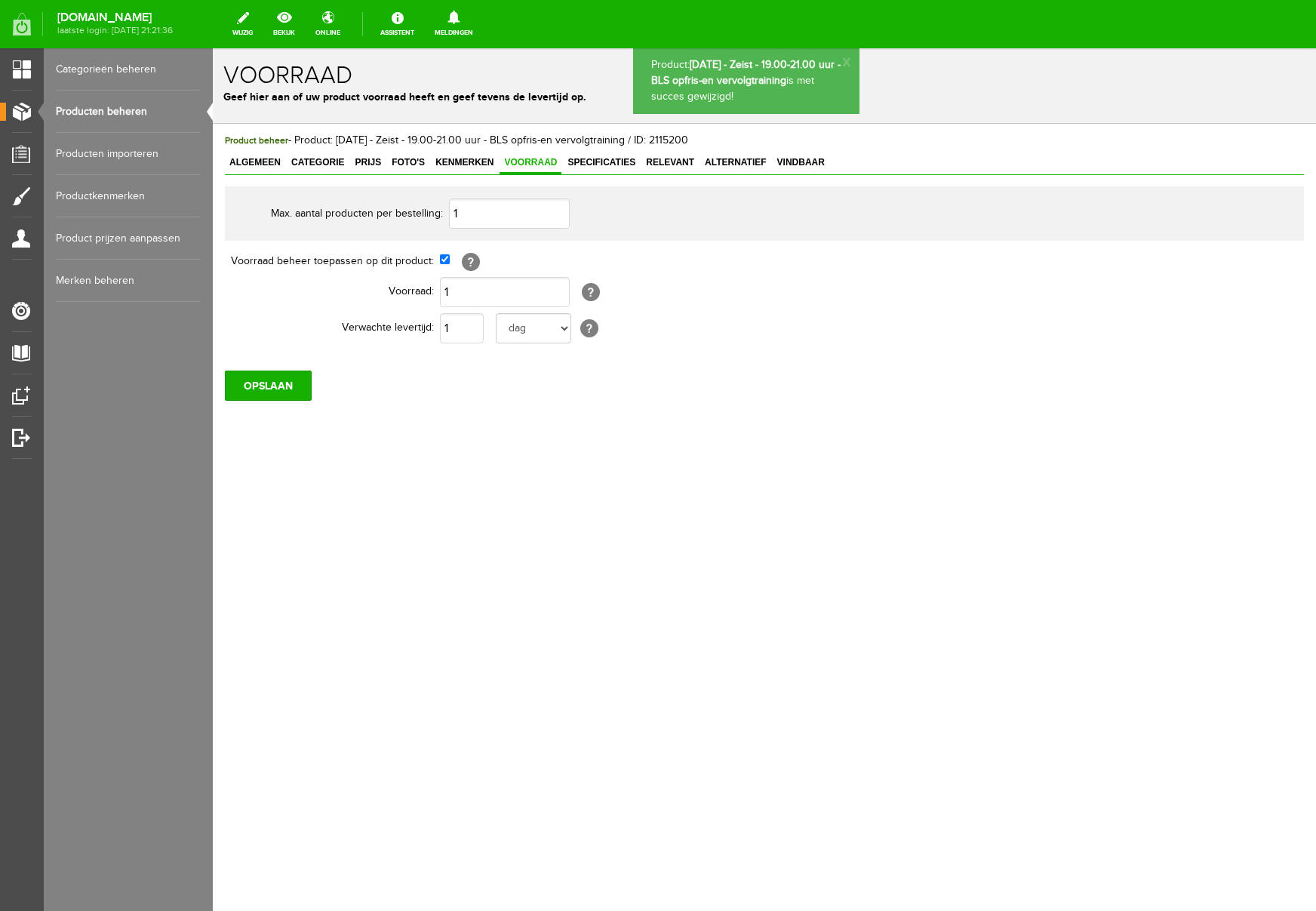
click at [93, 109] on link "Producten beheren" at bounding box center [128, 111] width 145 height 43
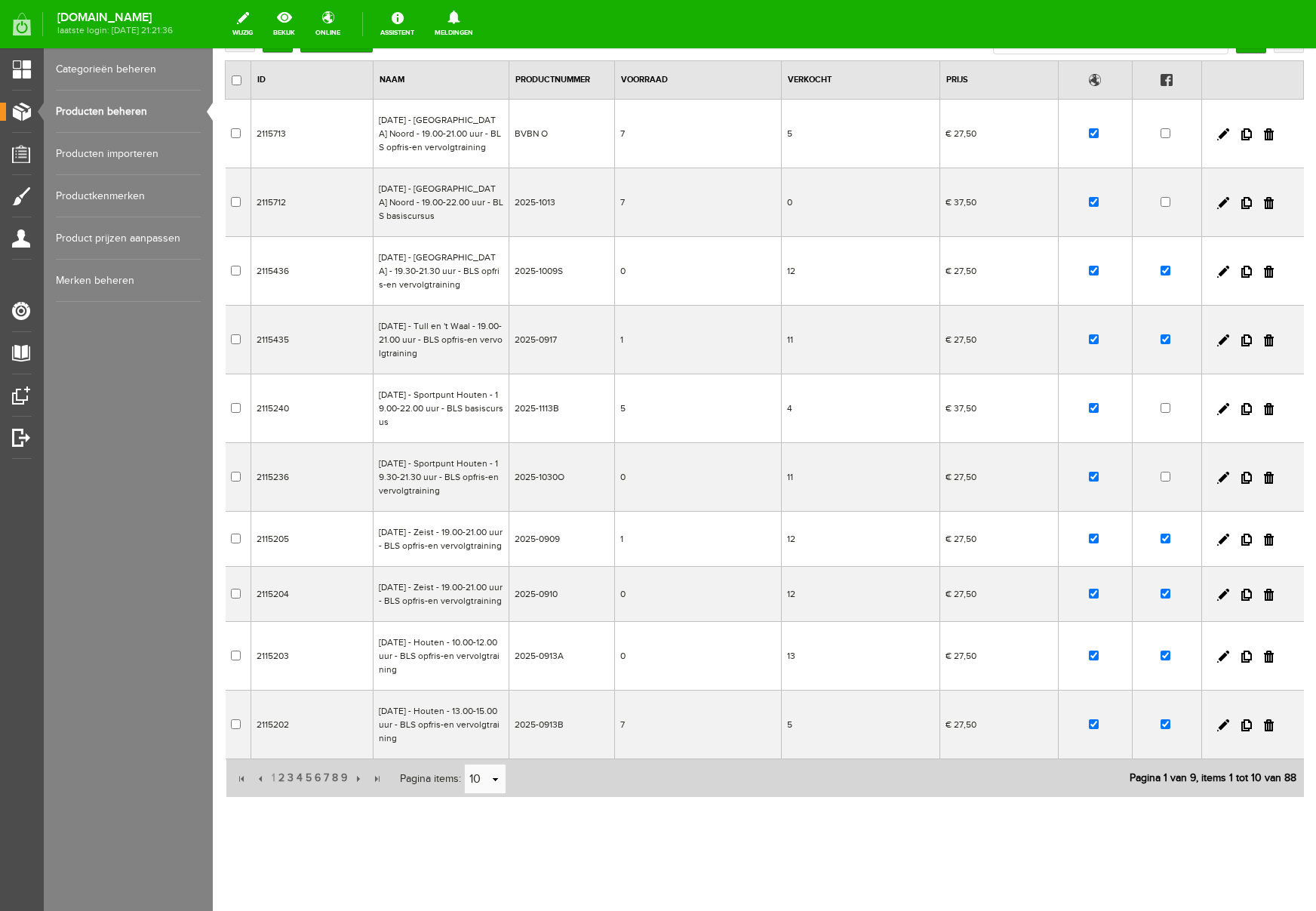
scroll to position [180, 0]
click at [1225, 654] on link at bounding box center [1224, 657] width 12 height 12
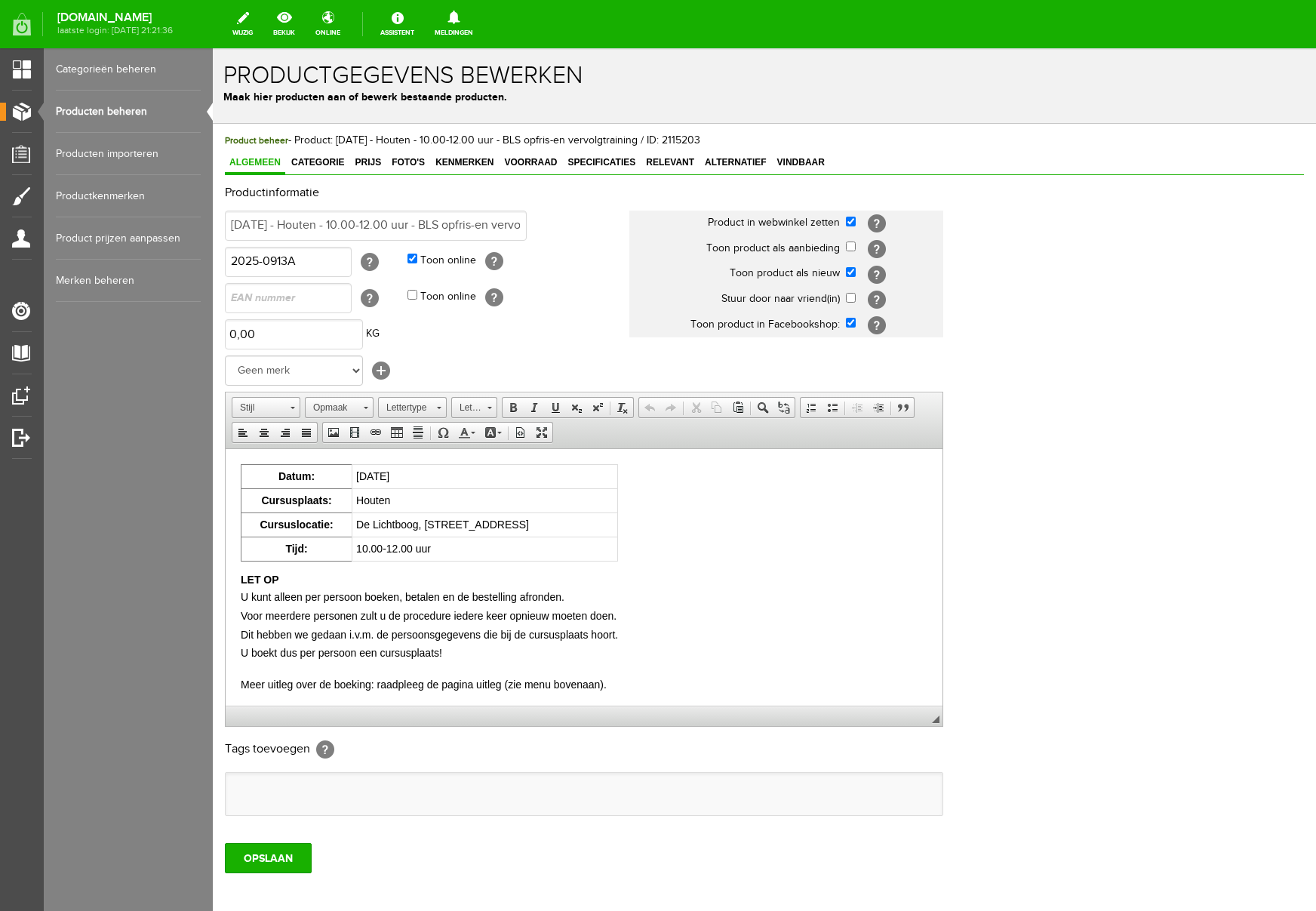
scroll to position [0, 0]
click at [533, 167] on span "Voorraad" at bounding box center [530, 163] width 62 height 10
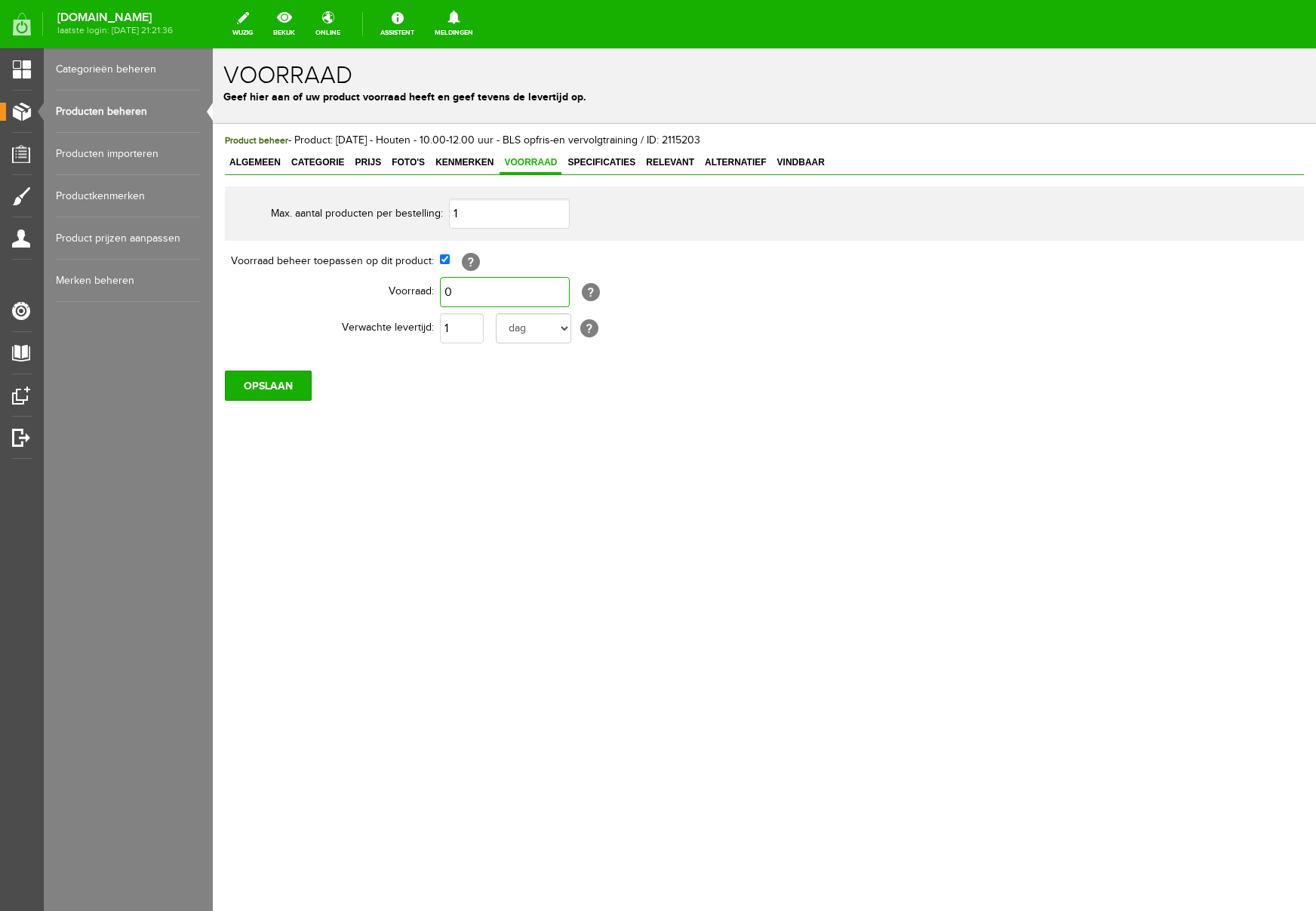
click at [486, 291] on input "0" at bounding box center [504, 291] width 130 height 30
type input "2"
click at [494, 437] on div "Product beheer - Product: [DATE] - Houten - 10.00-12.00 uur - BLS opfris-en ver…" at bounding box center [765, 318] width 1104 height 389
click at [276, 391] on input "OPSLAAN" at bounding box center [269, 385] width 87 height 30
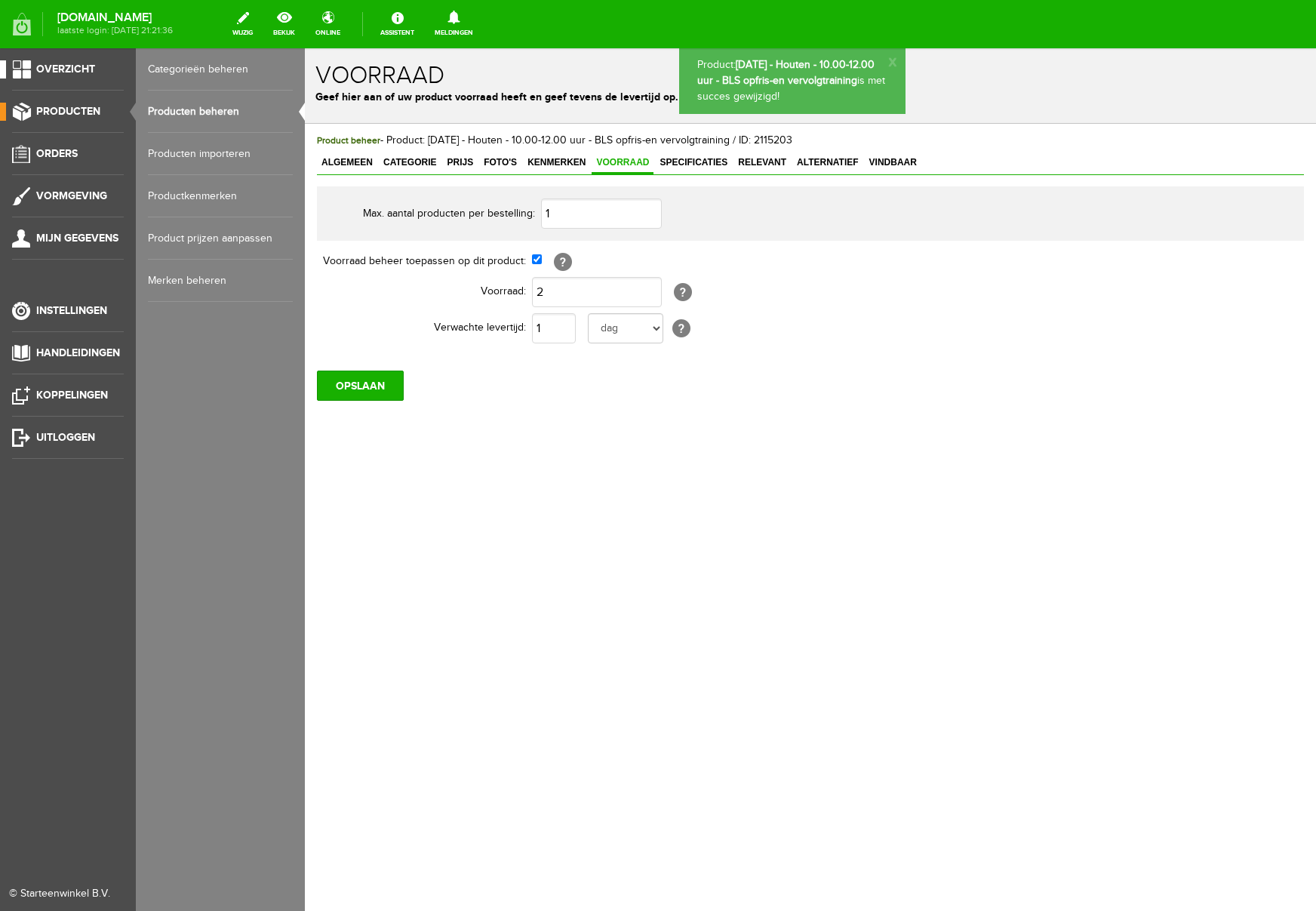
click at [64, 66] on span "Overzicht" at bounding box center [66, 69] width 59 height 13
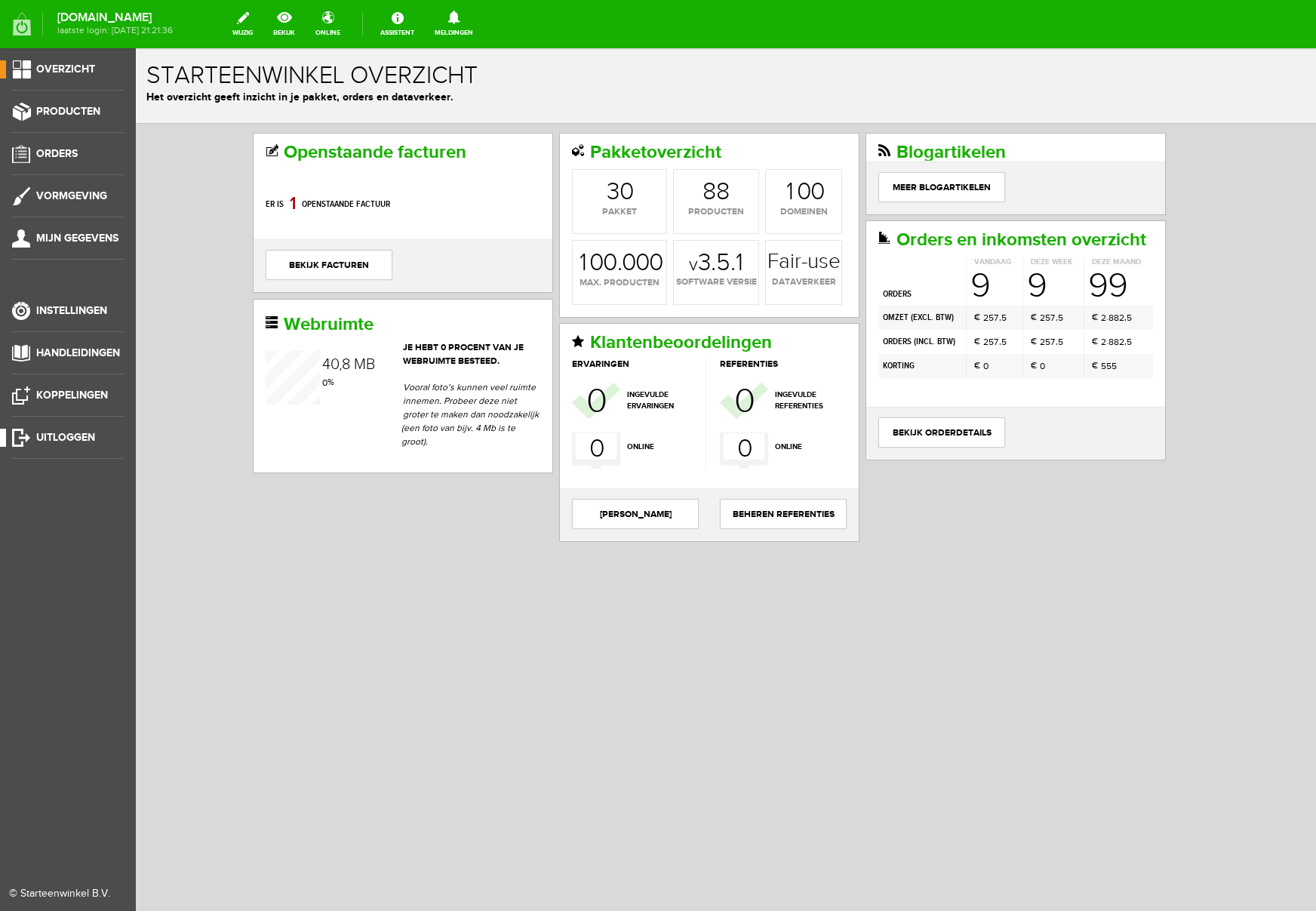
click at [58, 436] on span "Uitloggen" at bounding box center [66, 438] width 59 height 13
